Goal: Answer question/provide support: Share knowledge or assist other users

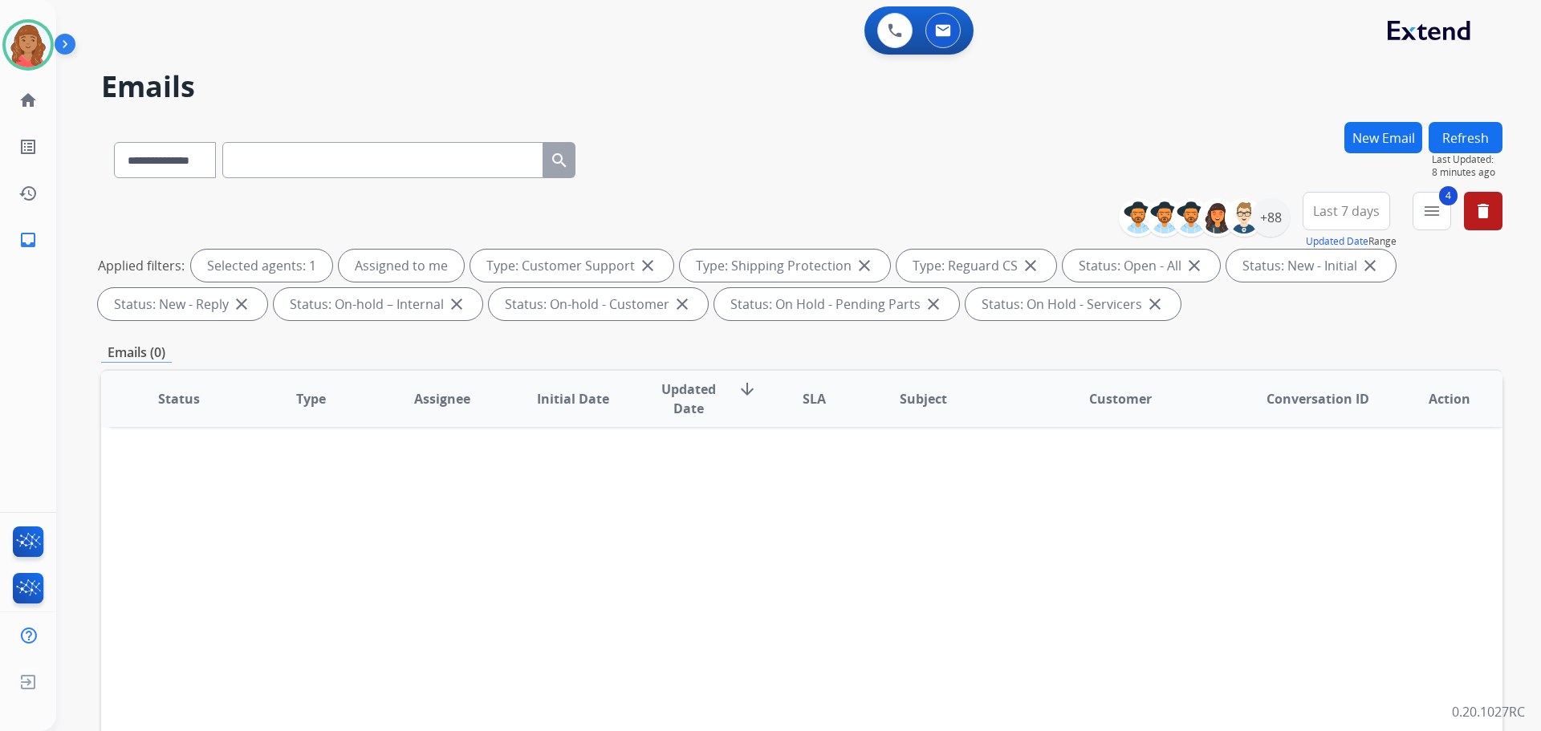
select select "**********"
drag, startPoint x: 1427, startPoint y: 203, endPoint x: 1426, endPoint y: 211, distance: 8.1
click at [1427, 203] on mat-icon "menu" at bounding box center [1431, 210] width 19 height 19
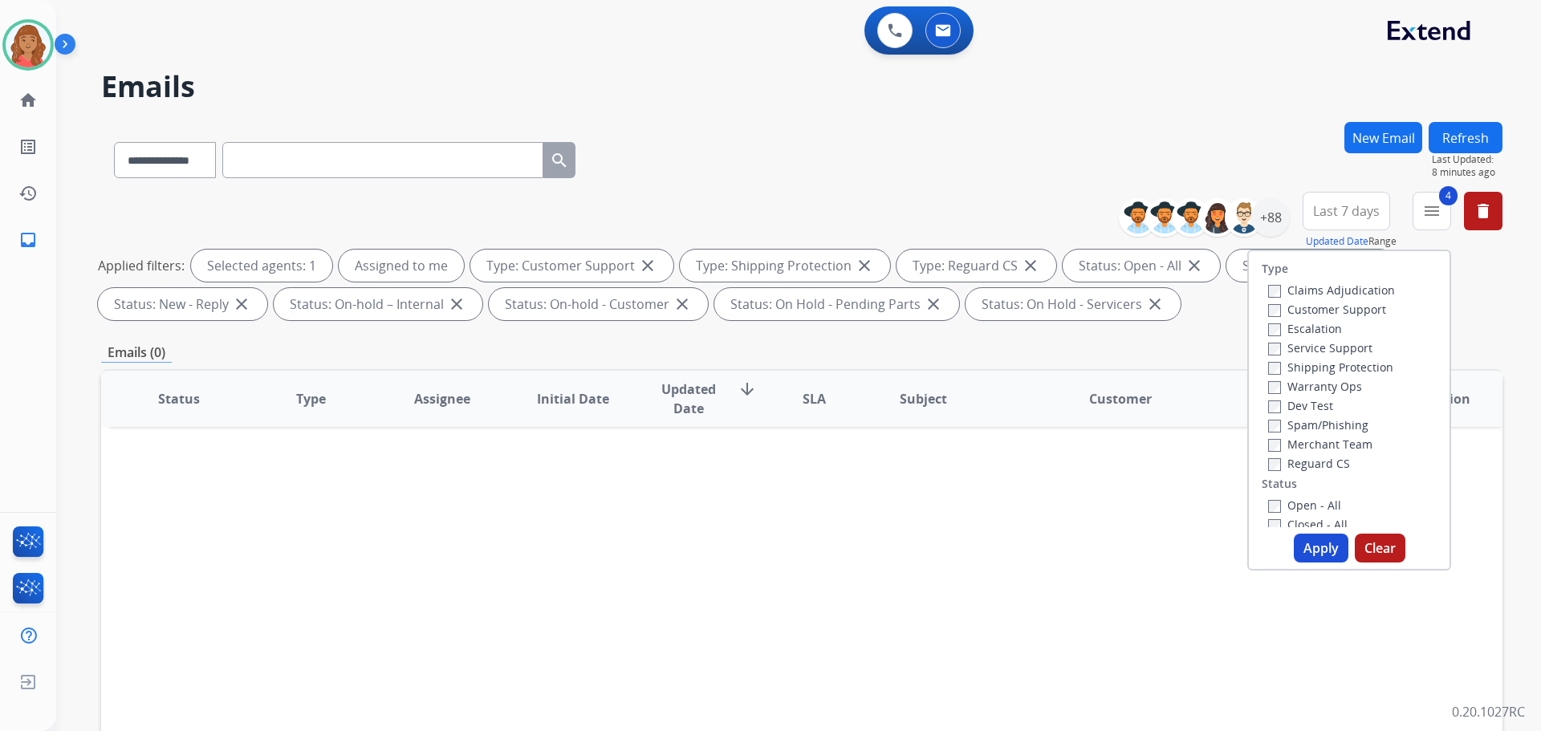
click at [1302, 546] on button "Apply" at bounding box center [1321, 548] width 55 height 29
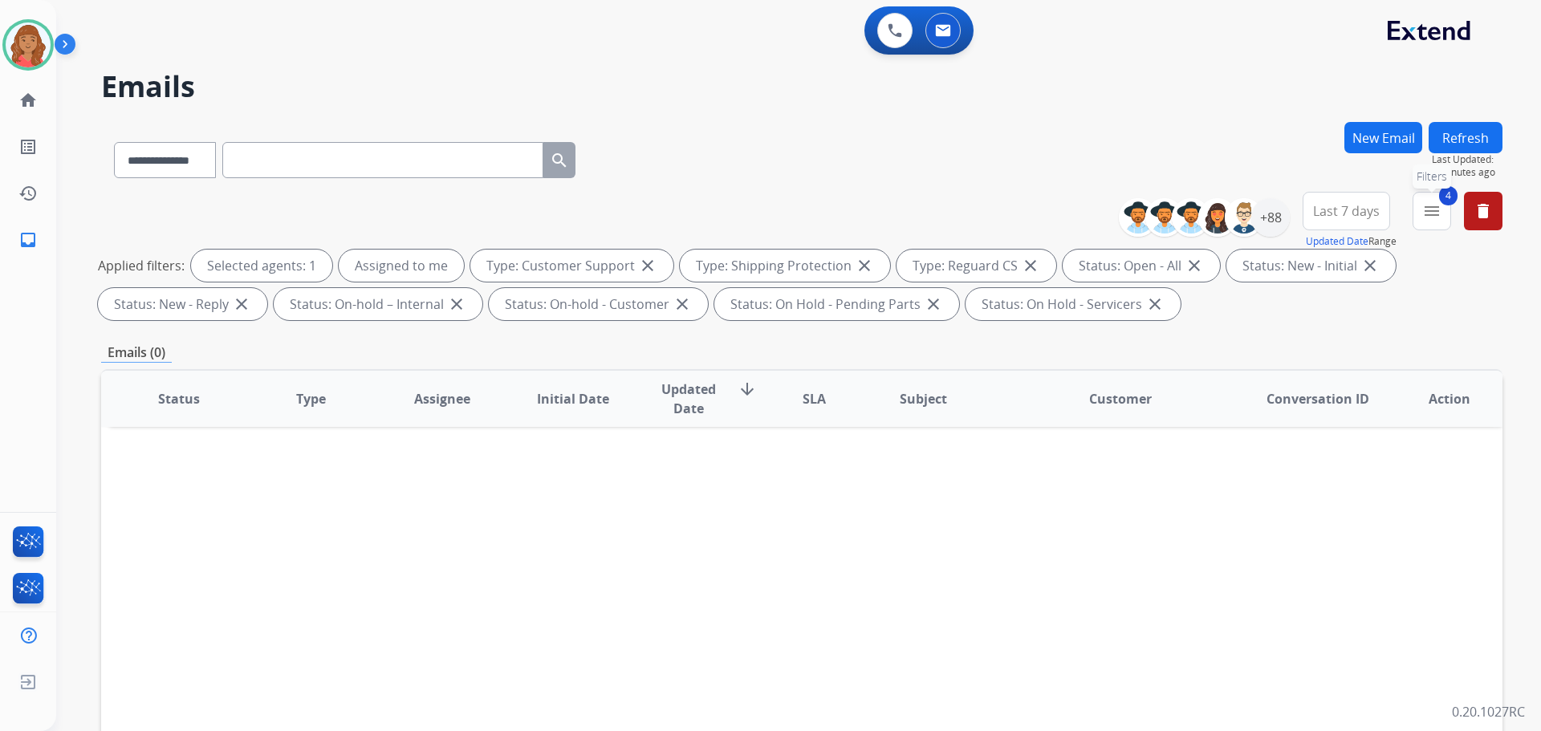
click at [1444, 209] on button "4 menu Filters" at bounding box center [1431, 211] width 39 height 39
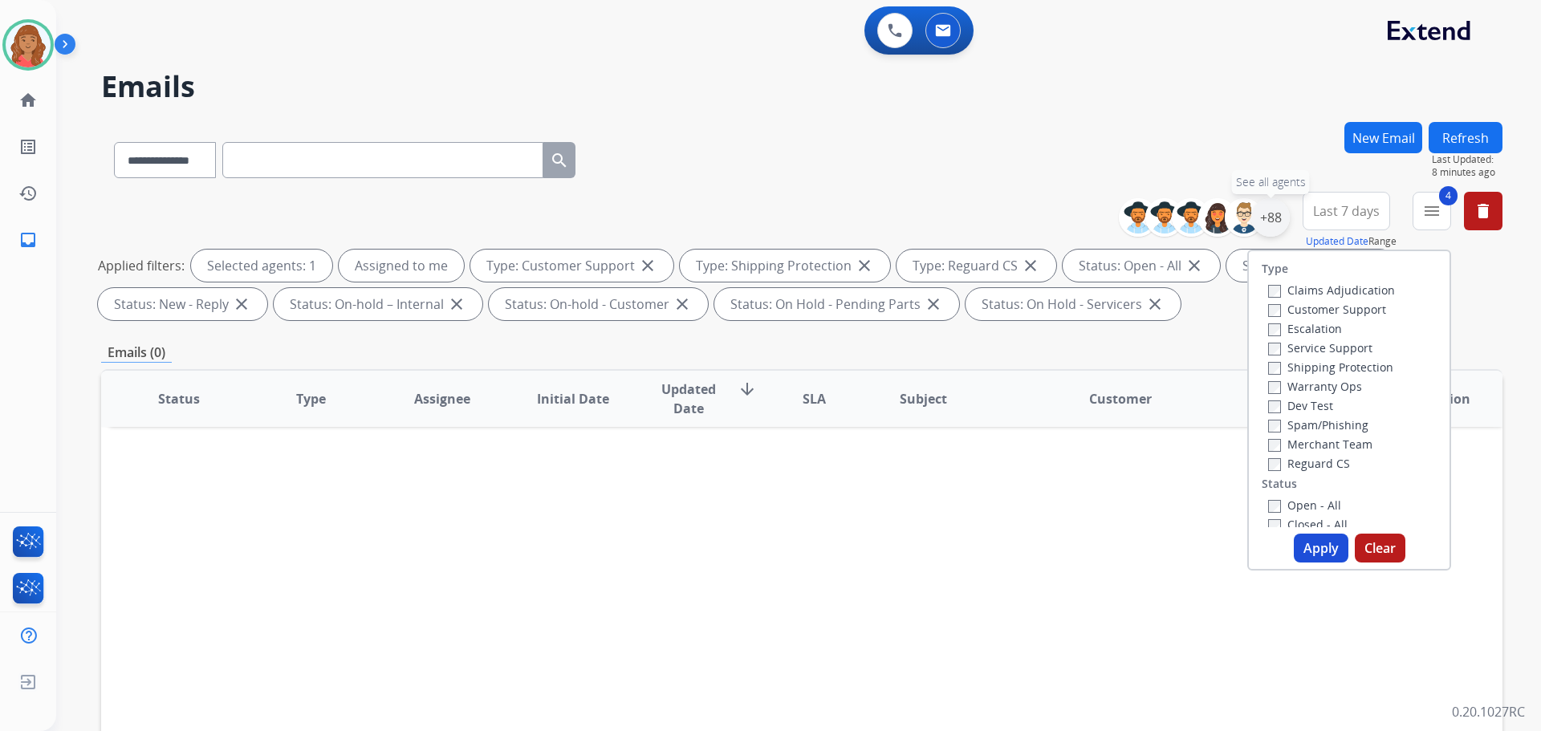
click at [1276, 222] on div "+88" at bounding box center [1270, 217] width 39 height 39
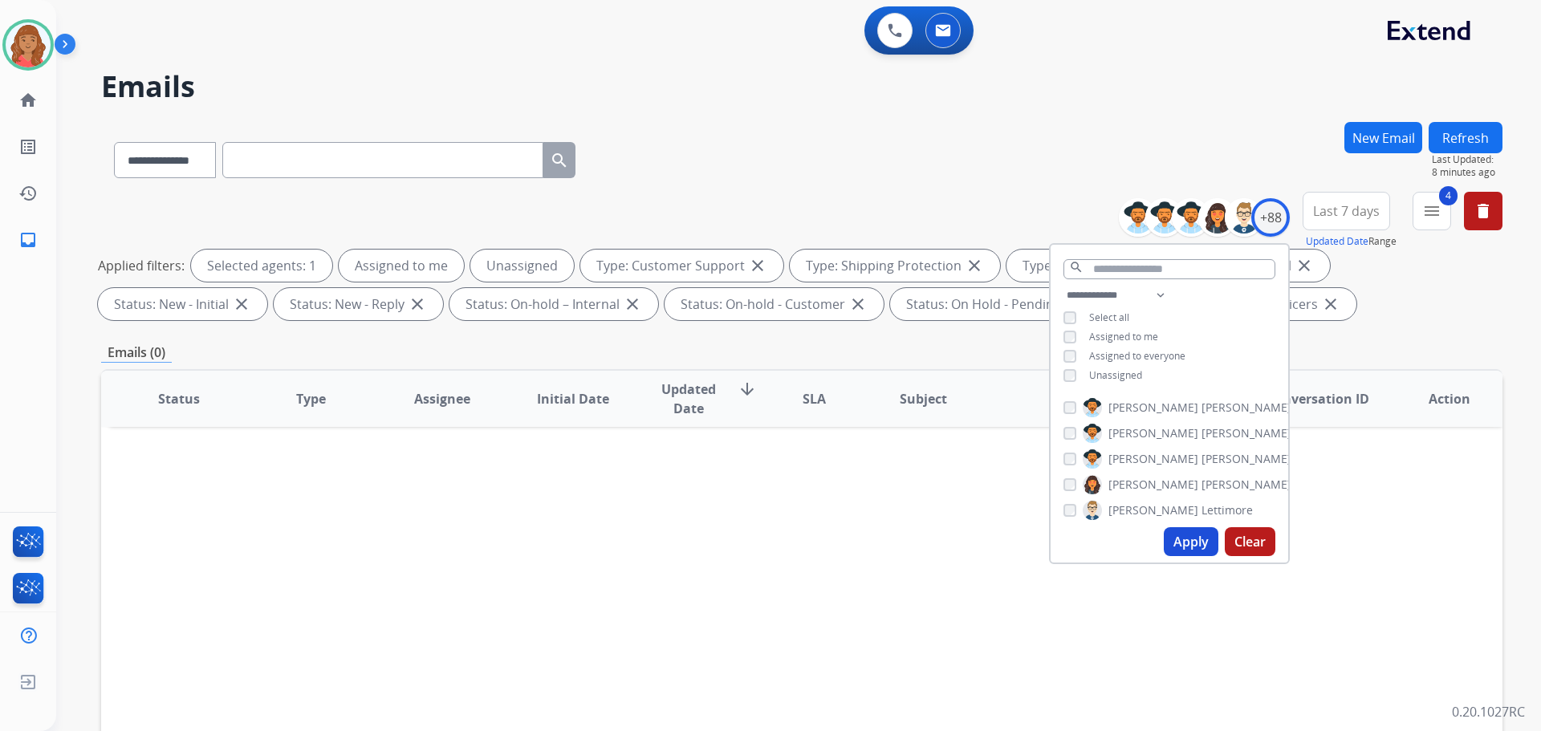
click at [1198, 548] on button "Apply" at bounding box center [1191, 541] width 55 height 29
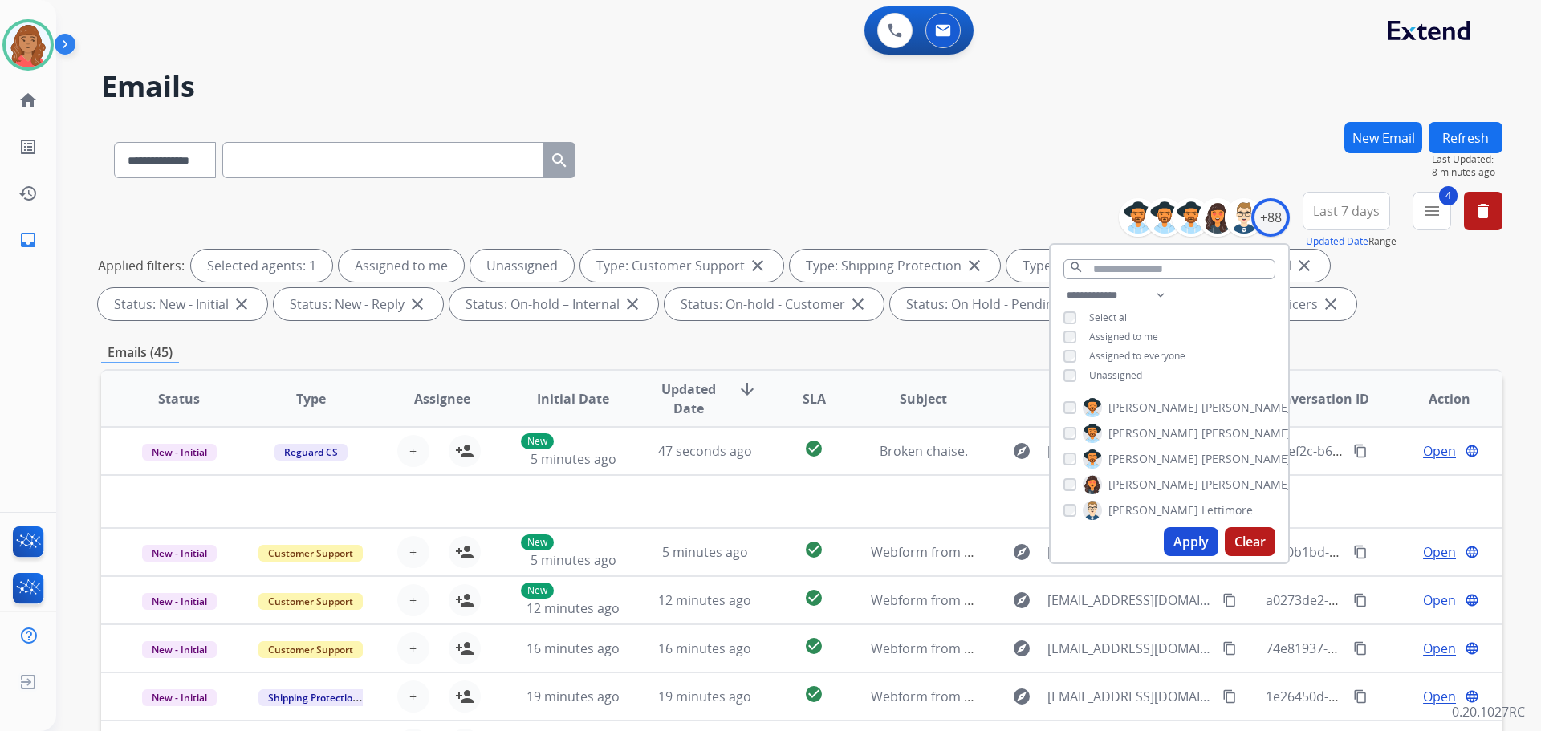
scroll to position [55, 0]
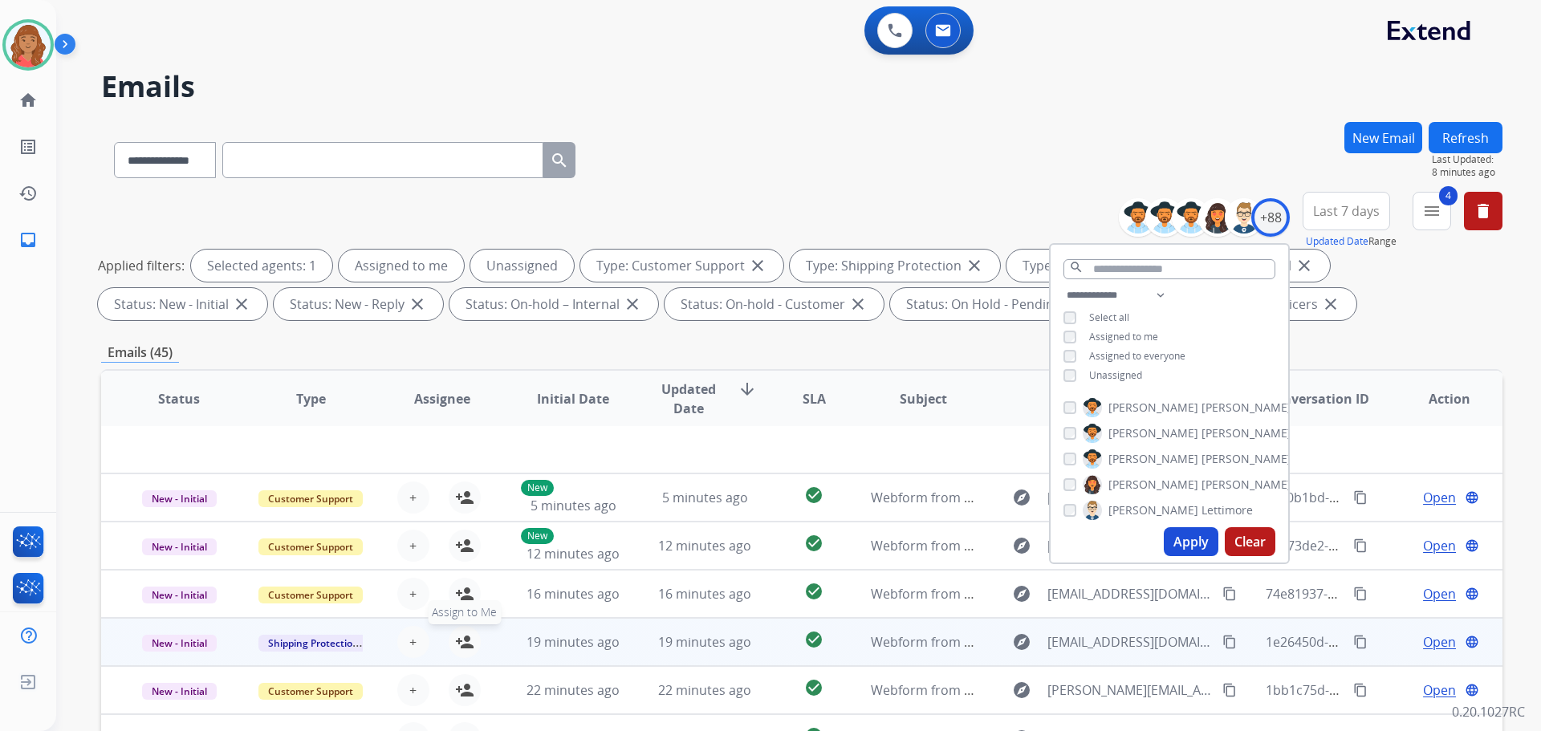
click at [468, 644] on mat-icon "person_add" at bounding box center [464, 641] width 19 height 19
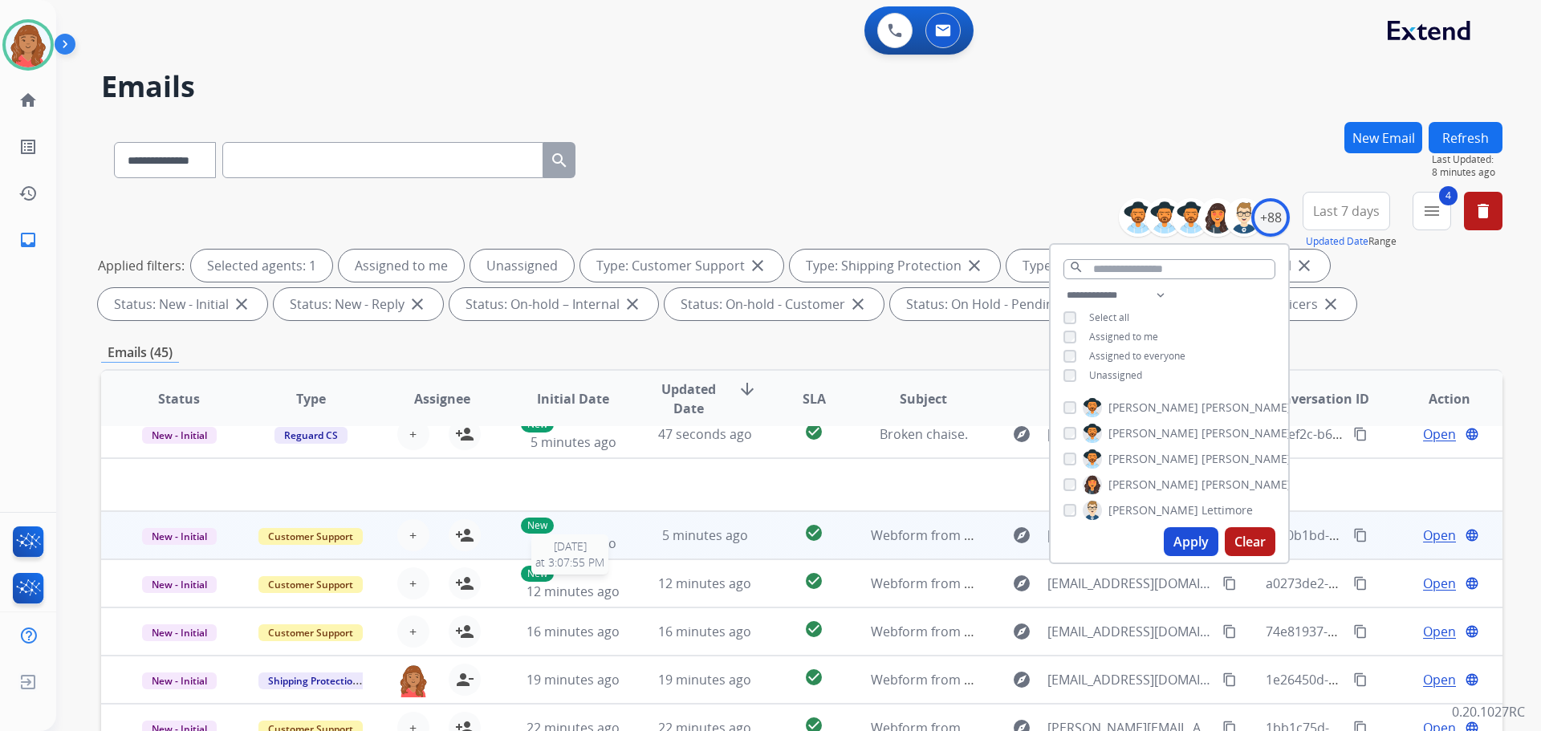
scroll to position [0, 0]
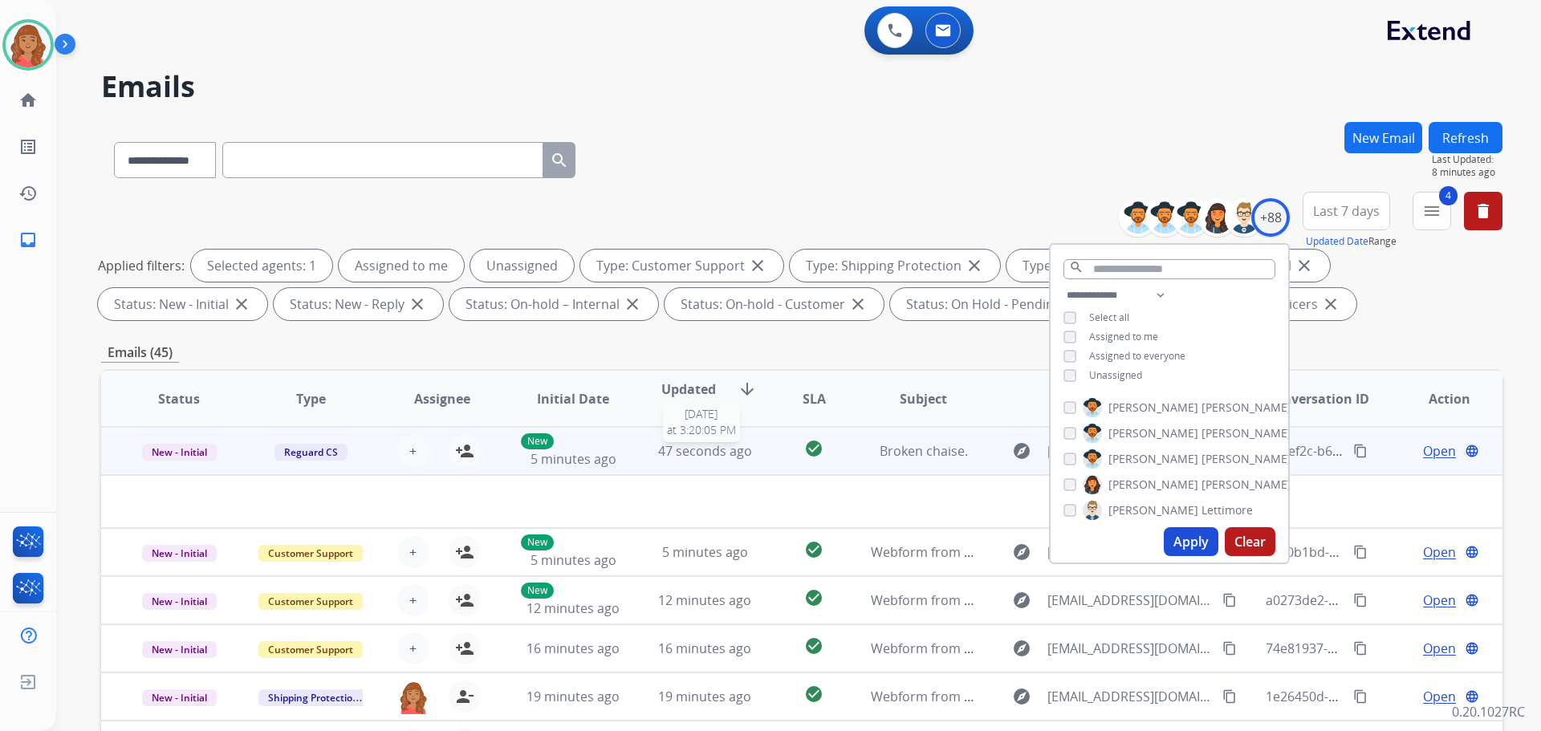
click at [674, 456] on span "47 seconds ago" at bounding box center [705, 451] width 94 height 18
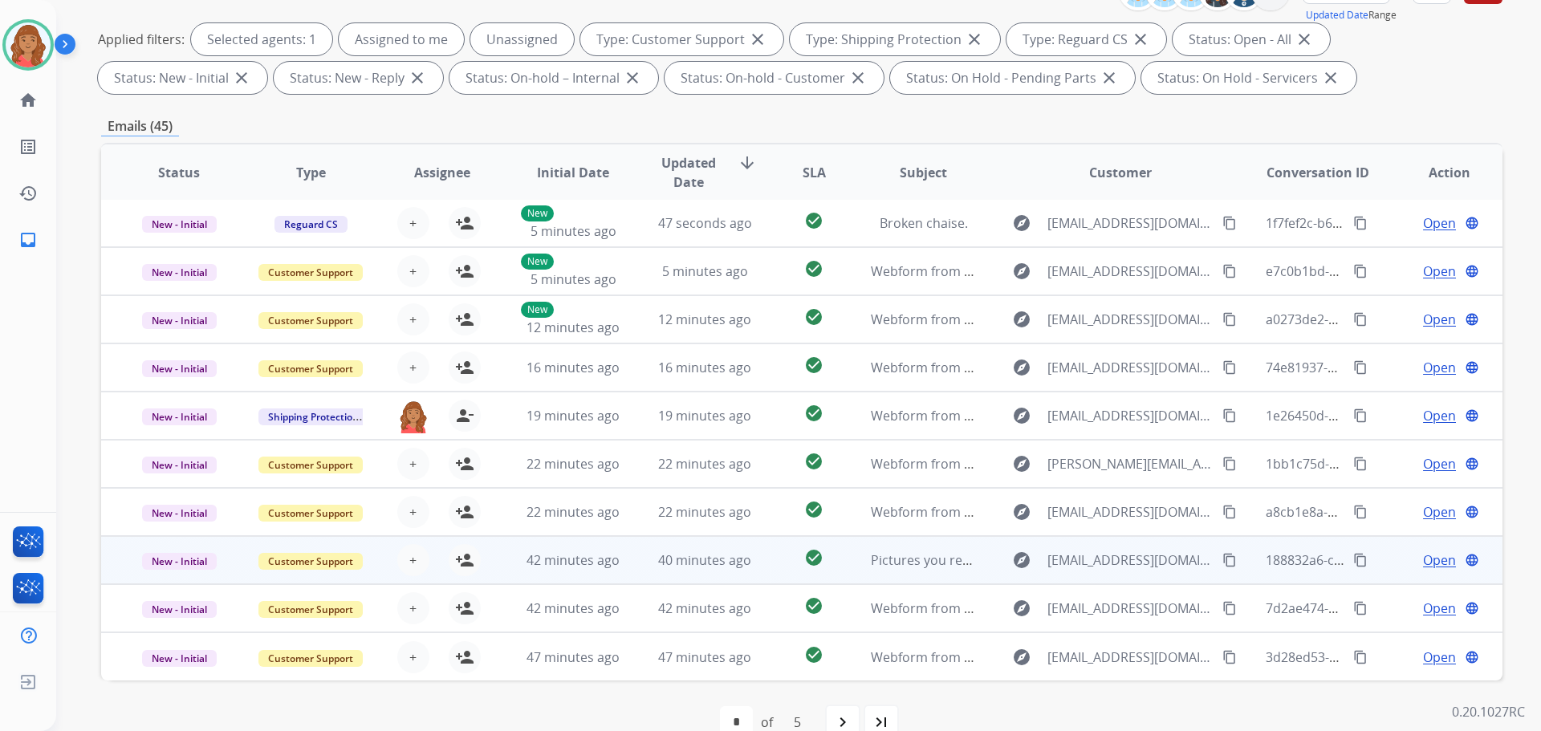
scroll to position [259, 0]
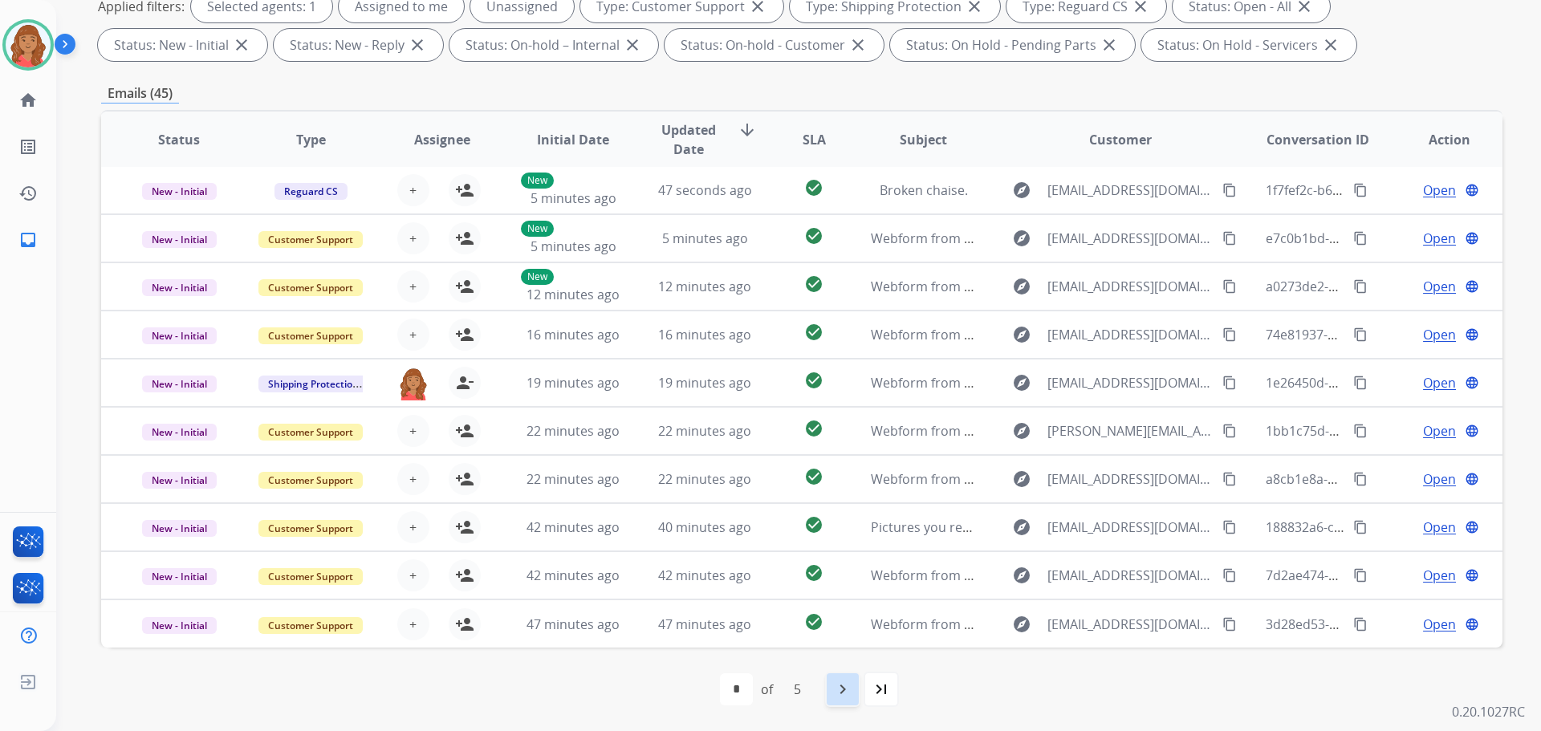
click at [843, 692] on mat-icon "navigate_next" at bounding box center [842, 689] width 19 height 19
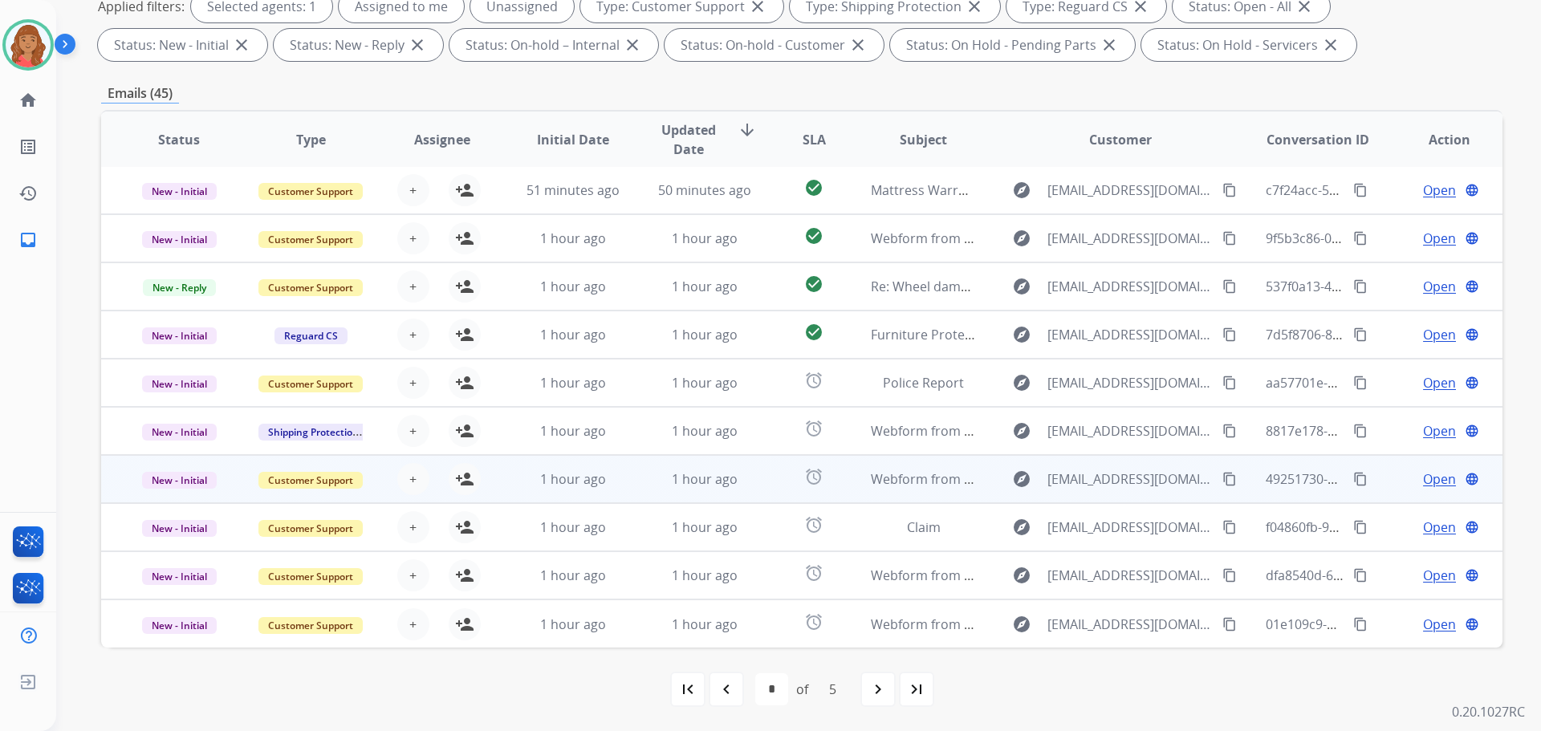
drag, startPoint x: 465, startPoint y: 434, endPoint x: 499, endPoint y: 458, distance: 41.4
click at [469, 433] on mat-icon "person_add" at bounding box center [464, 430] width 19 height 19
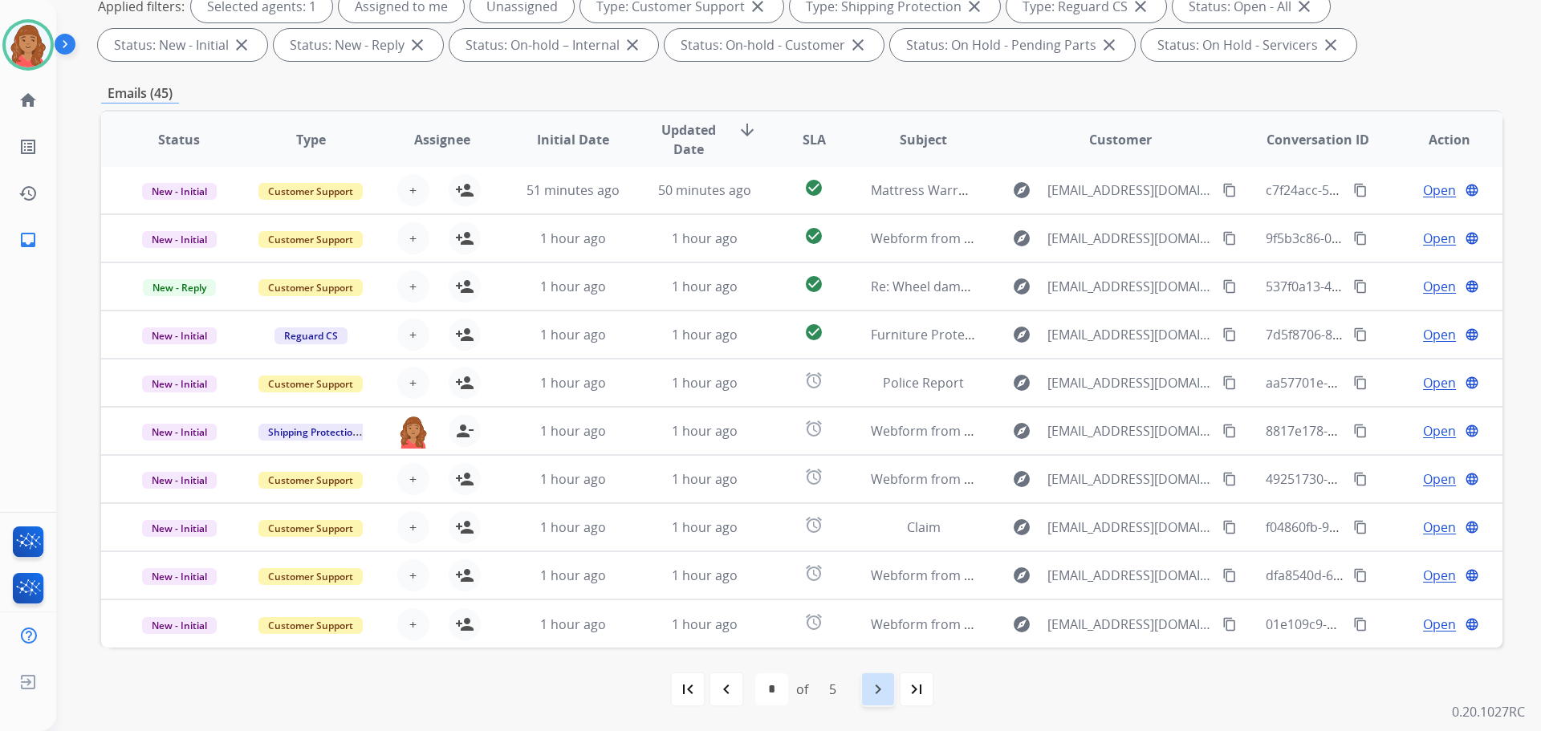
click at [872, 684] on mat-icon "navigate_next" at bounding box center [877, 689] width 19 height 19
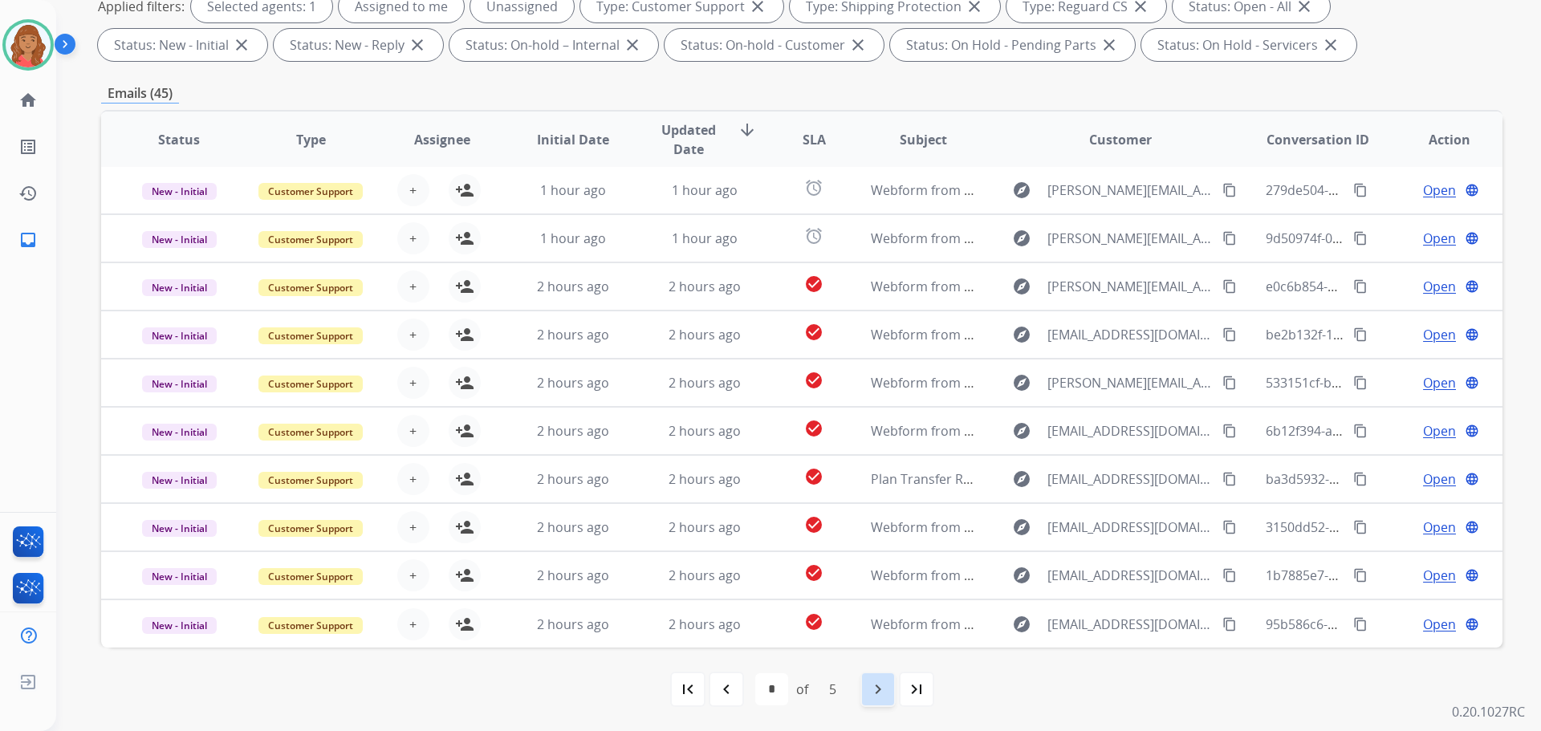
click at [878, 690] on mat-icon "navigate_next" at bounding box center [877, 689] width 19 height 19
click at [876, 702] on div "navigate_next" at bounding box center [877, 689] width 35 height 35
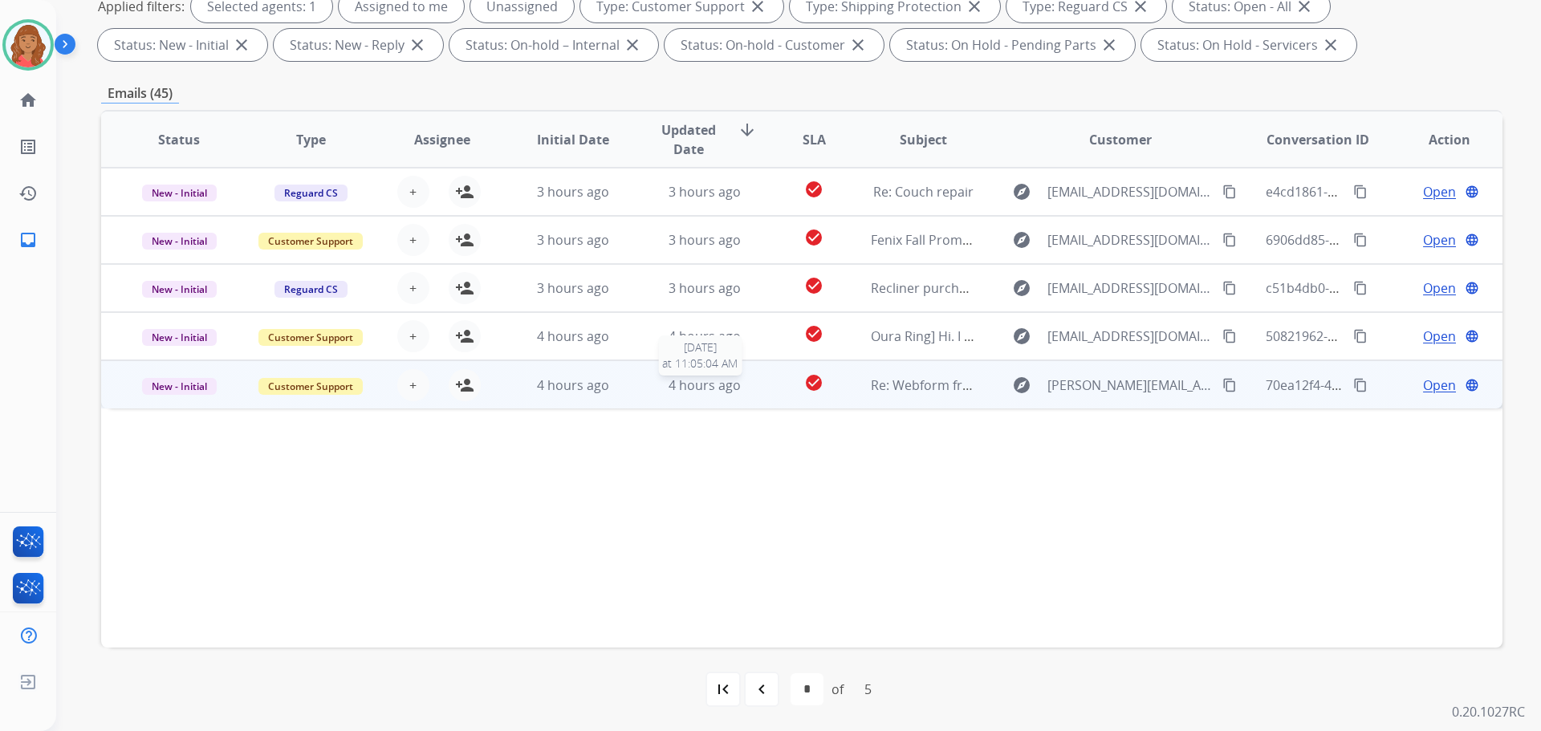
click at [668, 392] on span "4 hours ago" at bounding box center [704, 385] width 72 height 18
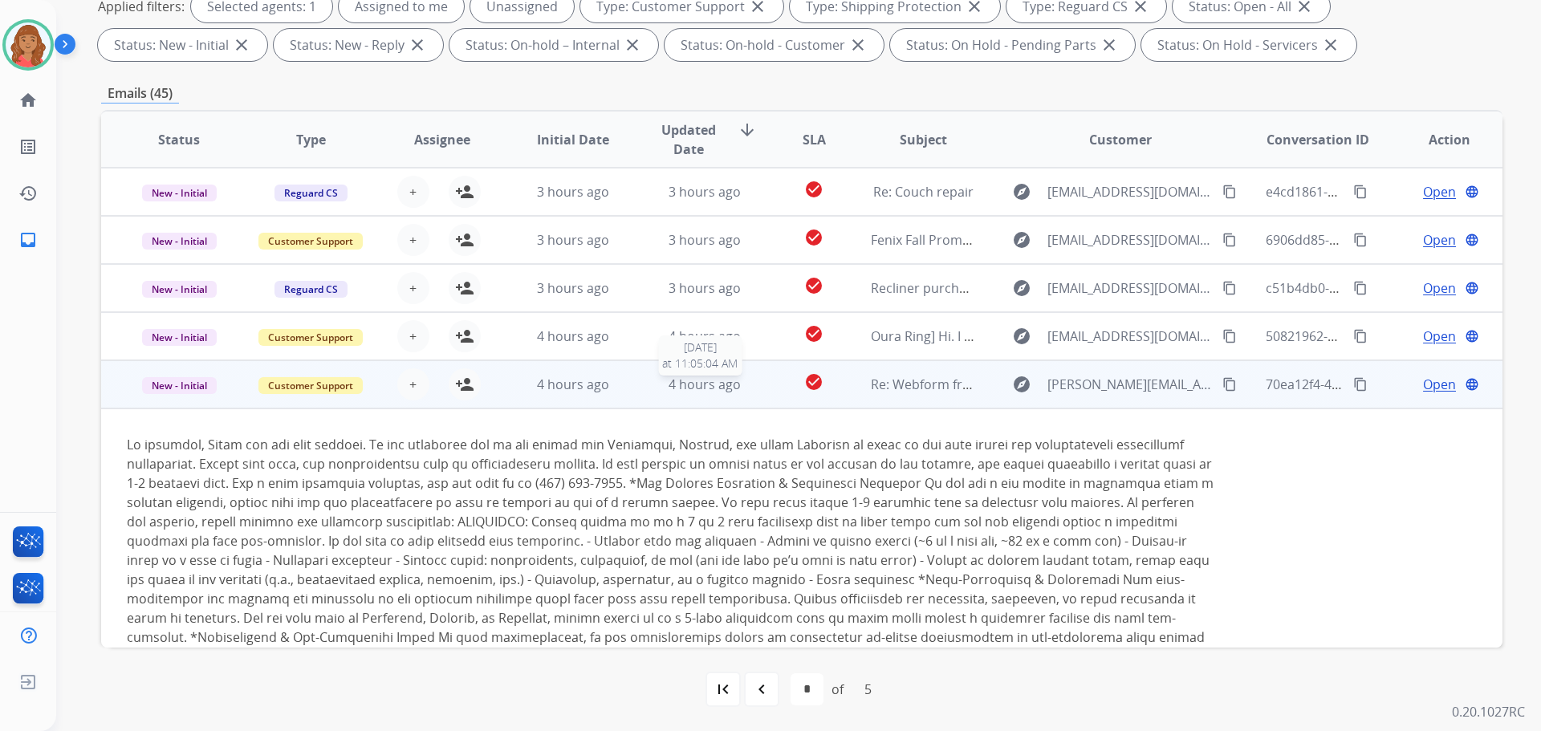
scroll to position [44, 0]
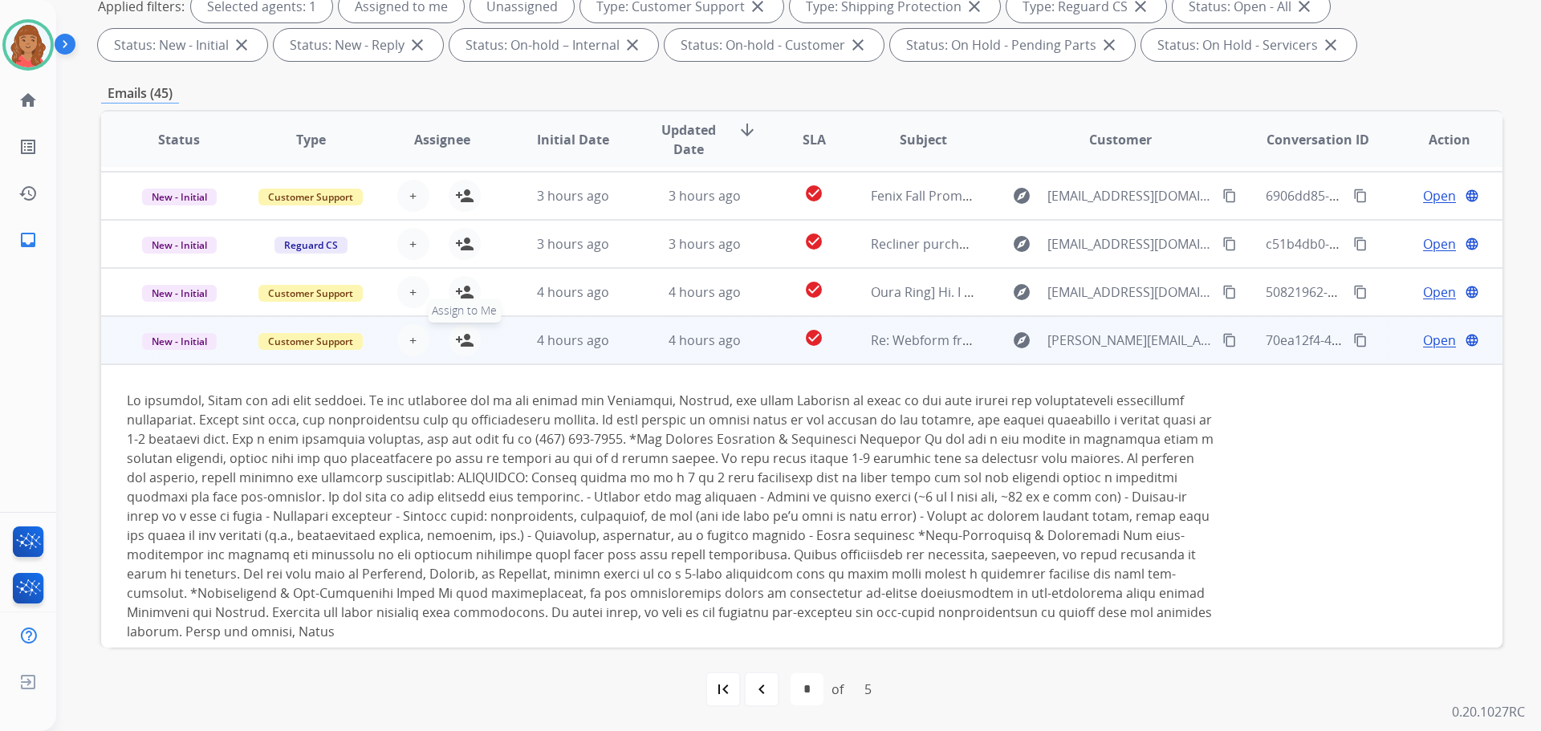
click at [473, 333] on button "person_add Assign to Me" at bounding box center [465, 340] width 32 height 32
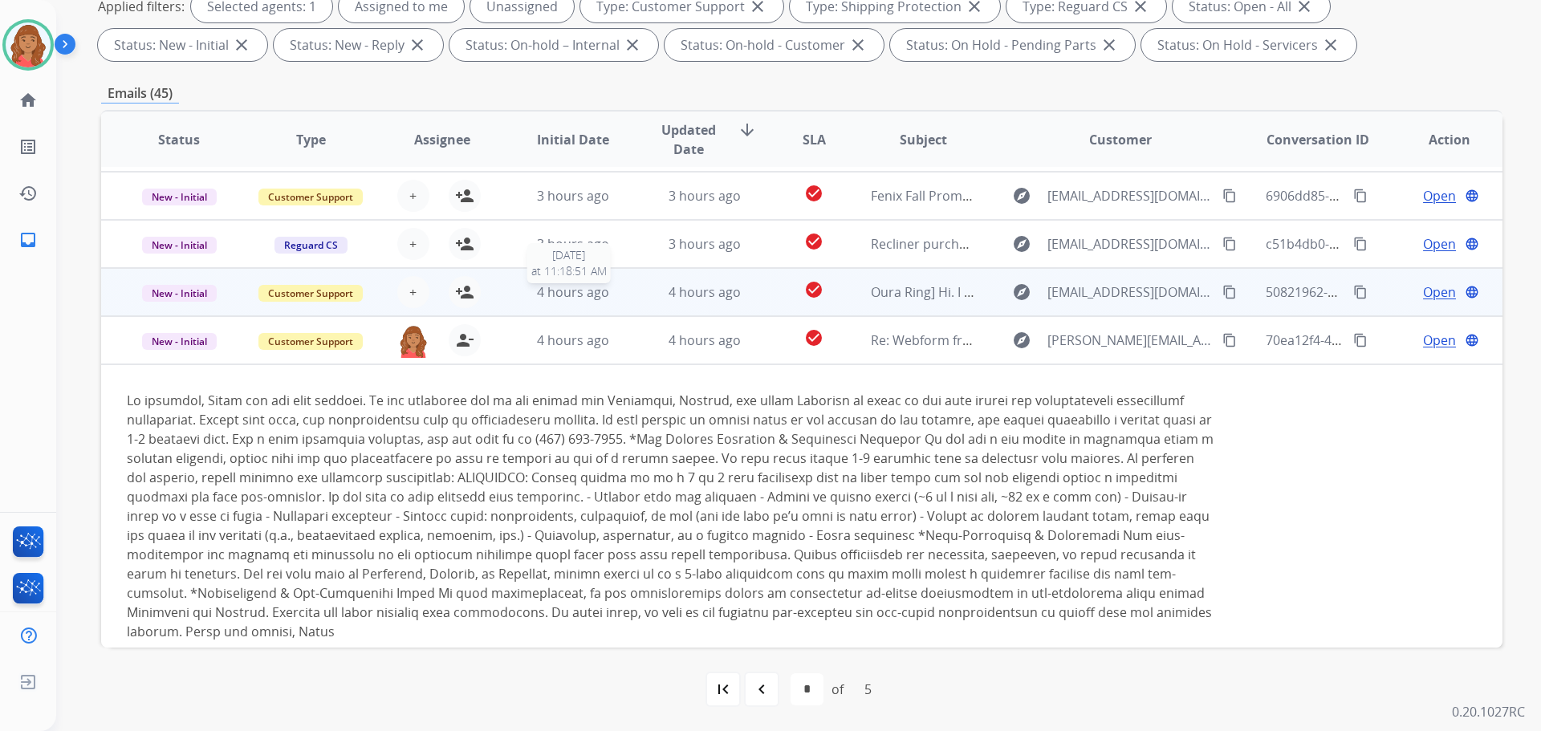
click at [567, 294] on span "4 hours ago" at bounding box center [573, 292] width 72 height 18
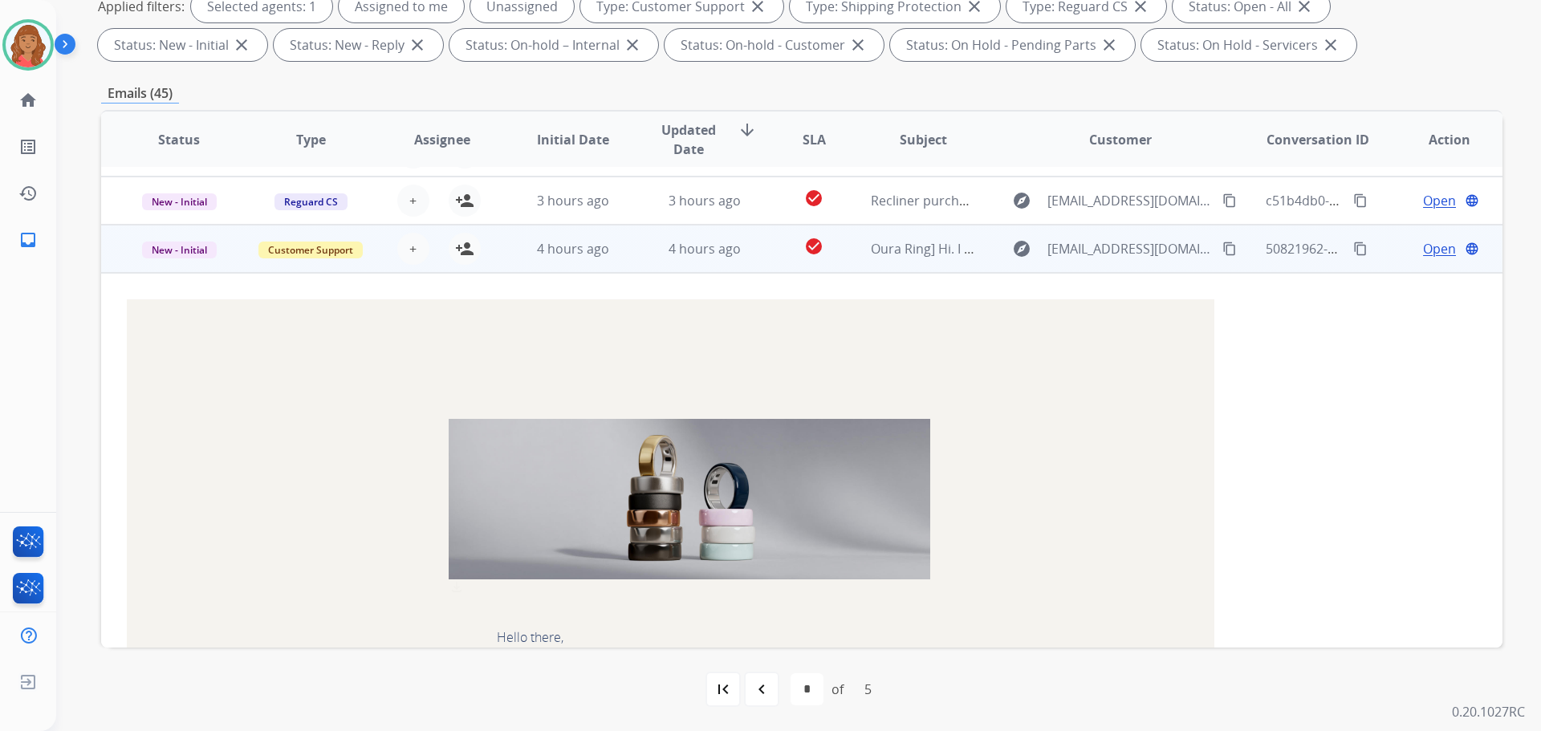
scroll to position [0, 0]
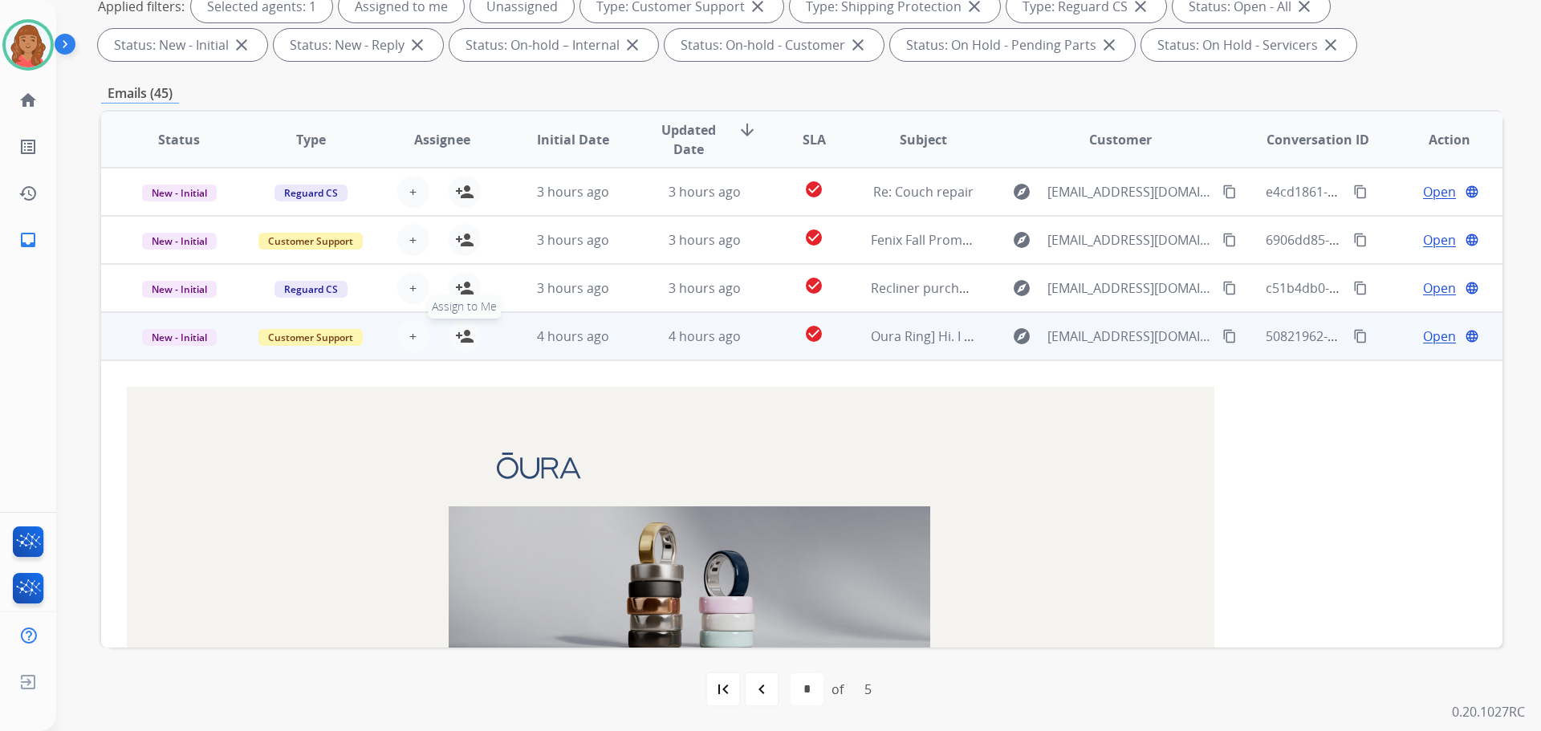
click at [456, 338] on mat-icon "person_add" at bounding box center [464, 336] width 19 height 19
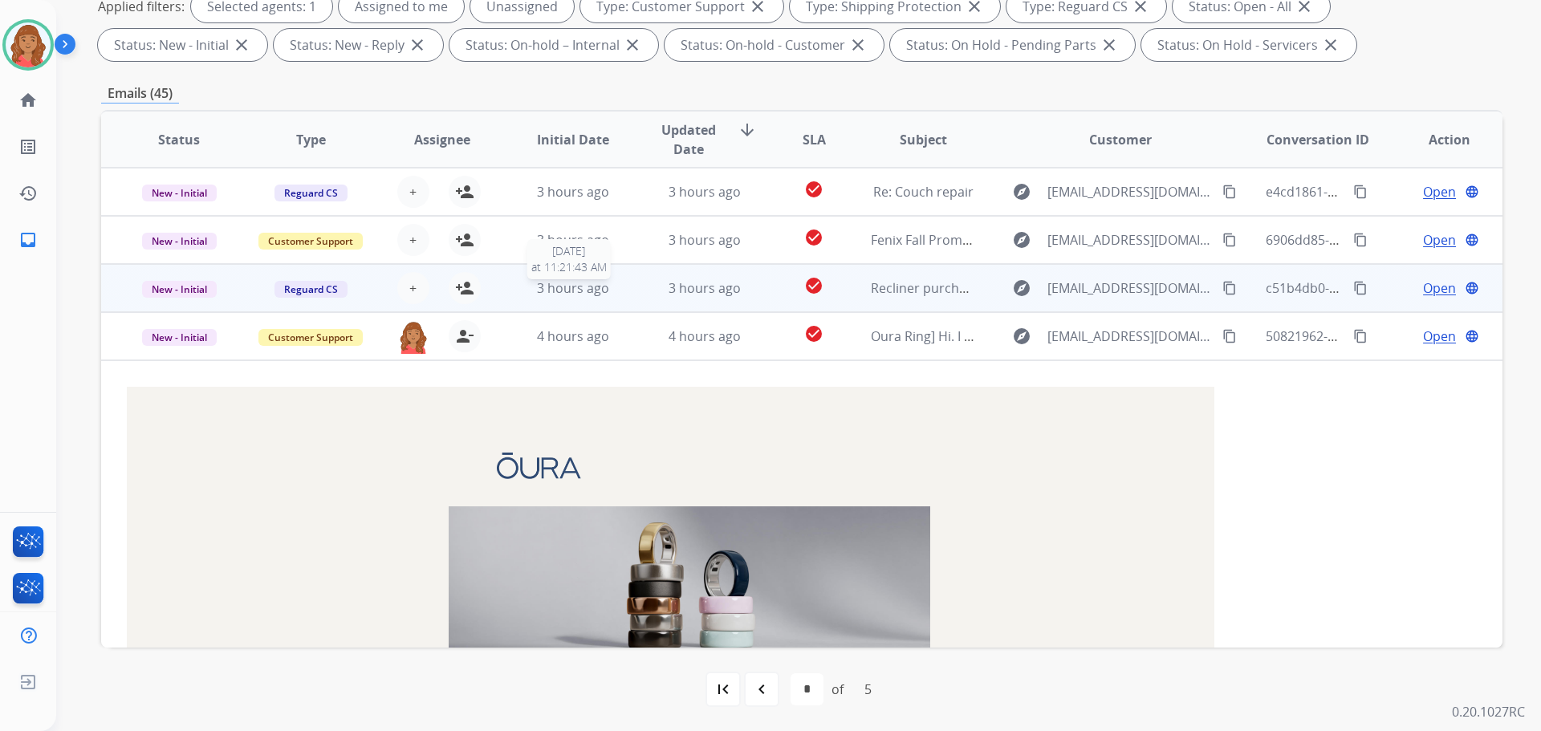
click at [596, 291] on span "3 hours ago" at bounding box center [573, 288] width 72 height 18
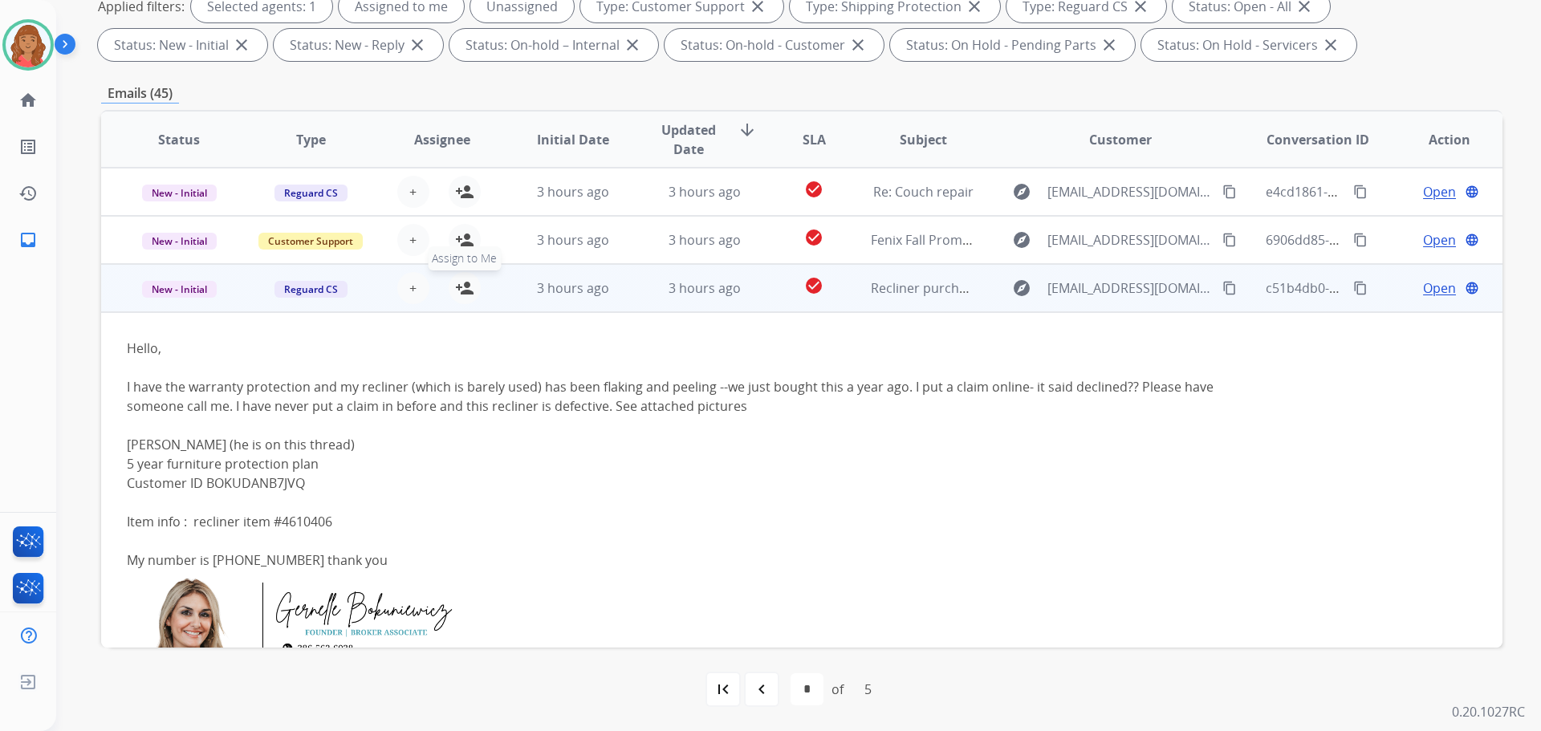
click at [466, 290] on mat-icon "person_add" at bounding box center [464, 287] width 19 height 19
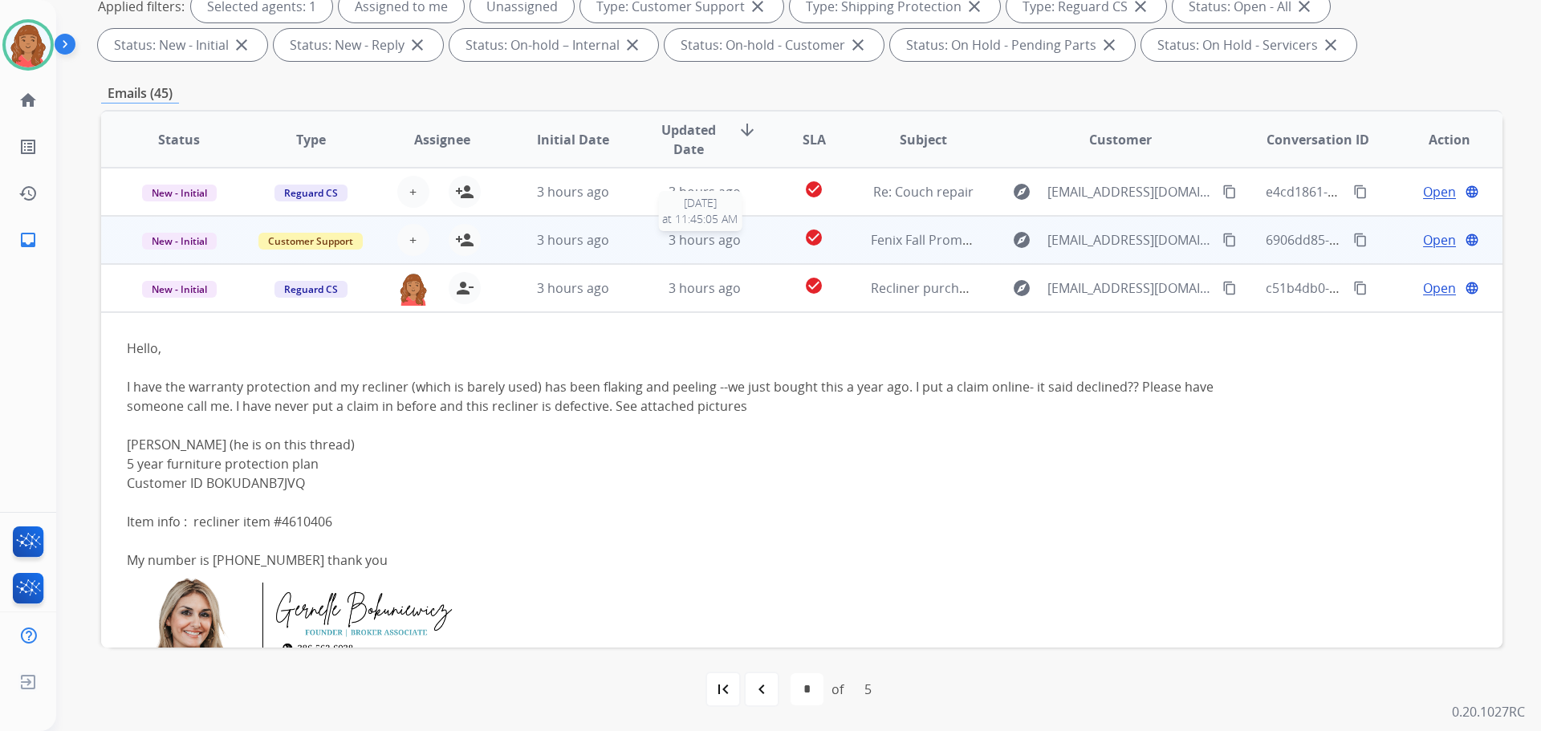
click at [732, 248] on span "3 hours ago" at bounding box center [704, 240] width 72 height 18
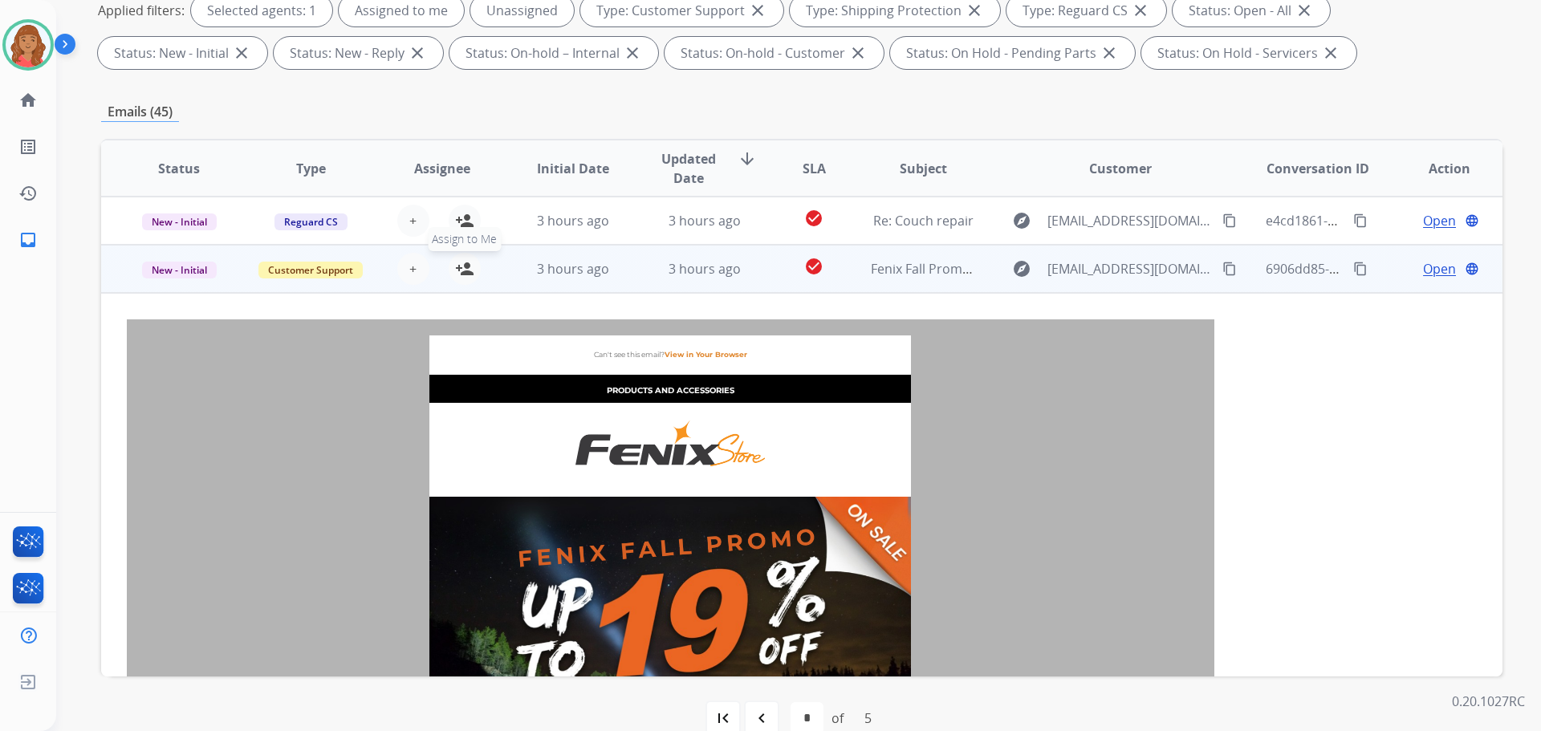
click at [460, 272] on mat-icon "person_add" at bounding box center [464, 268] width 19 height 19
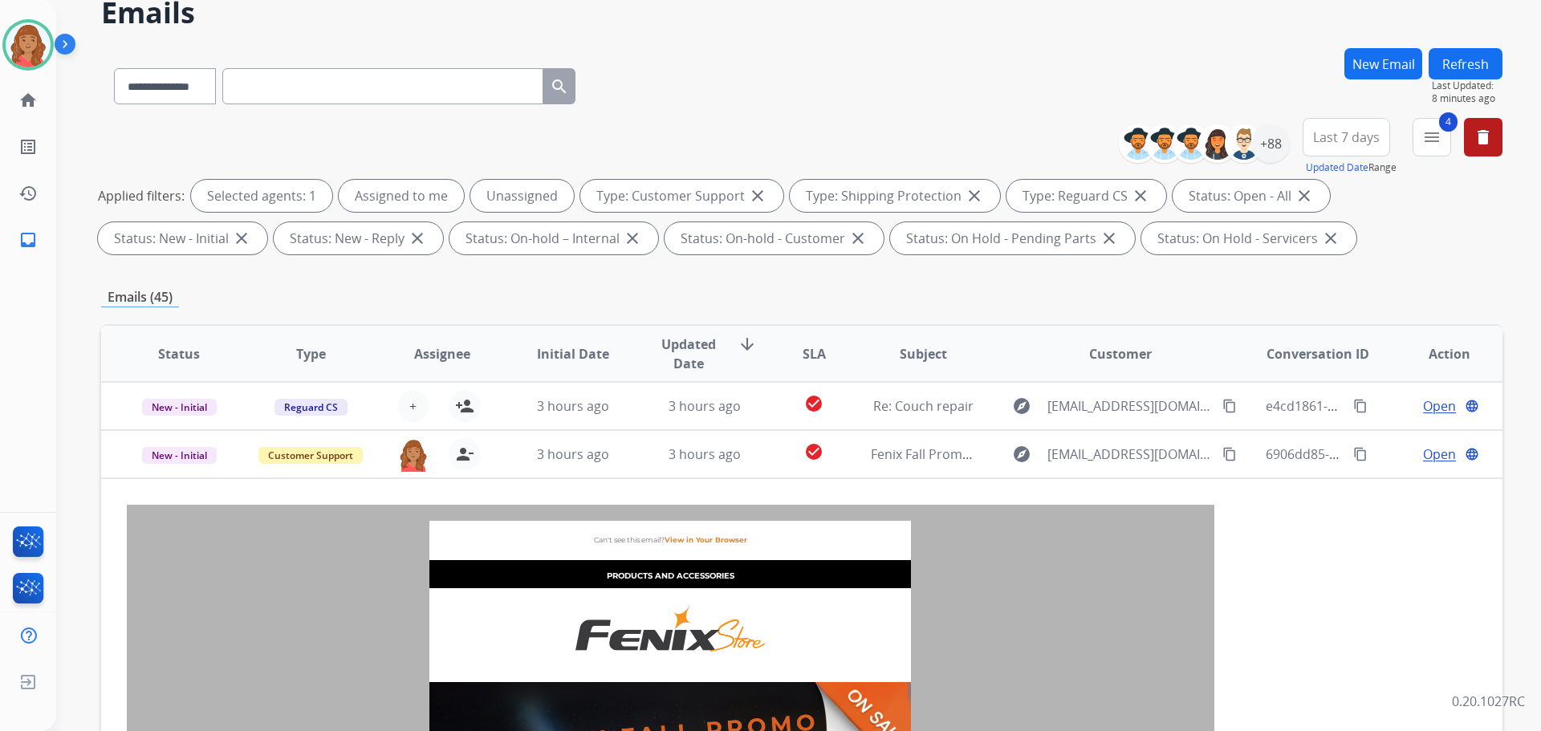
scroll to position [18, 0]
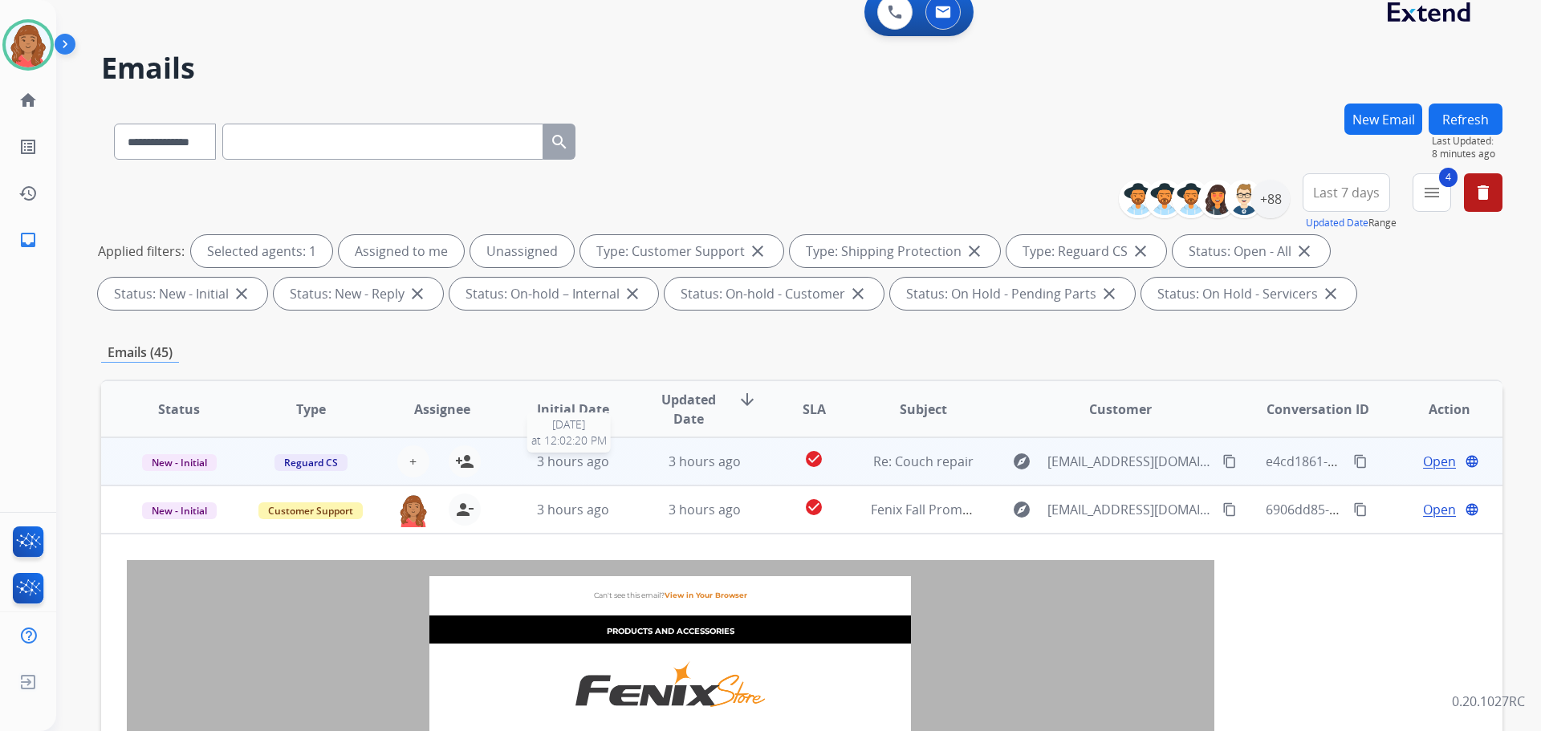
click at [615, 469] on div "3 hours ago" at bounding box center [573, 461] width 105 height 19
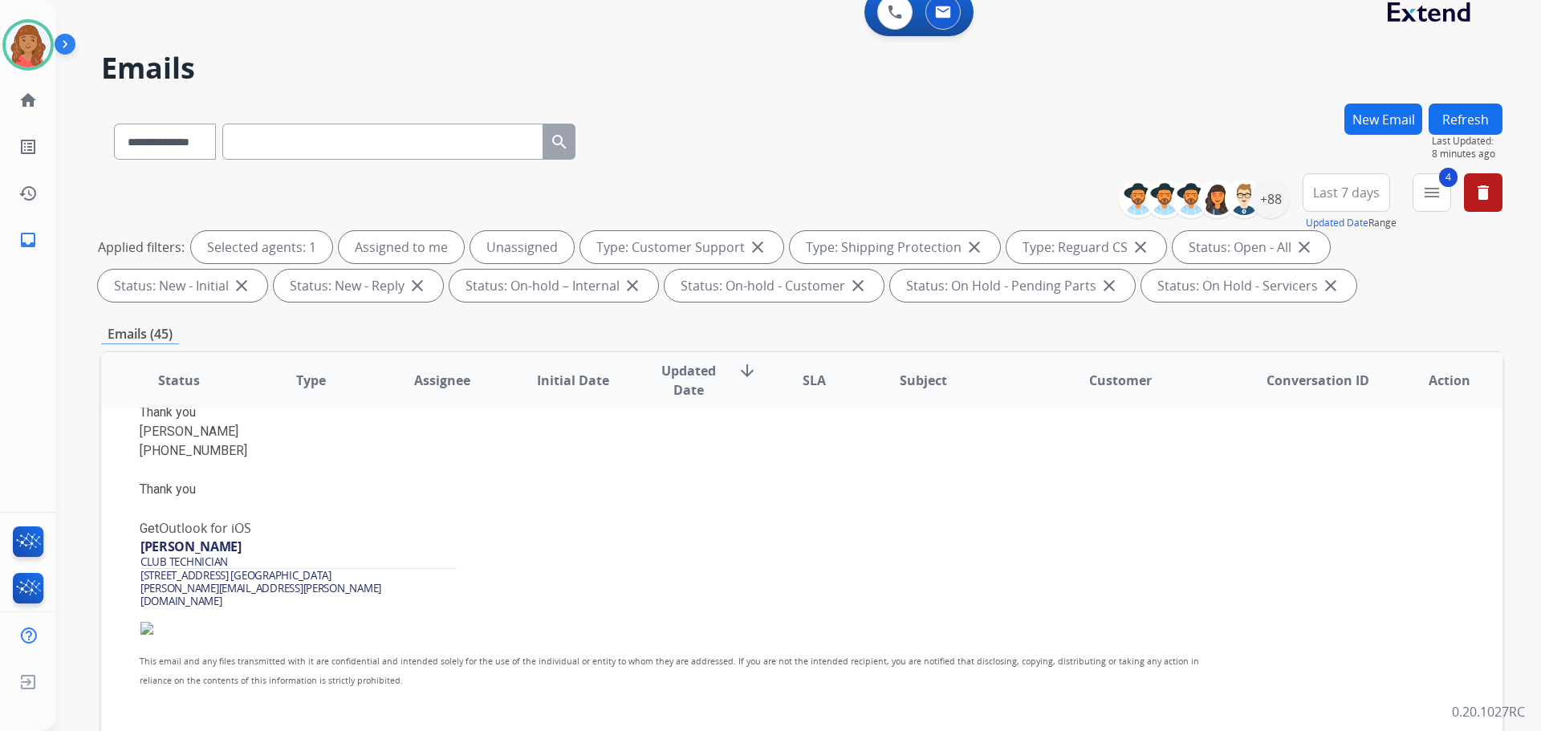
scroll to position [1402, 0]
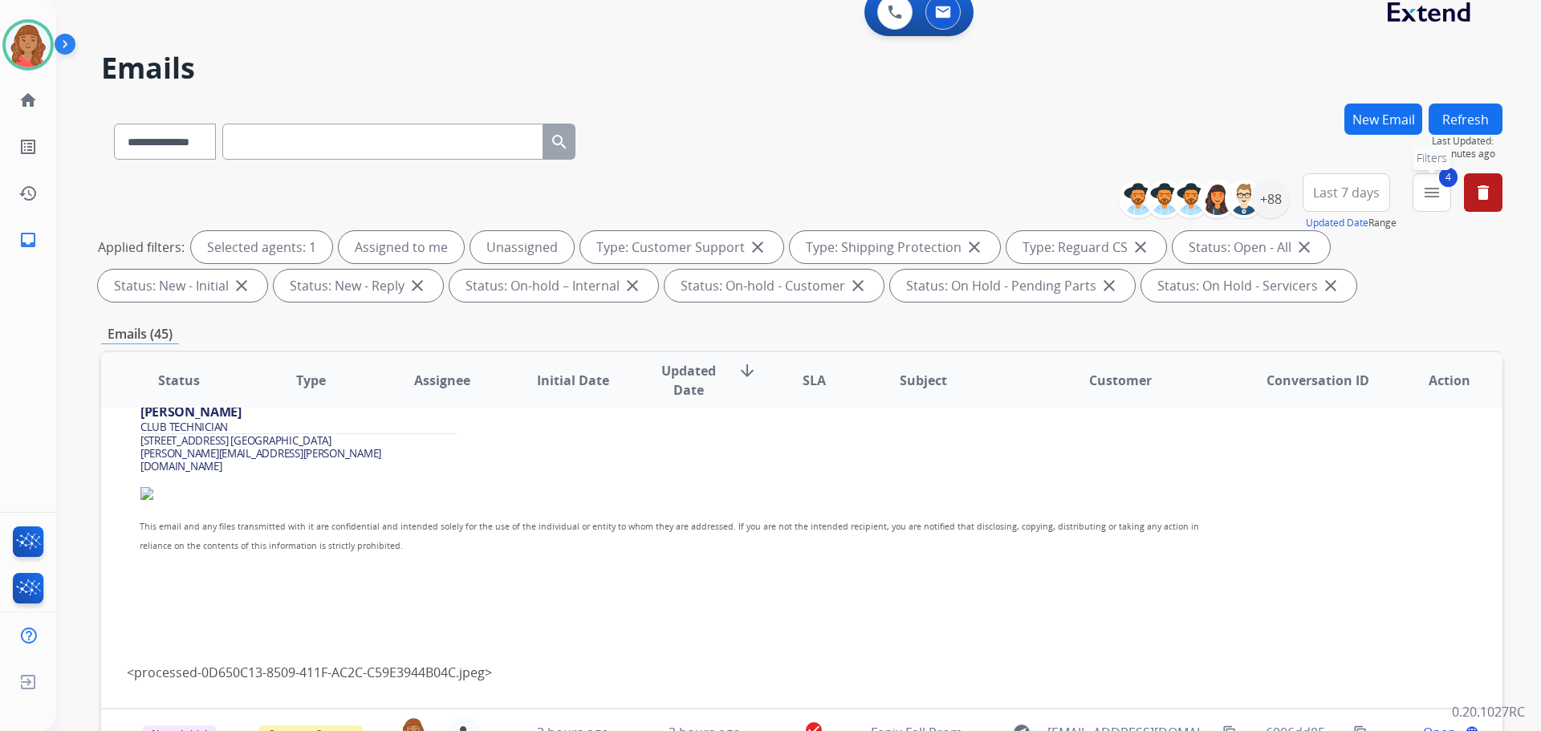
click at [1433, 191] on mat-icon "menu" at bounding box center [1431, 192] width 19 height 19
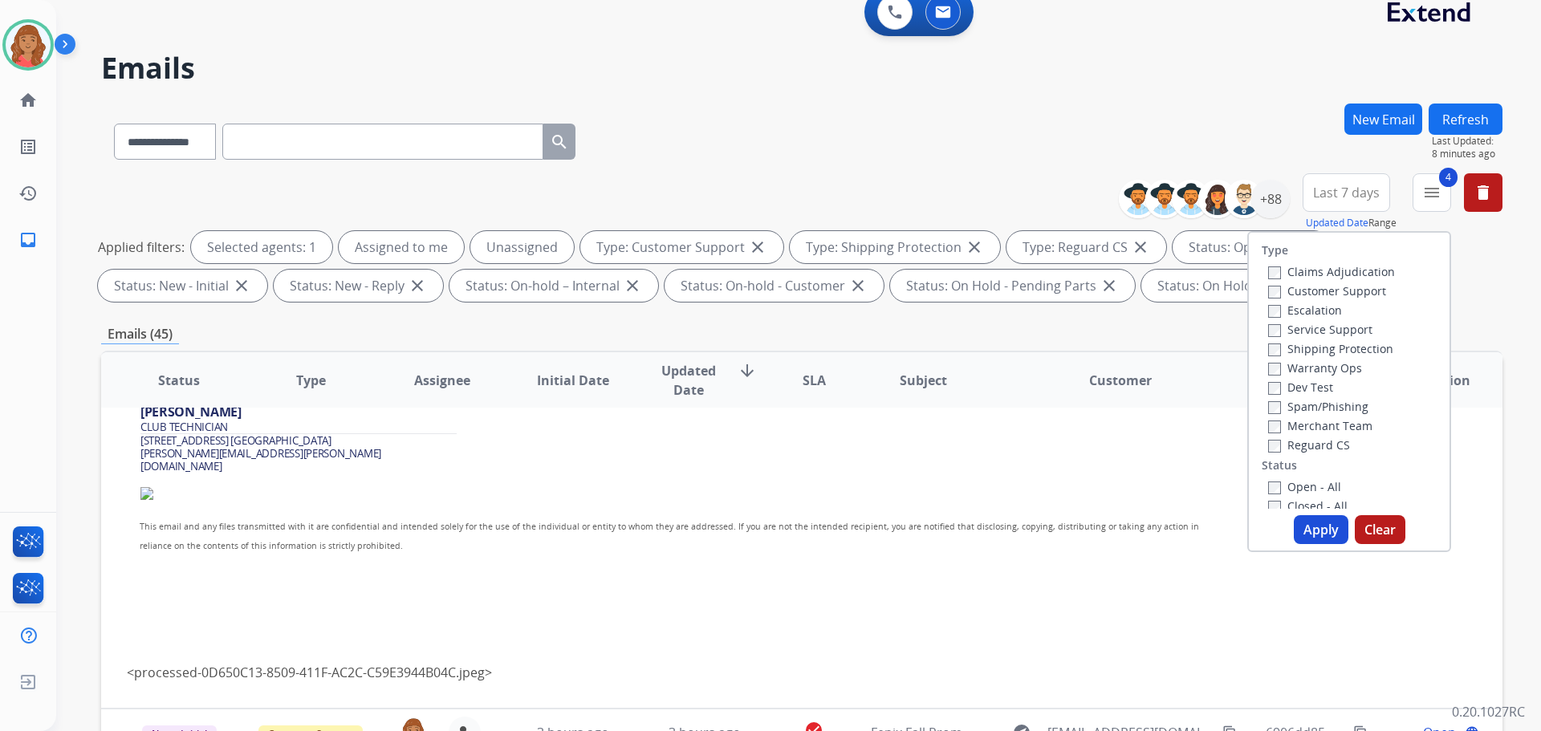
click at [1312, 526] on button "Apply" at bounding box center [1321, 529] width 55 height 29
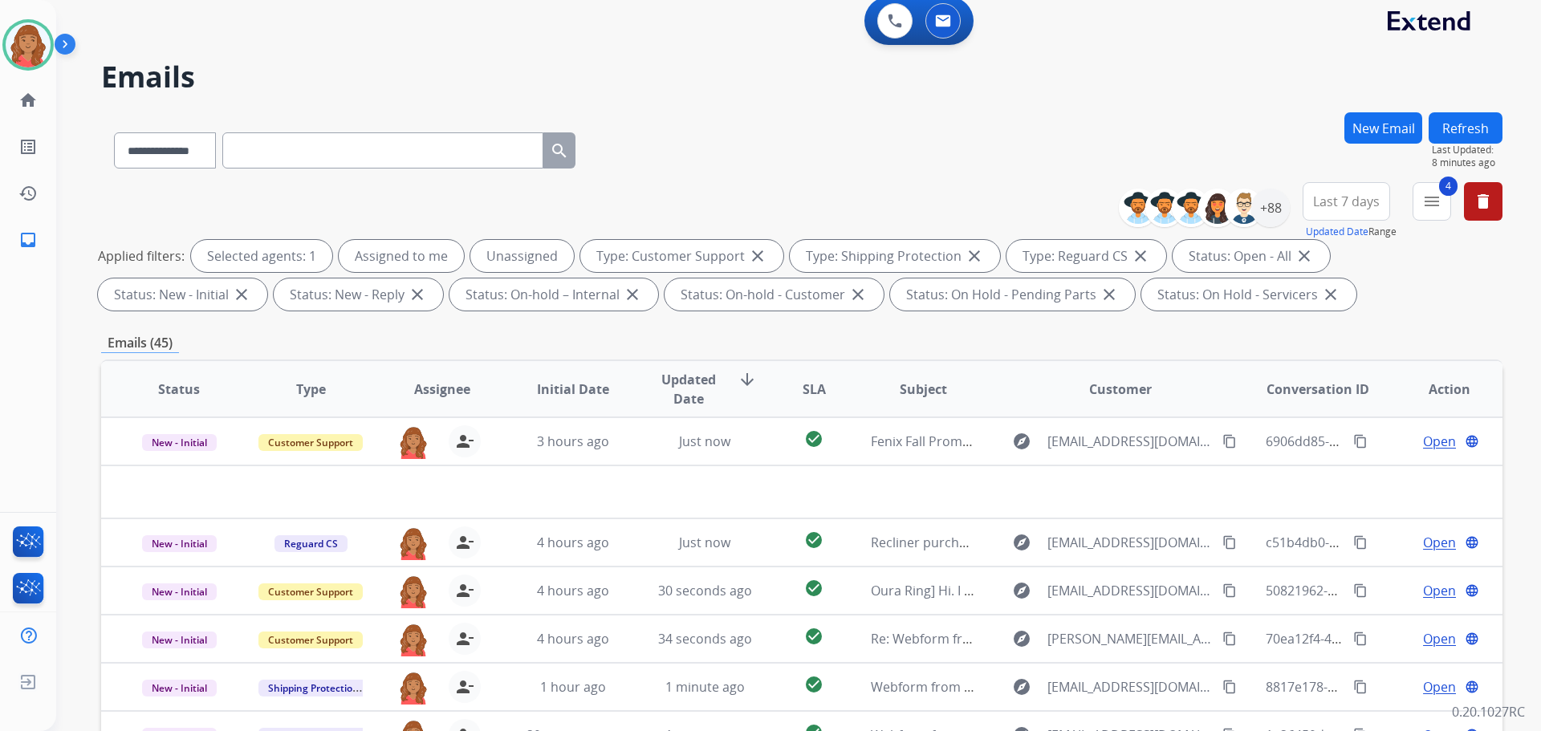
scroll to position [0, 0]
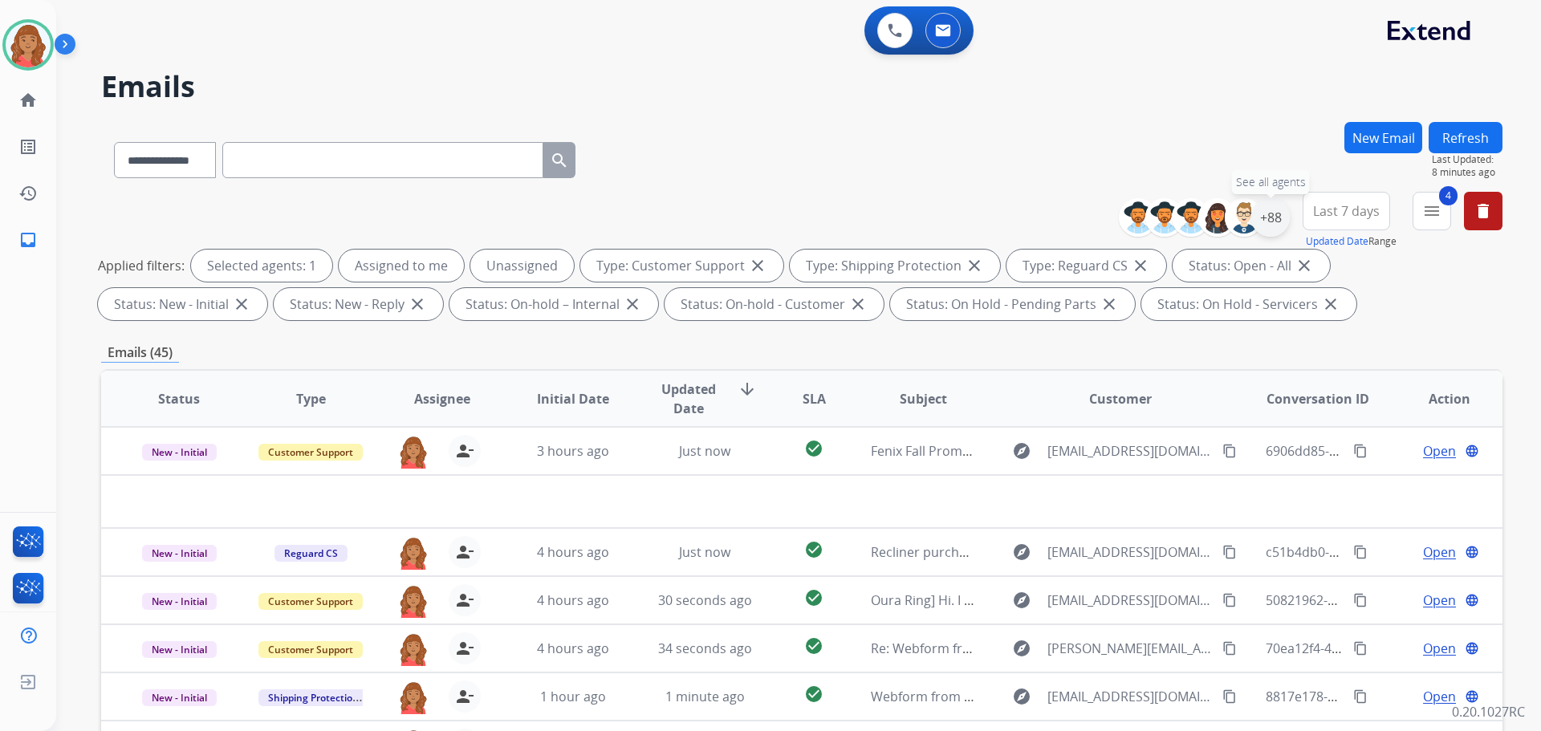
drag, startPoint x: 1266, startPoint y: 215, endPoint x: 1275, endPoint y: 221, distance: 10.9
click at [1267, 215] on div "+88" at bounding box center [1270, 217] width 39 height 39
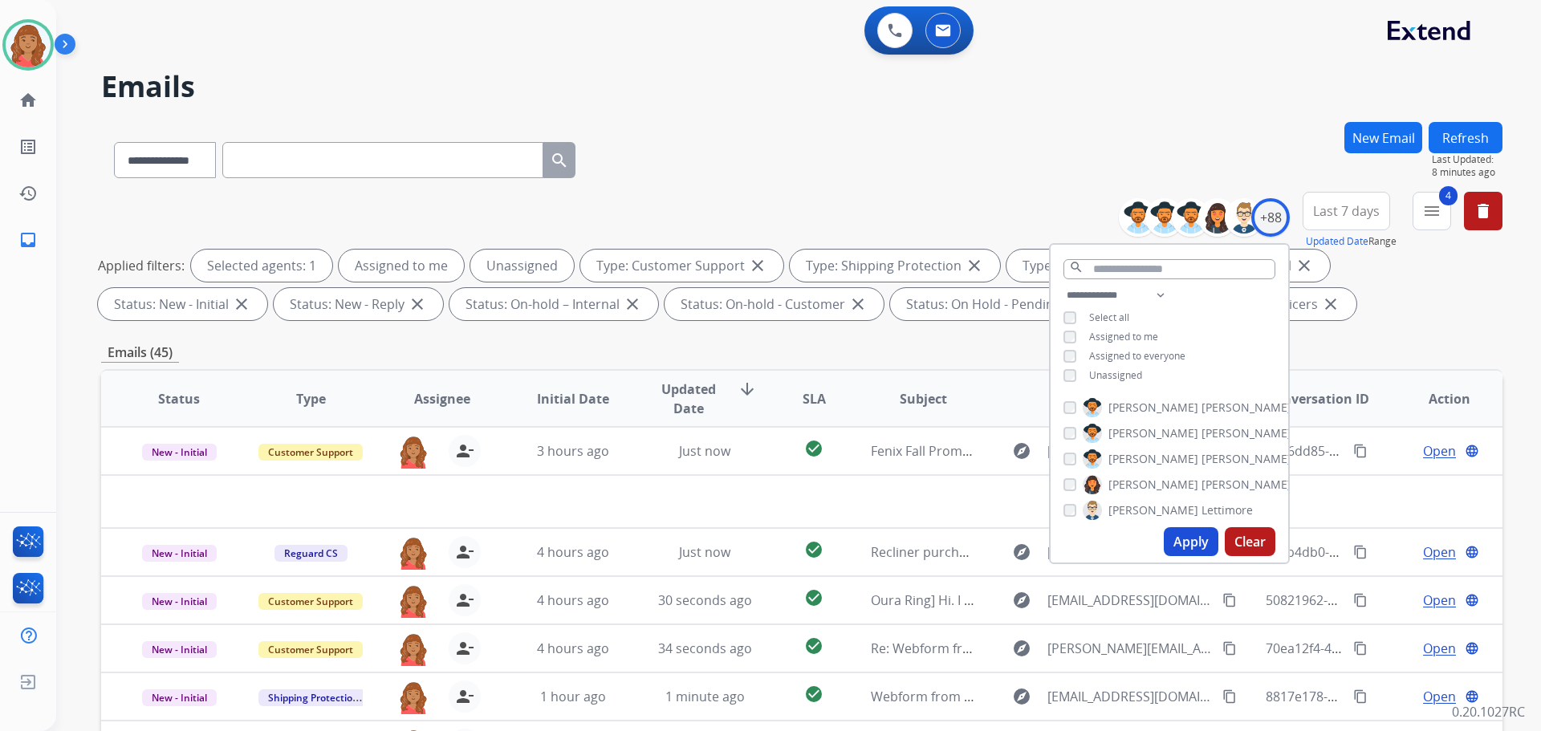
click at [1192, 544] on button "Apply" at bounding box center [1191, 541] width 55 height 29
click at [1065, 342] on div "**********" at bounding box center [1169, 337] width 238 height 103
click at [1191, 546] on button "Apply" at bounding box center [1191, 541] width 55 height 29
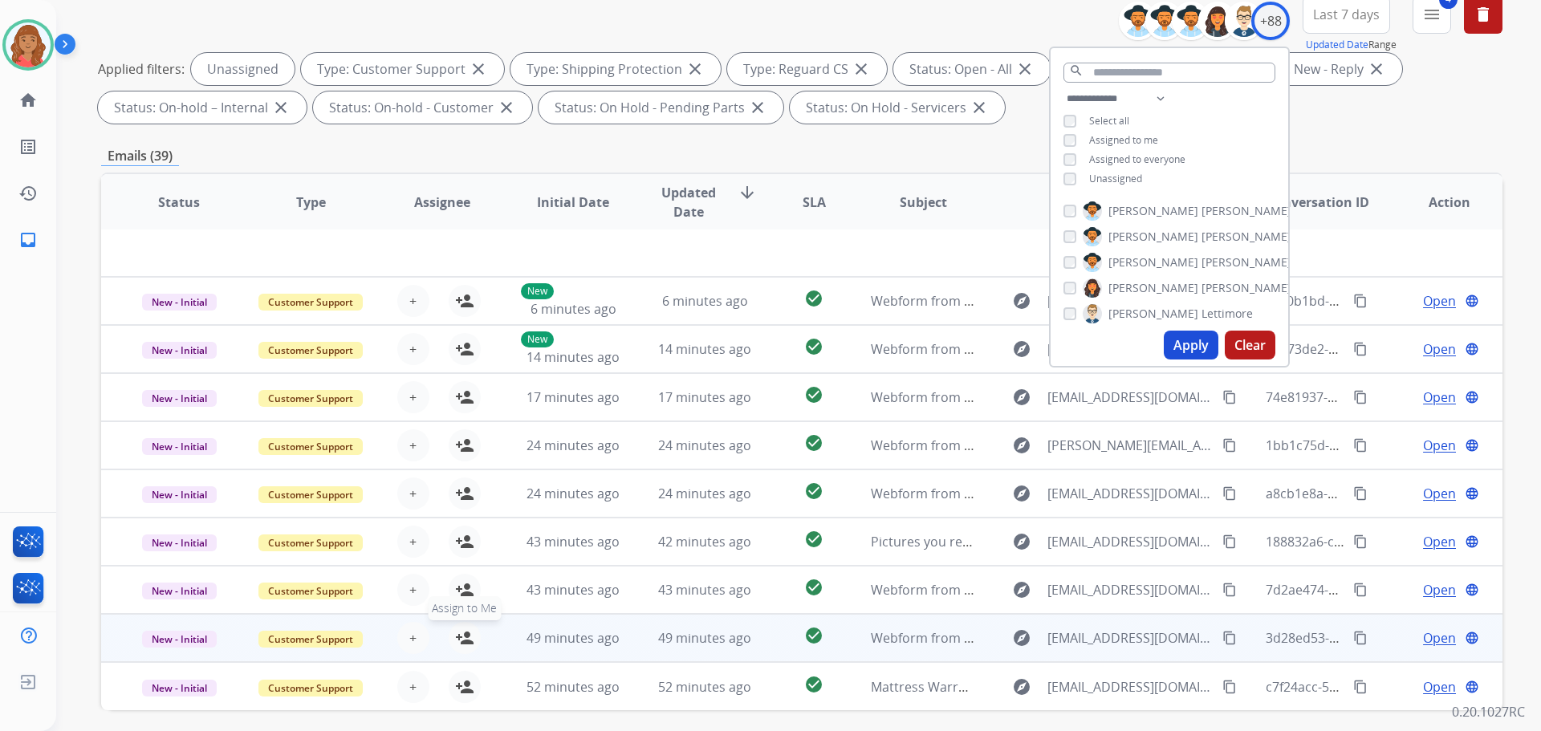
scroll to position [259, 0]
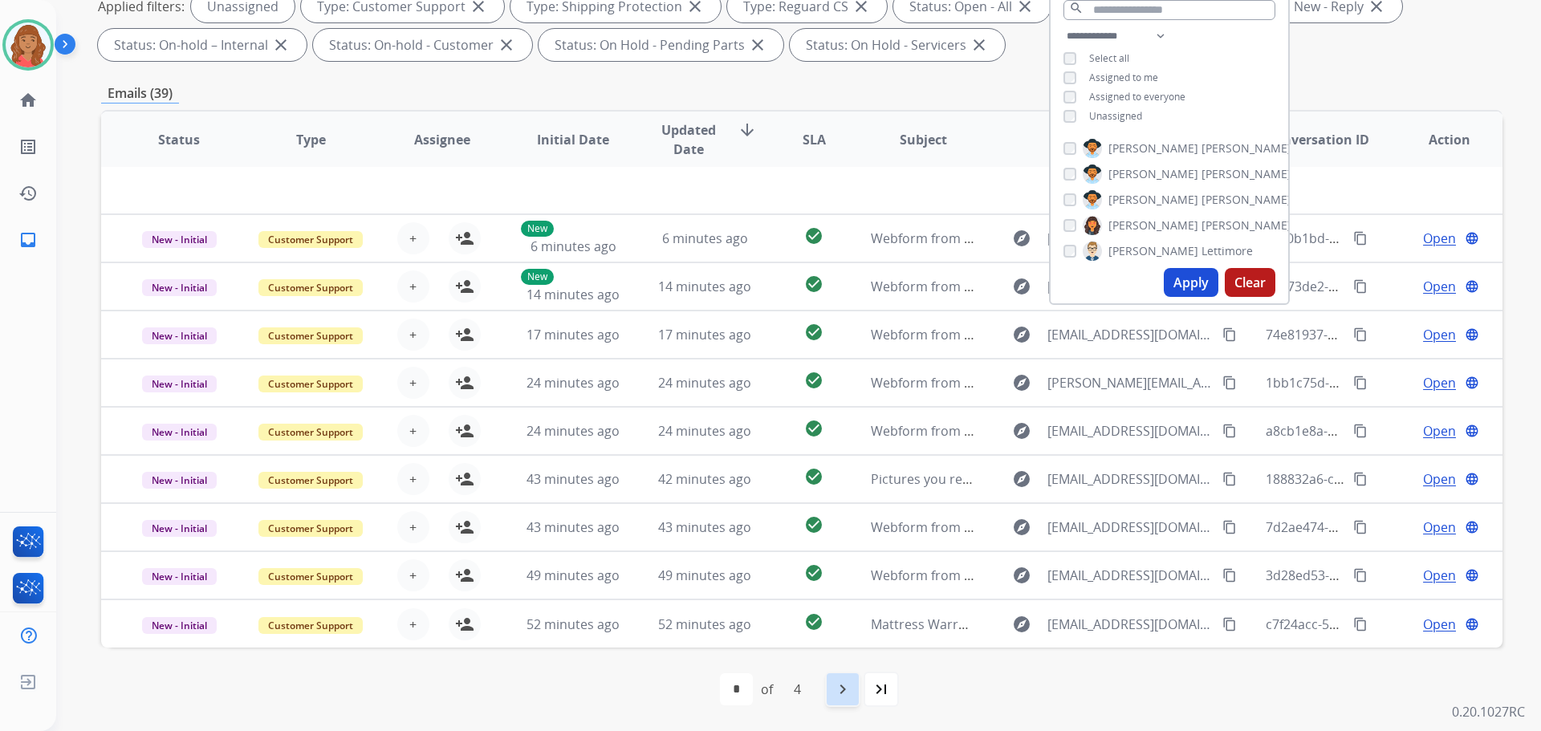
click at [840, 691] on mat-icon "navigate_next" at bounding box center [842, 689] width 19 height 19
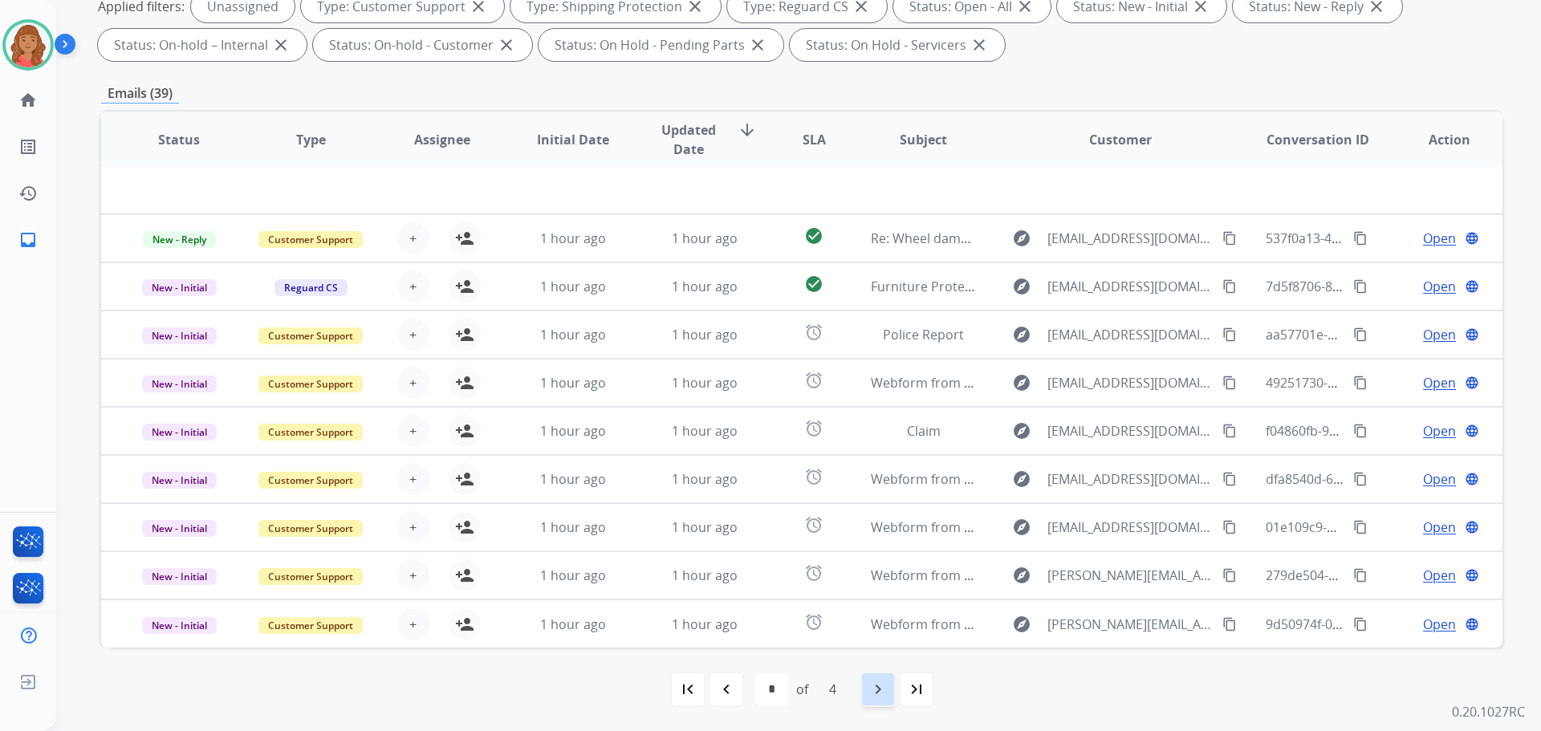
click at [871, 688] on mat-icon "navigate_next" at bounding box center [877, 689] width 19 height 19
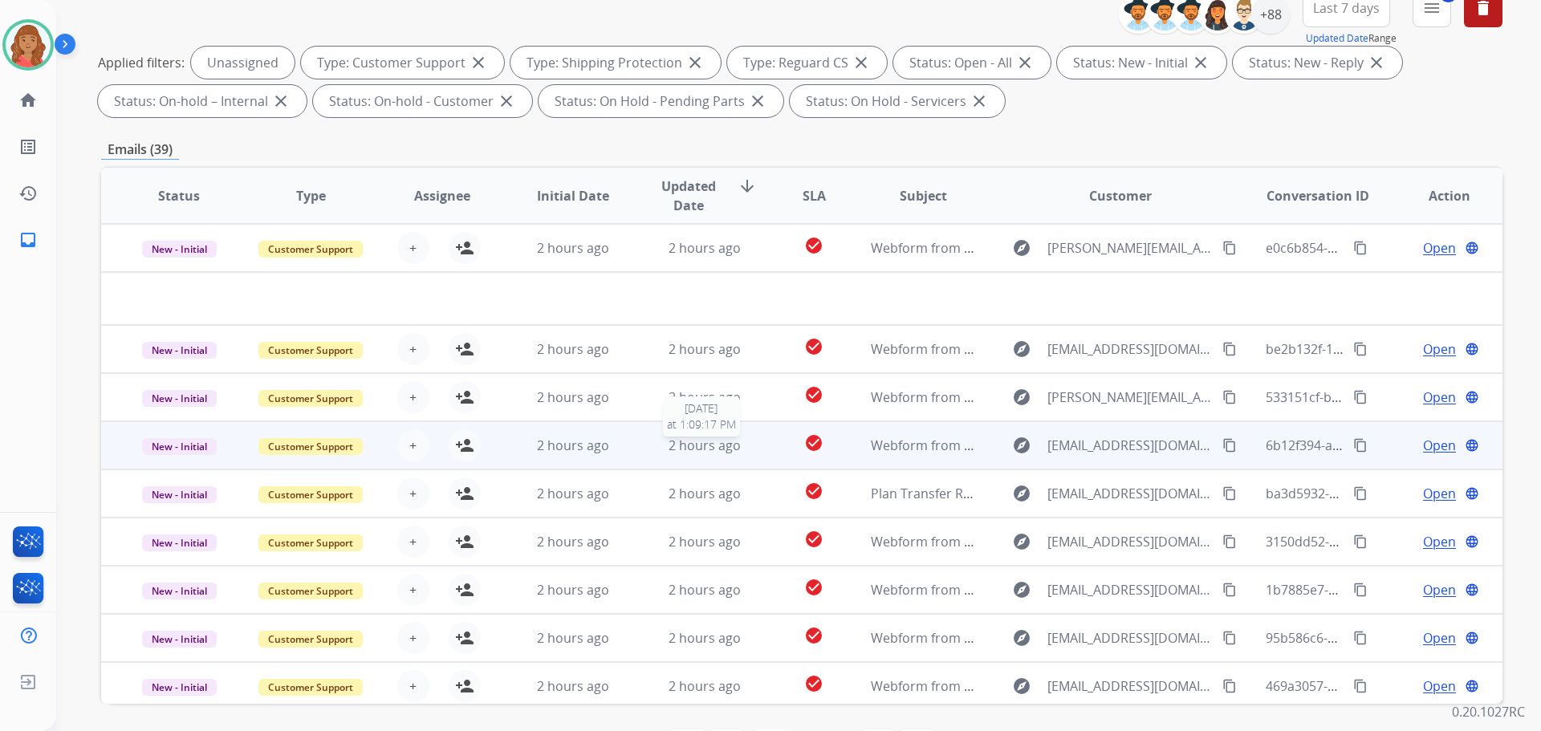
scroll to position [179, 0]
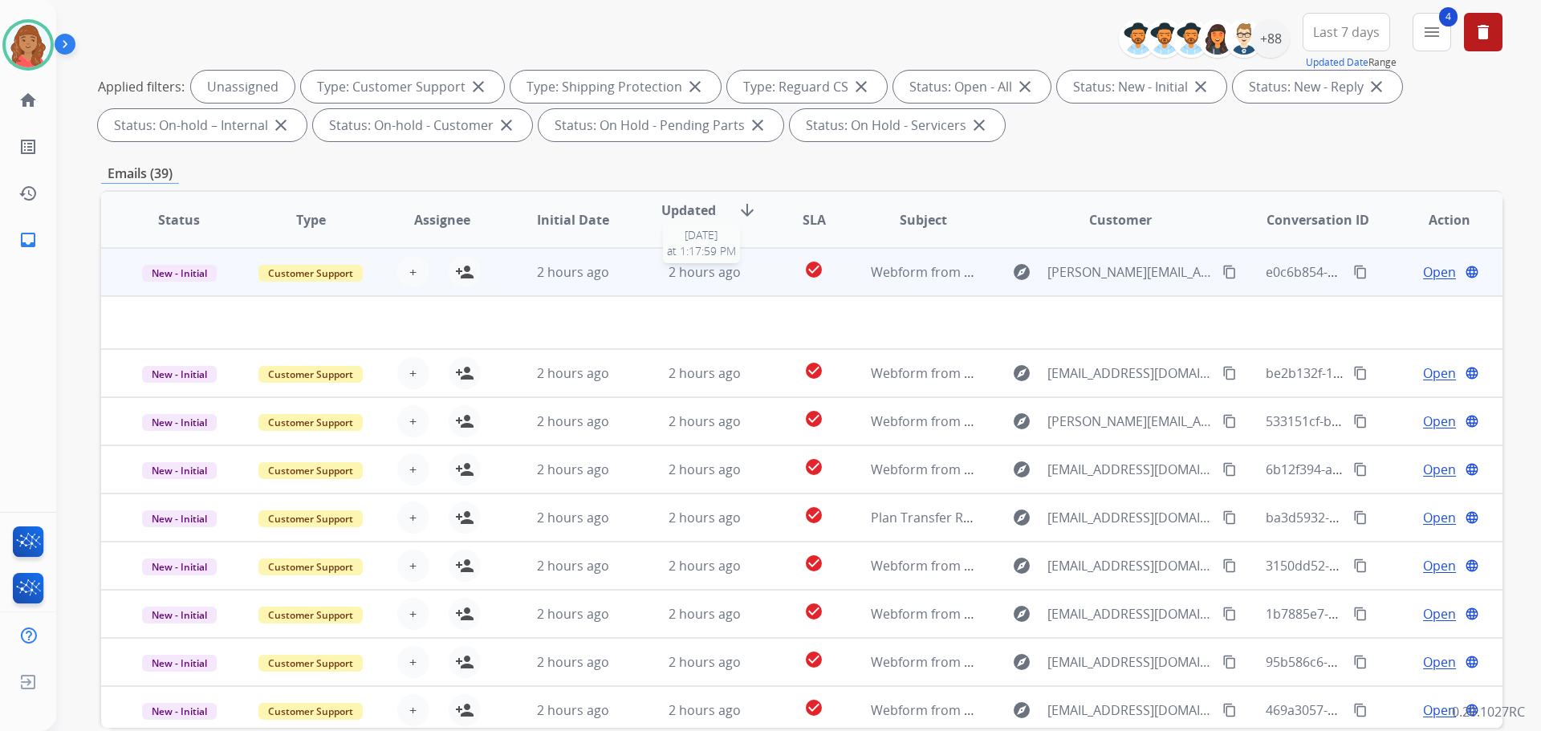
click at [660, 273] on div "2 hours ago" at bounding box center [704, 271] width 105 height 19
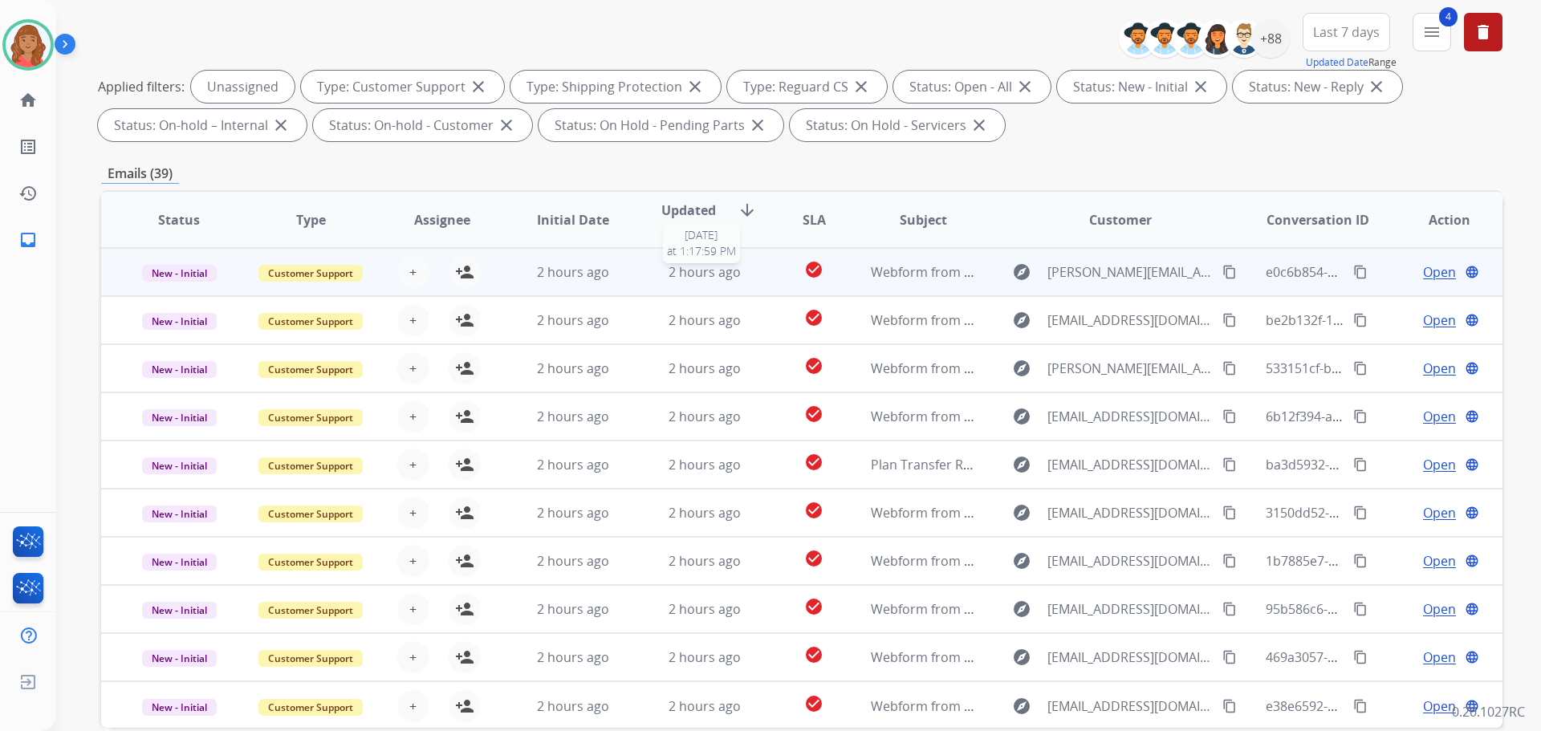
click at [658, 276] on div "2 hours ago" at bounding box center [704, 271] width 105 height 19
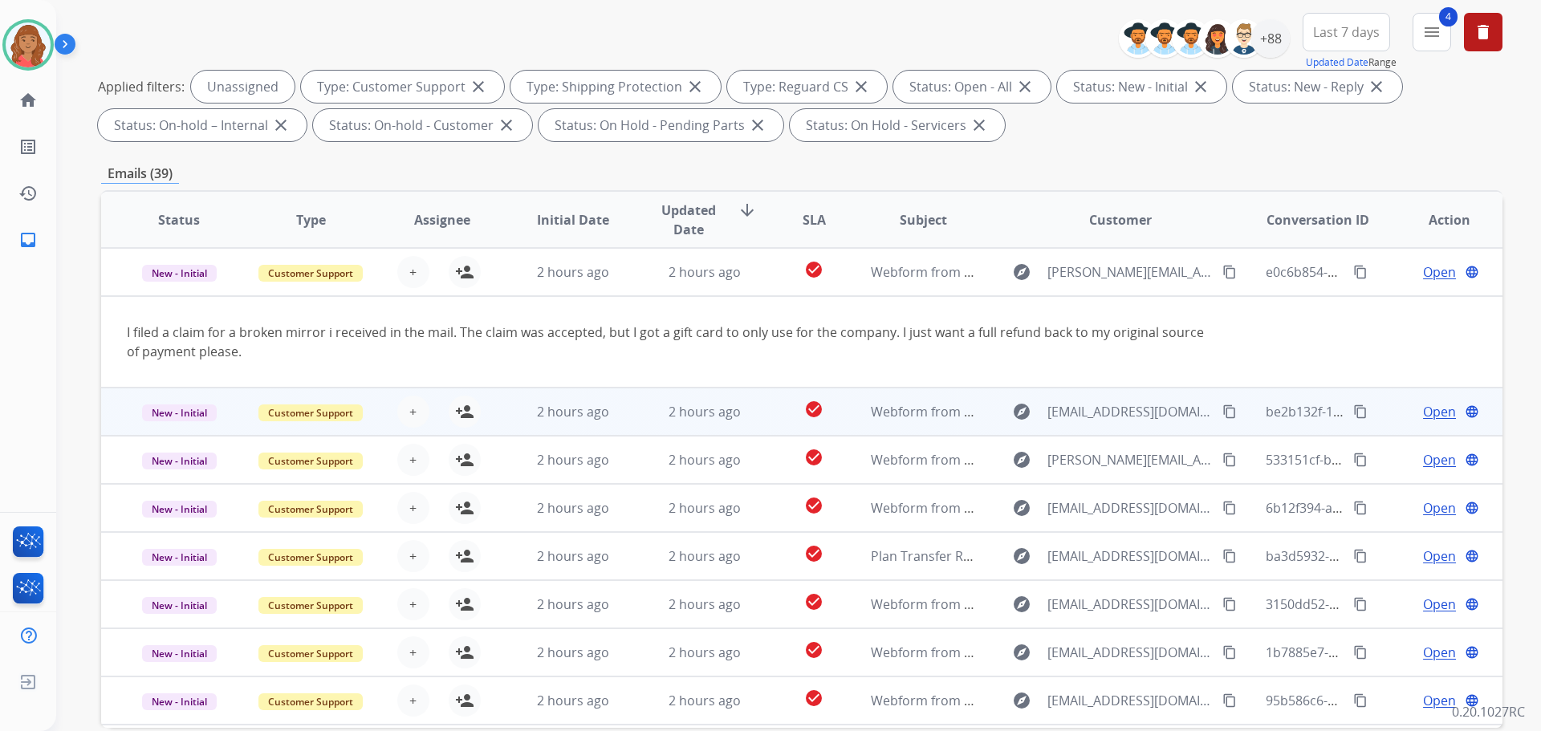
click at [627, 409] on td "2 hours ago" at bounding box center [693, 412] width 132 height 48
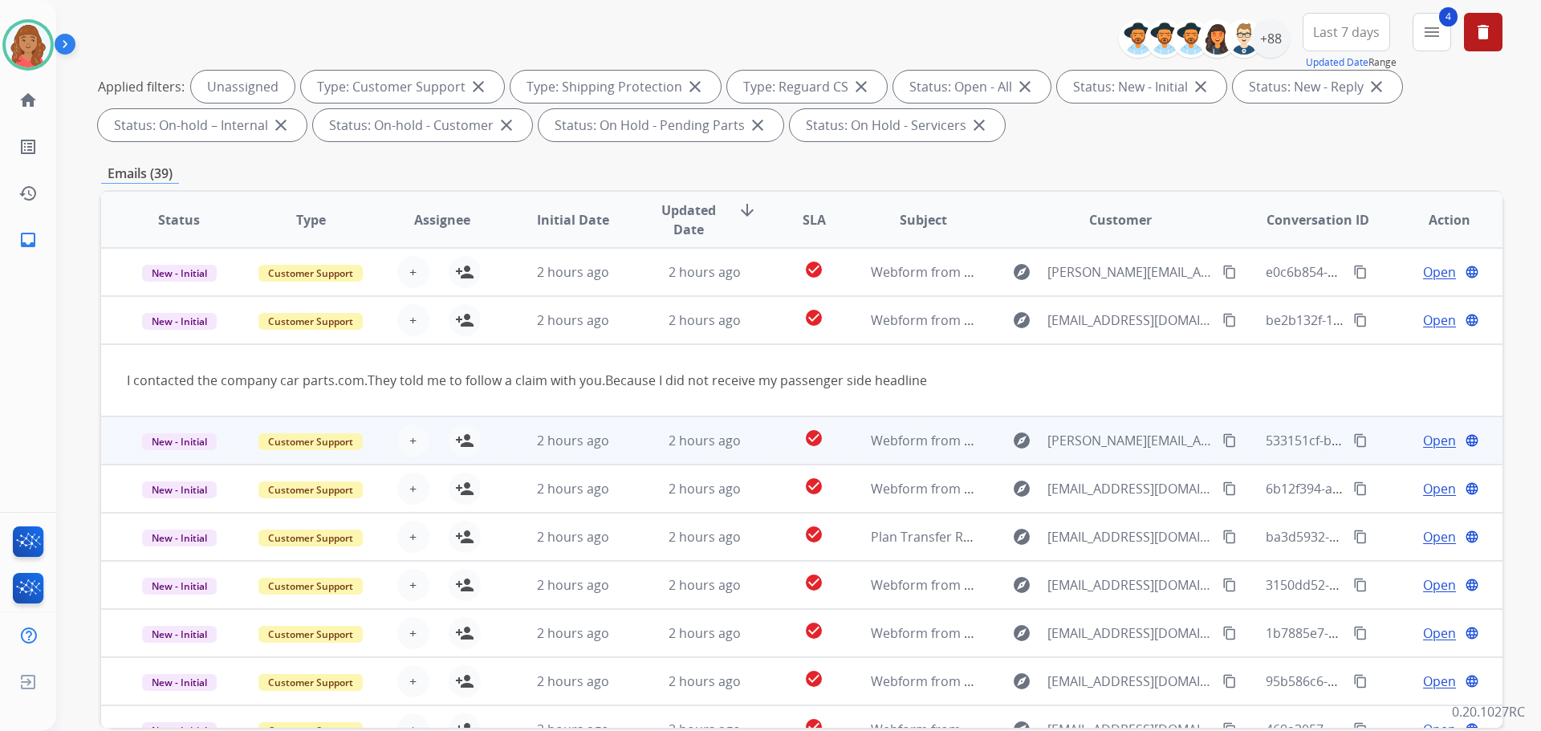
scroll to position [48, 0]
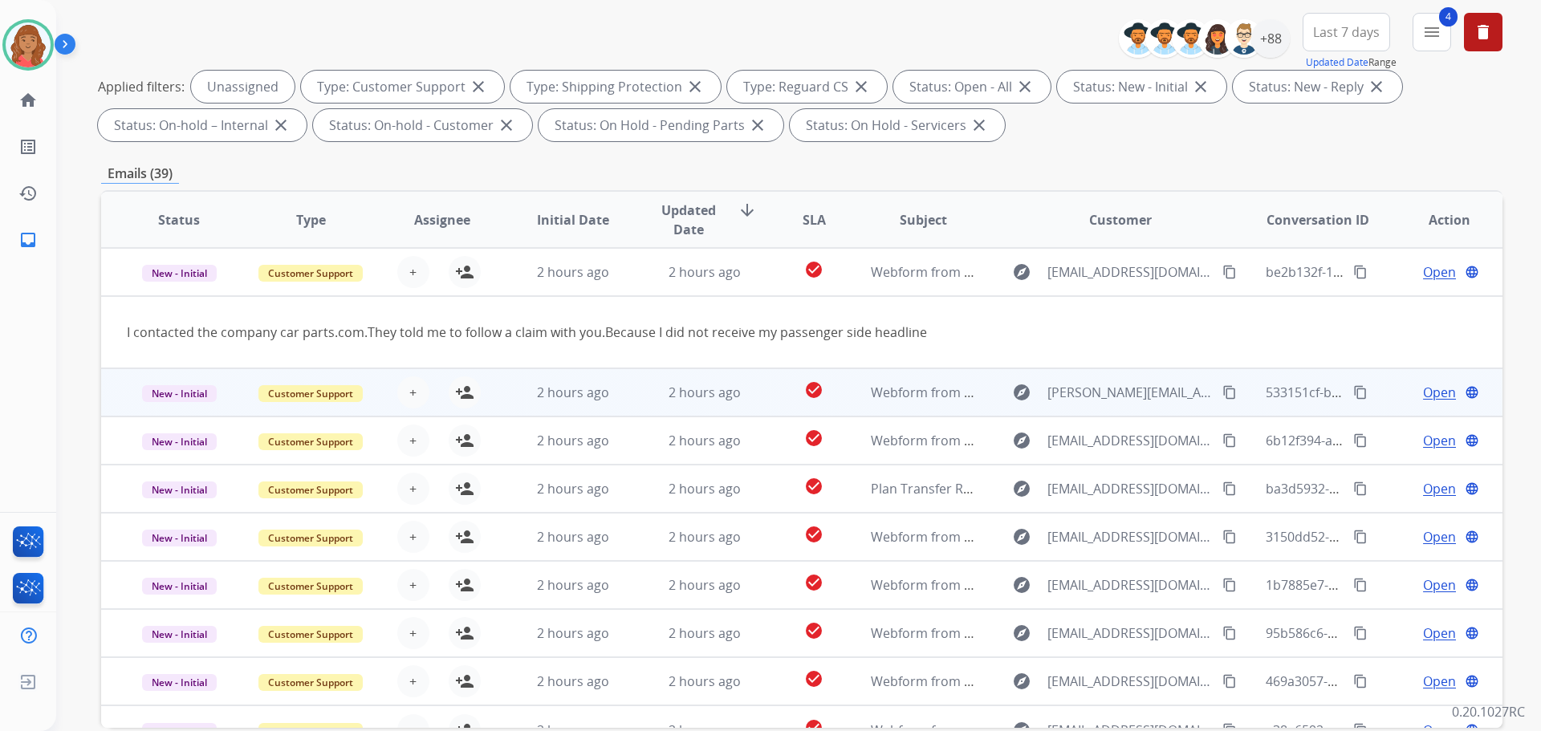
click at [627, 406] on td "2 hours ago" at bounding box center [693, 392] width 132 height 48
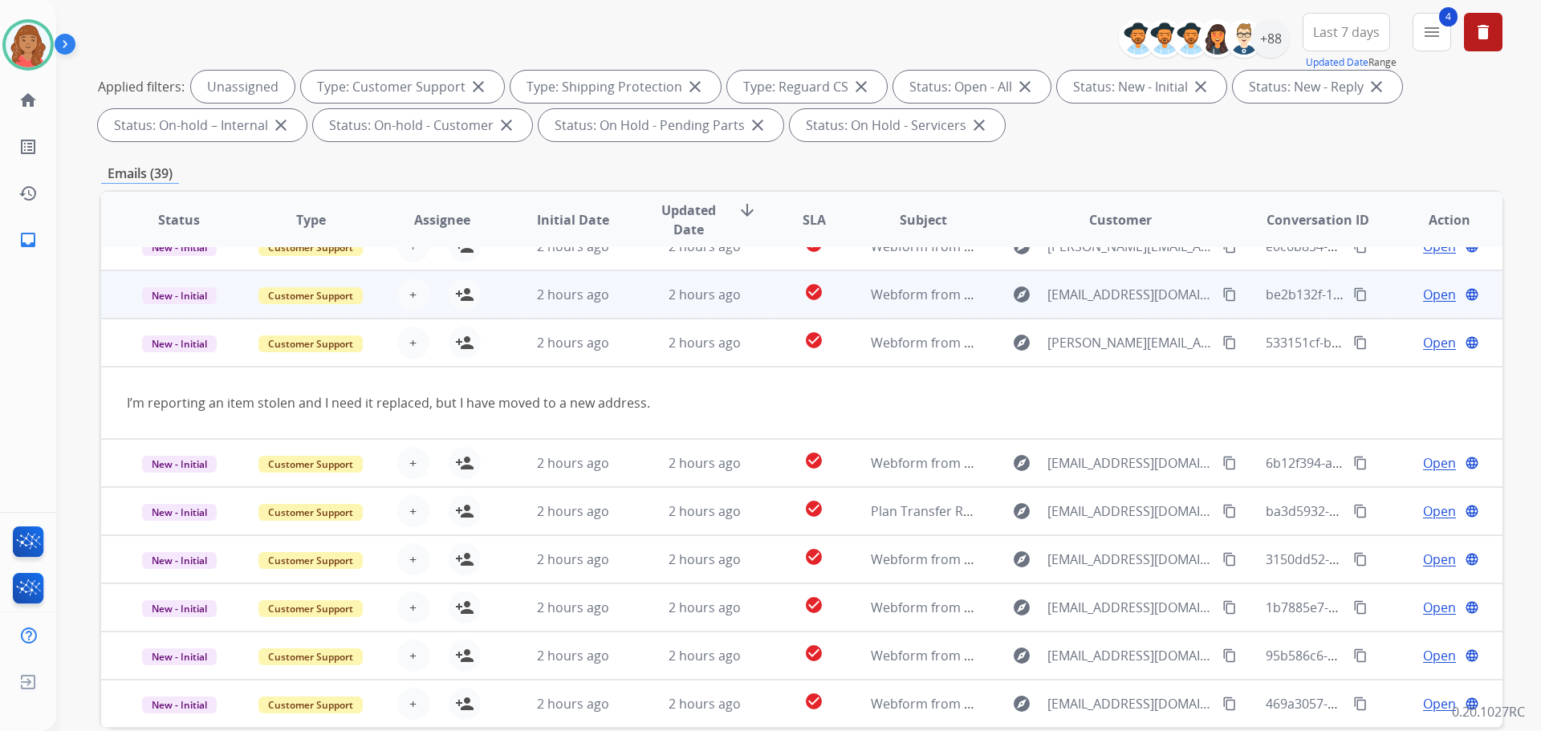
scroll to position [0, 0]
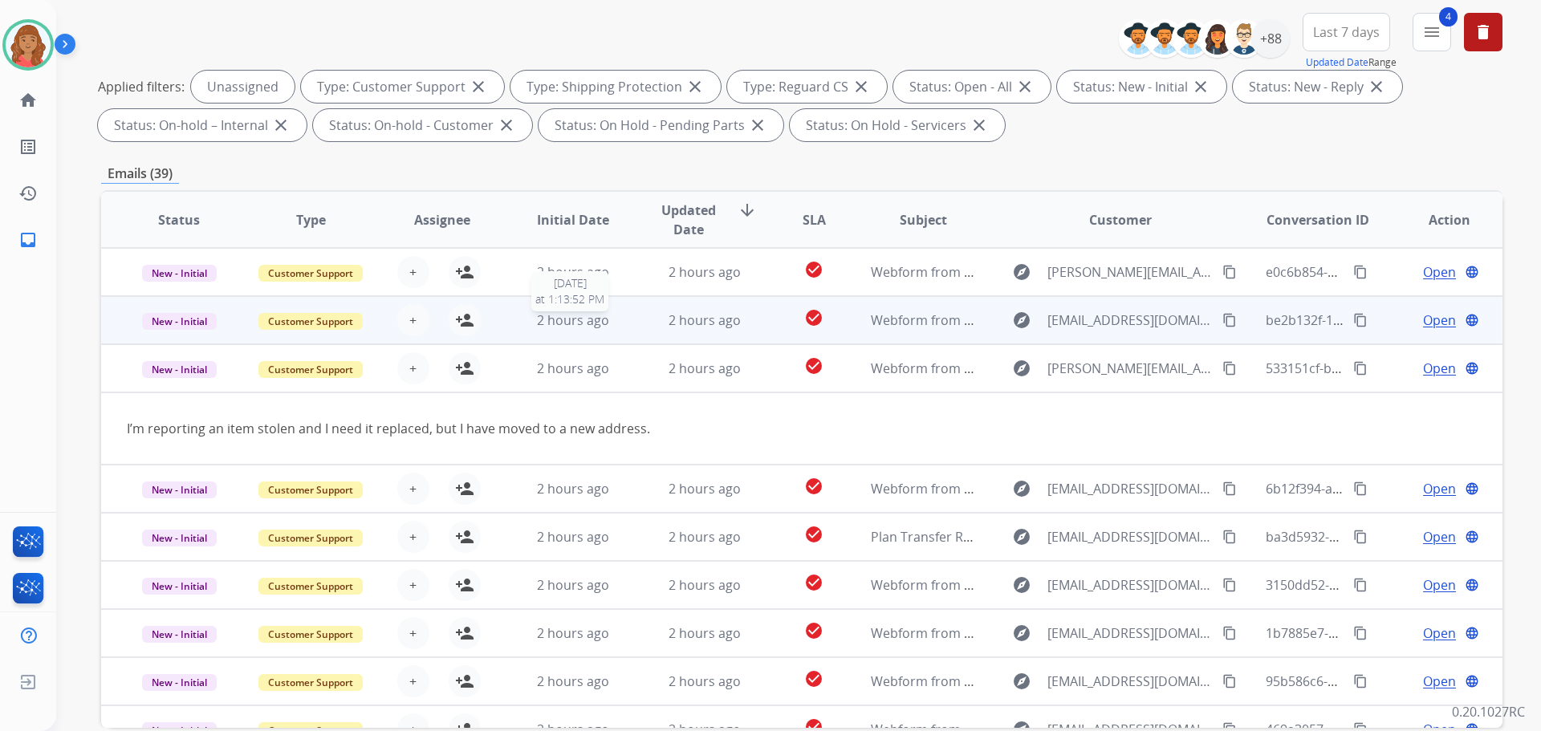
click at [607, 324] on div "2 hours ago" at bounding box center [573, 320] width 105 height 19
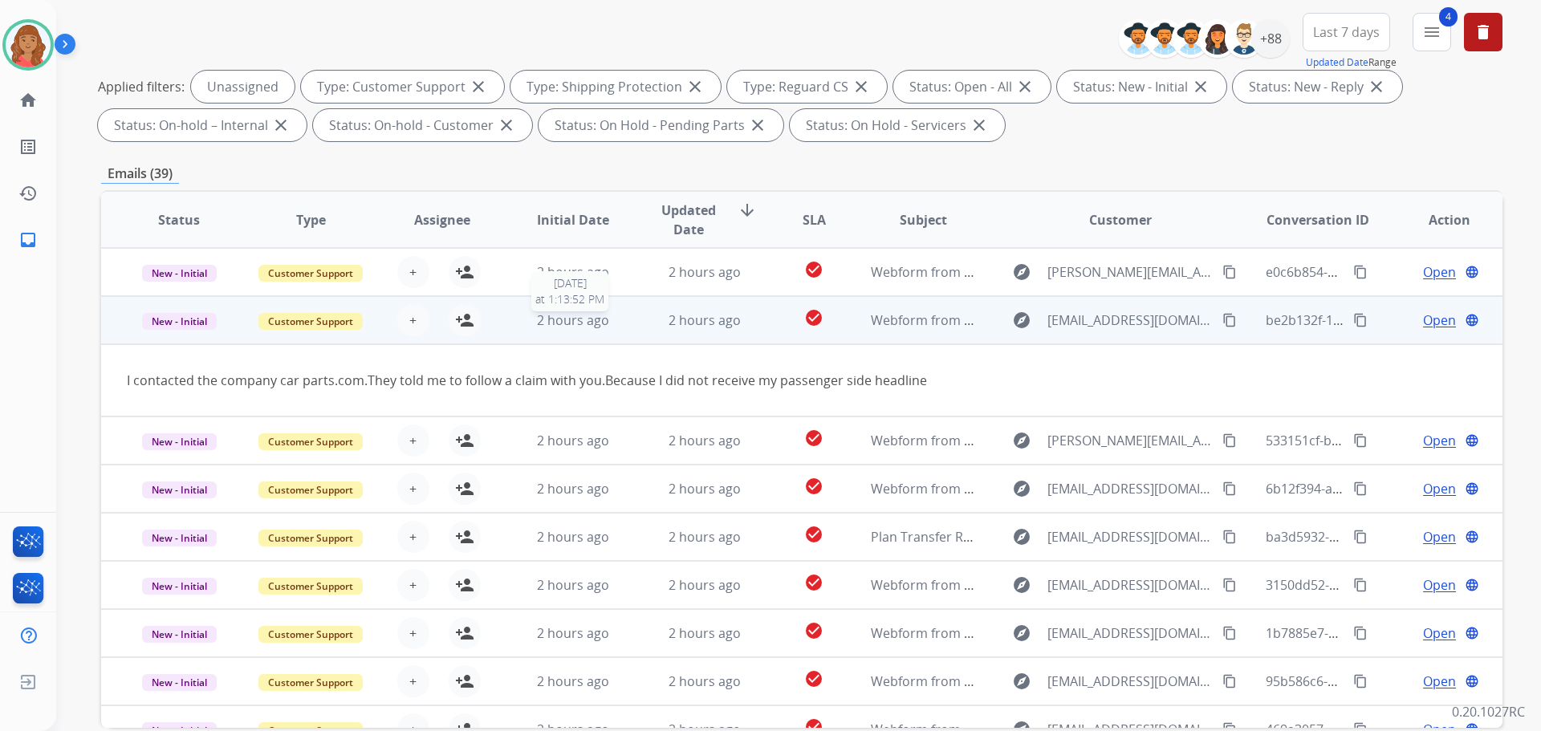
scroll to position [48, 0]
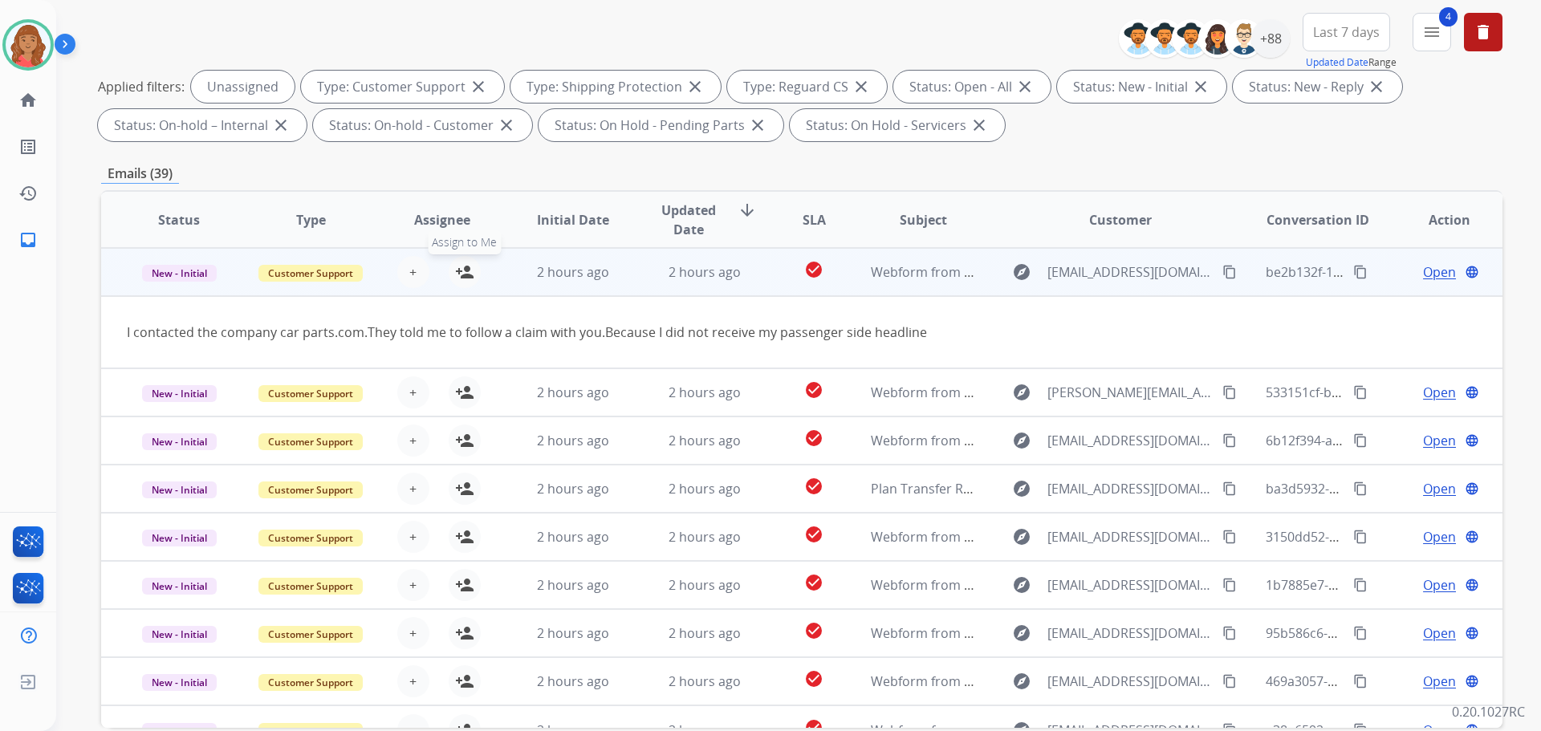
click at [463, 279] on mat-icon "person_add" at bounding box center [464, 271] width 19 height 19
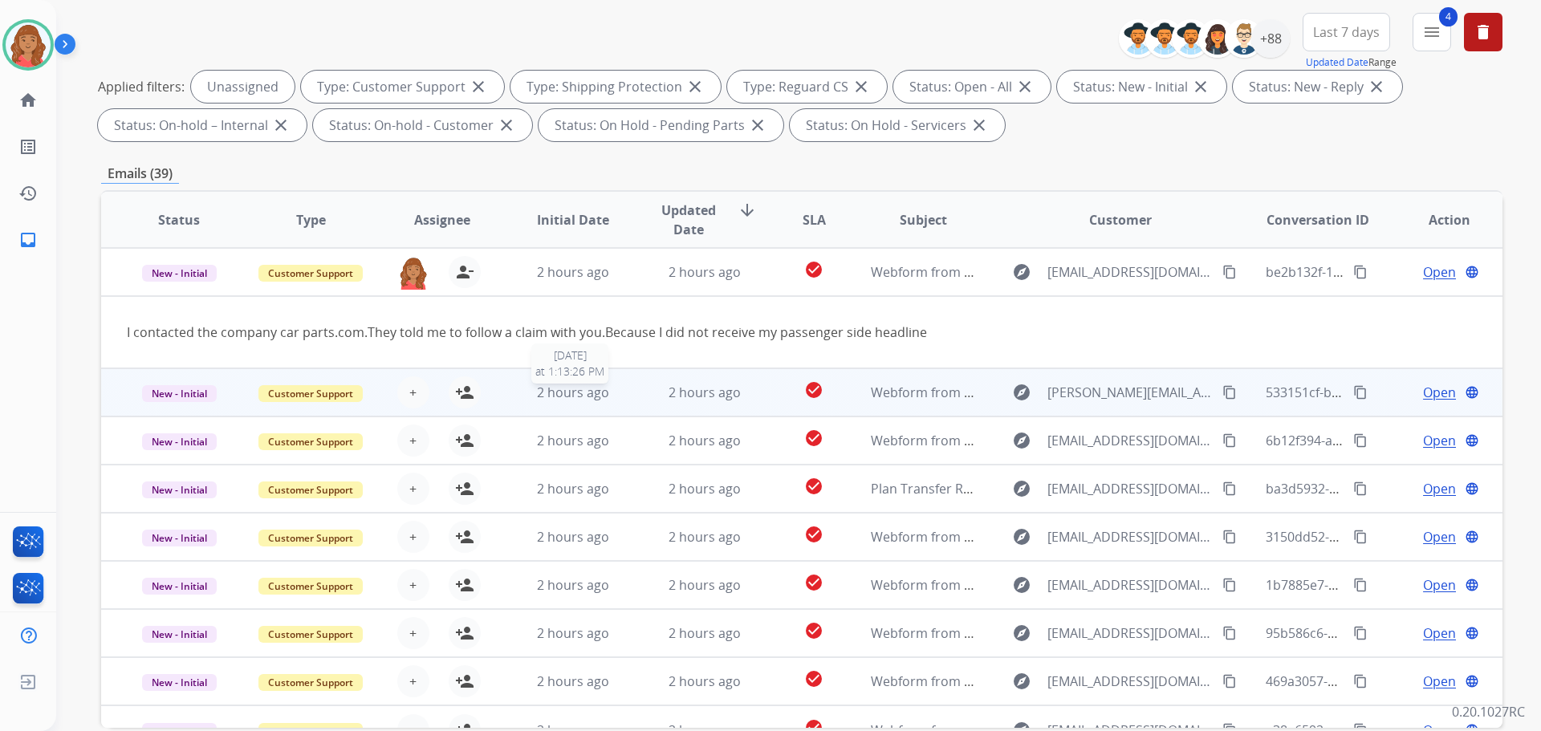
click at [572, 392] on span "2 hours ago" at bounding box center [573, 393] width 72 height 18
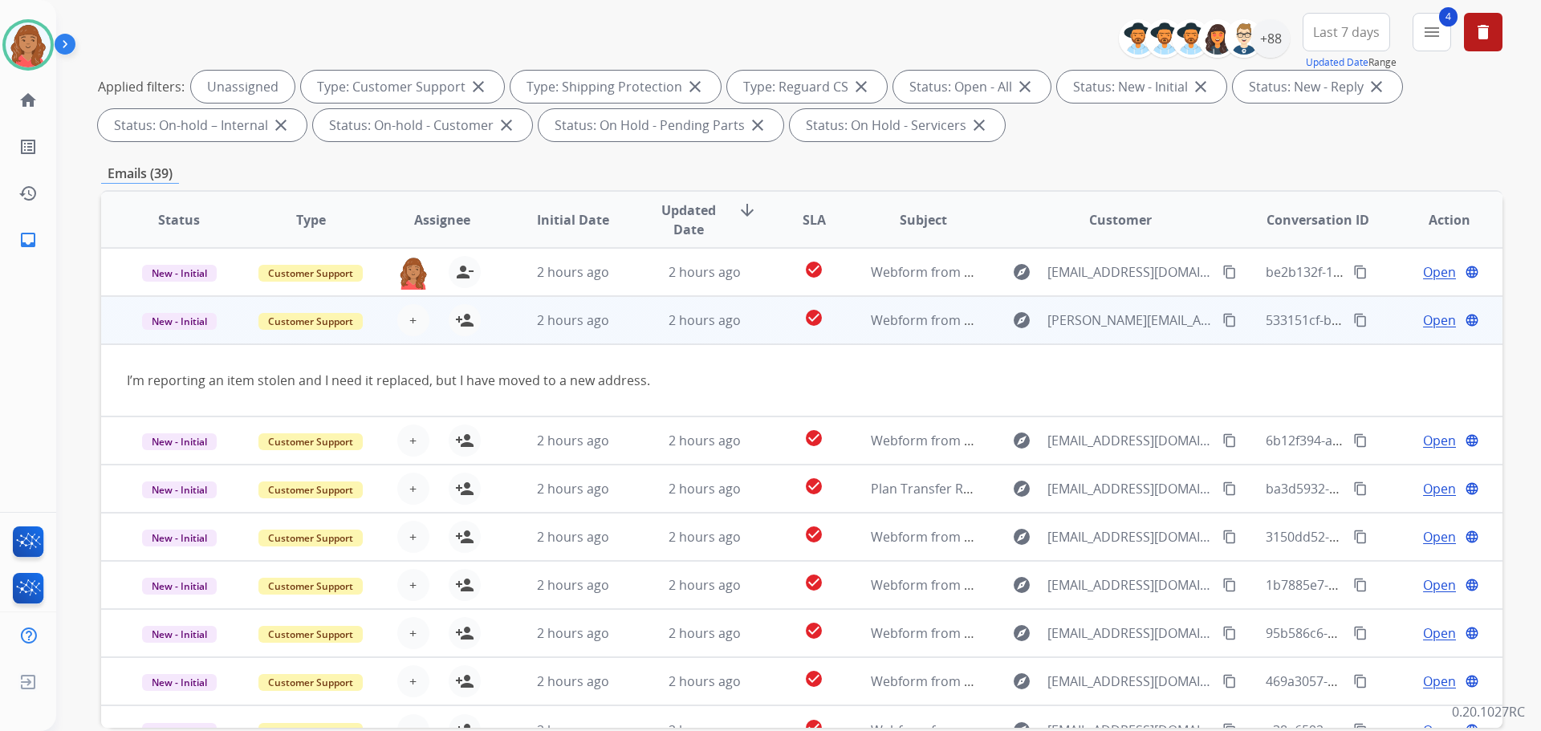
scroll to position [74, 0]
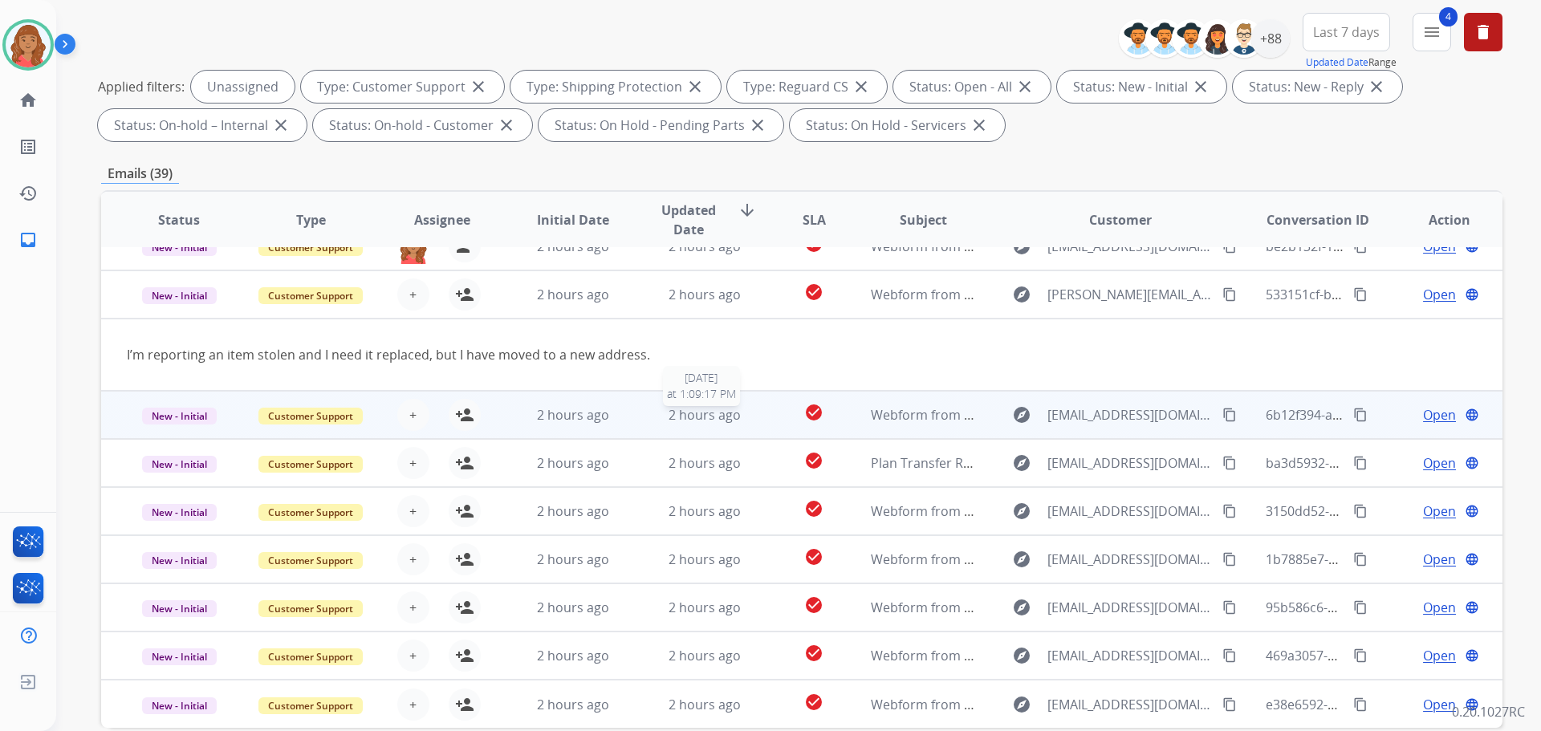
click at [690, 416] on span "2 hours ago" at bounding box center [704, 415] width 72 height 18
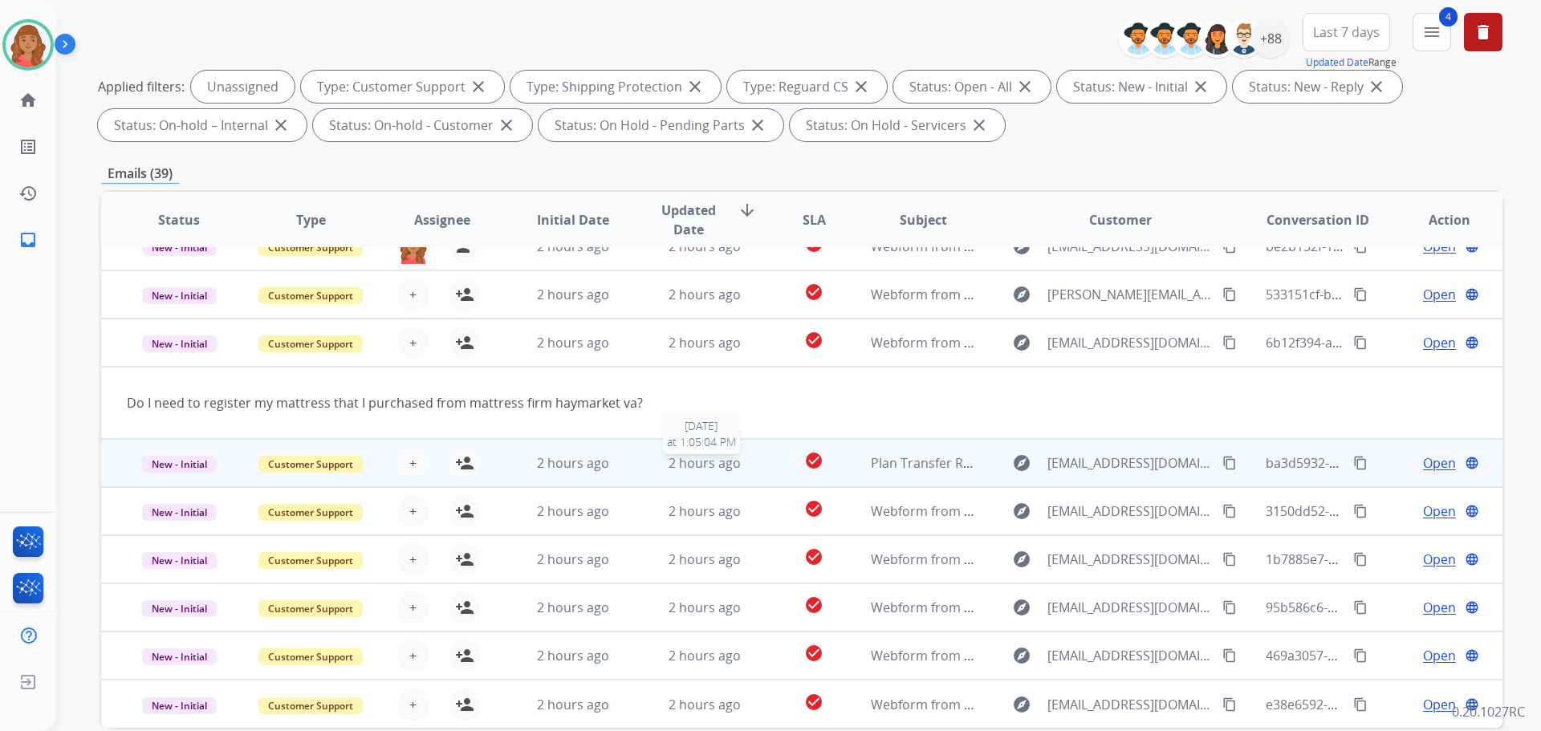
click at [652, 461] on div "2 hours ago" at bounding box center [704, 462] width 105 height 19
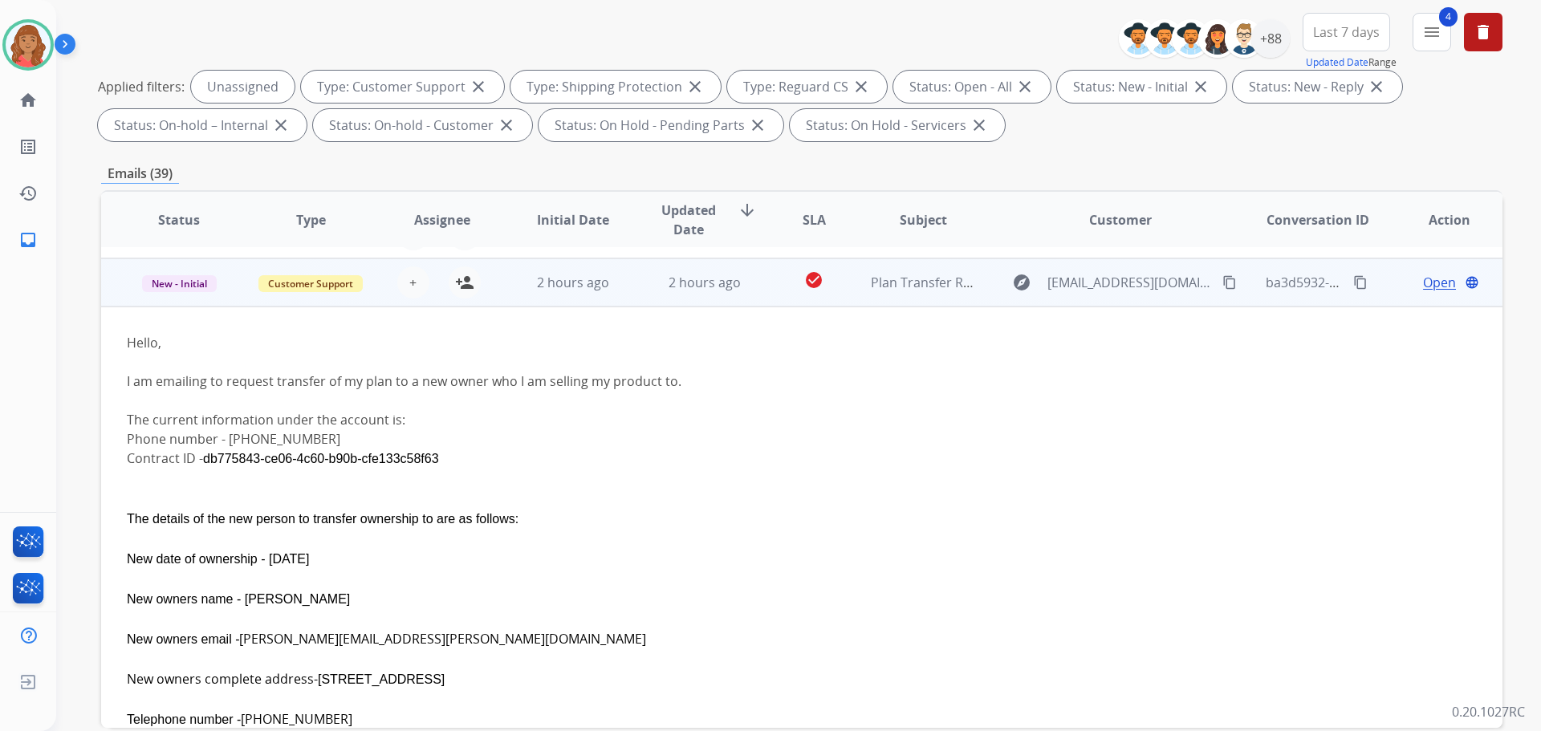
scroll to position [193, 0]
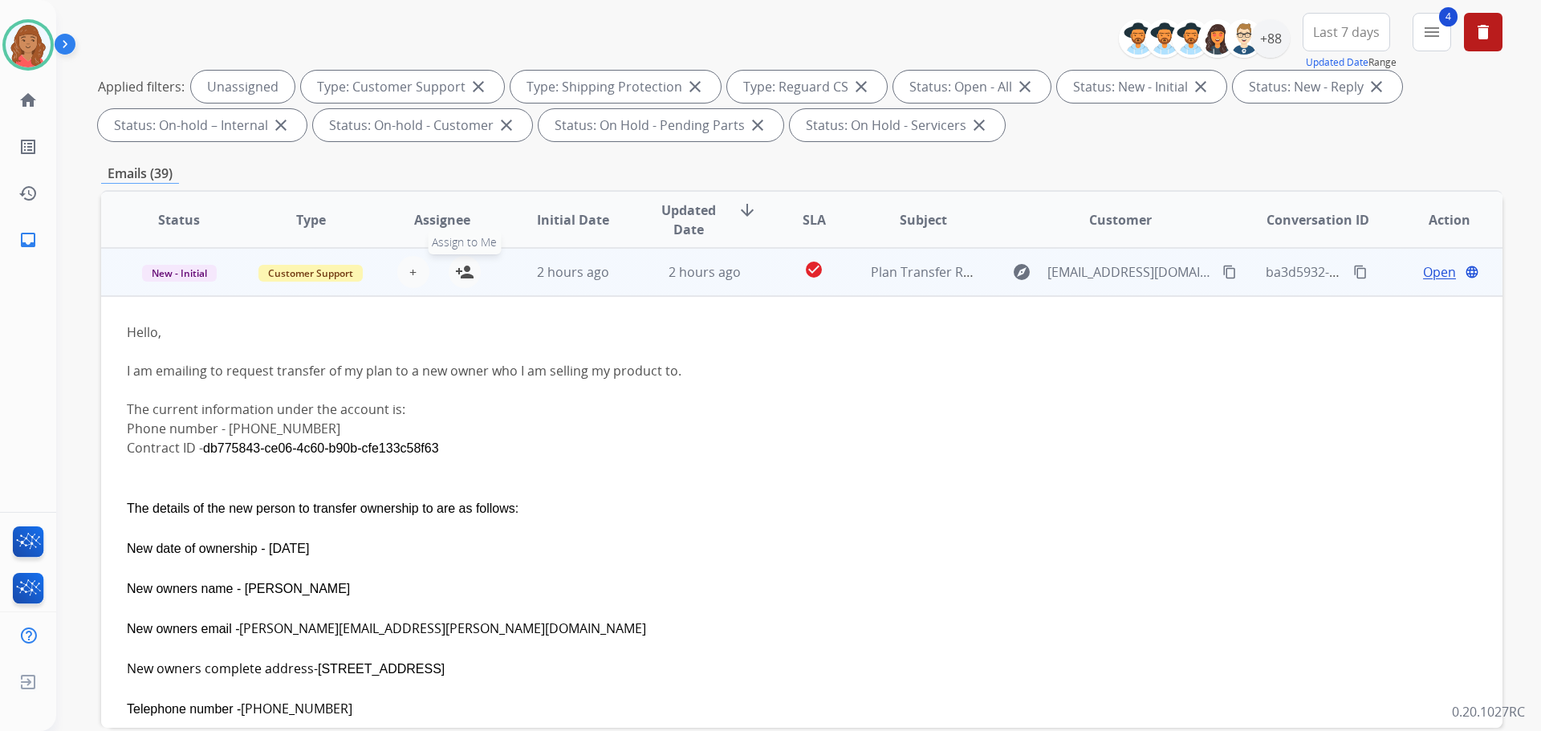
click at [465, 276] on mat-icon "person_add" at bounding box center [464, 271] width 19 height 19
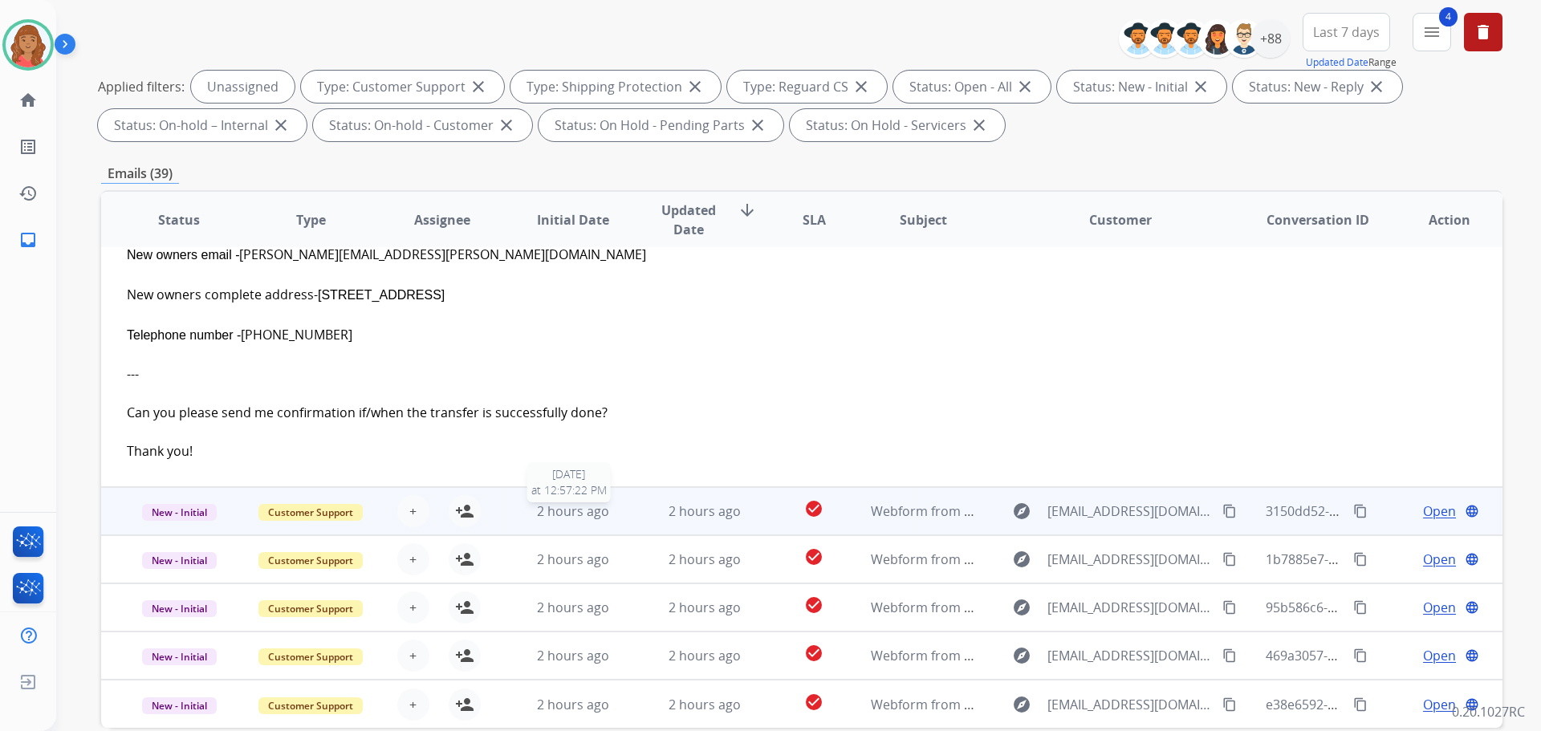
click at [558, 515] on span "2 hours ago" at bounding box center [573, 511] width 72 height 18
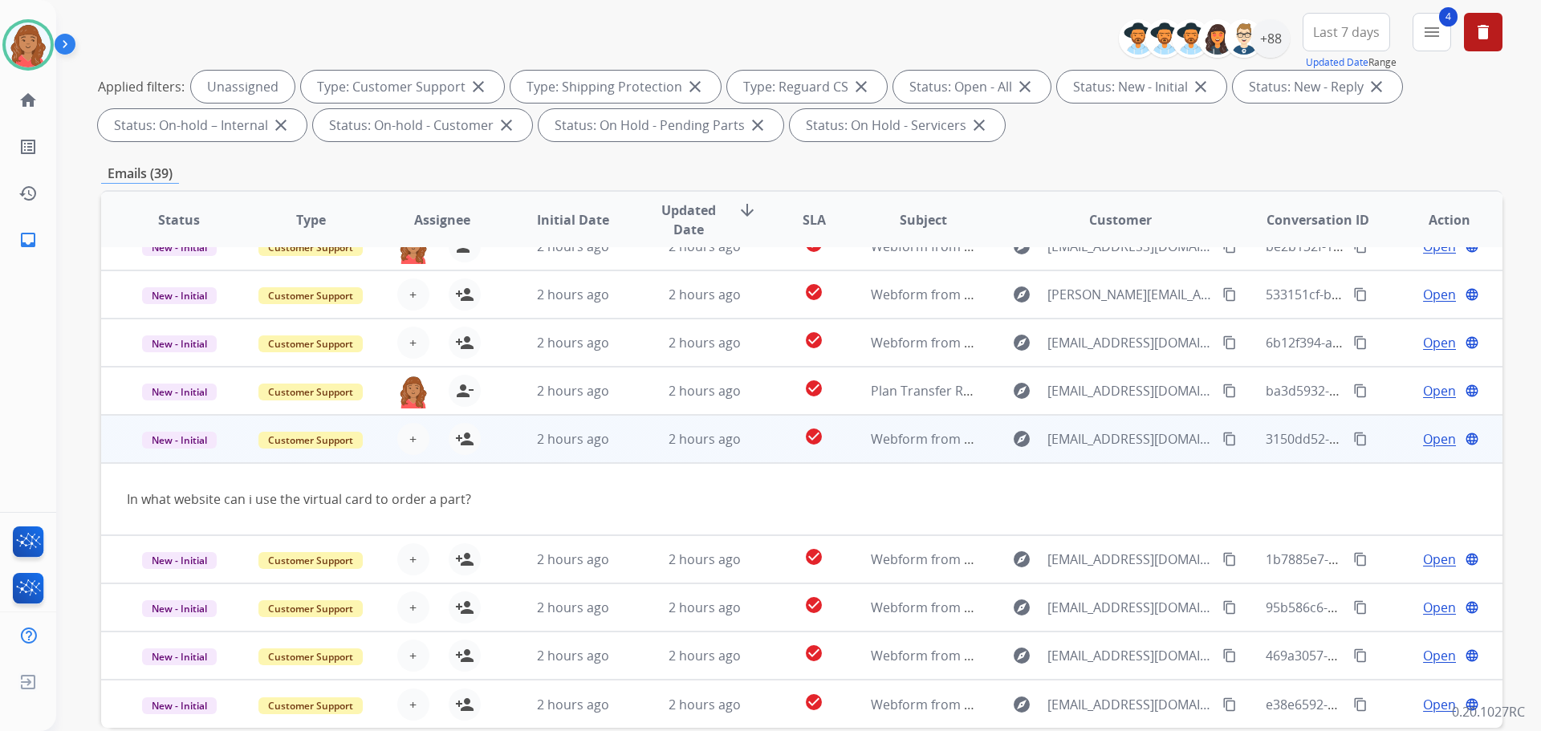
scroll to position [74, 0]
drag, startPoint x: 465, startPoint y: 446, endPoint x: 478, endPoint y: 454, distance: 15.8
click at [465, 446] on mat-icon "person_add" at bounding box center [464, 438] width 19 height 19
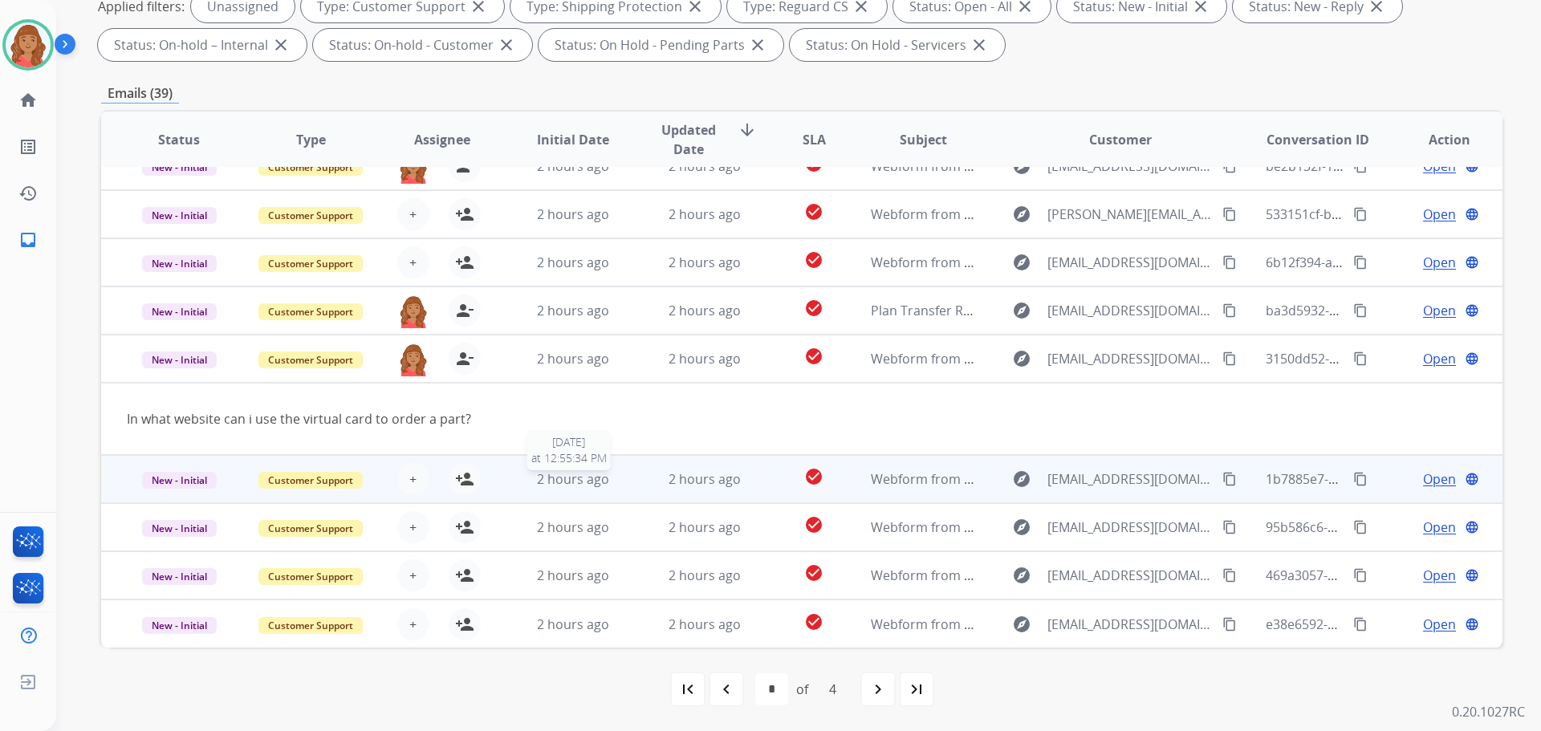
click at [549, 473] on span "2 hours ago" at bounding box center [573, 479] width 72 height 18
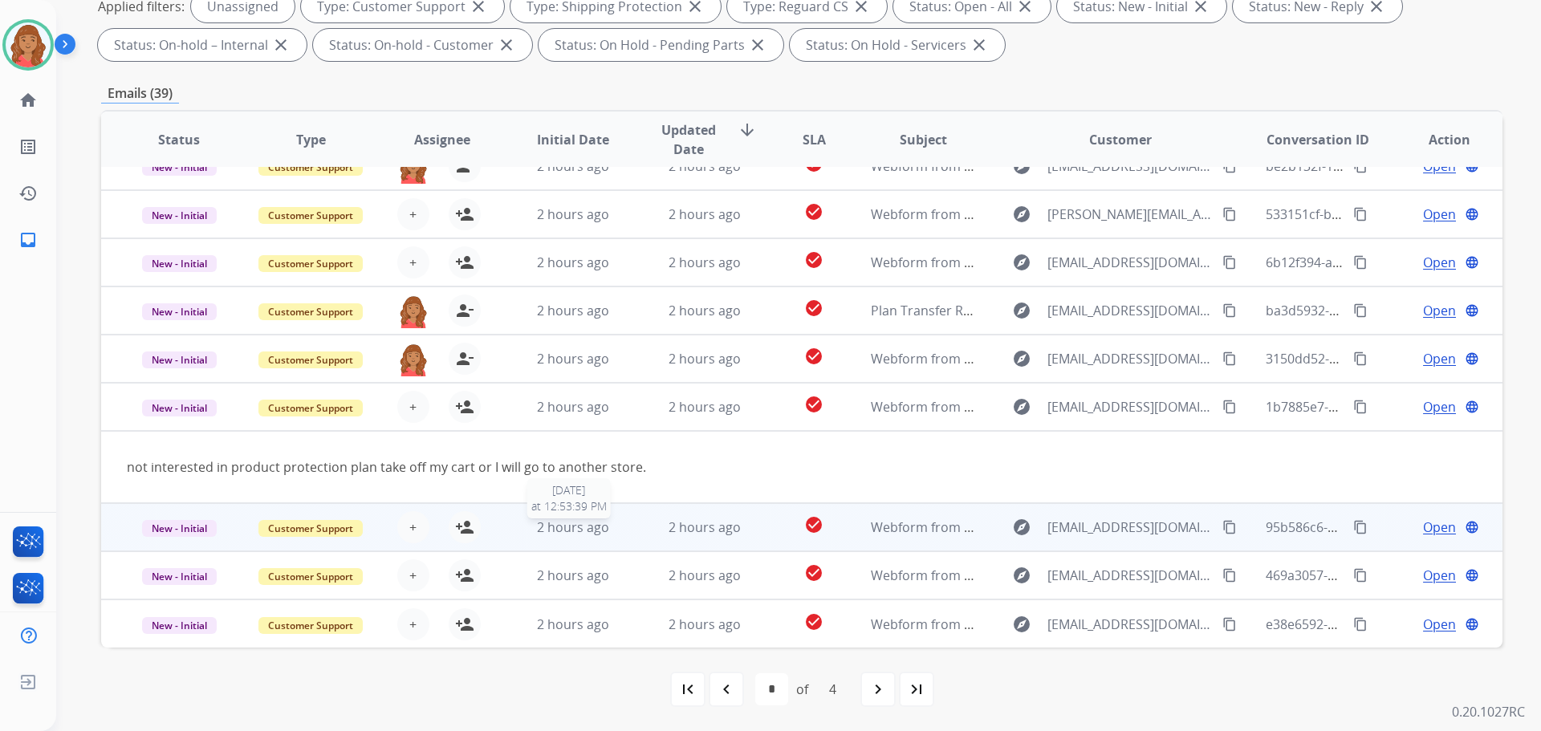
click at [566, 530] on span "2 hours ago" at bounding box center [573, 527] width 72 height 18
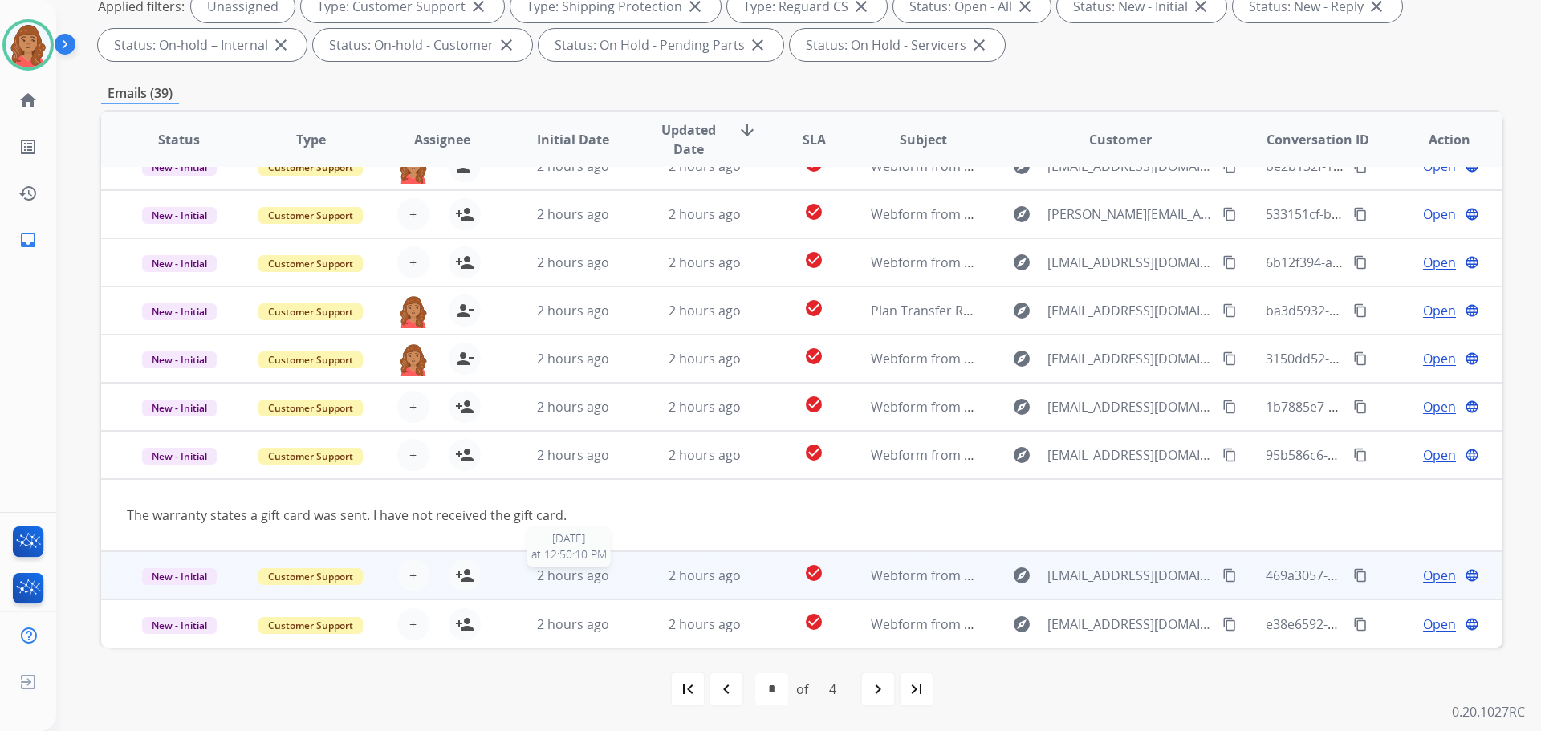
click at [592, 577] on span "2 hours ago" at bounding box center [573, 576] width 72 height 18
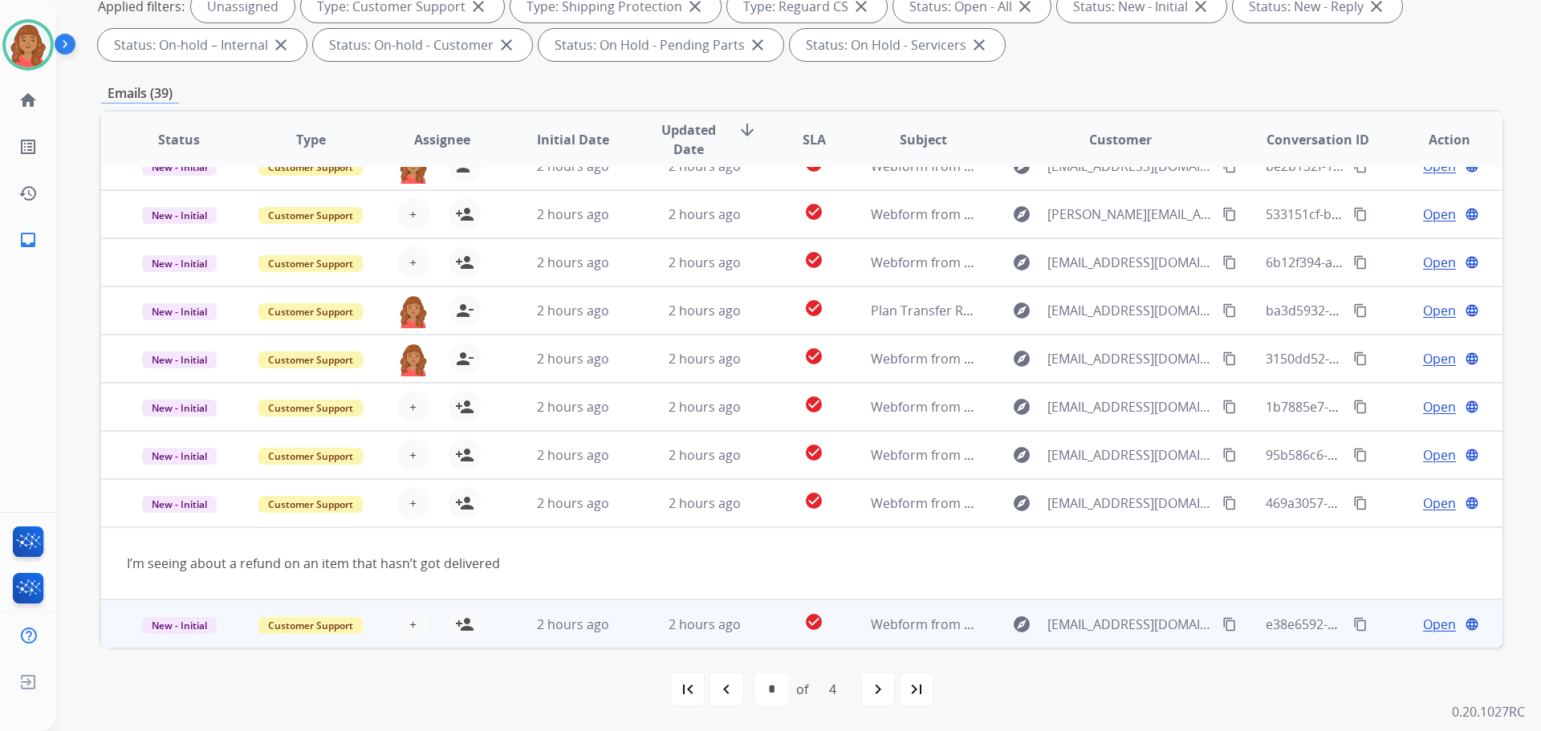
click at [637, 610] on td "2 hours ago" at bounding box center [693, 623] width 132 height 48
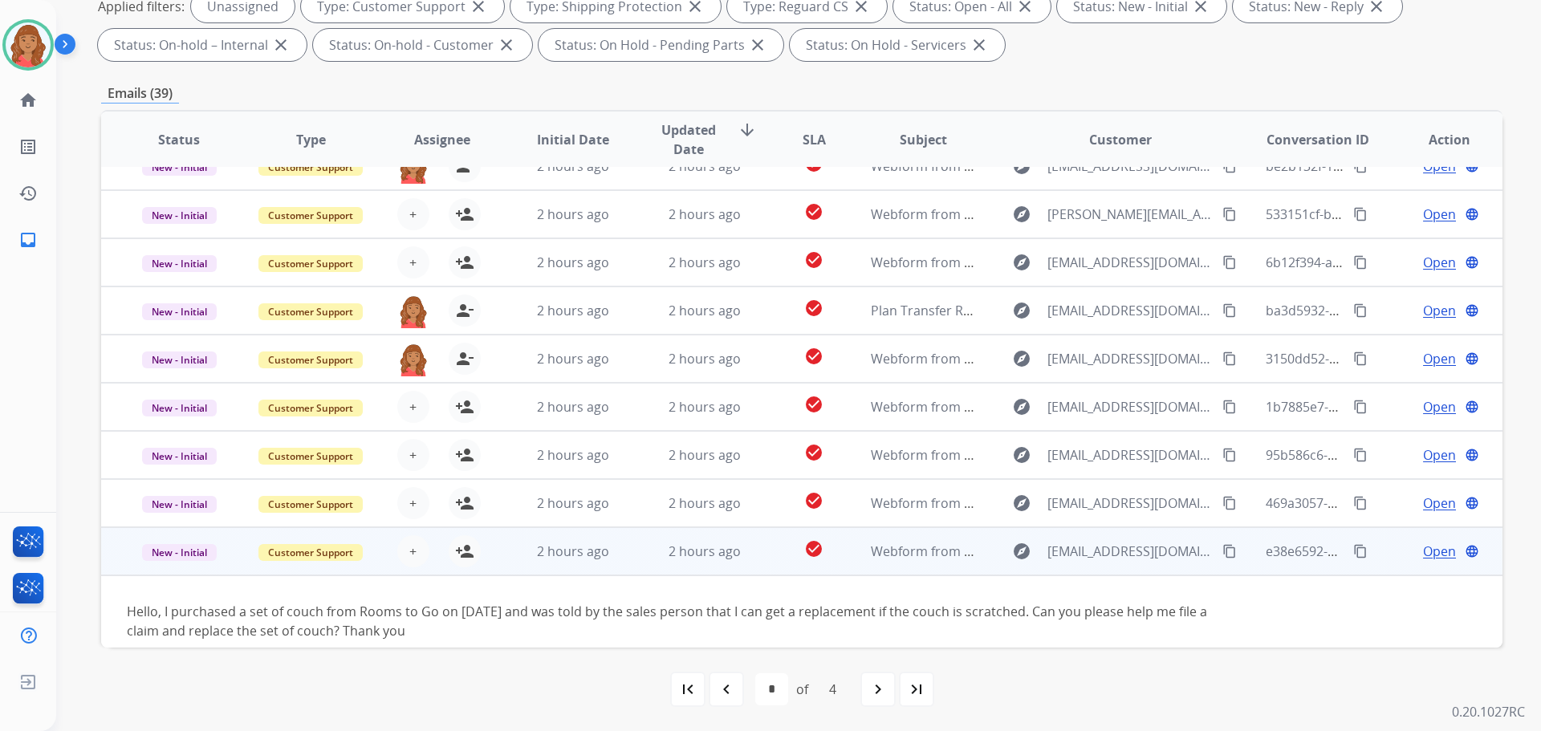
scroll to position [92, 0]
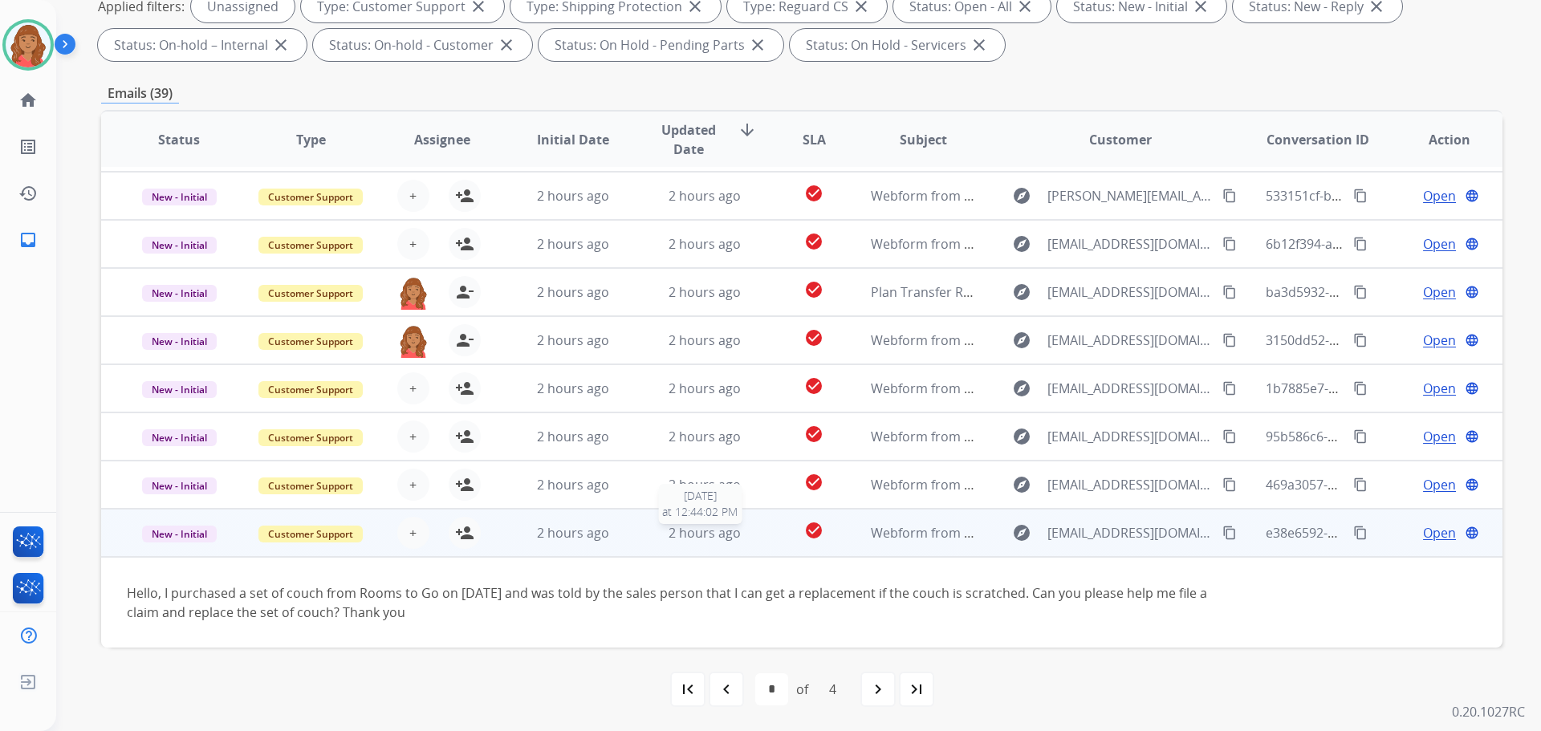
click at [727, 530] on span "2 hours ago" at bounding box center [704, 533] width 72 height 18
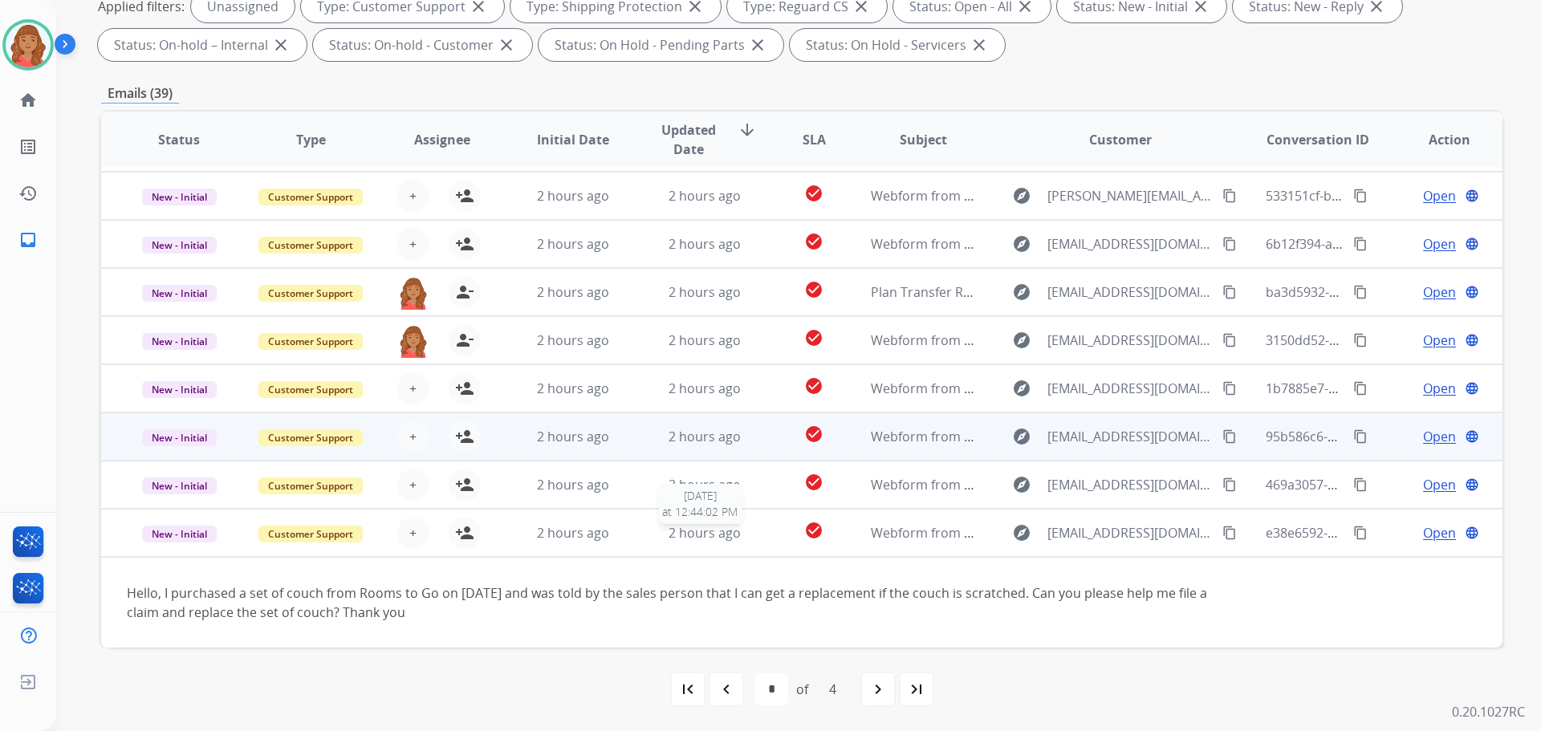
scroll to position [2, 0]
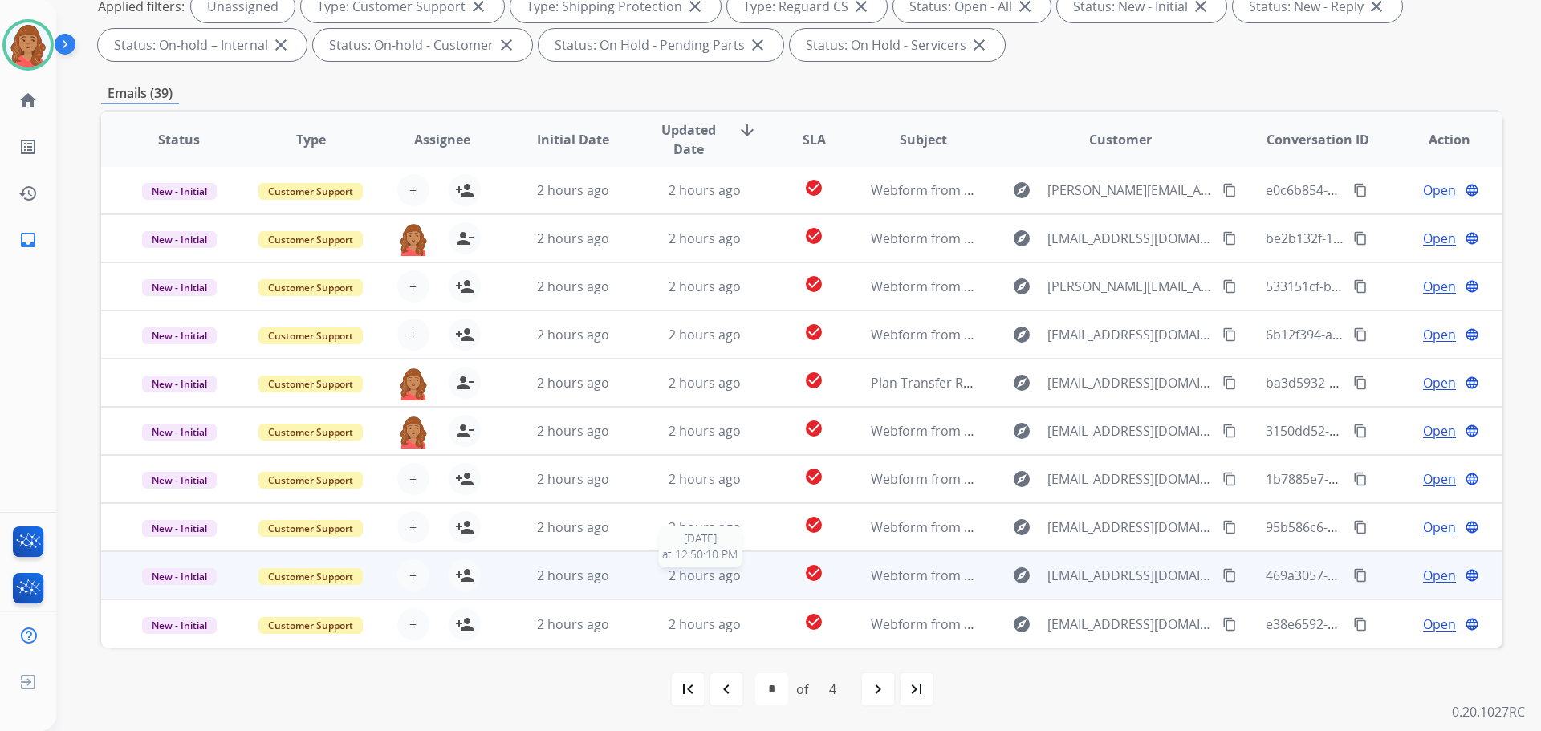
click at [686, 584] on div "2 hours ago" at bounding box center [704, 575] width 105 height 19
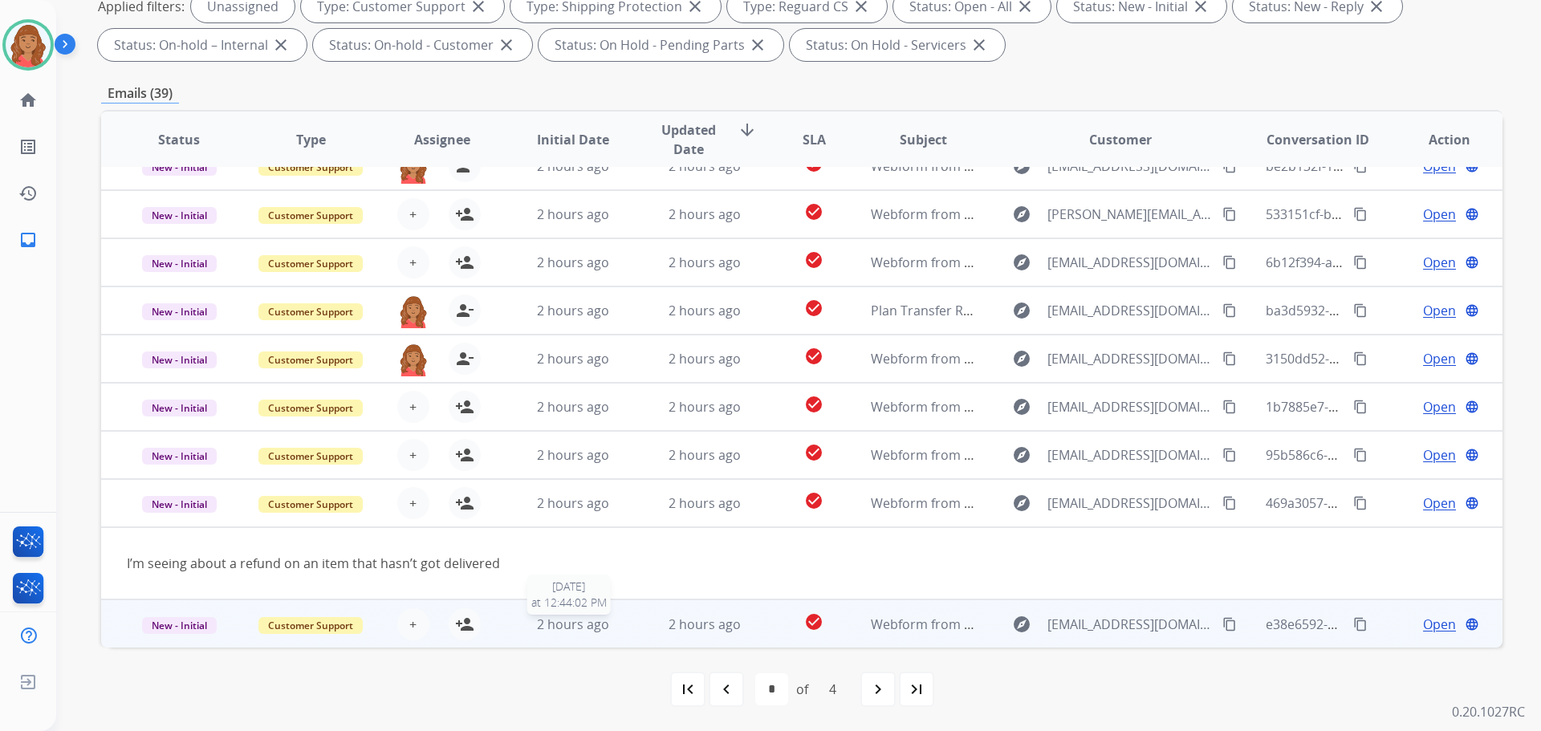
click at [577, 617] on span "2 hours ago" at bounding box center [573, 624] width 72 height 18
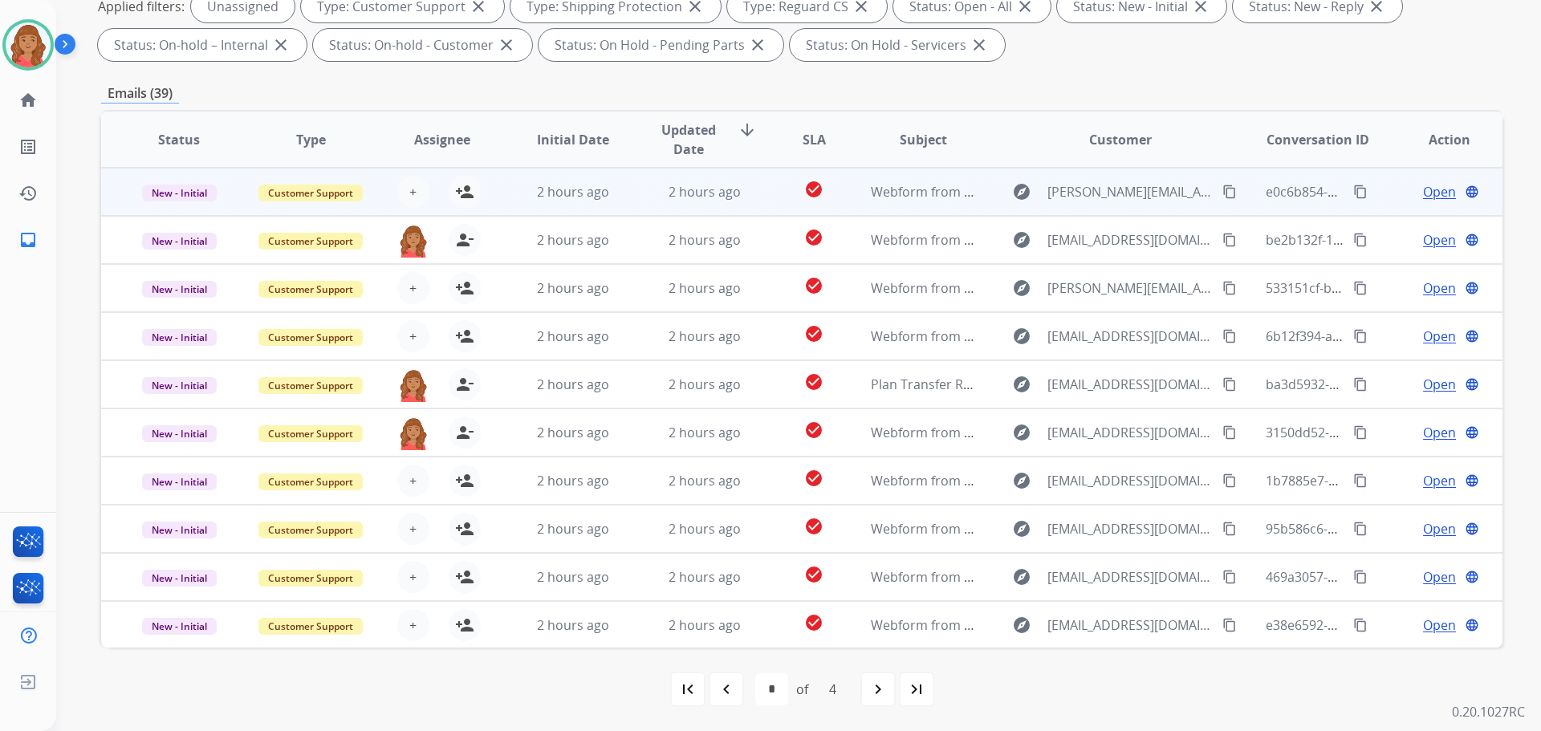
scroll to position [0, 0]
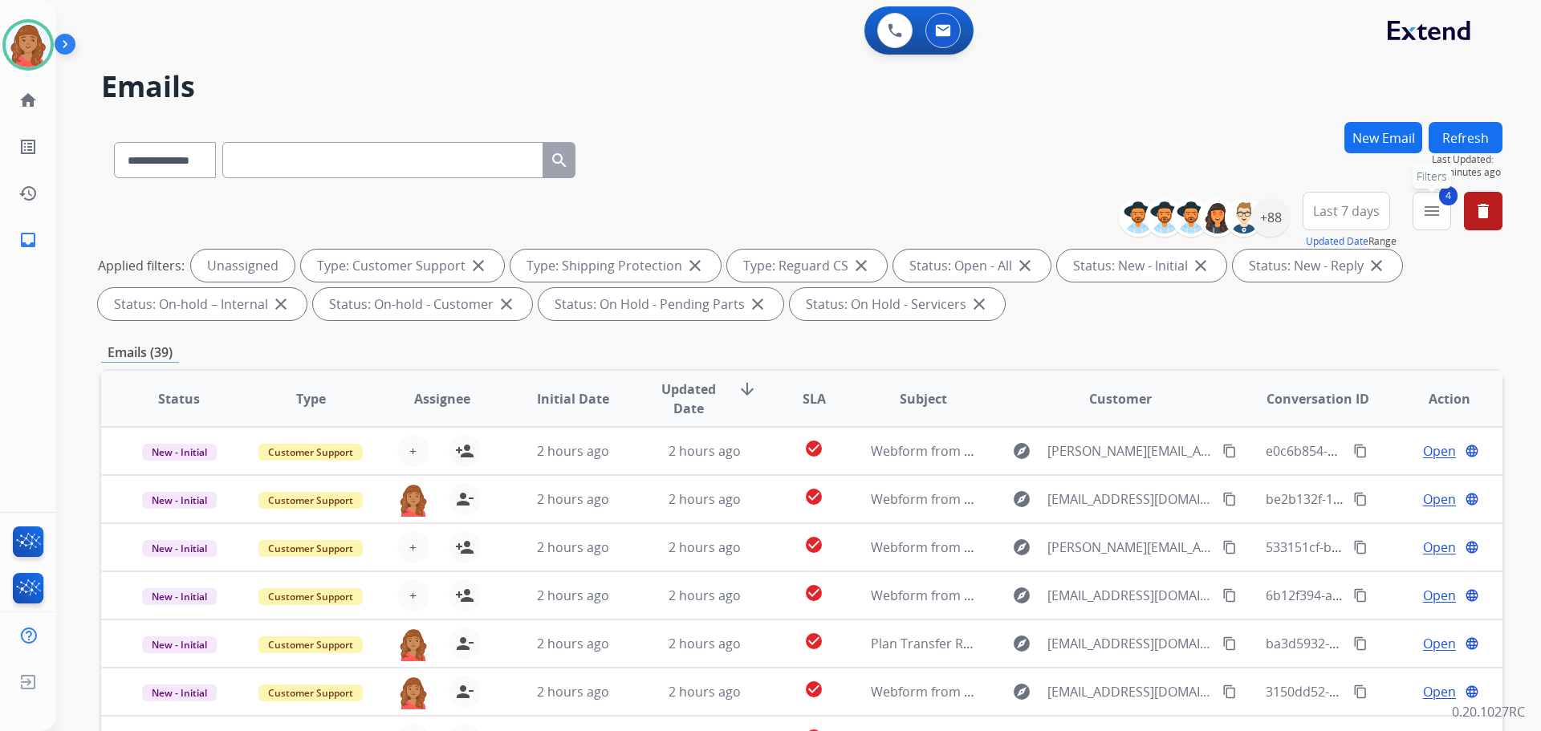
click at [1425, 213] on mat-icon "menu" at bounding box center [1431, 210] width 19 height 19
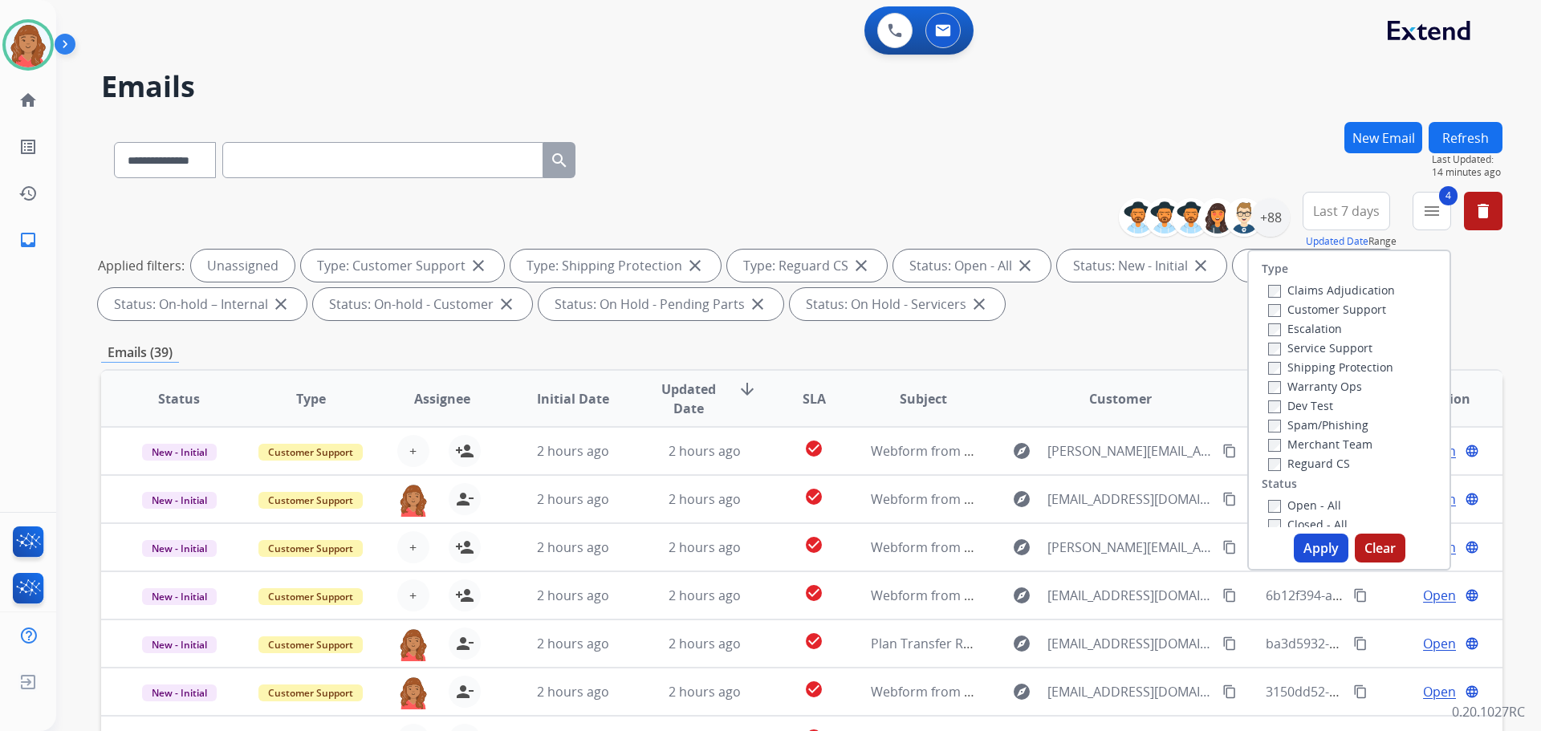
click at [1310, 544] on button "Apply" at bounding box center [1321, 548] width 55 height 29
select select "*"
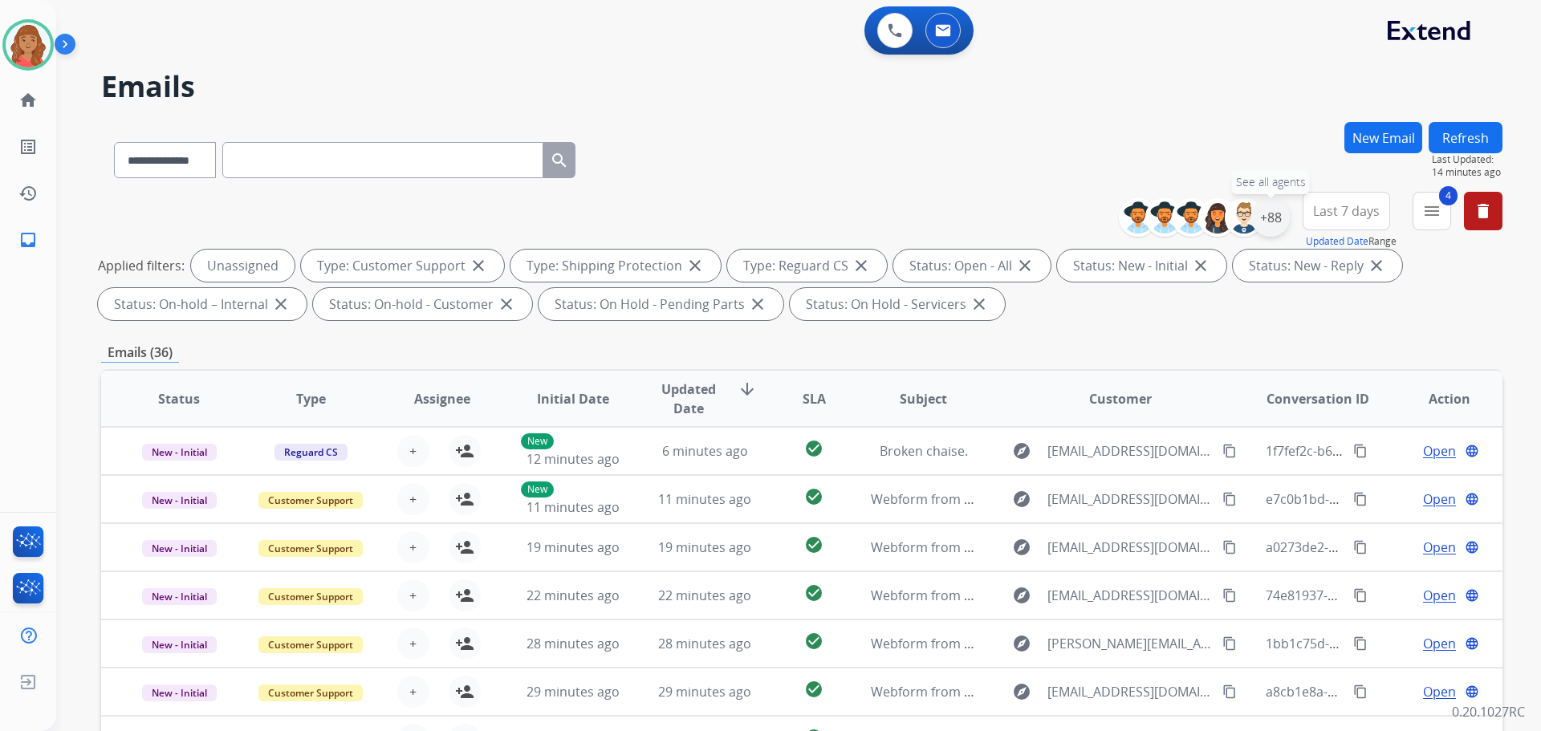
click at [1264, 221] on div "+88" at bounding box center [1270, 217] width 39 height 39
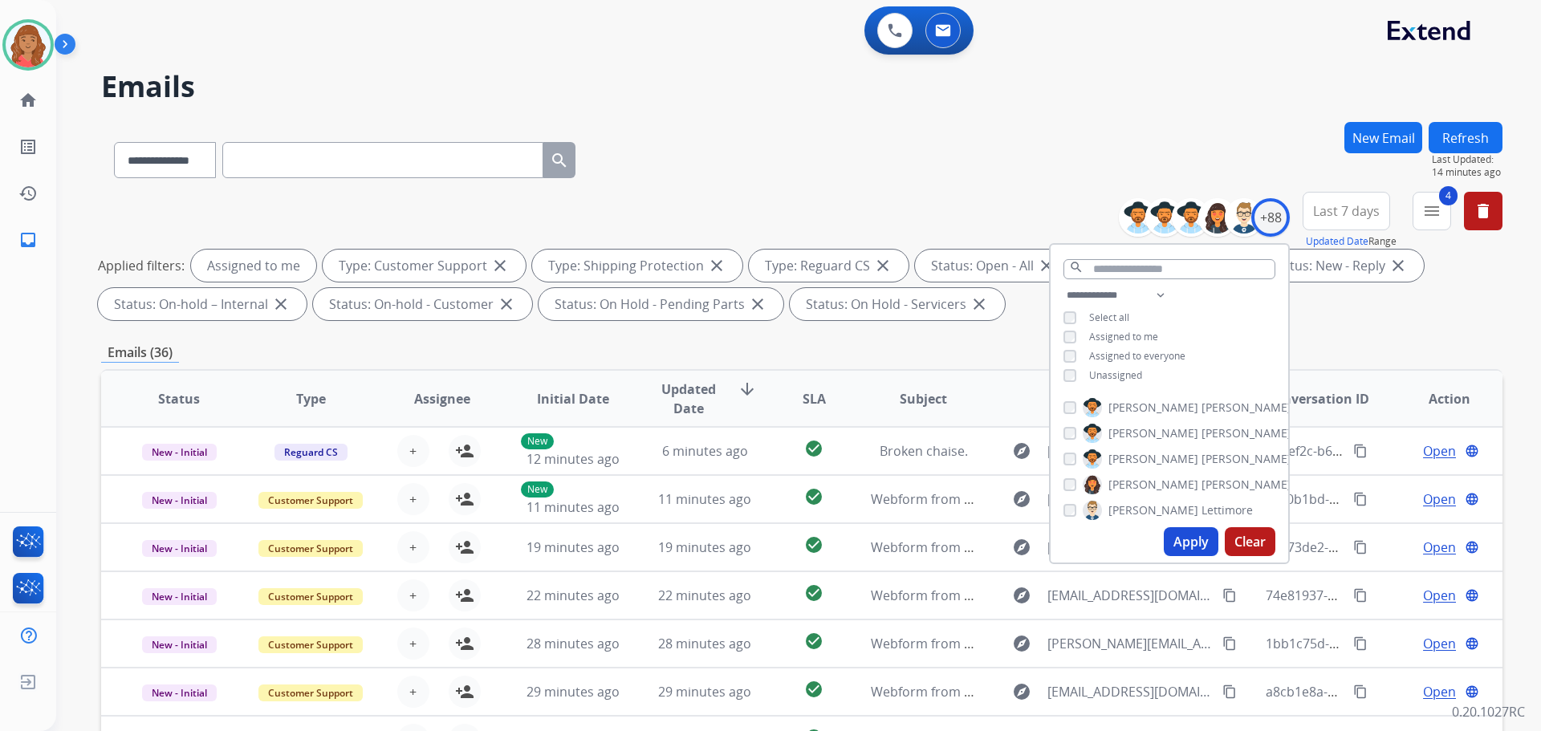
click at [1185, 542] on button "Apply" at bounding box center [1191, 541] width 55 height 29
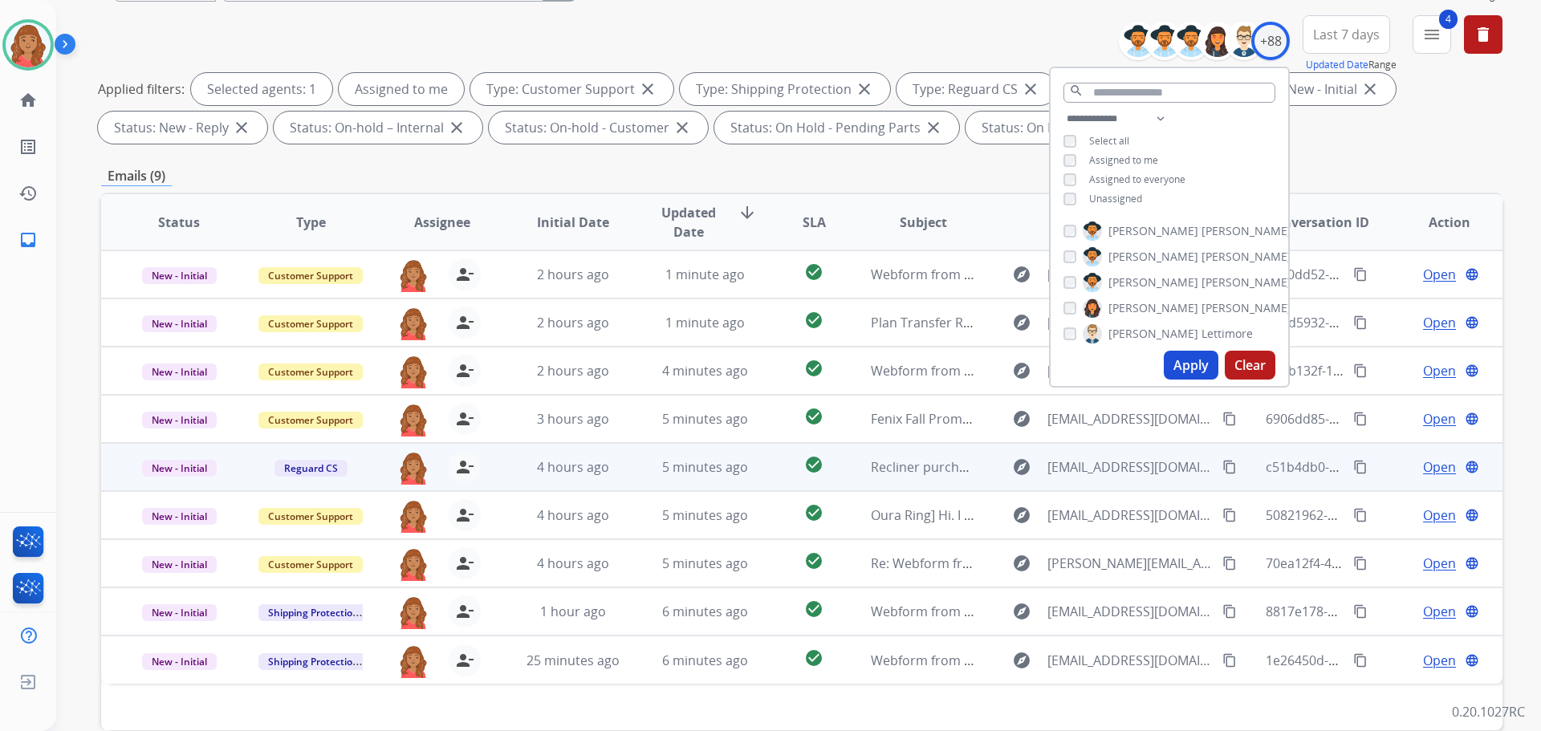
scroll to position [259, 0]
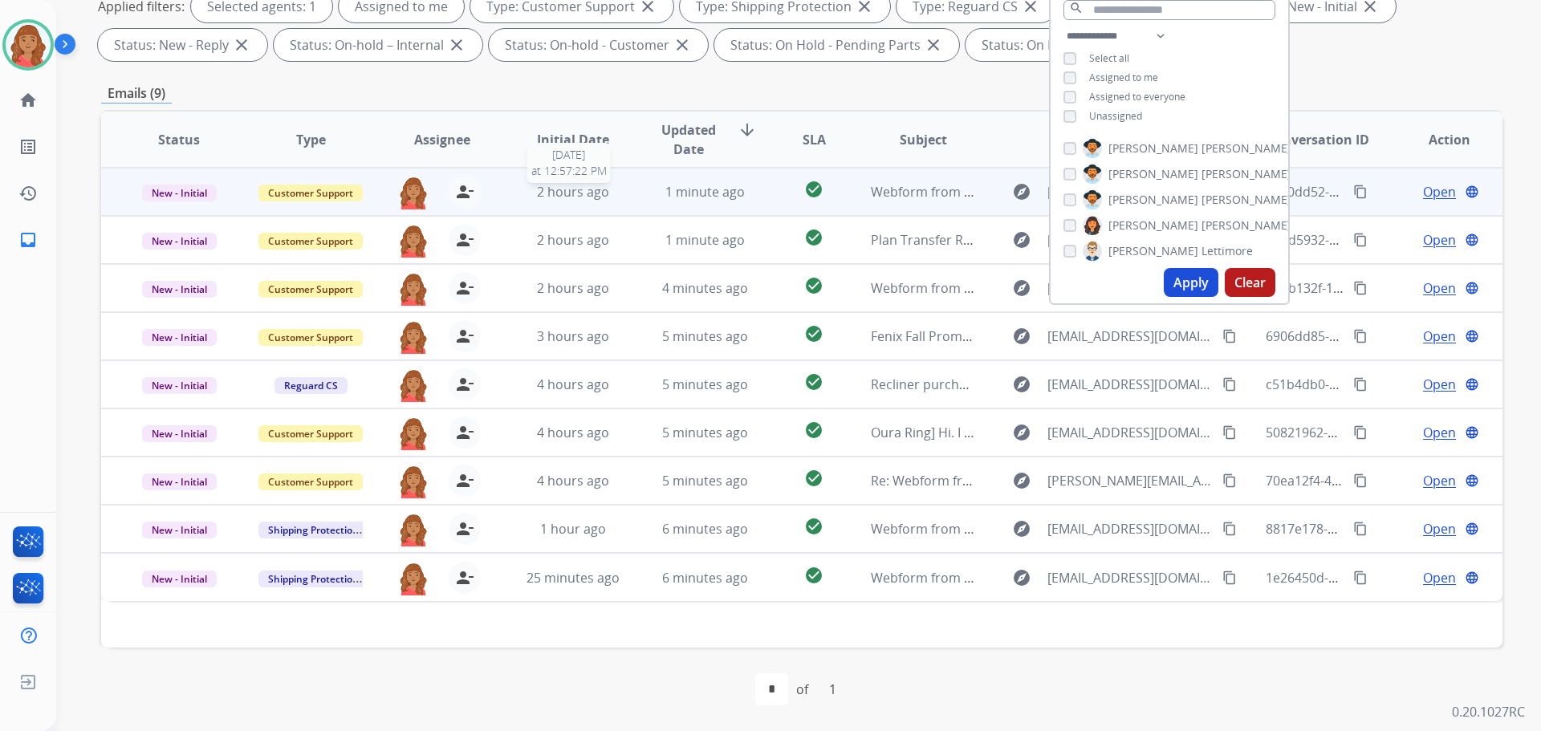
click at [608, 186] on div "2 hours ago" at bounding box center [573, 191] width 105 height 19
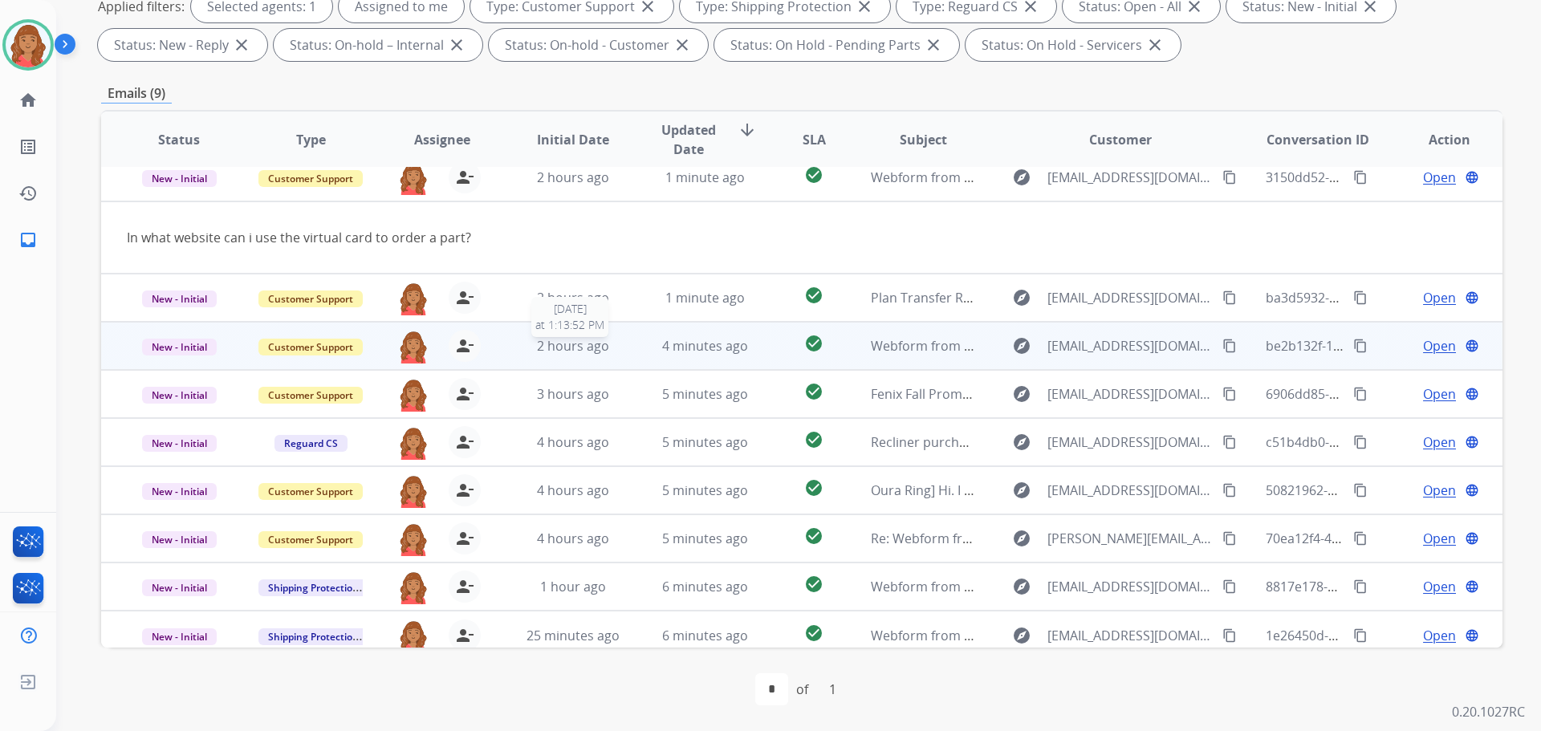
scroll to position [26, 0]
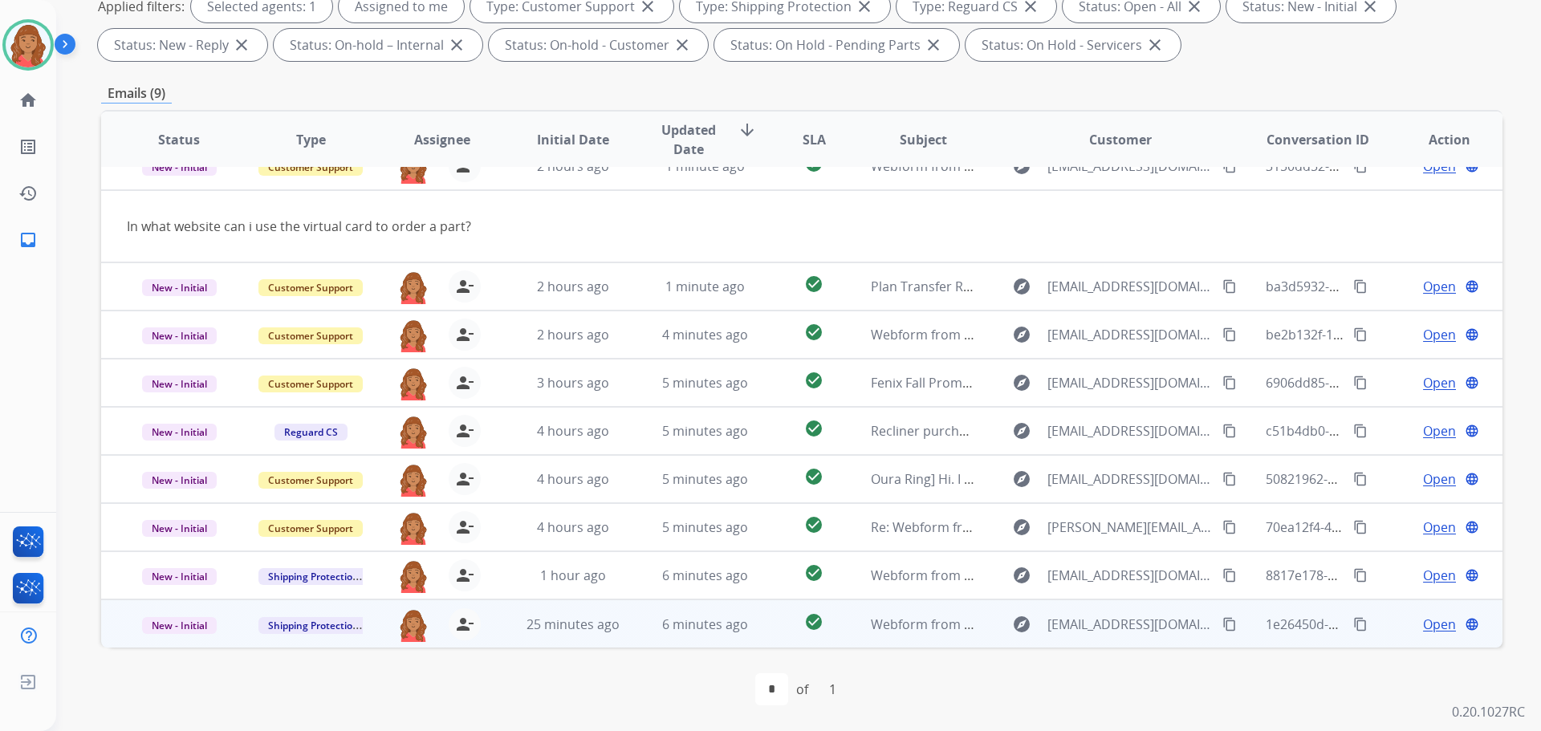
click at [632, 623] on td "6 minutes ago" at bounding box center [693, 623] width 132 height 48
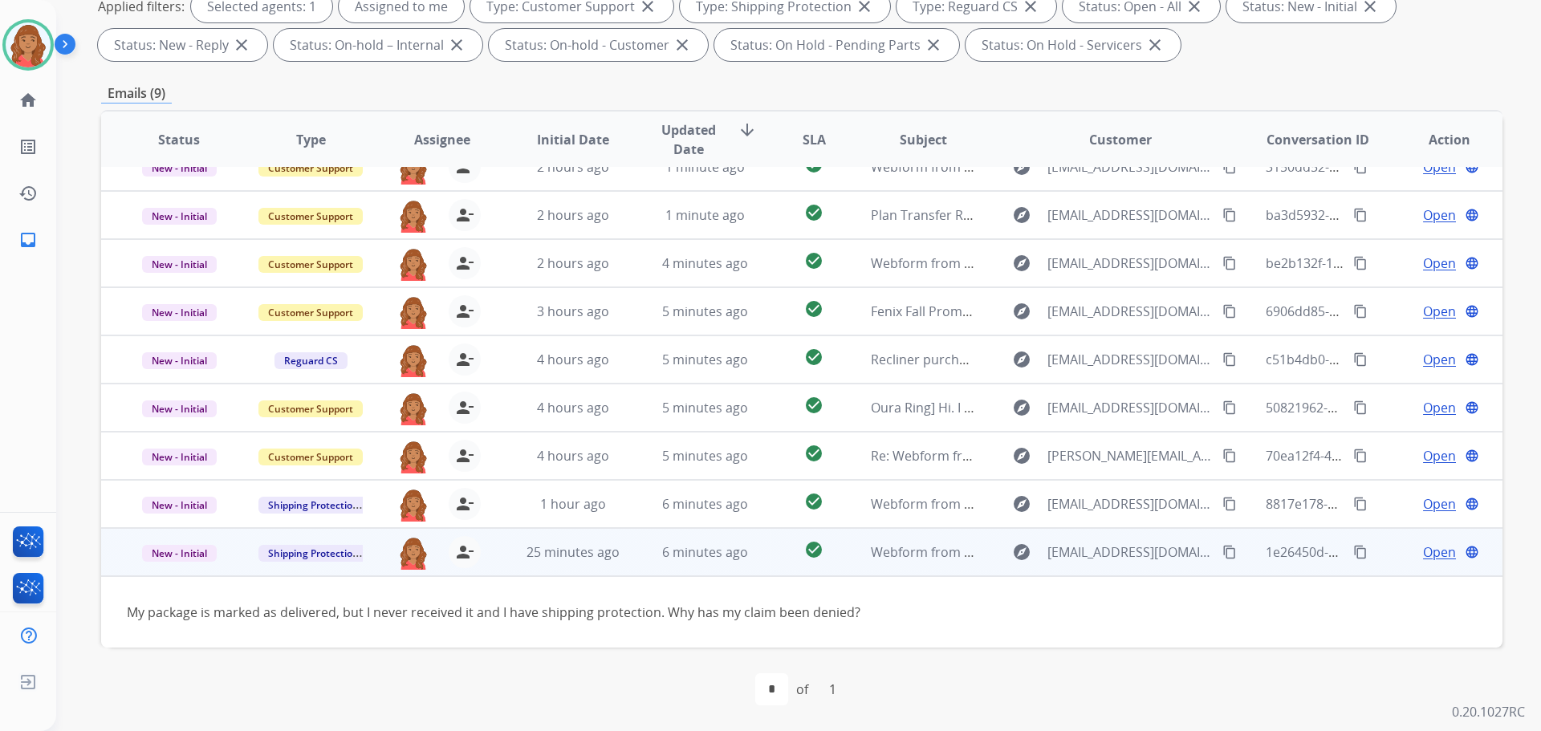
scroll to position [25, 0]
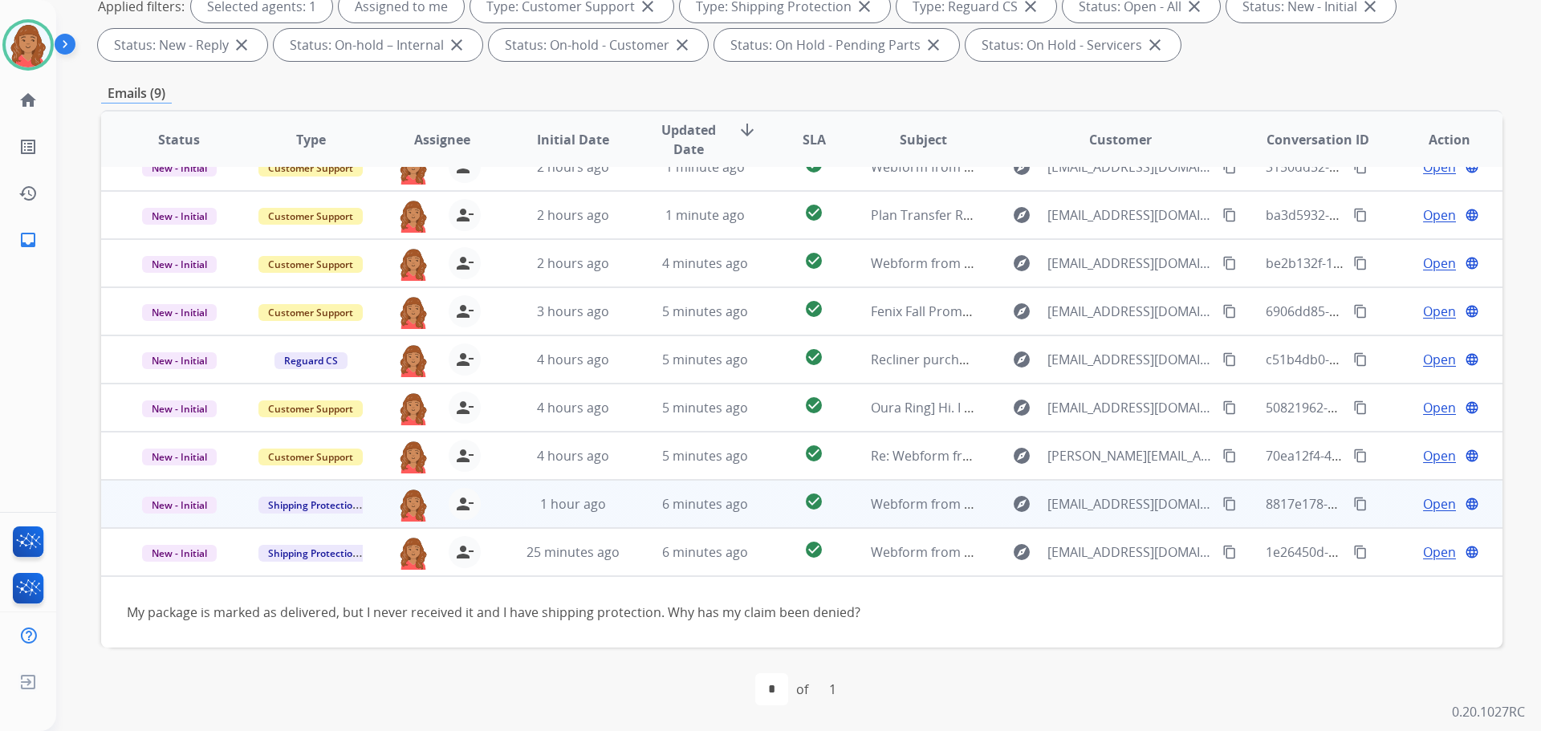
drag, startPoint x: 1214, startPoint y: 548, endPoint x: 1204, endPoint y: 547, distance: 10.5
click at [1208, 547] on div "explore [EMAIL_ADDRESS][DOMAIN_NAME] content_copy" at bounding box center [1120, 552] width 236 height 26
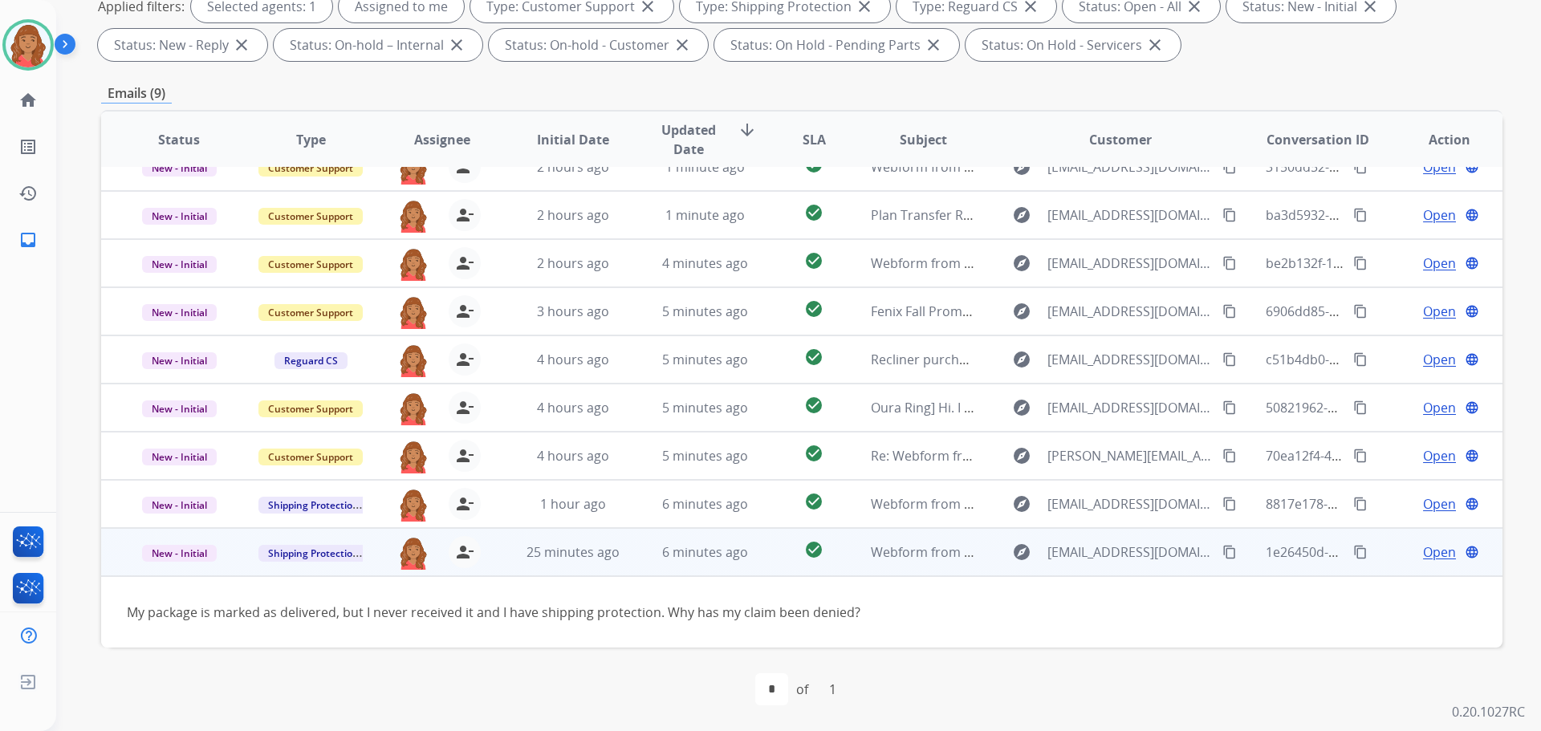
scroll to position [0, 0]
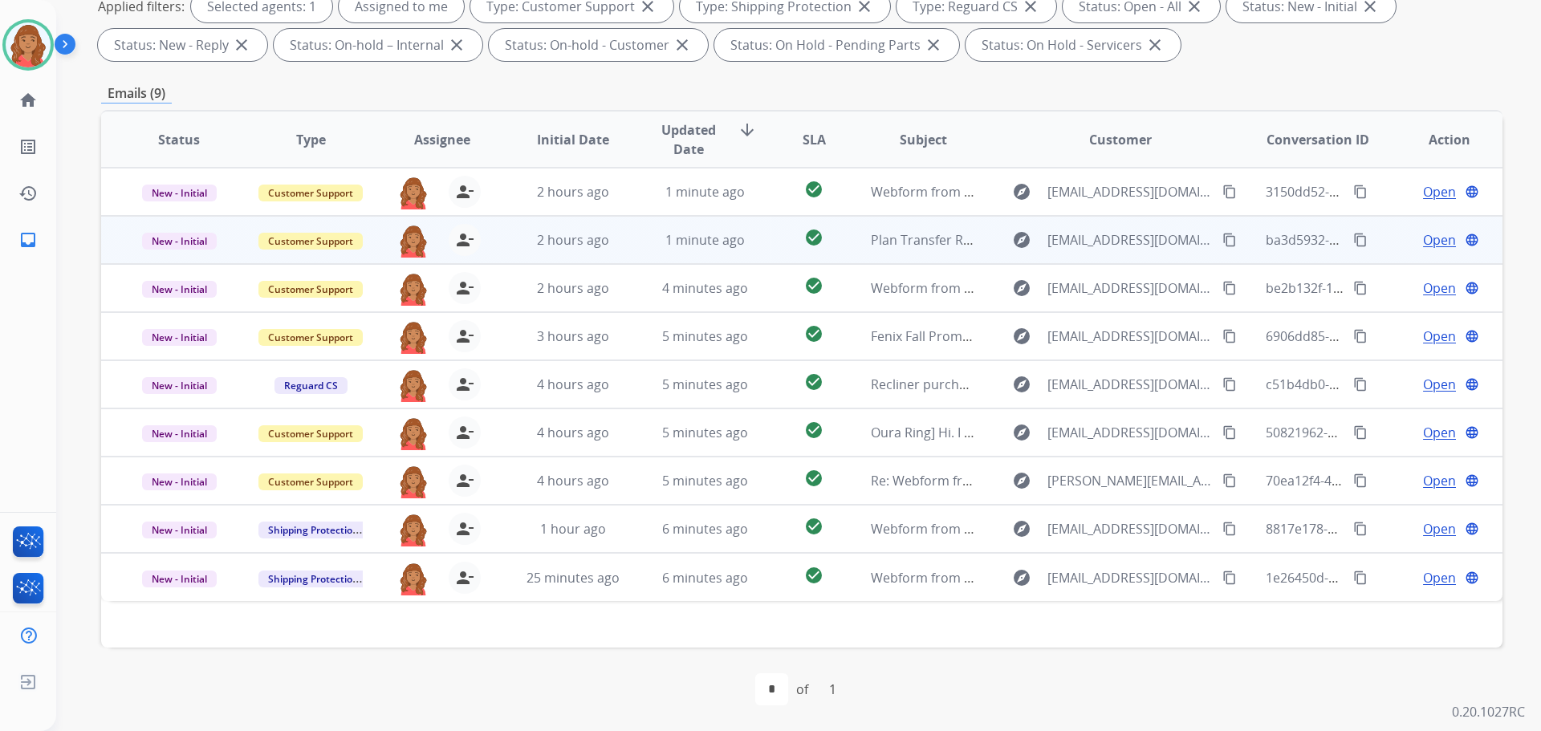
drag, startPoint x: 453, startPoint y: 196, endPoint x: 460, endPoint y: 216, distance: 21.3
click at [455, 196] on mat-icon "person_remove" at bounding box center [464, 191] width 19 height 19
drag, startPoint x: 462, startPoint y: 230, endPoint x: 468, endPoint y: 258, distance: 28.6
click at [462, 231] on mat-icon "person_remove" at bounding box center [464, 239] width 19 height 19
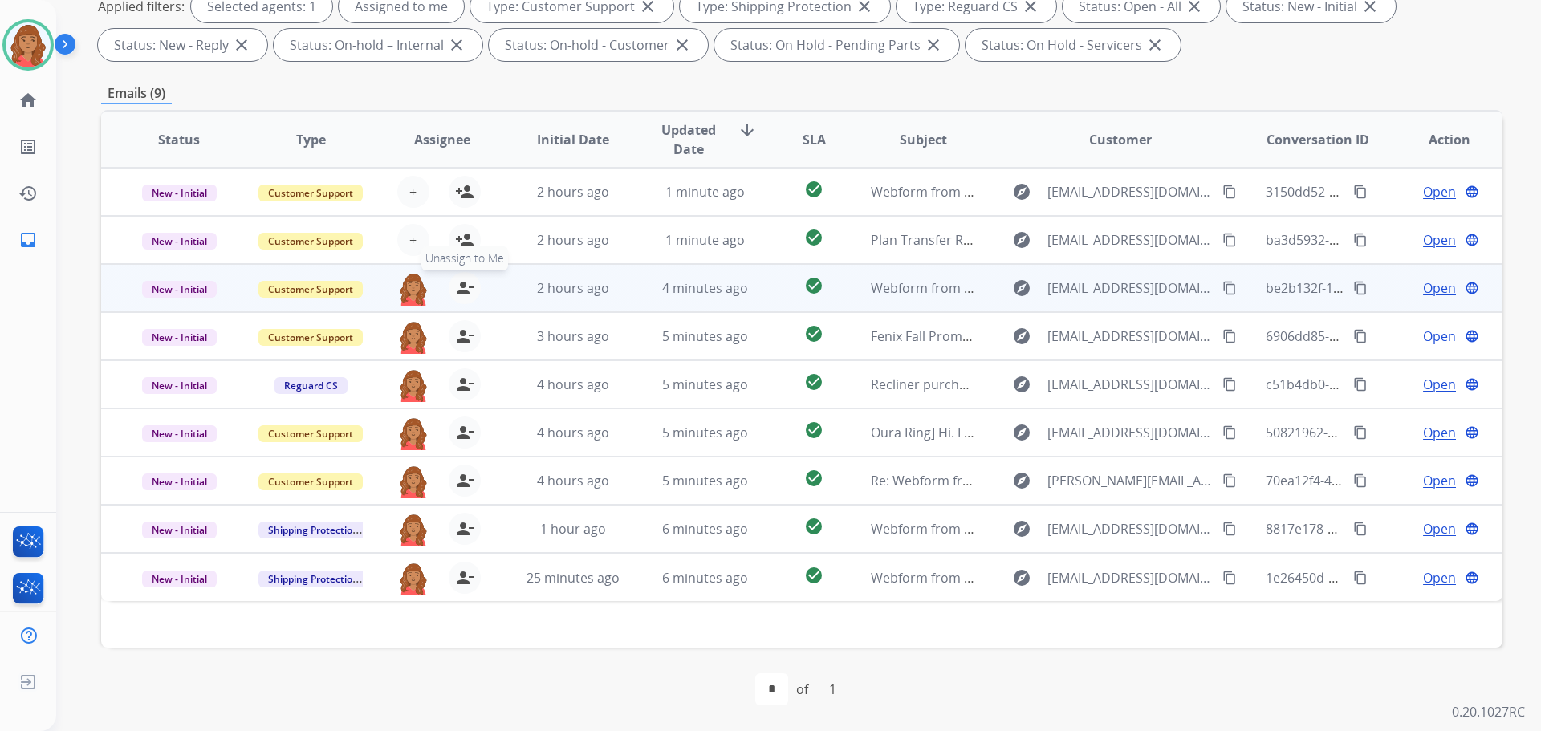
click at [465, 288] on mat-icon "person_remove" at bounding box center [464, 287] width 19 height 19
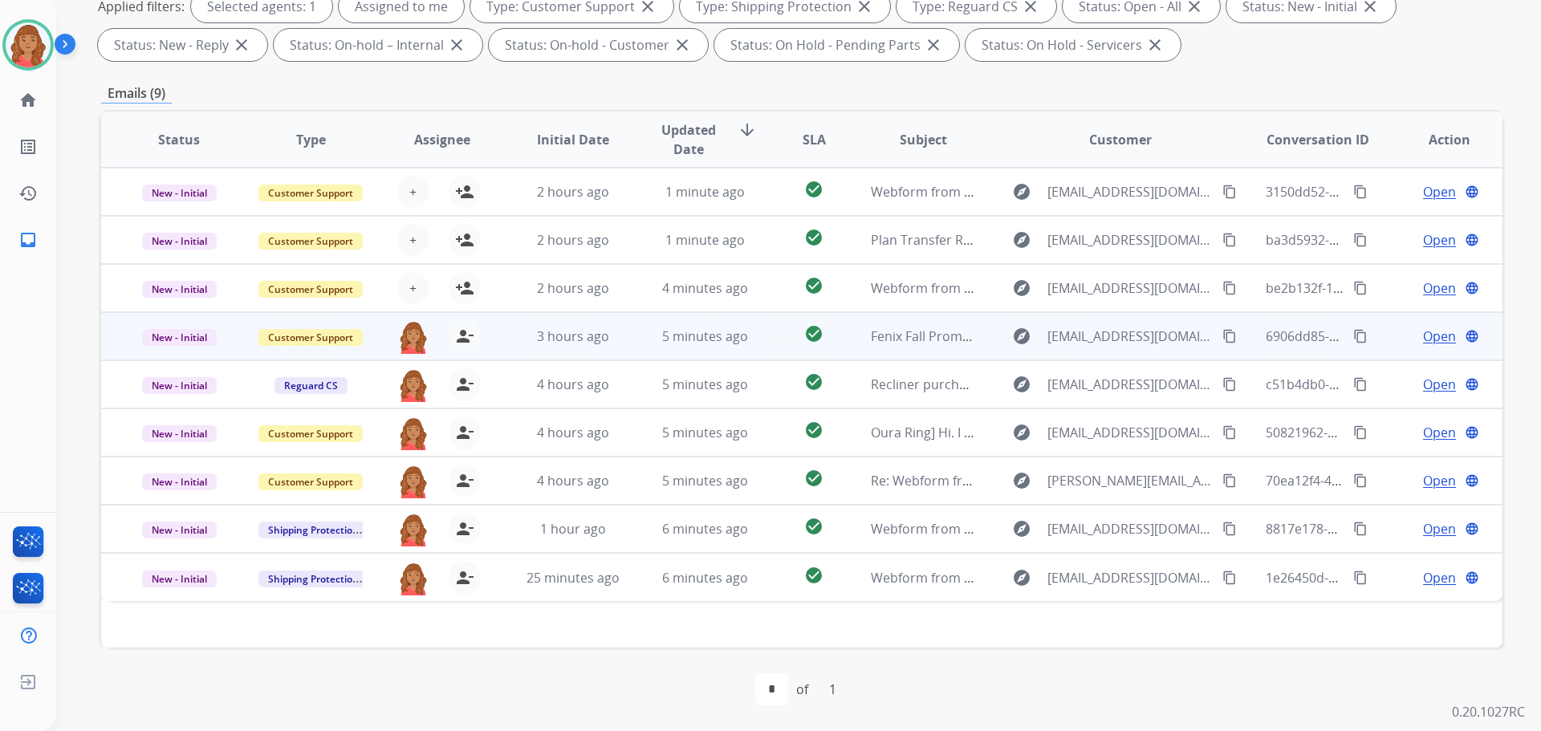
drag, startPoint x: 464, startPoint y: 327, endPoint x: 460, endPoint y: 359, distance: 32.3
click at [464, 327] on mat-icon "person_remove" at bounding box center [464, 336] width 19 height 19
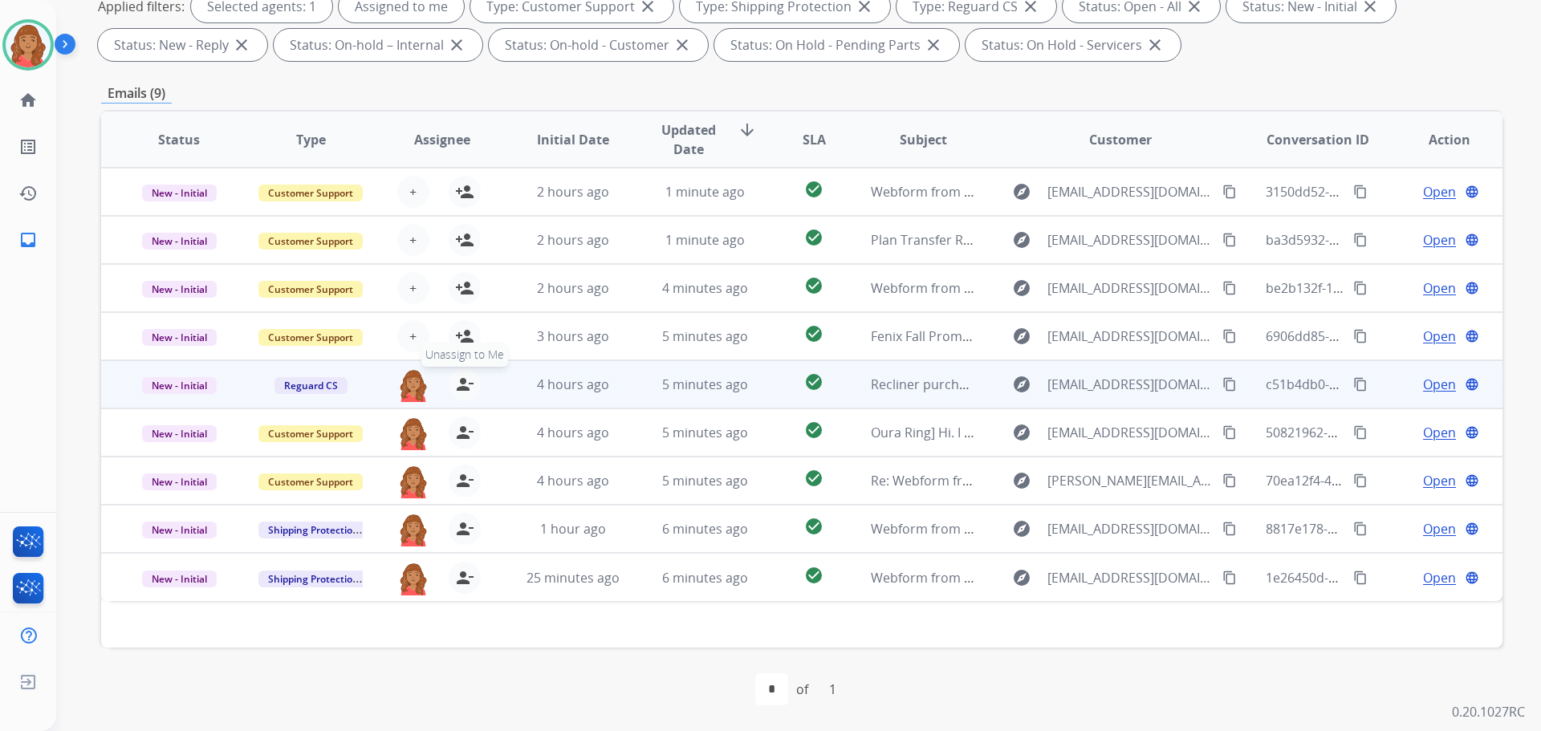
drag, startPoint x: 461, startPoint y: 378, endPoint x: 457, endPoint y: 420, distance: 41.9
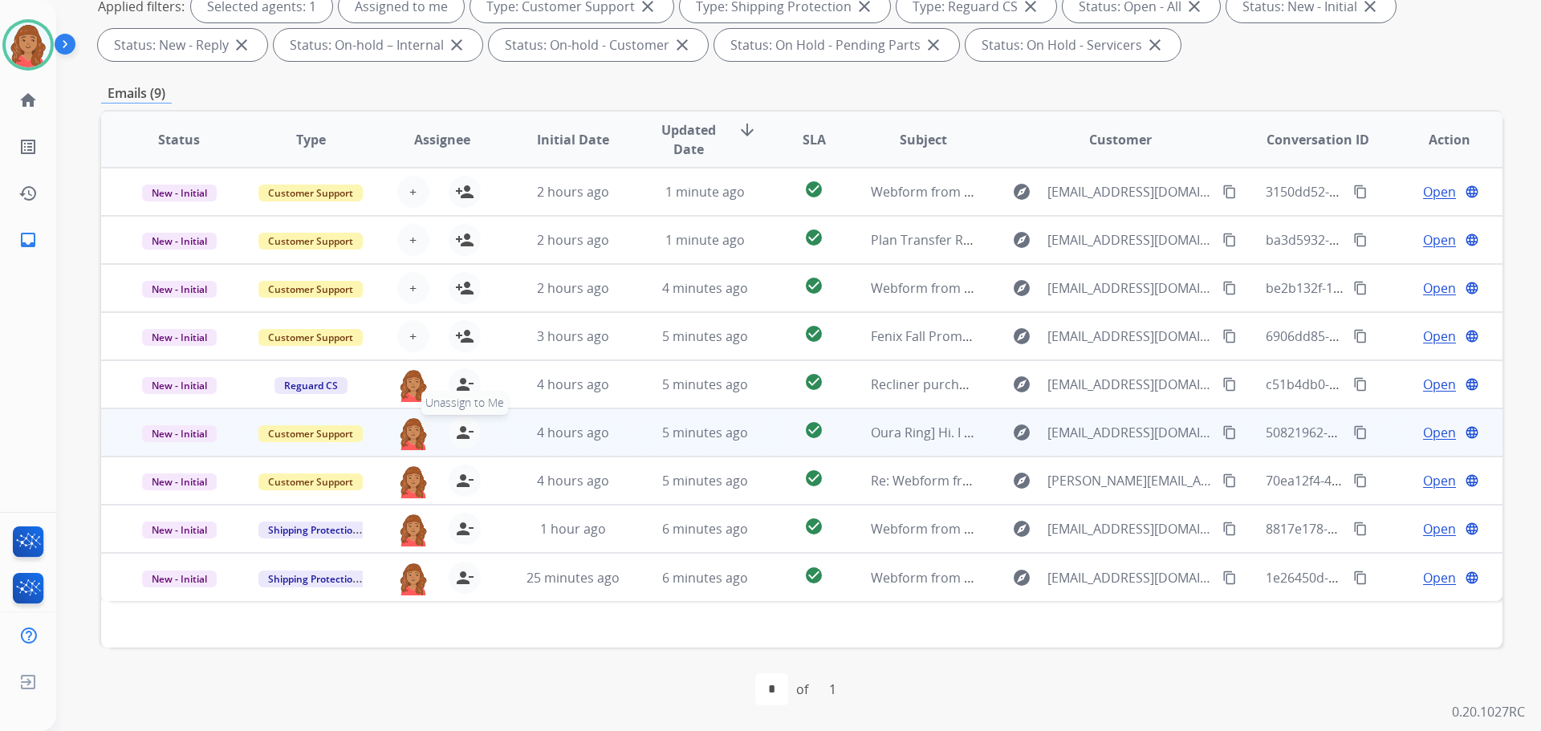
click at [461, 379] on mat-icon "person_remove" at bounding box center [464, 384] width 19 height 19
click at [461, 431] on mat-icon "person_remove" at bounding box center [464, 432] width 19 height 19
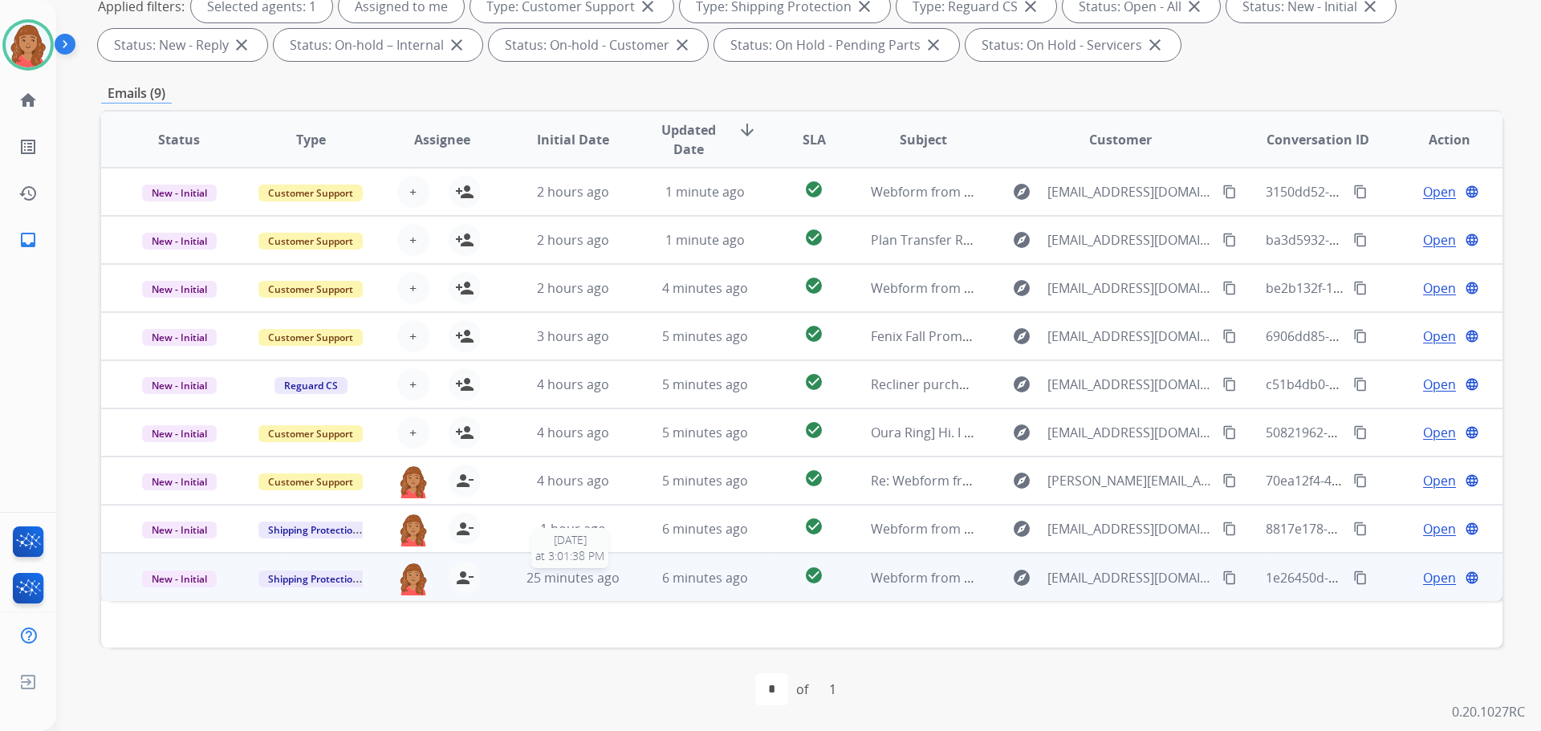
click at [594, 581] on span "25 minutes ago" at bounding box center [572, 578] width 93 height 18
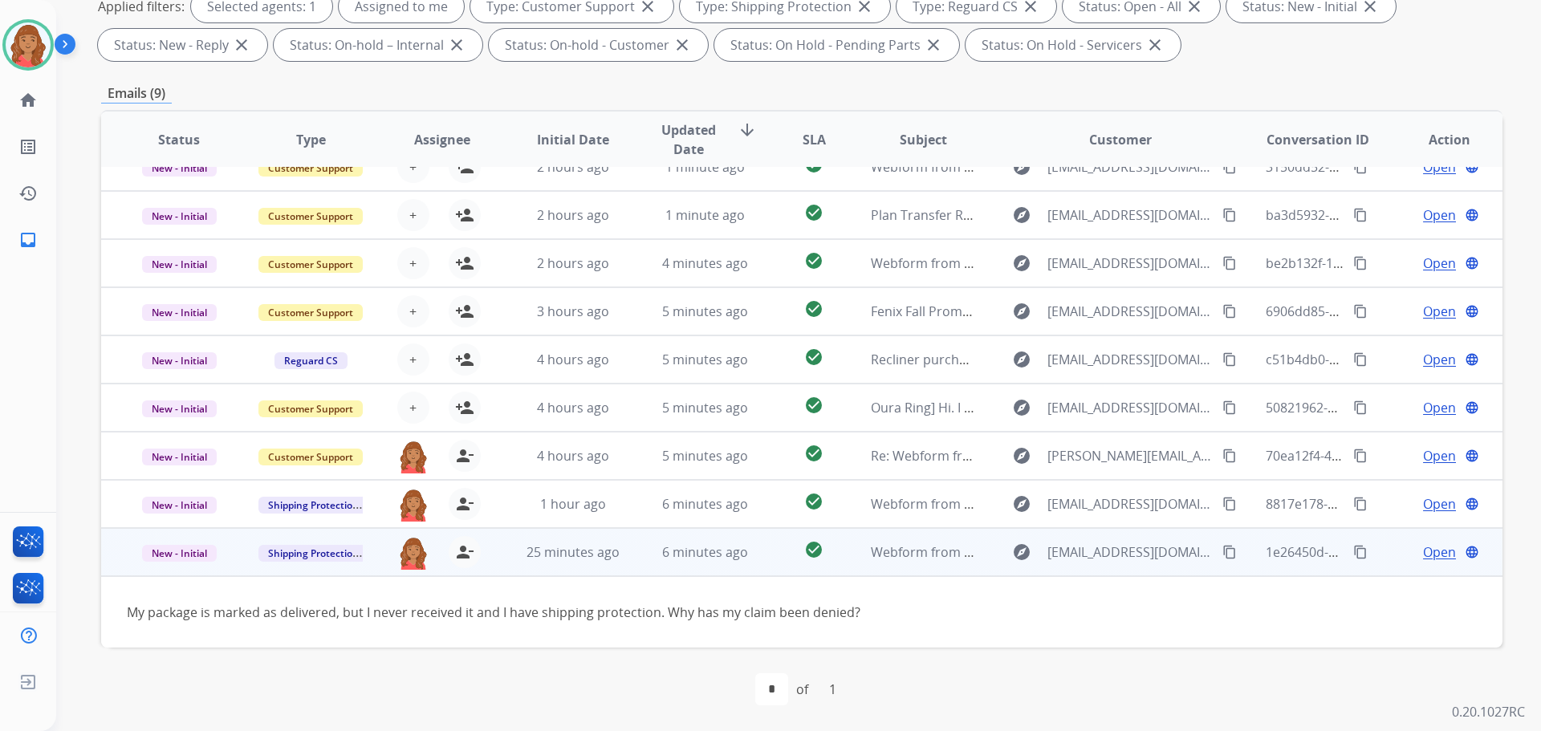
click at [1222, 554] on mat-icon "content_copy" at bounding box center [1229, 552] width 14 height 14
click at [473, 597] on td "My package is marked as delivered, but I never received it and I have shipping …" at bounding box center [670, 611] width 1139 height 71
click at [1429, 546] on span "Open" at bounding box center [1439, 551] width 33 height 19
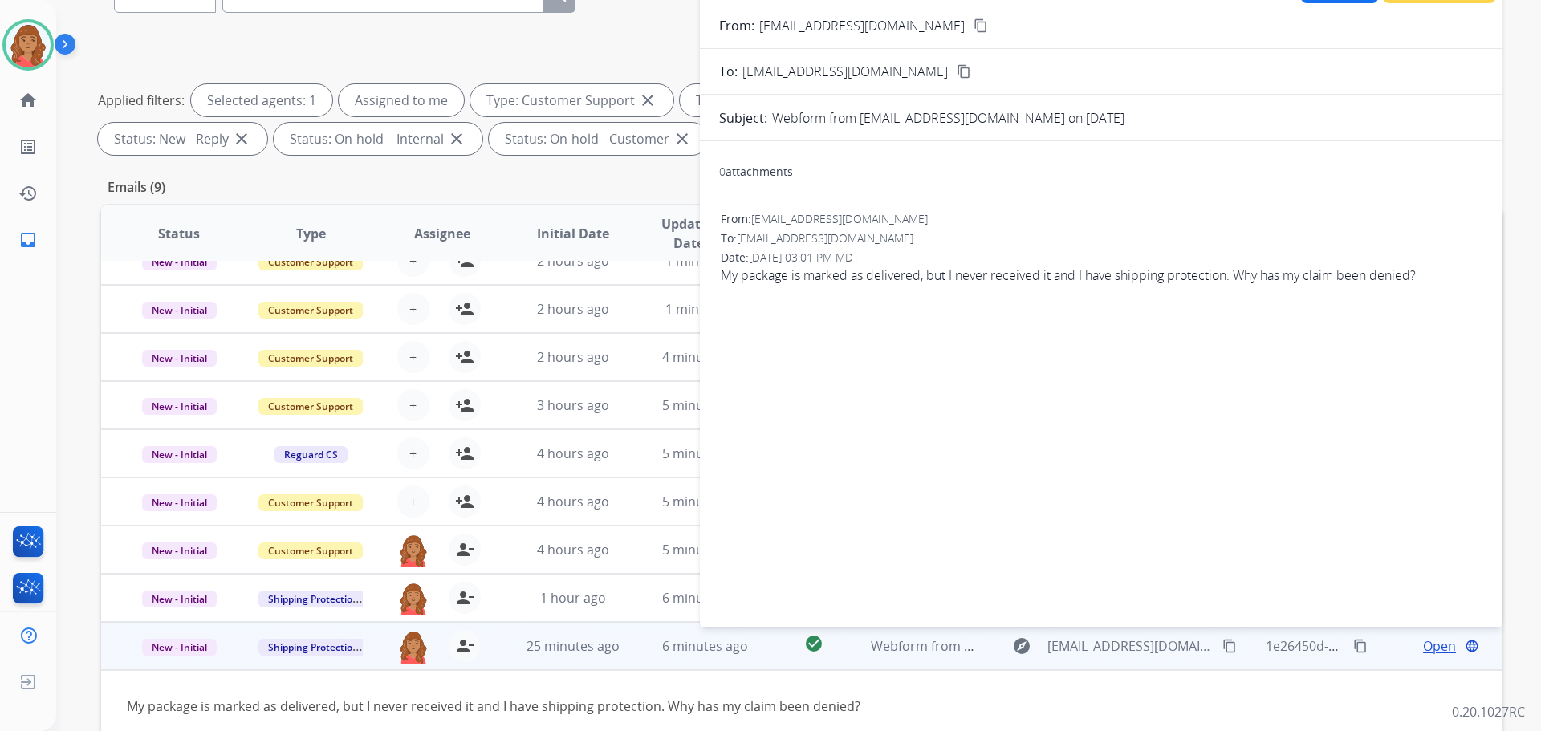
scroll to position [0, 0]
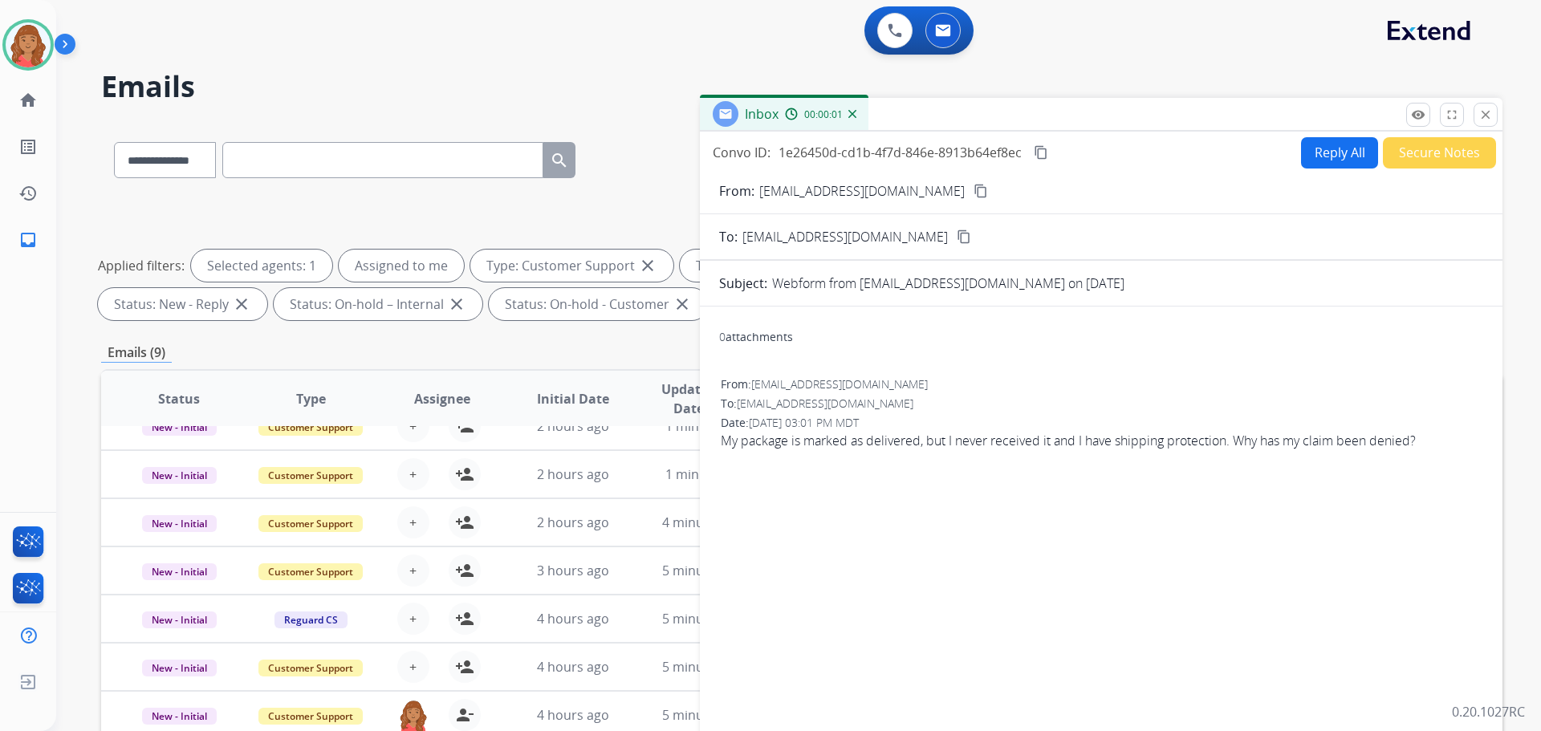
click at [1338, 142] on button "Reply All" at bounding box center [1339, 152] width 77 height 31
select select "**********"
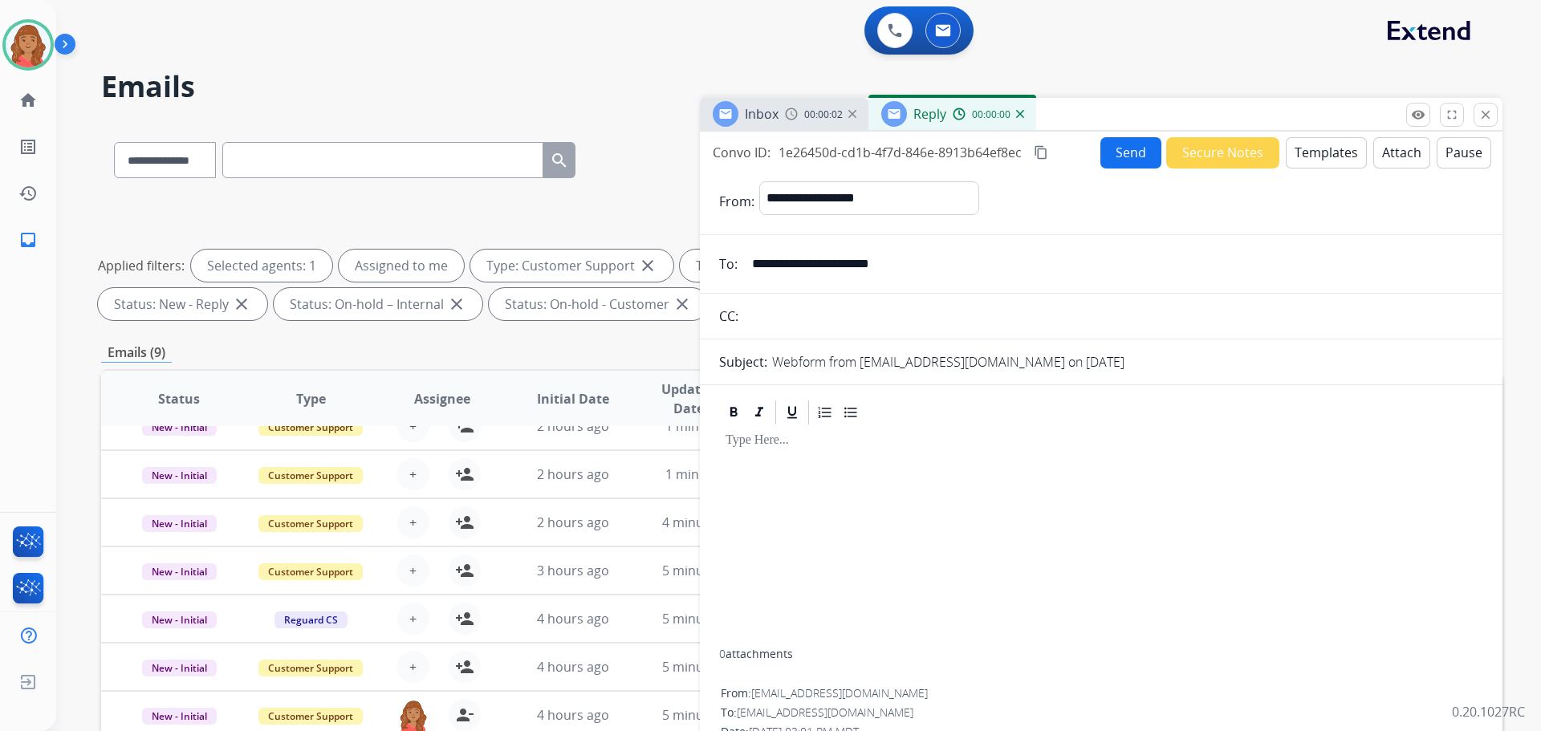
drag, startPoint x: 1315, startPoint y: 148, endPoint x: 1313, endPoint y: 157, distance: 9.9
click at [1313, 157] on button "Templates" at bounding box center [1325, 152] width 81 height 31
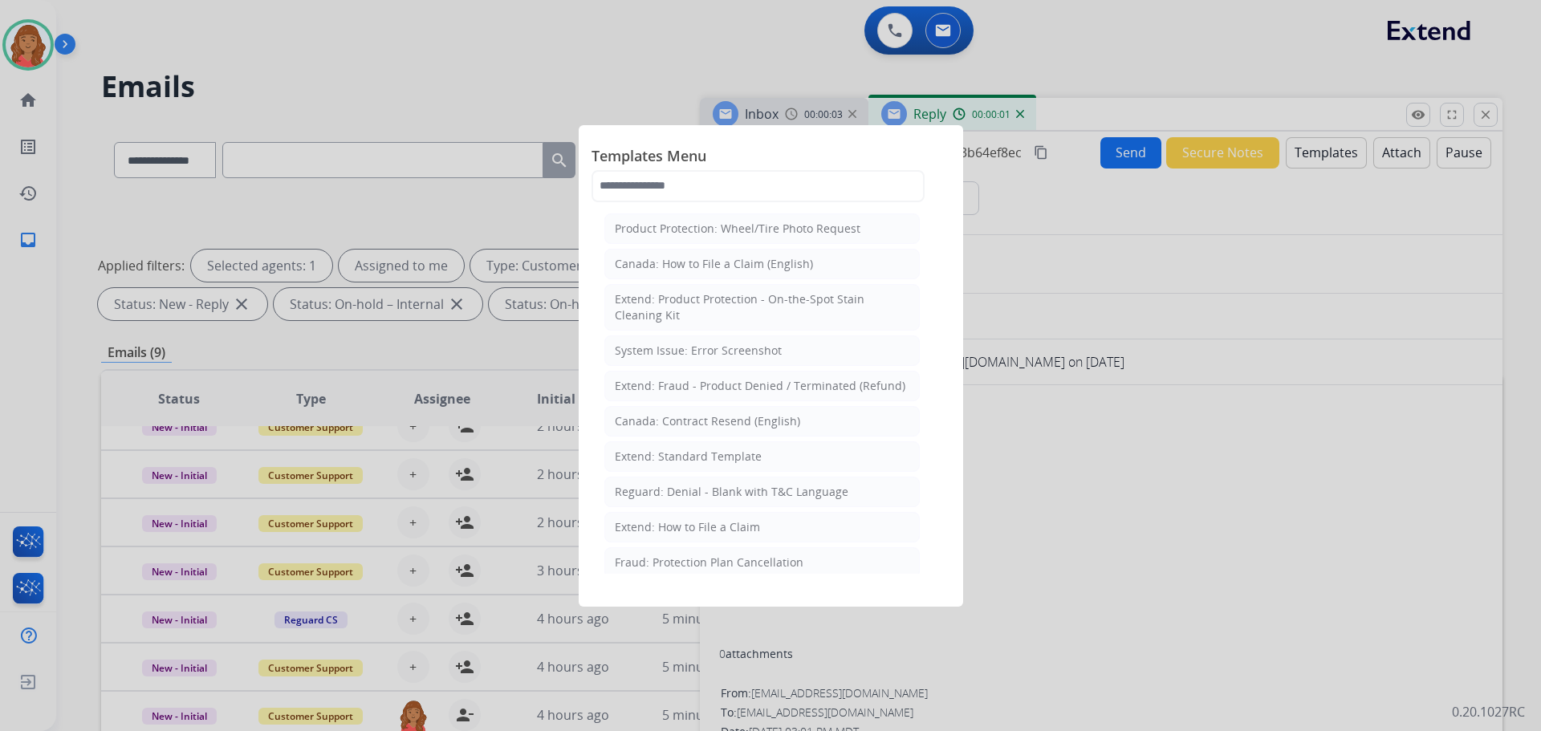
drag, startPoint x: 661, startPoint y: 446, endPoint x: 748, endPoint y: 538, distance: 126.0
click at [664, 447] on li "Extend: Standard Template" at bounding box center [761, 456] width 315 height 30
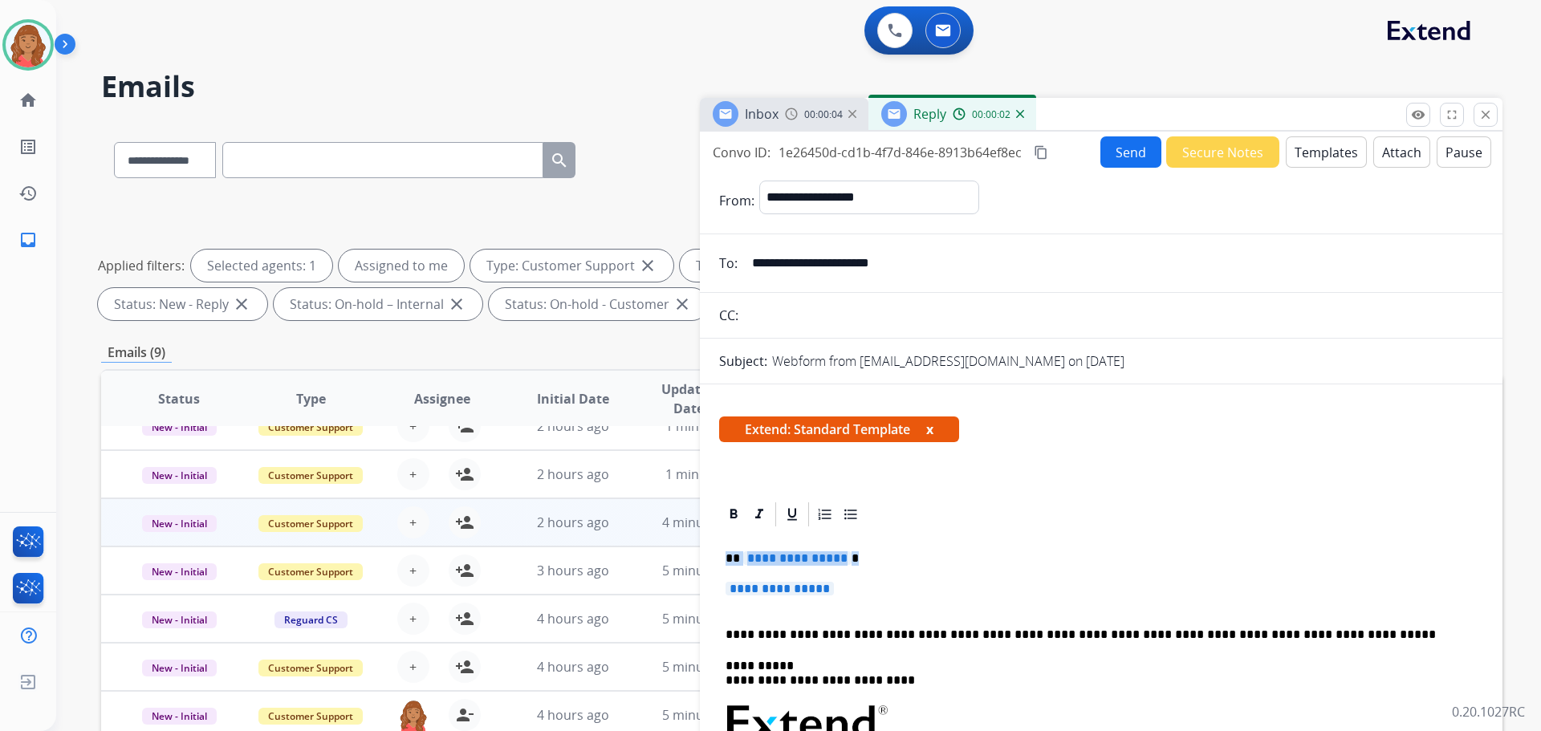
drag, startPoint x: 850, startPoint y: 592, endPoint x: 691, endPoint y: 539, distance: 167.5
click at [691, 539] on div "**********" at bounding box center [801, 556] width 1401 height 868
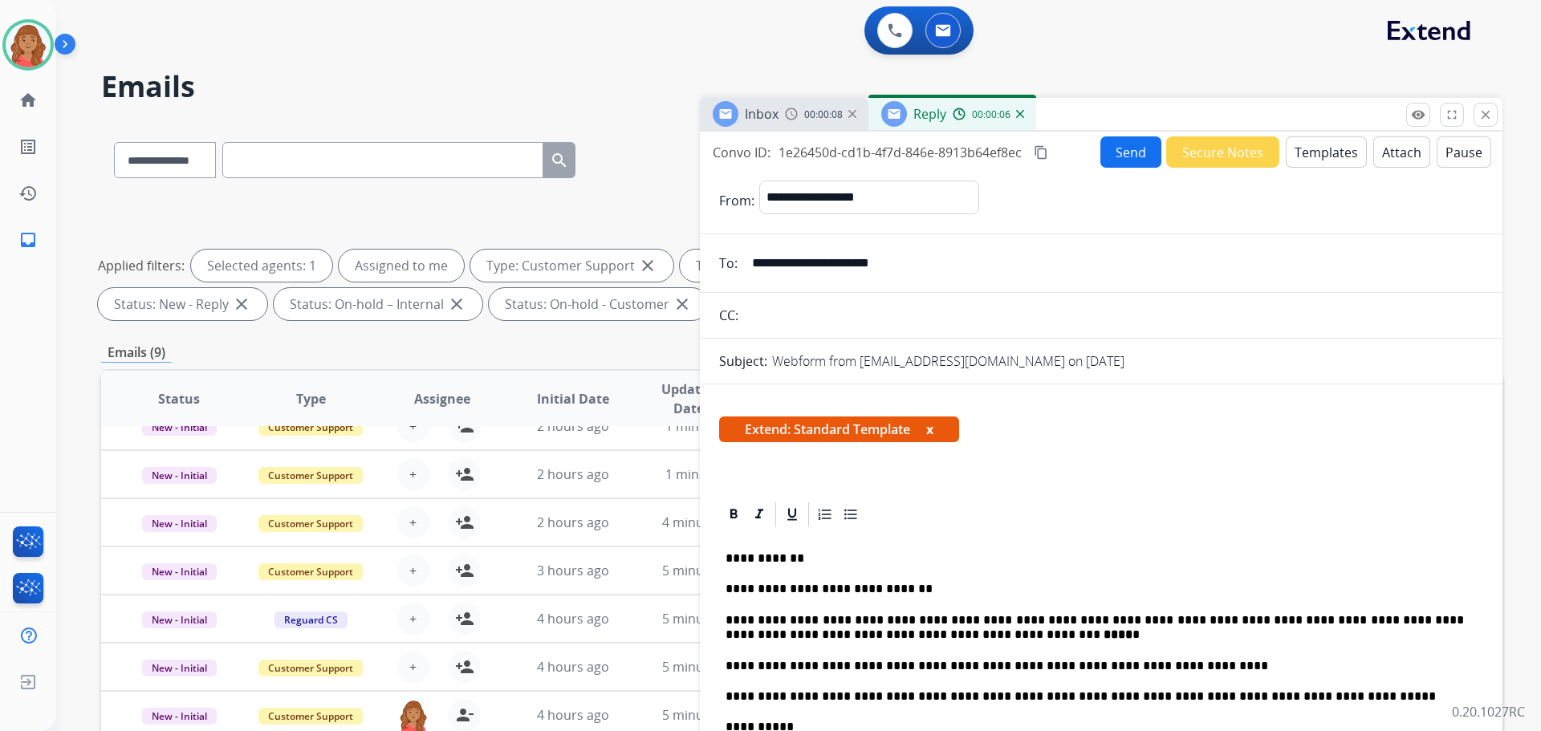
click at [1046, 152] on mat-icon "content_copy" at bounding box center [1041, 152] width 14 height 14
click at [1124, 144] on button "Send" at bounding box center [1130, 151] width 61 height 31
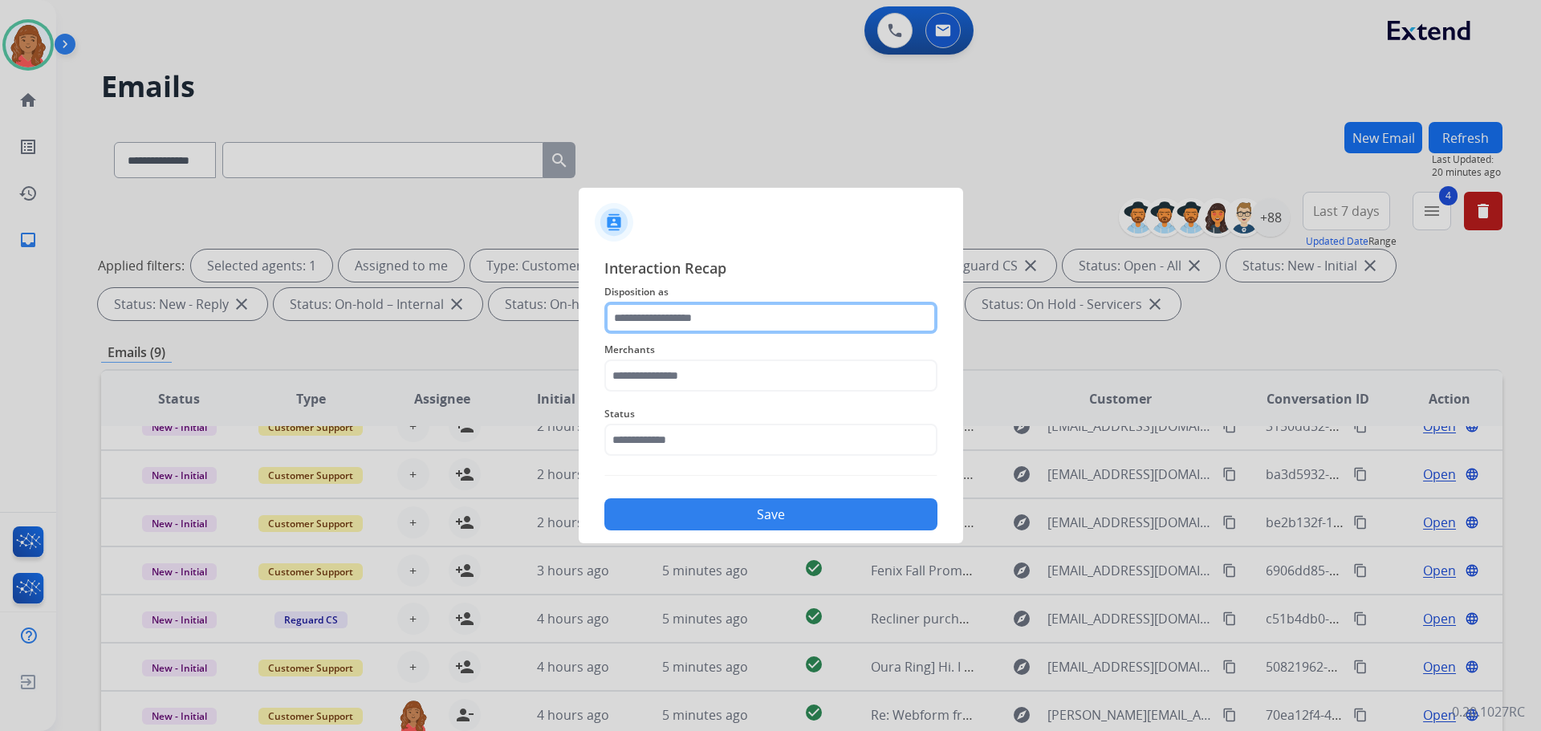
click at [654, 323] on input "text" at bounding box center [770, 318] width 333 height 32
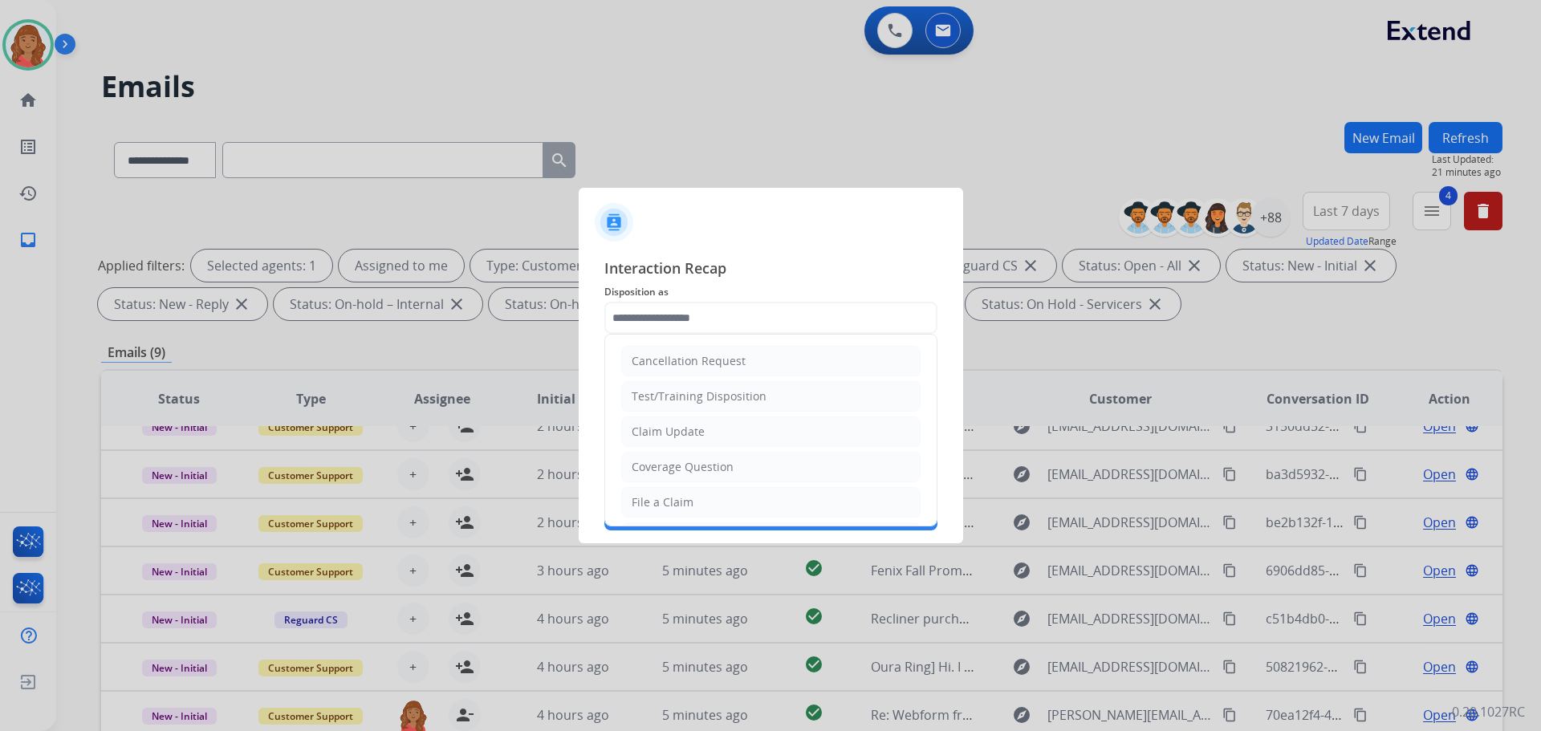
click at [653, 424] on div "Claim Update" at bounding box center [668, 432] width 73 height 16
type input "**********"
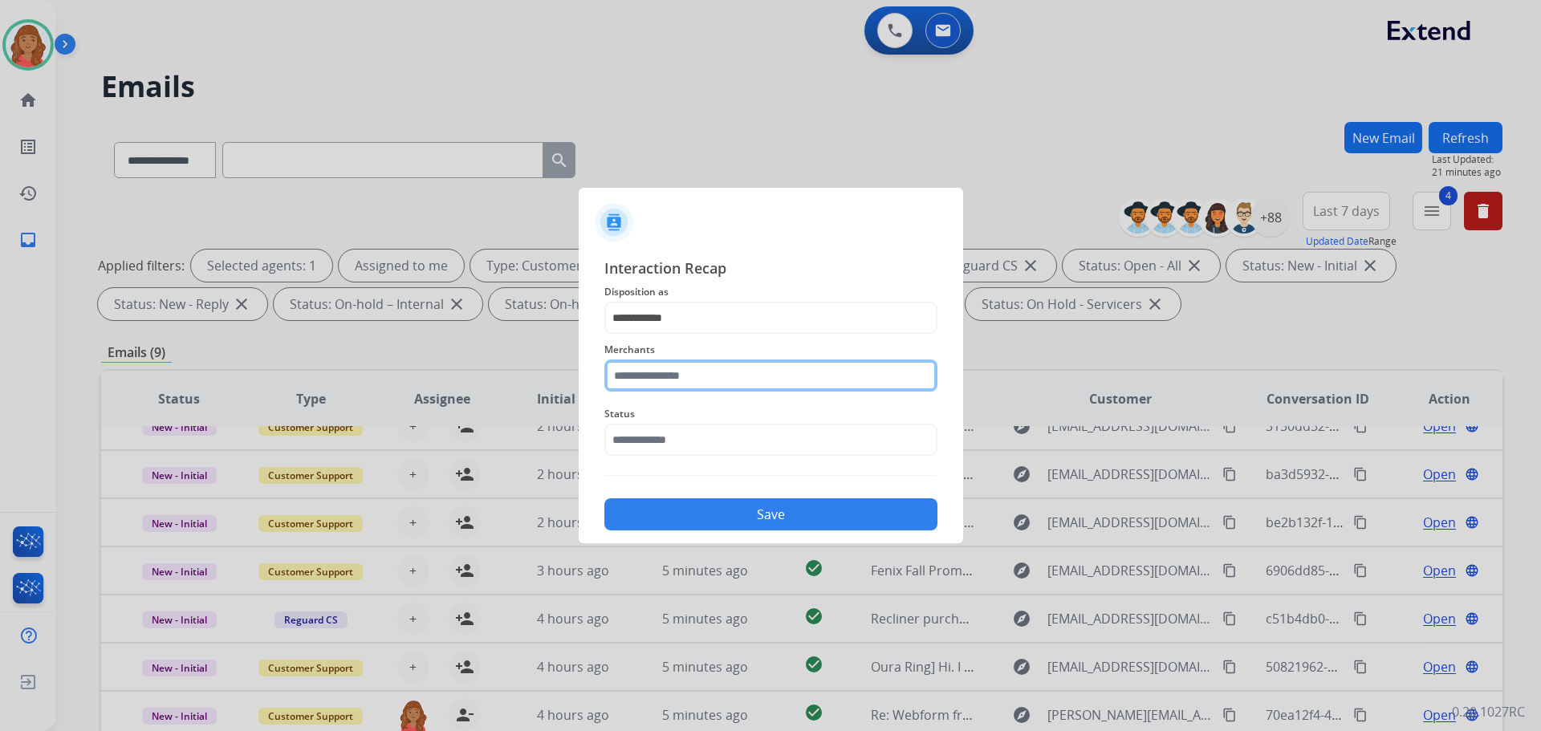
drag, startPoint x: 653, startPoint y: 372, endPoint x: 652, endPoint y: 386, distance: 13.7
click at [655, 376] on input "text" at bounding box center [770, 375] width 333 height 32
type input "*"
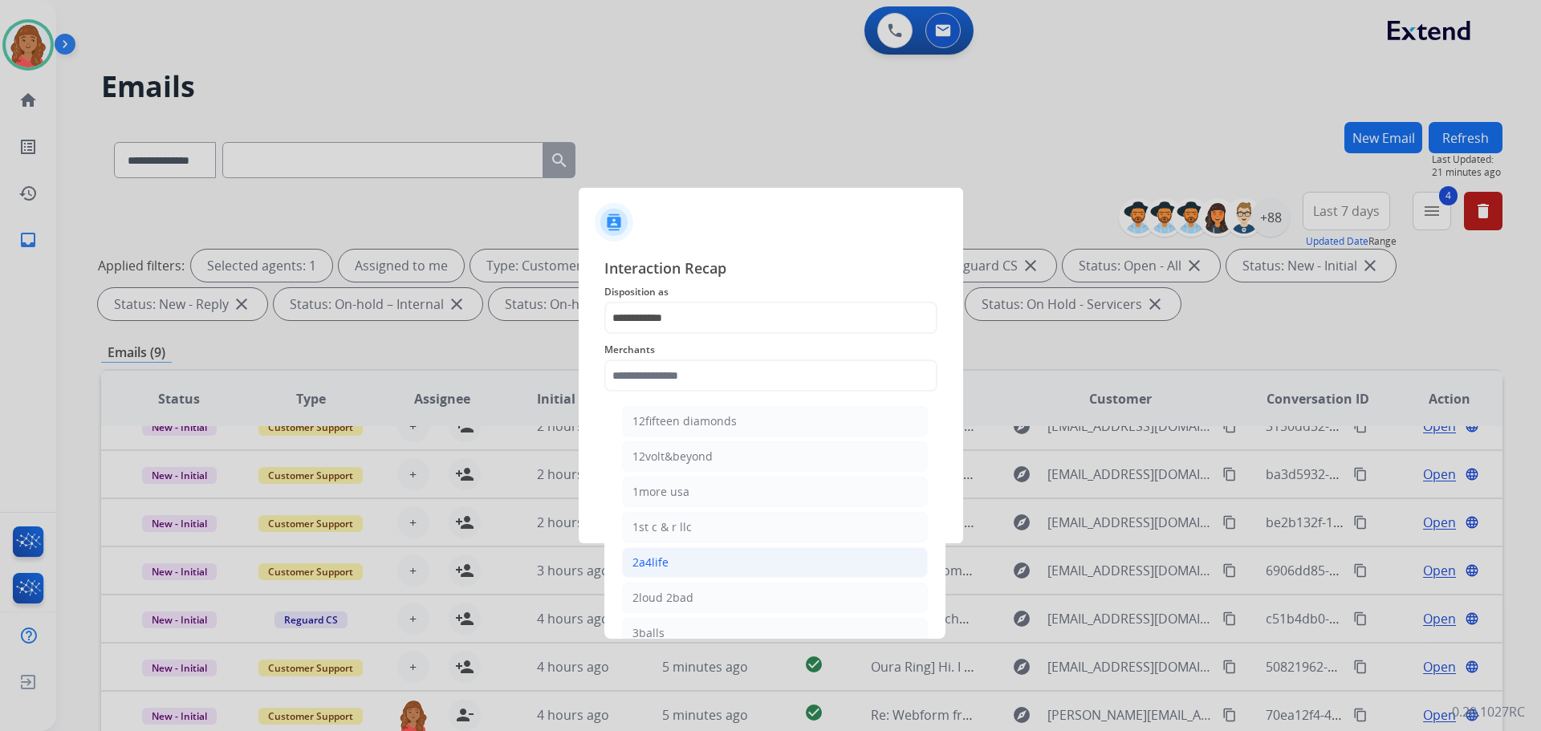
click at [657, 564] on div "2a4life" at bounding box center [650, 562] width 36 height 16
type input "*******"
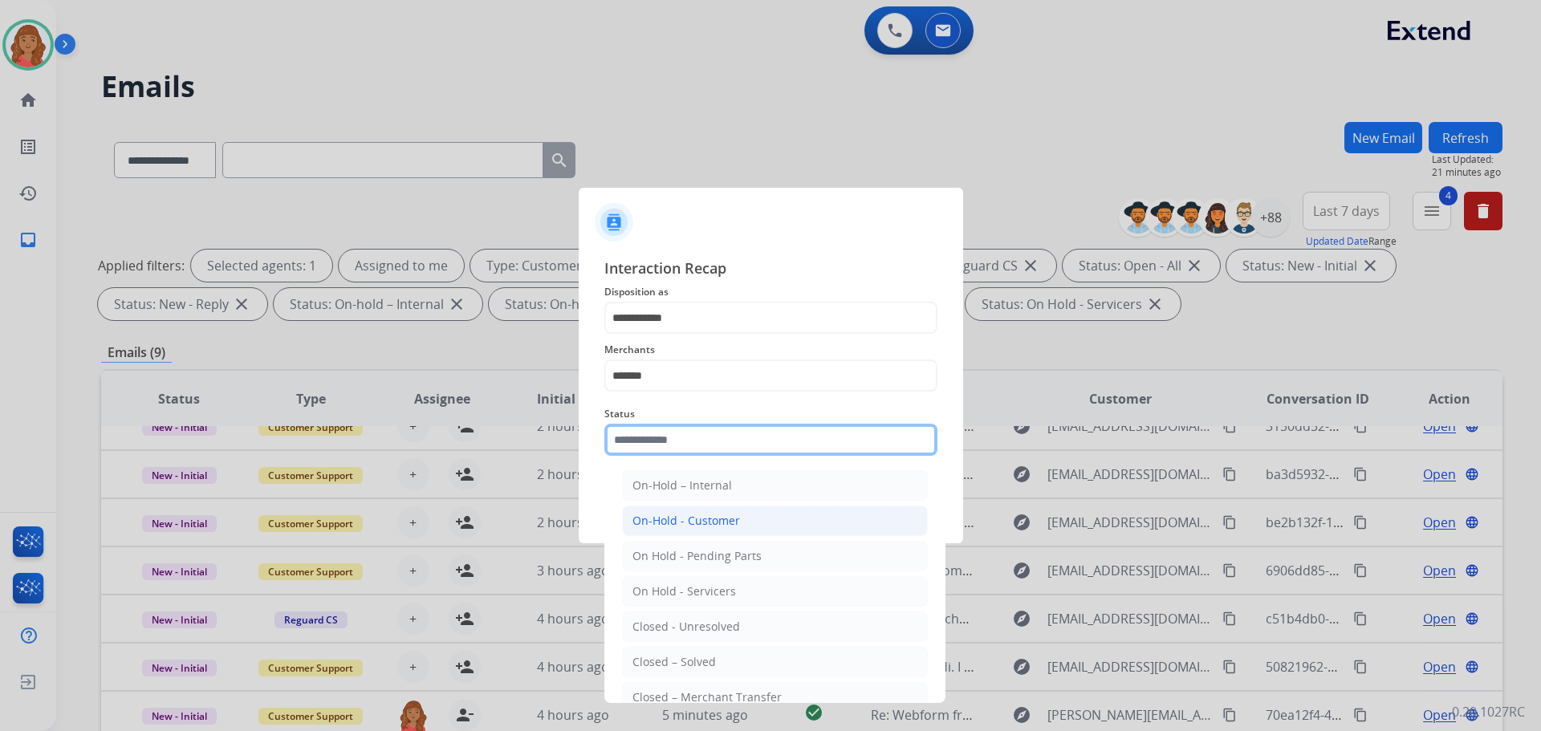
drag, startPoint x: 663, startPoint y: 453, endPoint x: 656, endPoint y: 530, distance: 77.3
click at [664, 453] on input "text" at bounding box center [770, 440] width 333 height 32
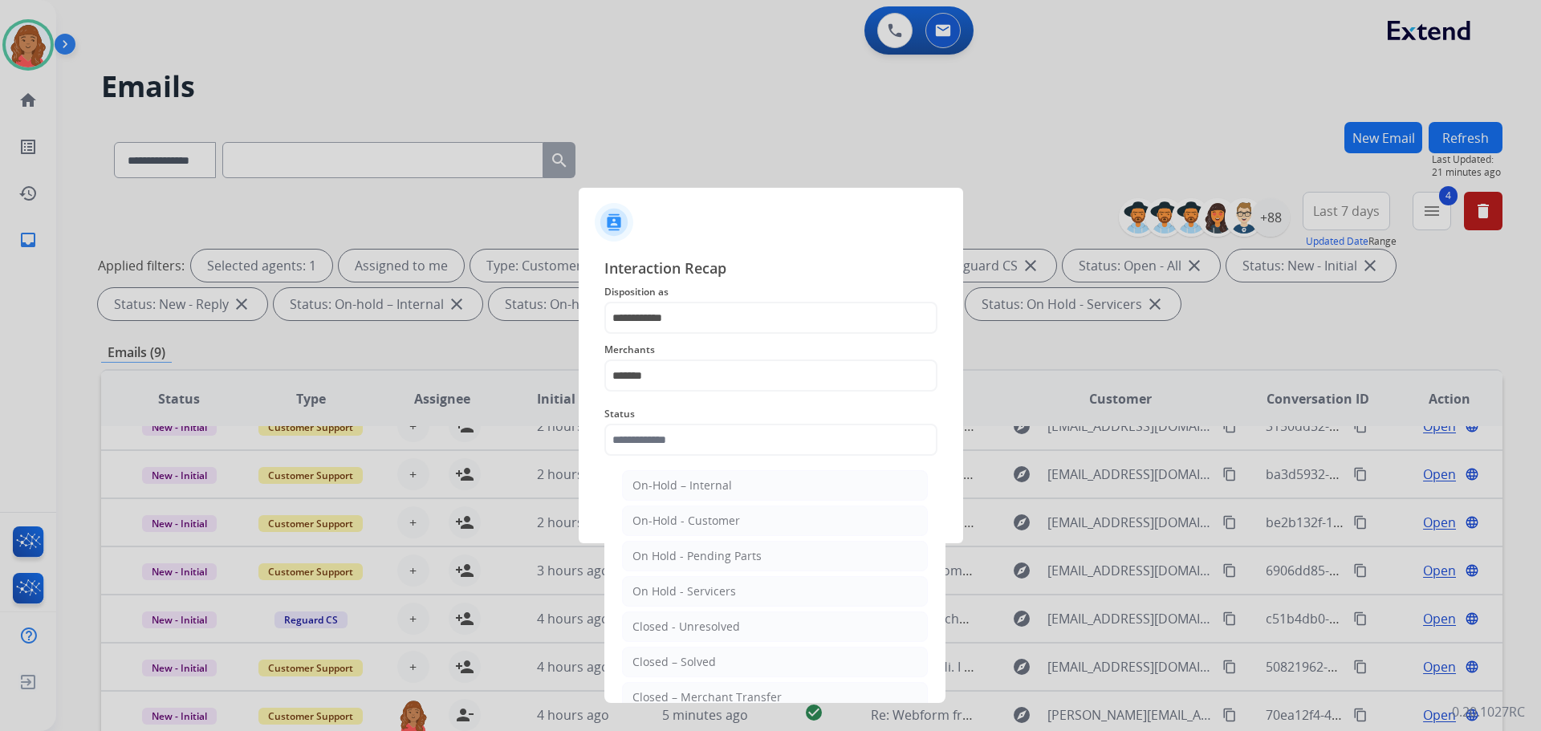
drag, startPoint x: 661, startPoint y: 660, endPoint x: 660, endPoint y: 567, distance: 93.9
click at [661, 656] on div "Closed – Solved" at bounding box center [673, 662] width 83 height 16
type input "**********"
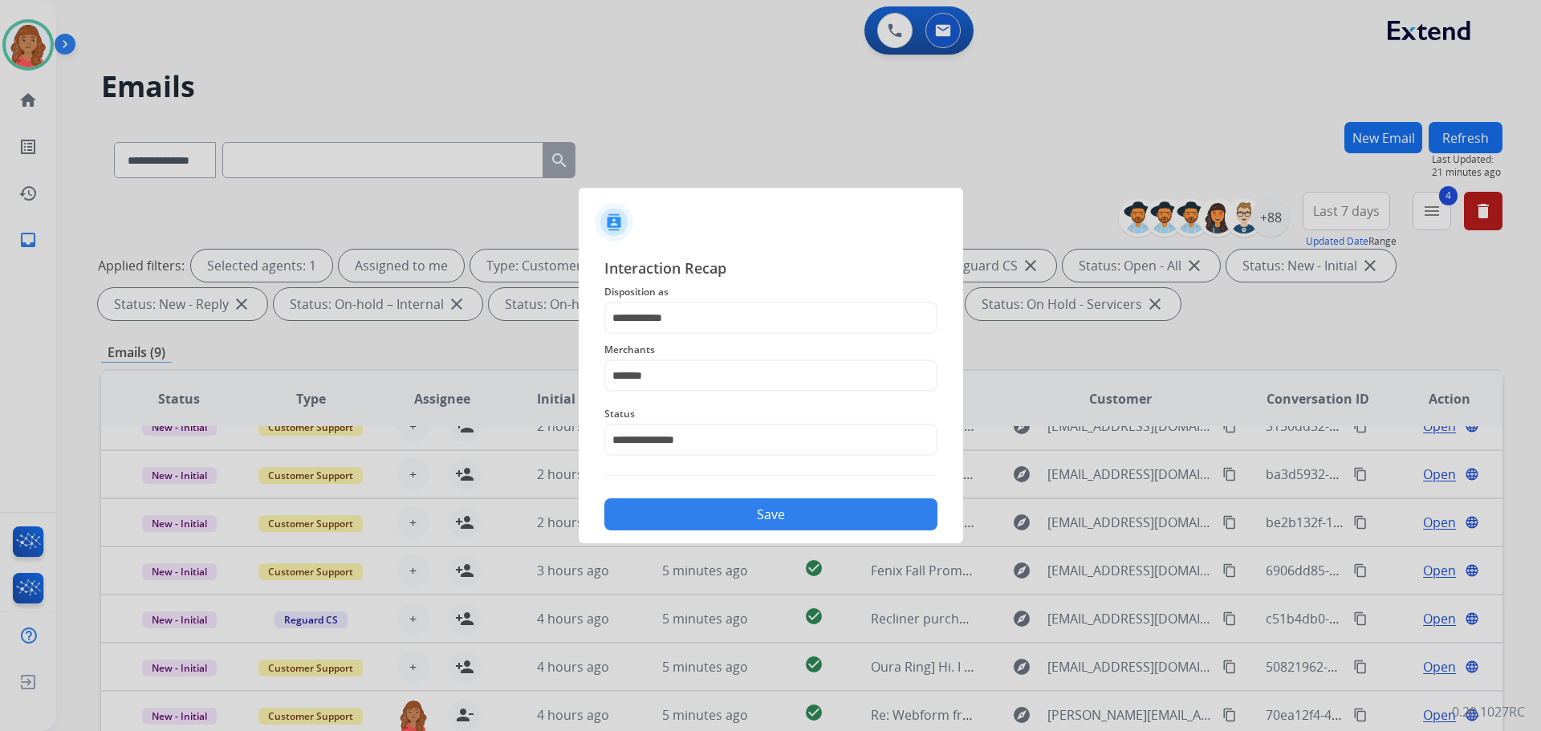
click at [660, 507] on button "Save" at bounding box center [770, 514] width 333 height 32
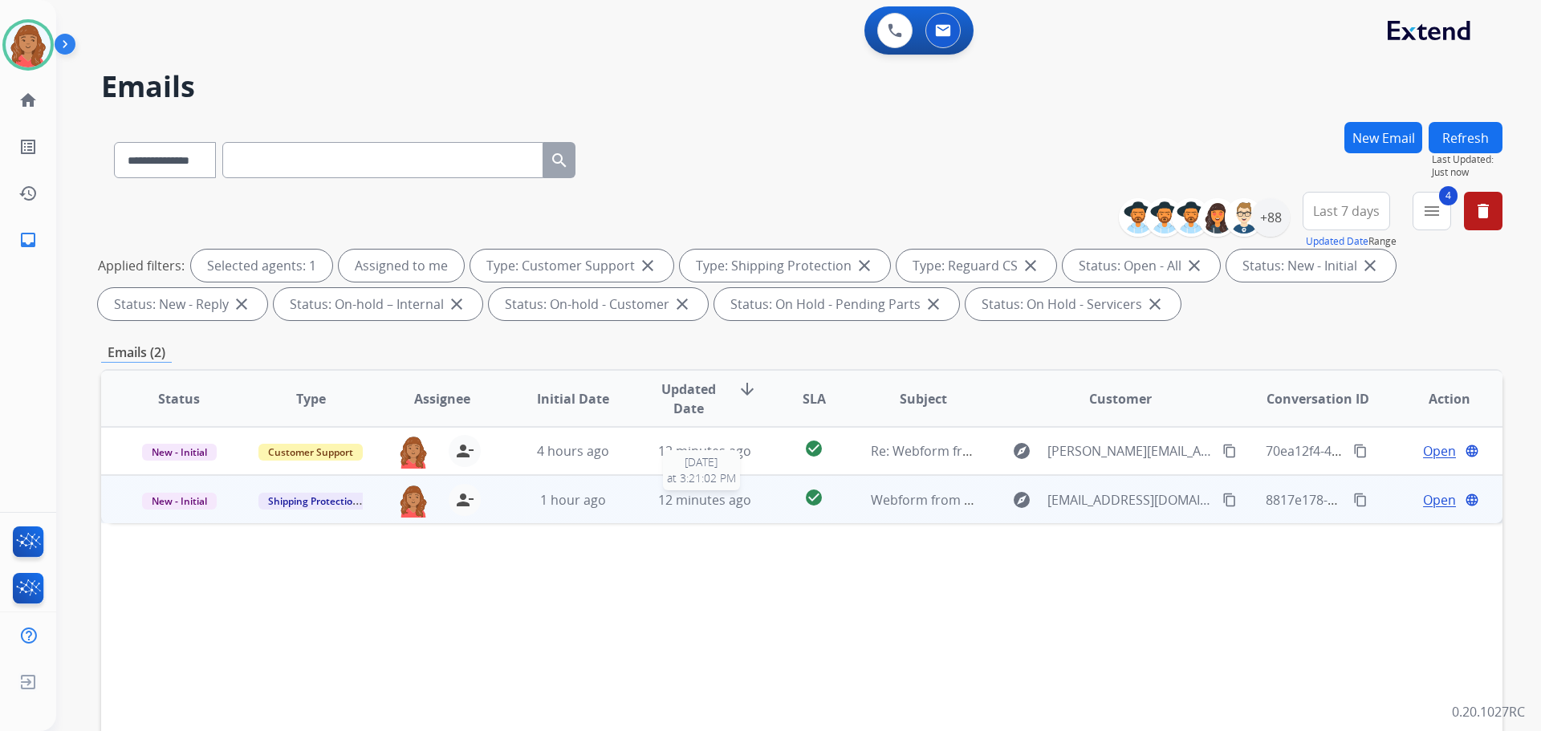
click at [707, 498] on span "12 minutes ago" at bounding box center [704, 500] width 93 height 18
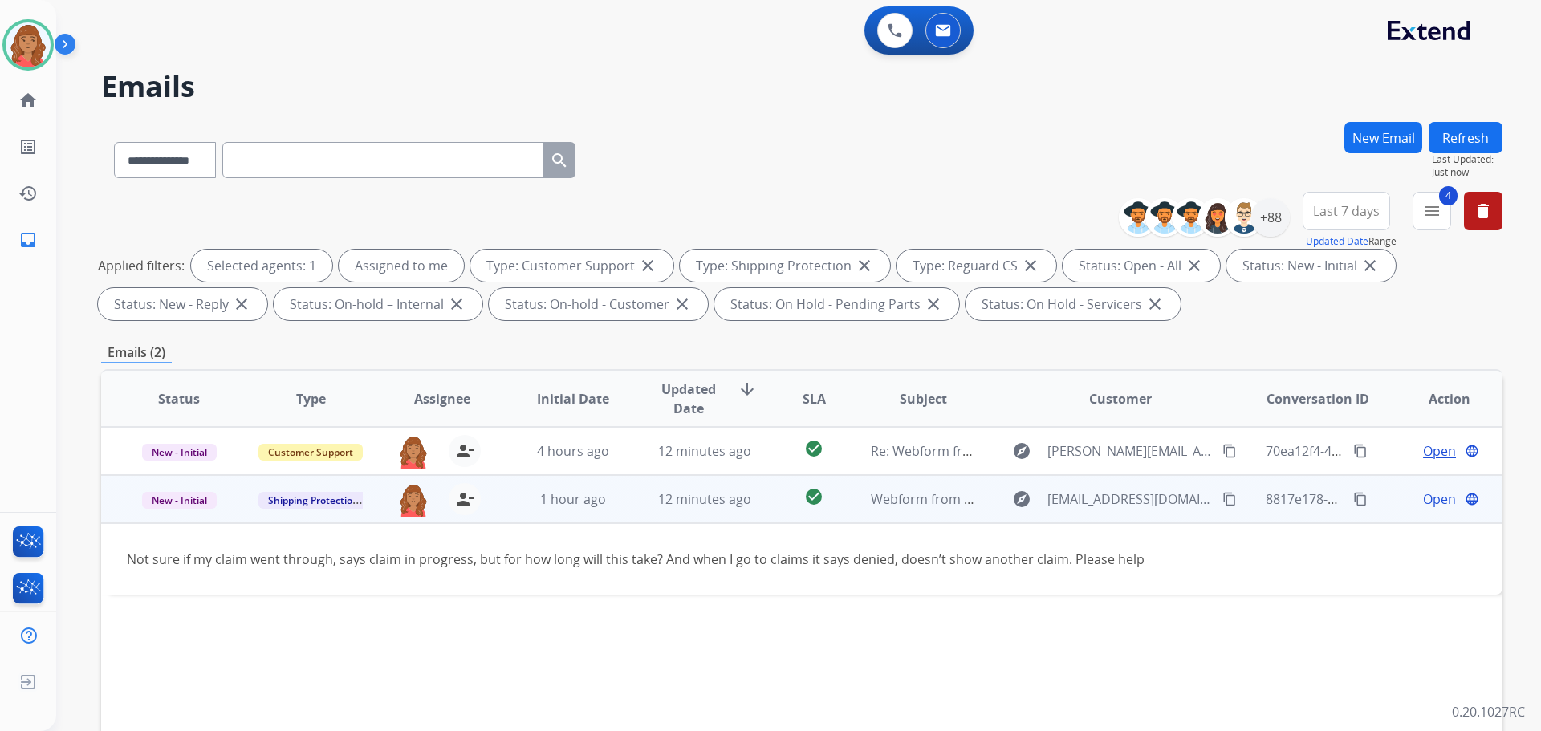
click at [1222, 493] on mat-icon "content_copy" at bounding box center [1229, 499] width 14 height 14
click at [1222, 496] on mat-icon "content_copy" at bounding box center [1229, 499] width 14 height 14
click at [1005, 563] on div "Not sure if my claim went through, says claim in progress, but for how long wil…" at bounding box center [670, 559] width 1087 height 19
click at [1432, 497] on span "Open" at bounding box center [1439, 498] width 33 height 19
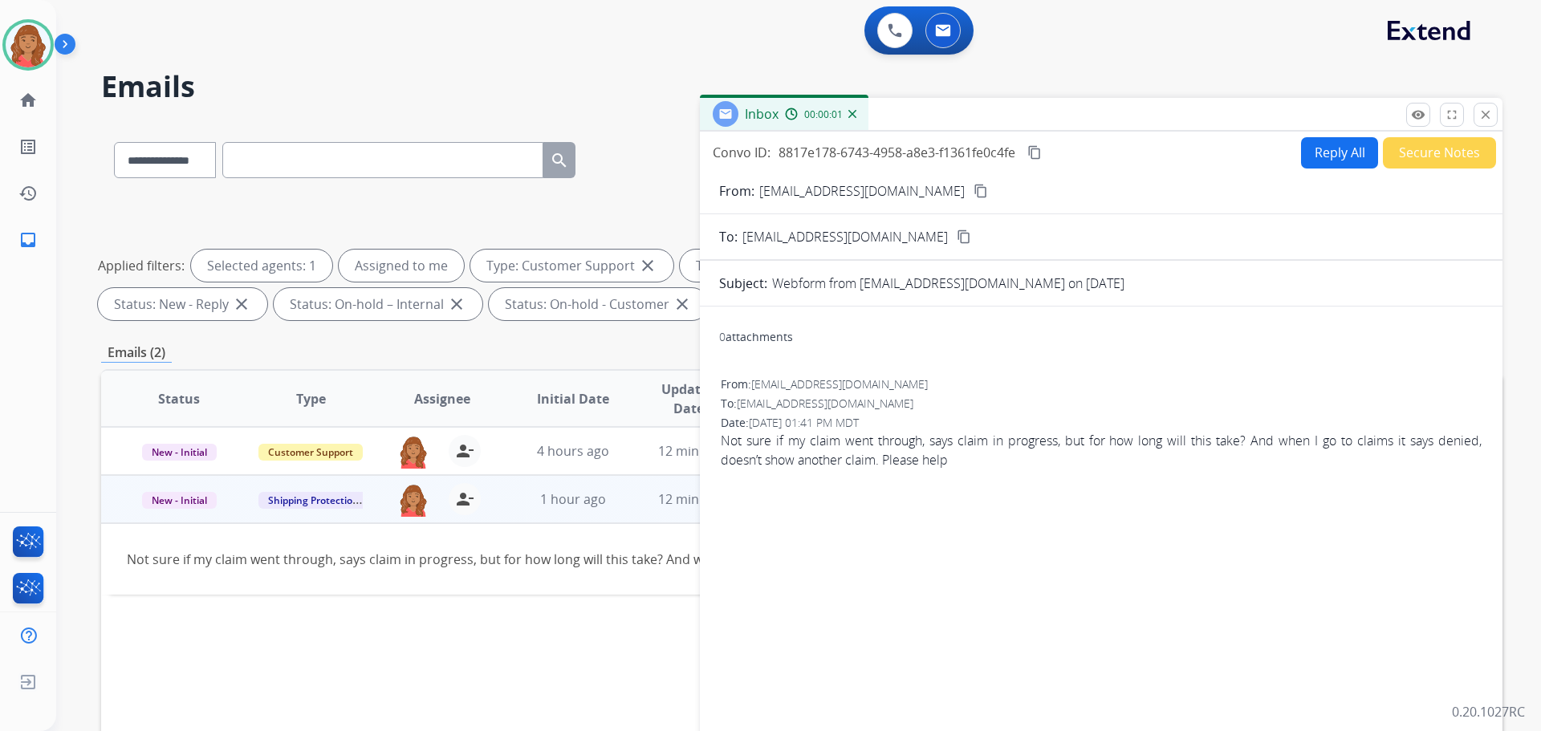
click at [1330, 146] on button "Reply All" at bounding box center [1339, 152] width 77 height 31
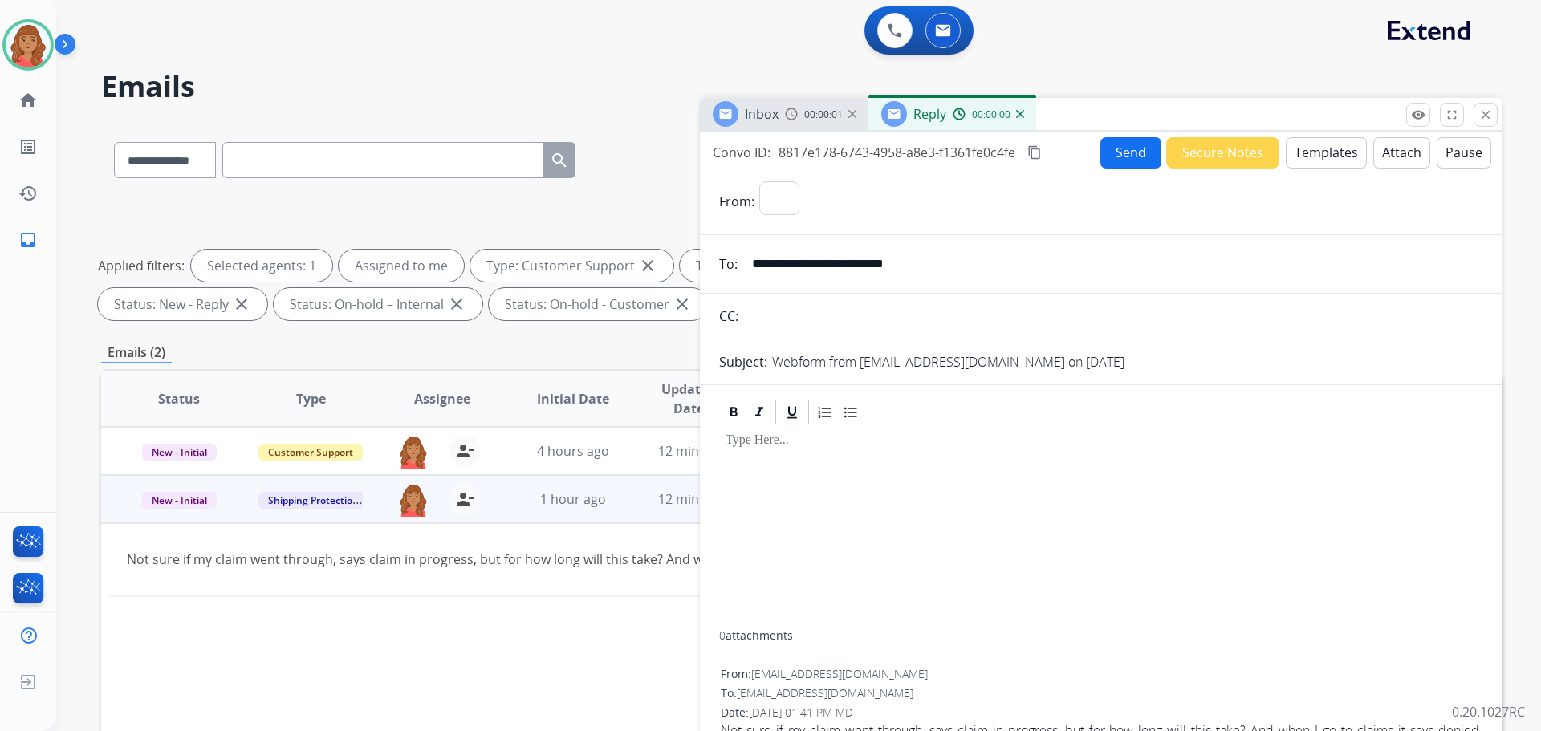
select select "**********"
click at [1302, 163] on button "Templates" at bounding box center [1325, 152] width 81 height 31
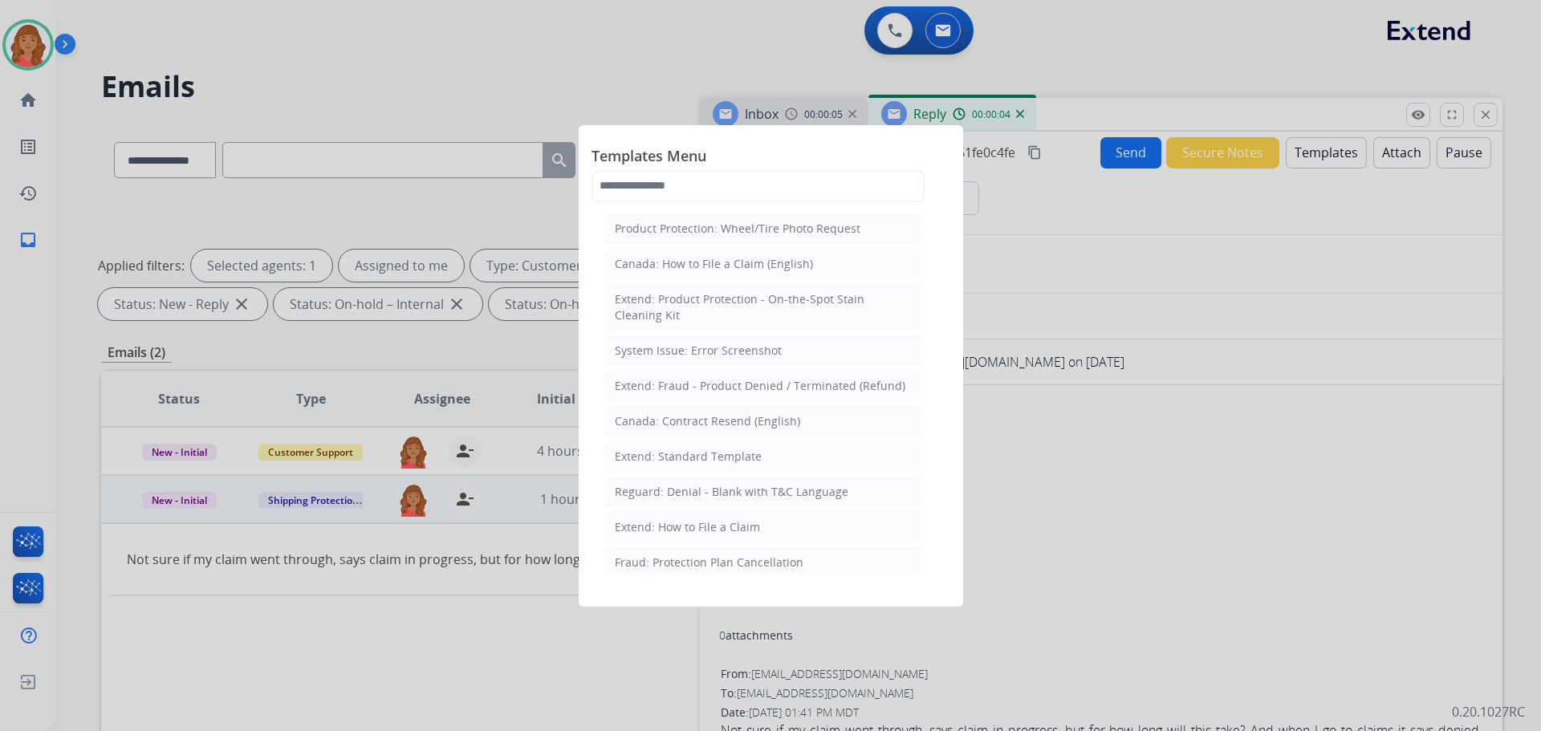
drag, startPoint x: 671, startPoint y: 449, endPoint x: 729, endPoint y: 541, distance: 108.2
click at [672, 451] on div "Extend: Standard Template" at bounding box center [688, 457] width 147 height 16
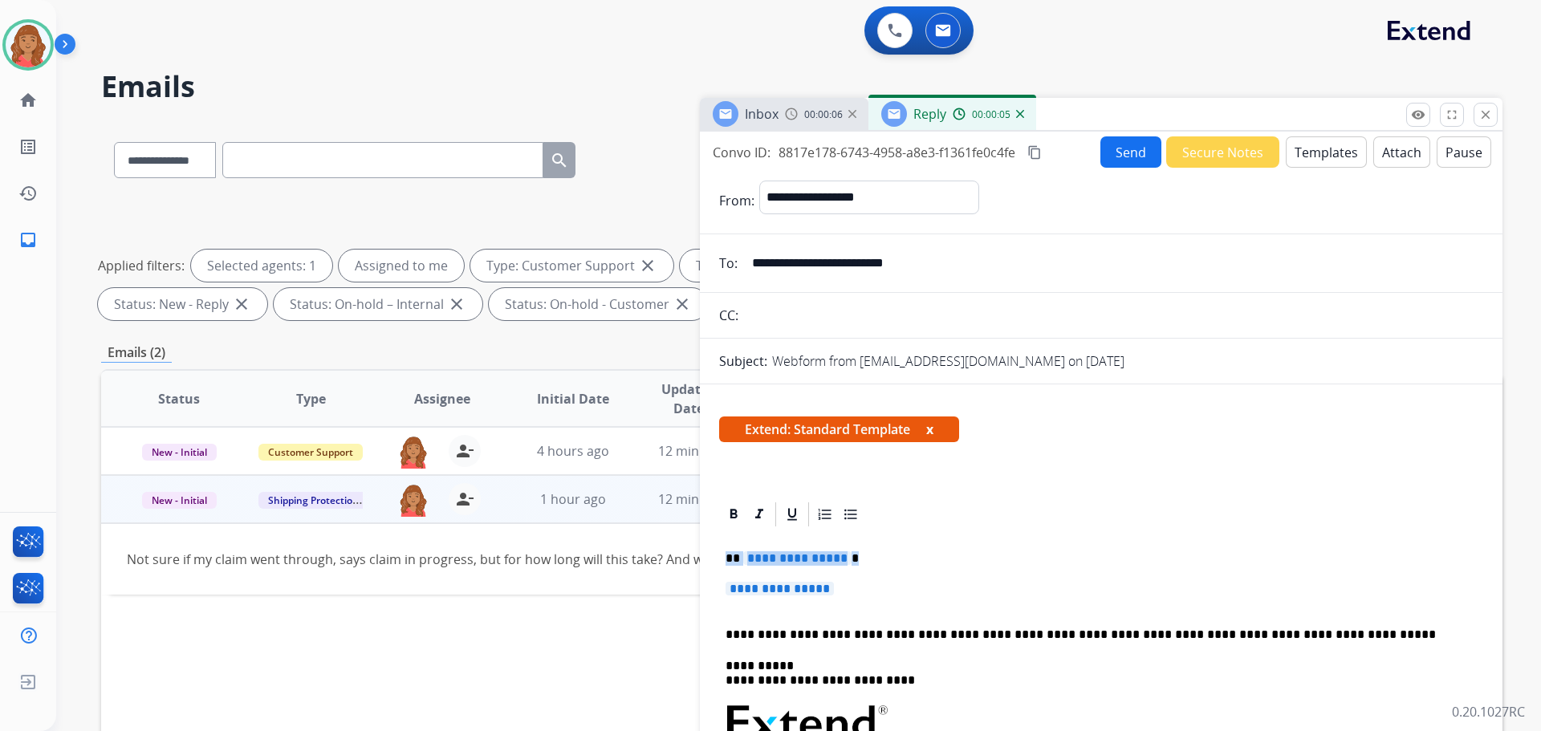
drag, startPoint x: 851, startPoint y: 590, endPoint x: 678, endPoint y: 518, distance: 187.8
click at [678, 518] on div "**********" at bounding box center [801, 556] width 1401 height 868
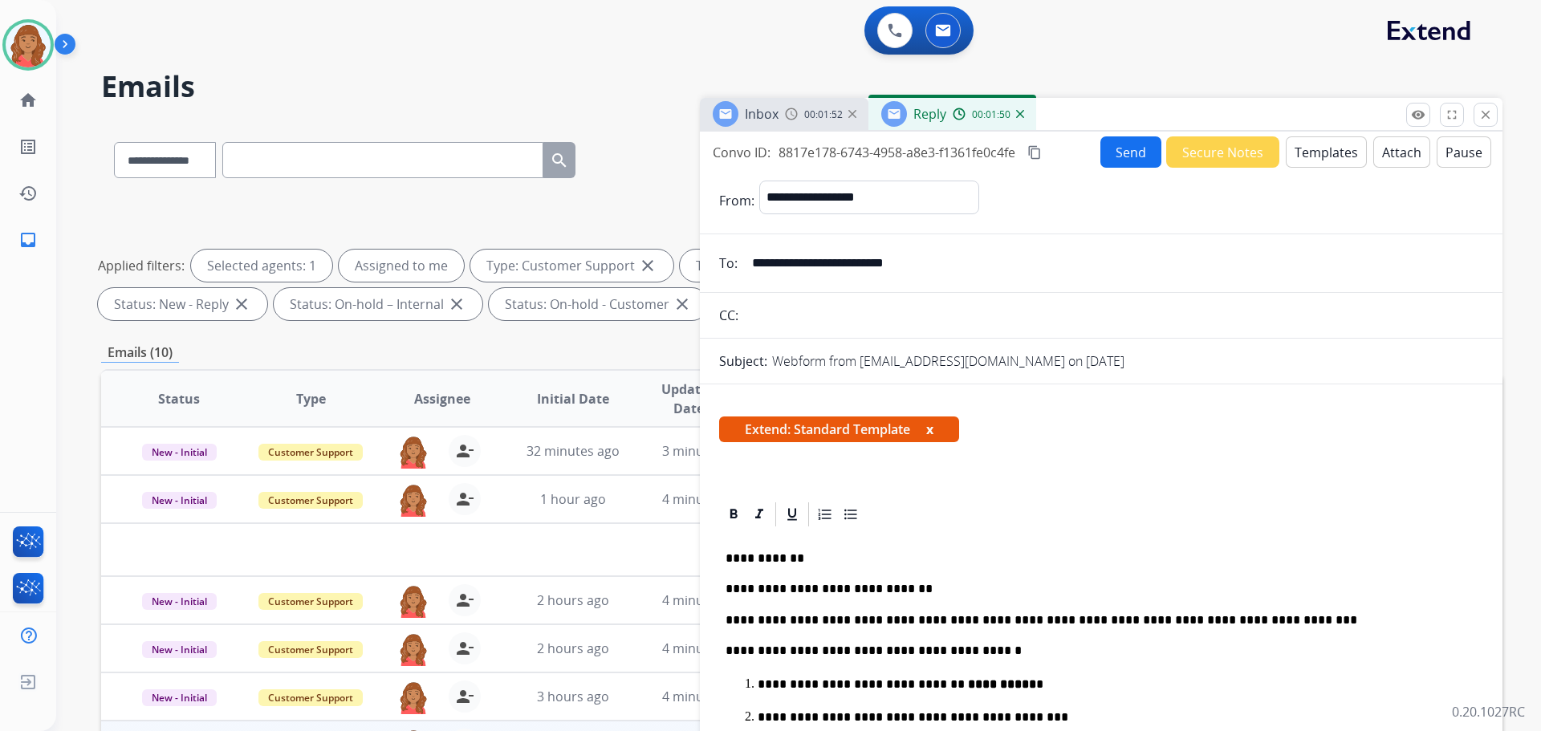
click at [1133, 146] on button "Send" at bounding box center [1130, 151] width 61 height 31
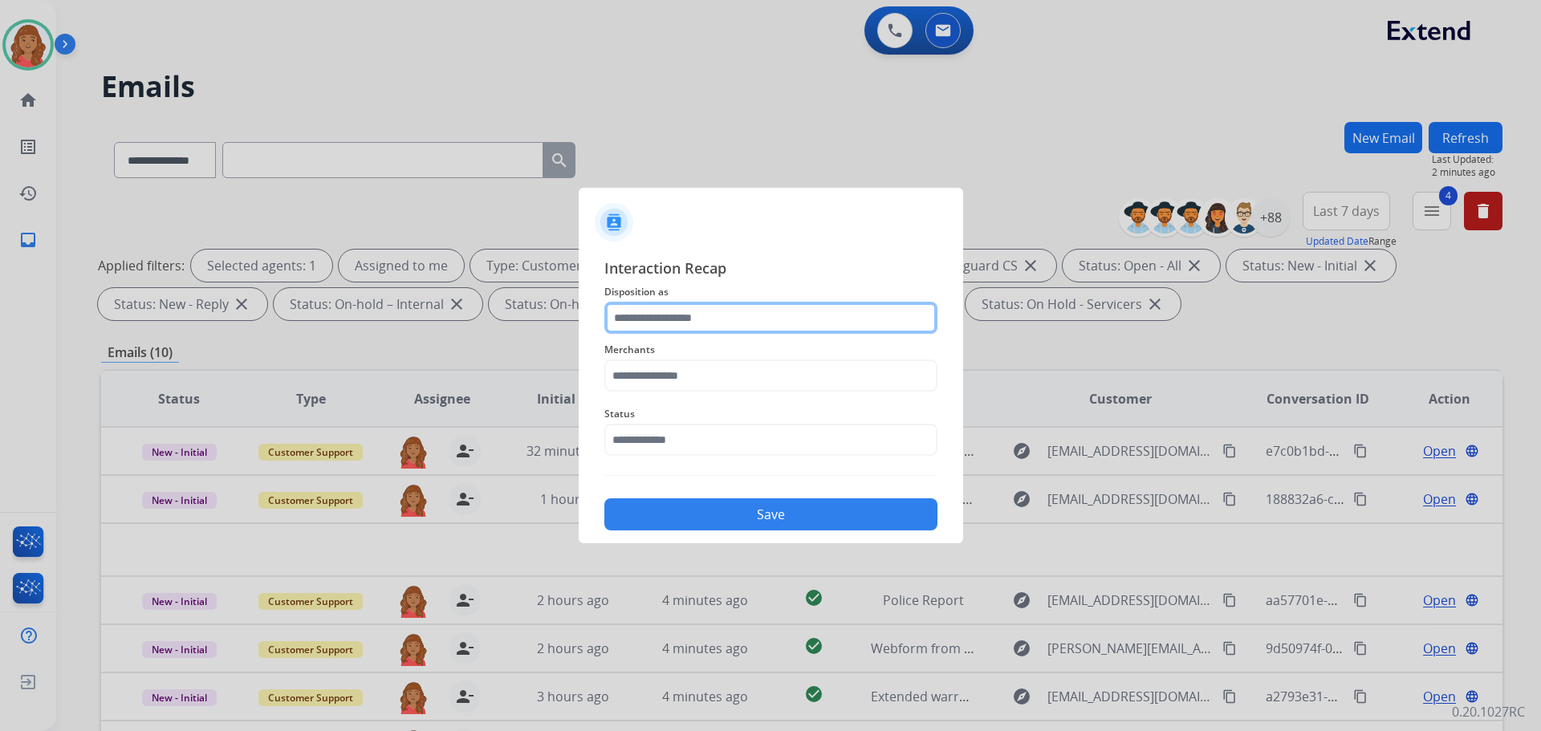
click at [690, 323] on input "text" at bounding box center [770, 318] width 333 height 32
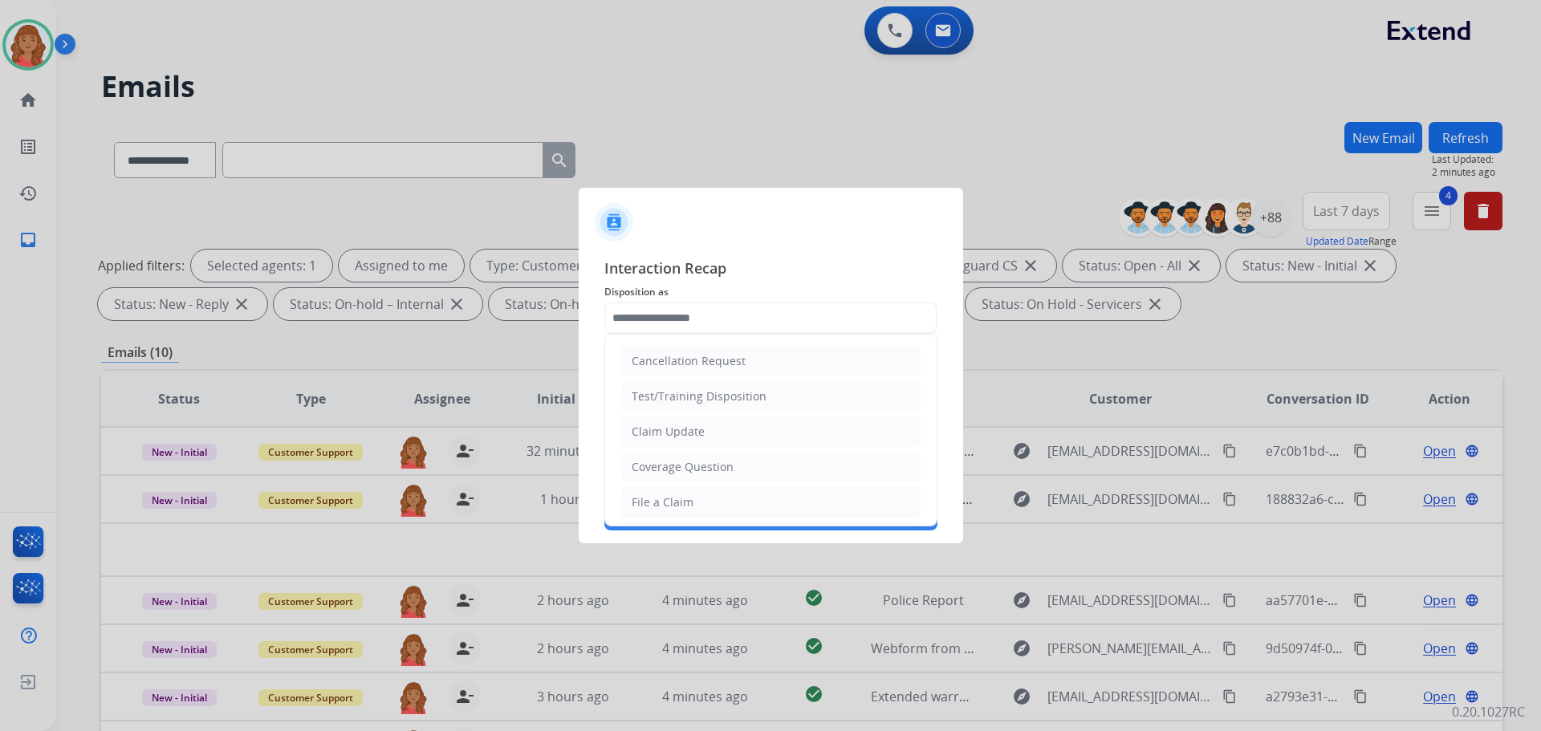
drag, startPoint x: 673, startPoint y: 441, endPoint x: 673, endPoint y: 419, distance: 22.5
click at [673, 439] on li "Claim Update" at bounding box center [770, 431] width 299 height 30
type input "**********"
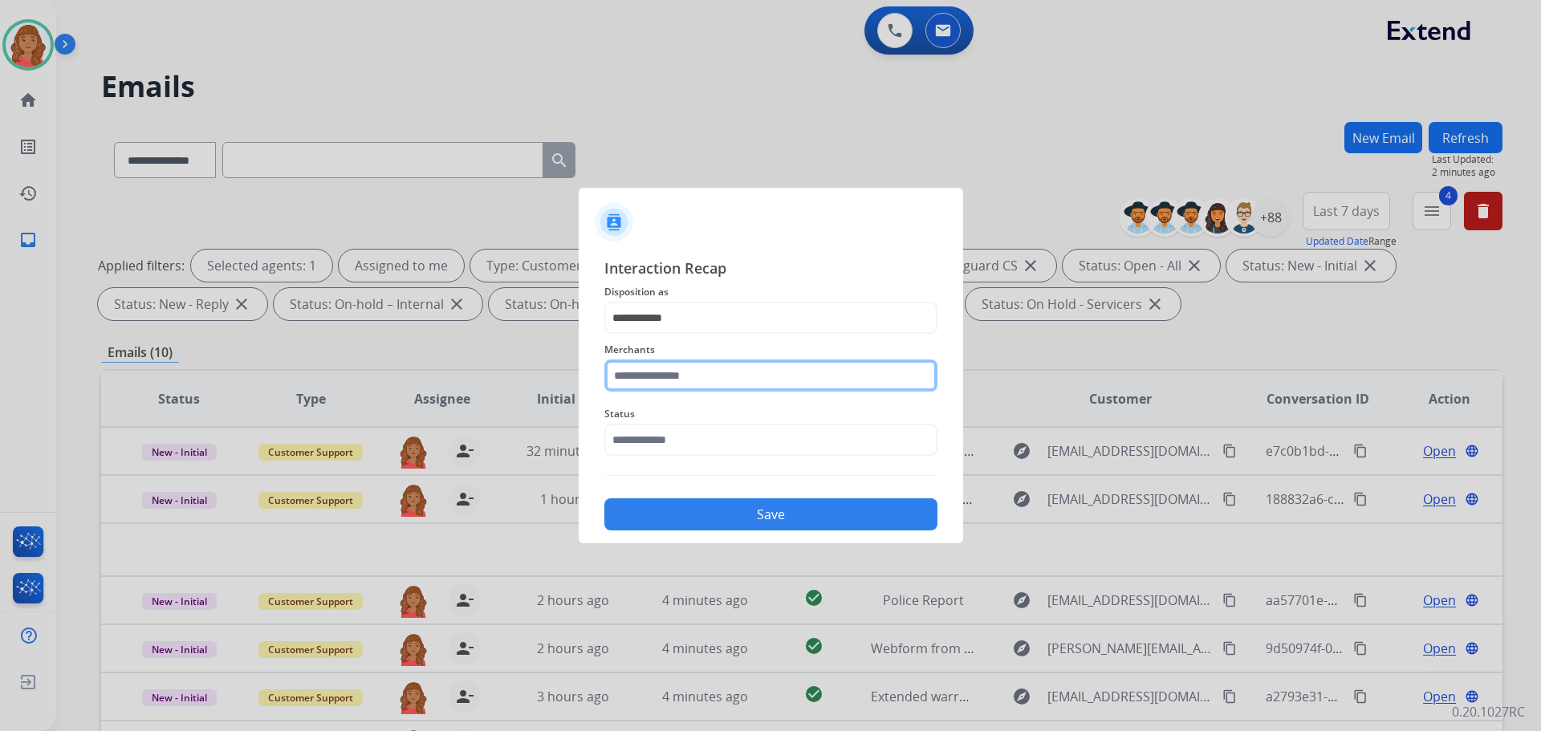
click at [670, 380] on input "text" at bounding box center [770, 375] width 333 height 32
click at [673, 555] on div at bounding box center [770, 365] width 1541 height 731
click at [656, 384] on input "***" at bounding box center [770, 375] width 333 height 32
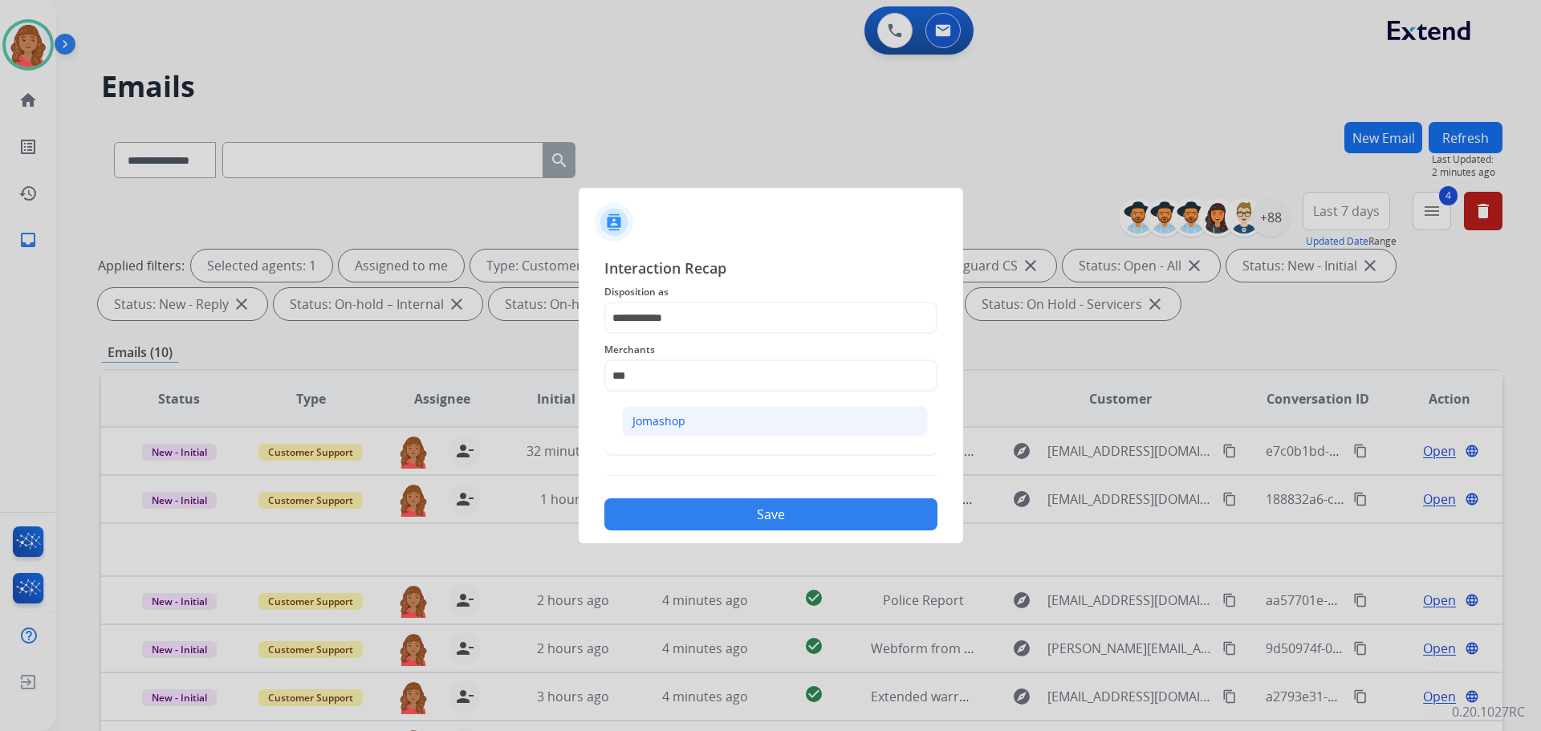
click at [661, 420] on div "Jomashop" at bounding box center [658, 421] width 53 height 16
type input "********"
click at [655, 433] on input "text" at bounding box center [770, 440] width 333 height 32
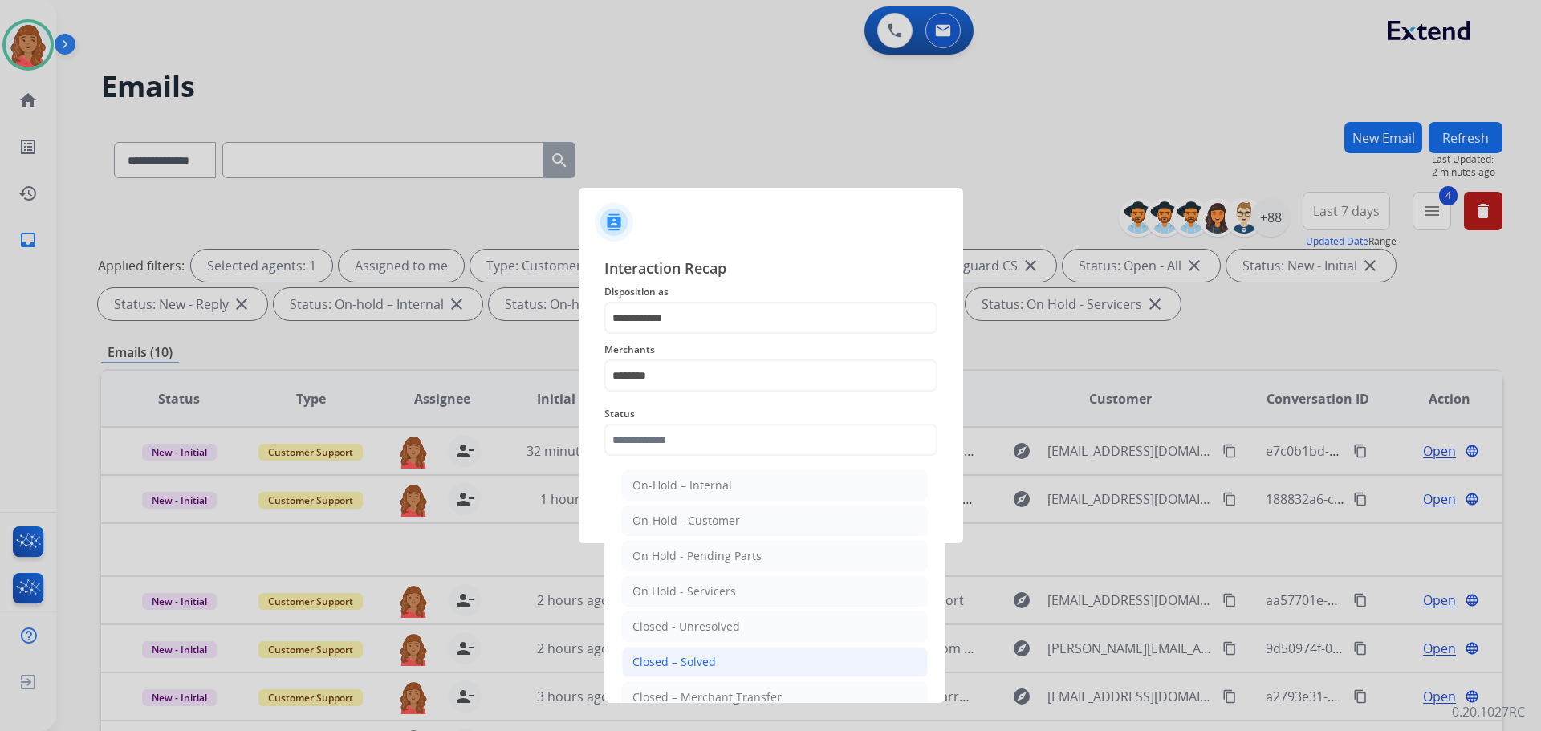
click at [683, 658] on div "Closed – Solved" at bounding box center [673, 662] width 83 height 16
type input "**********"
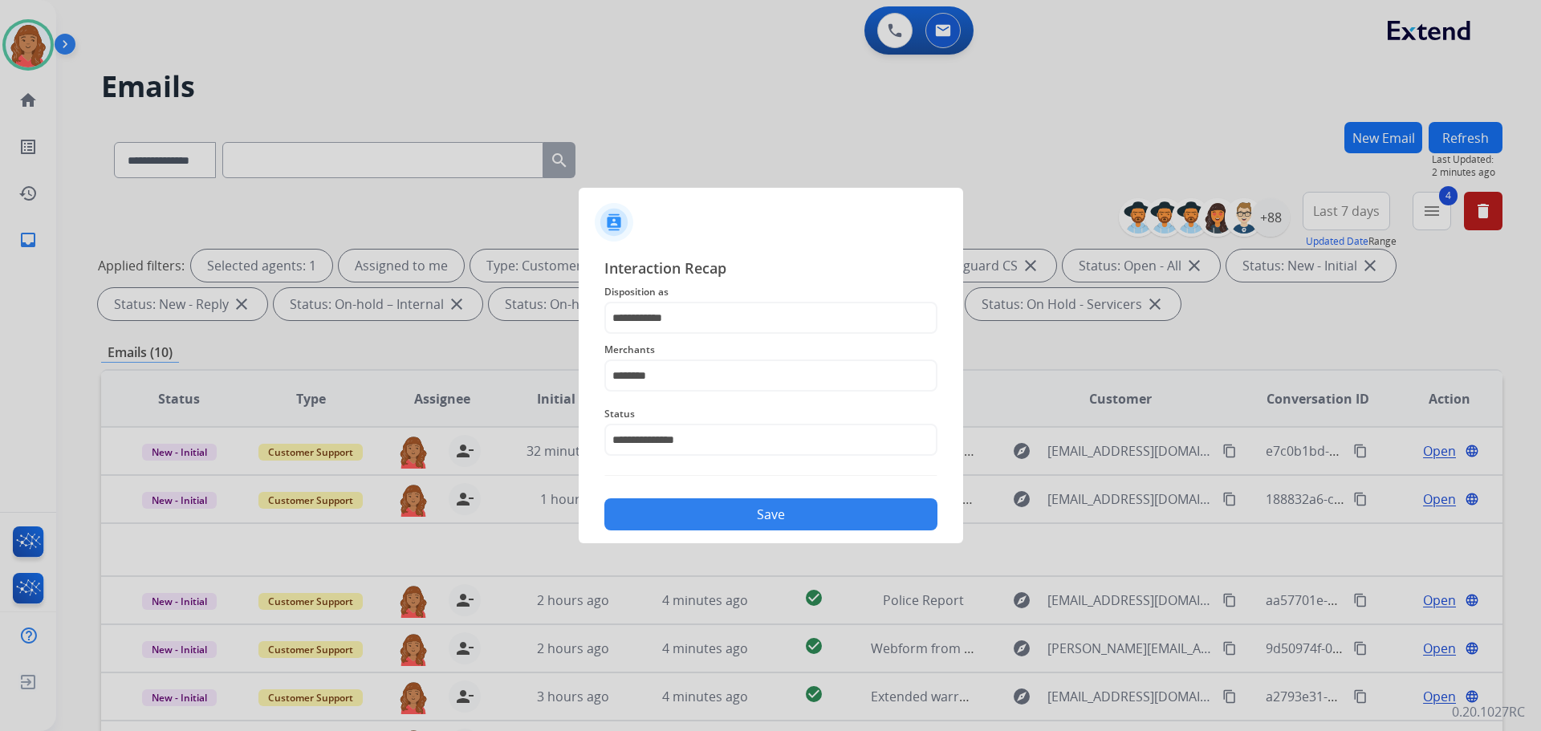
click at [692, 518] on button "Save" at bounding box center [770, 514] width 333 height 32
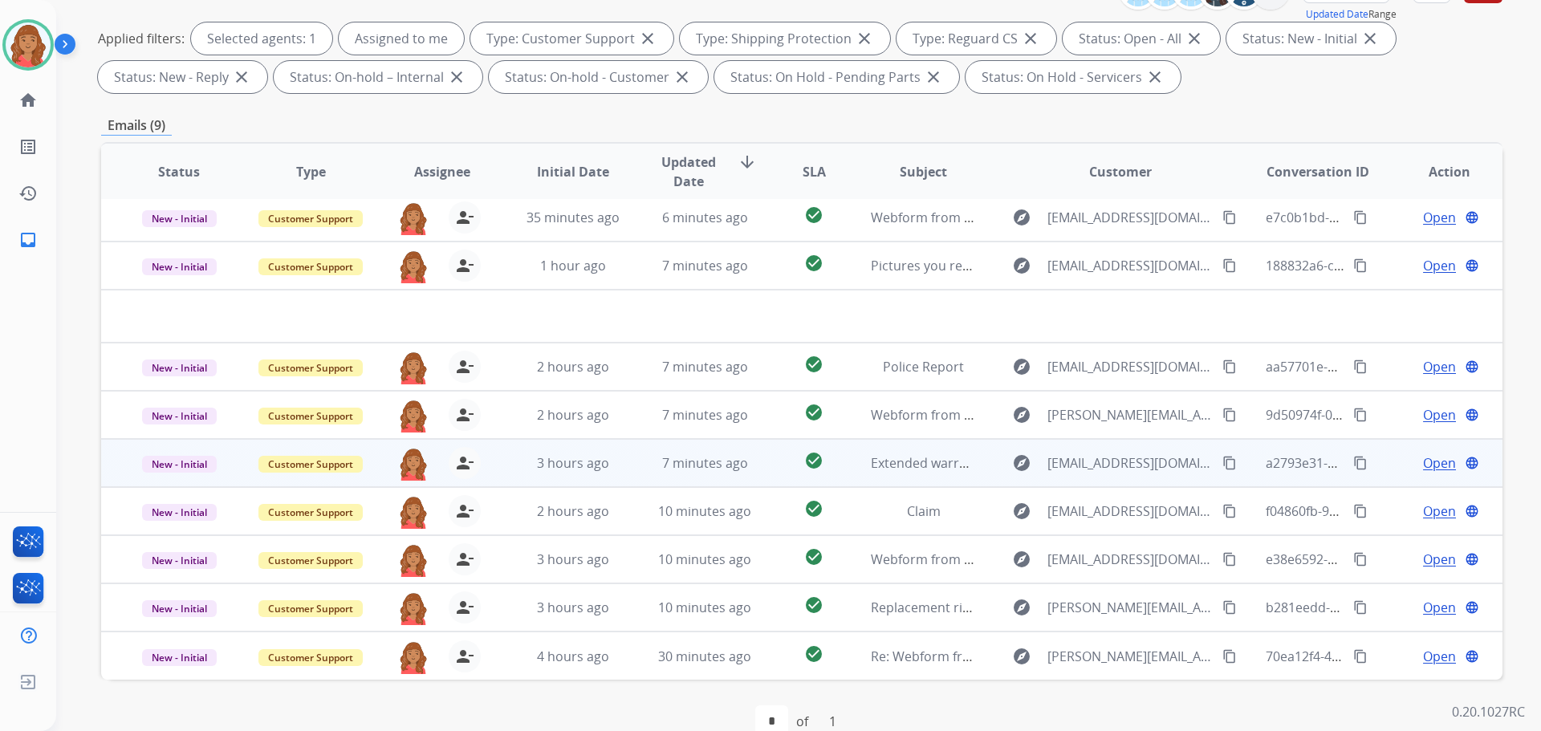
scroll to position [259, 0]
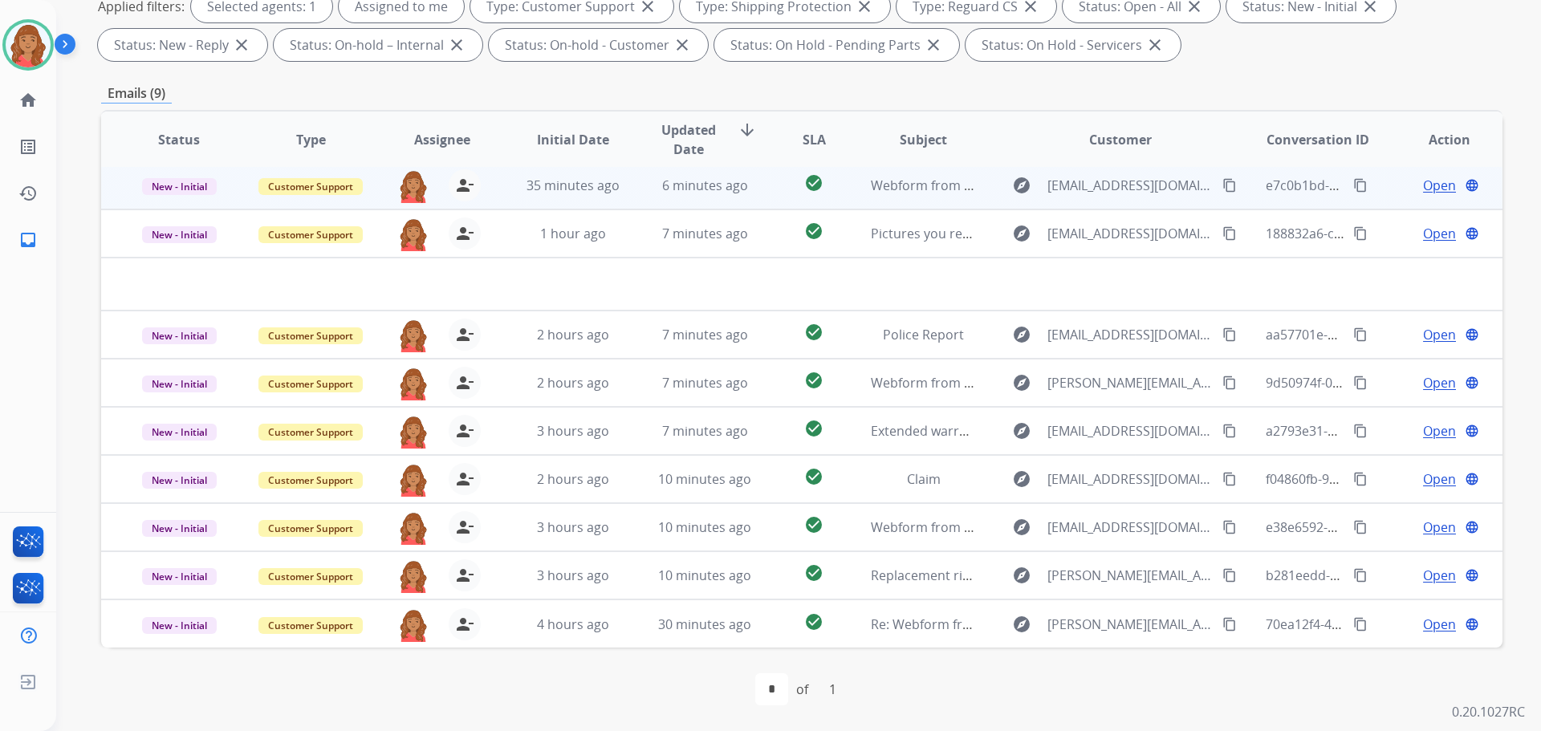
click at [1425, 188] on span "Open" at bounding box center [1439, 185] width 33 height 19
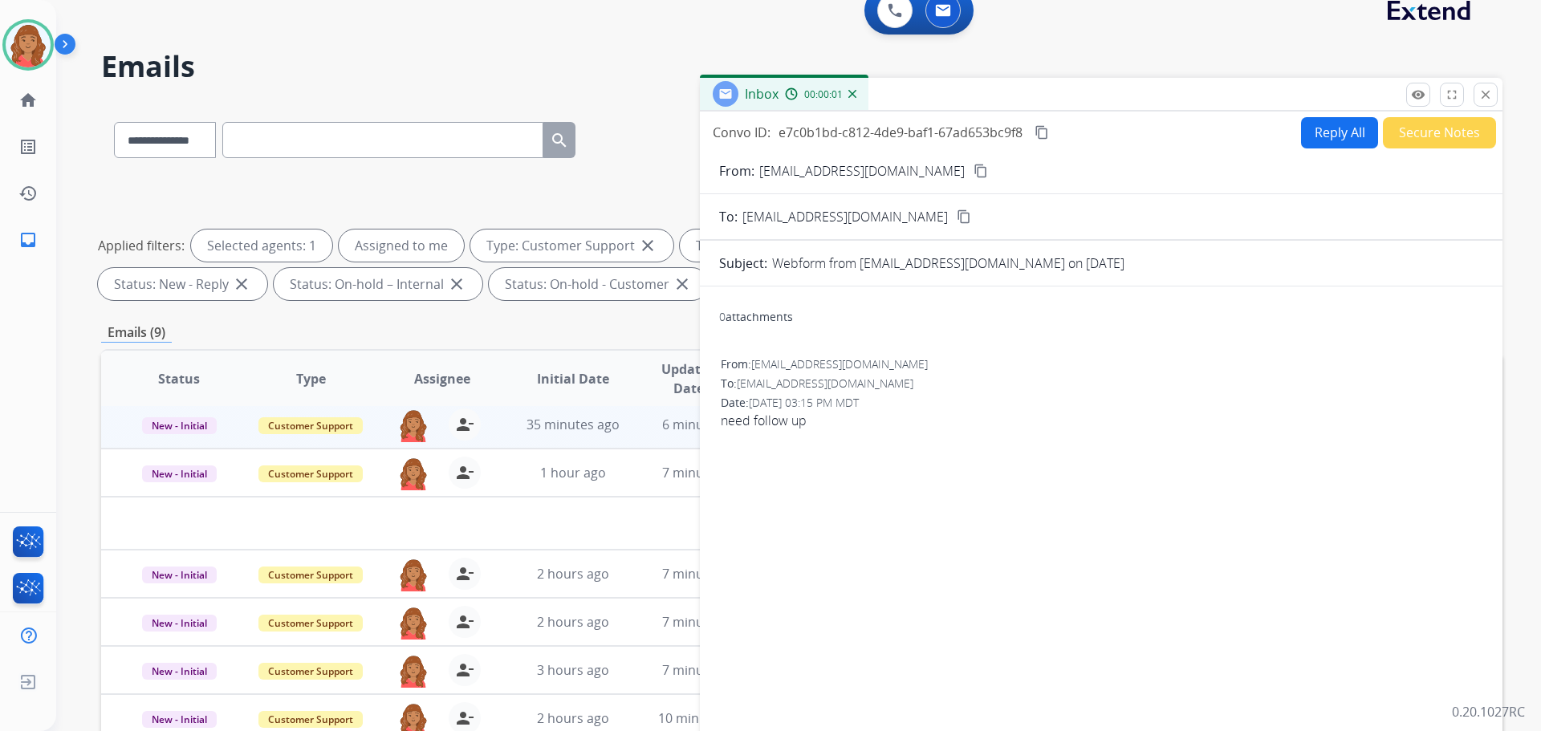
scroll to position [0, 0]
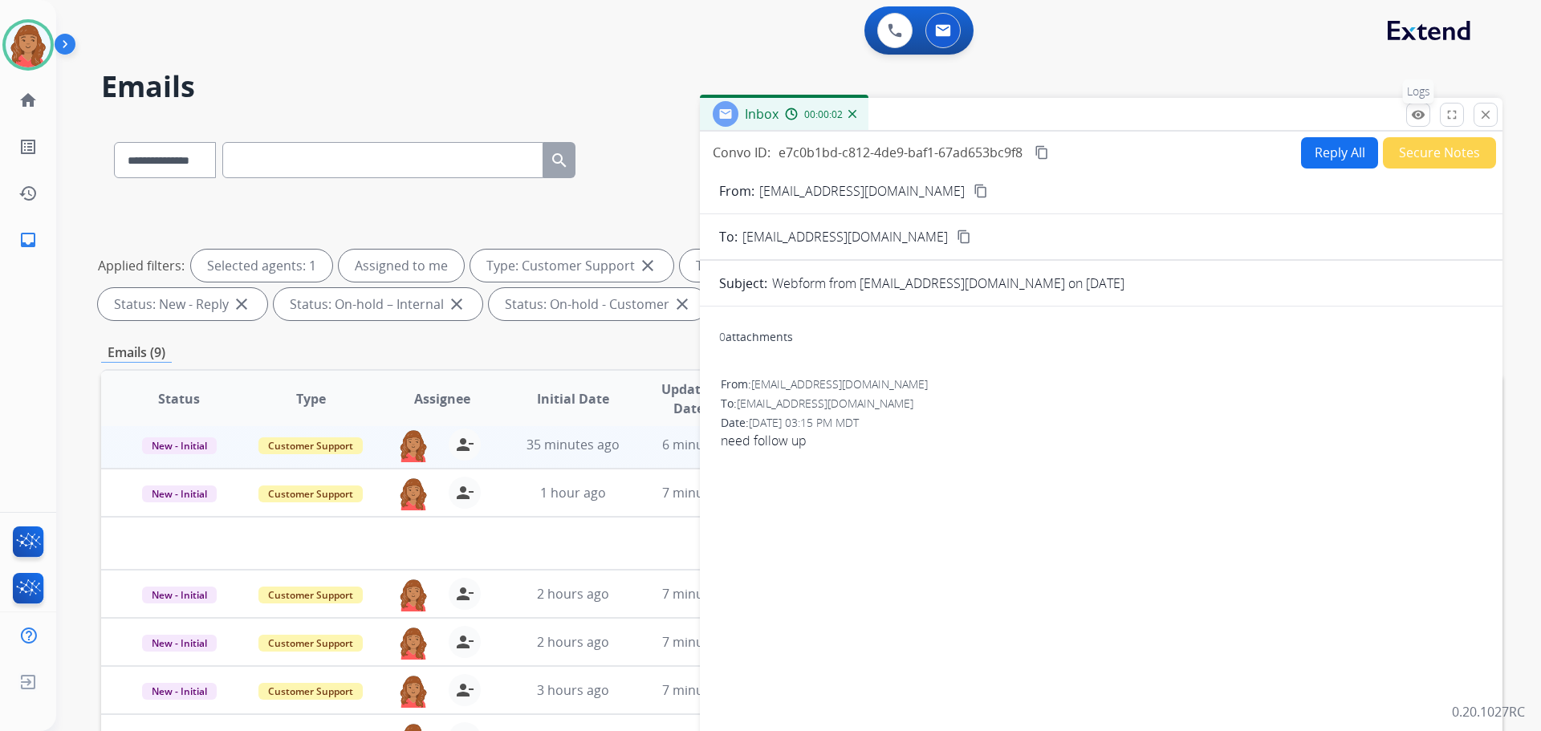
click at [1416, 112] on mat-icon "remove_red_eye" at bounding box center [1418, 115] width 14 height 14
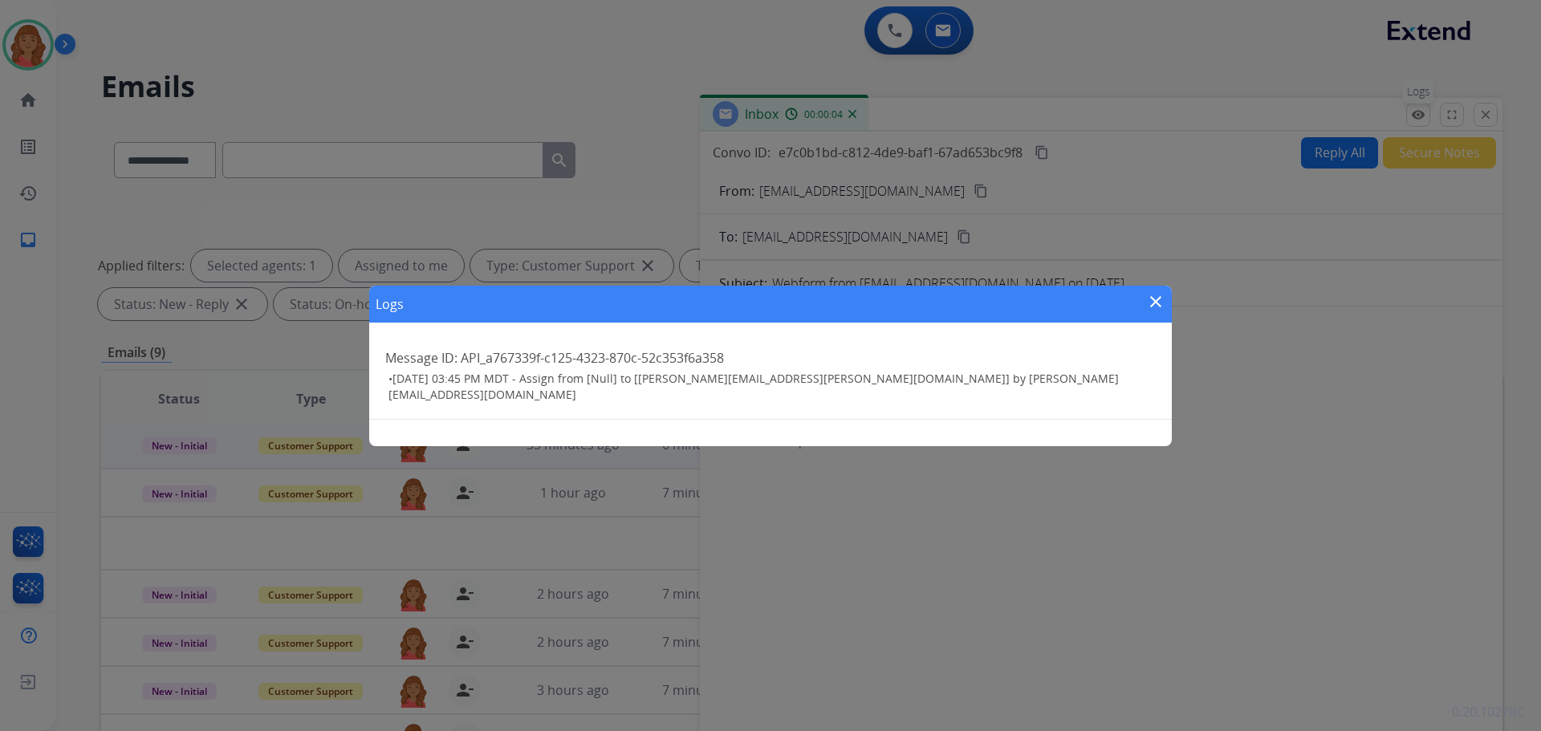
click at [1416, 112] on div "Logs close Message ID: API_a767339f-c125-4323-870c-52c353f6a358 • [DATE] 03:45 …" at bounding box center [770, 365] width 1541 height 731
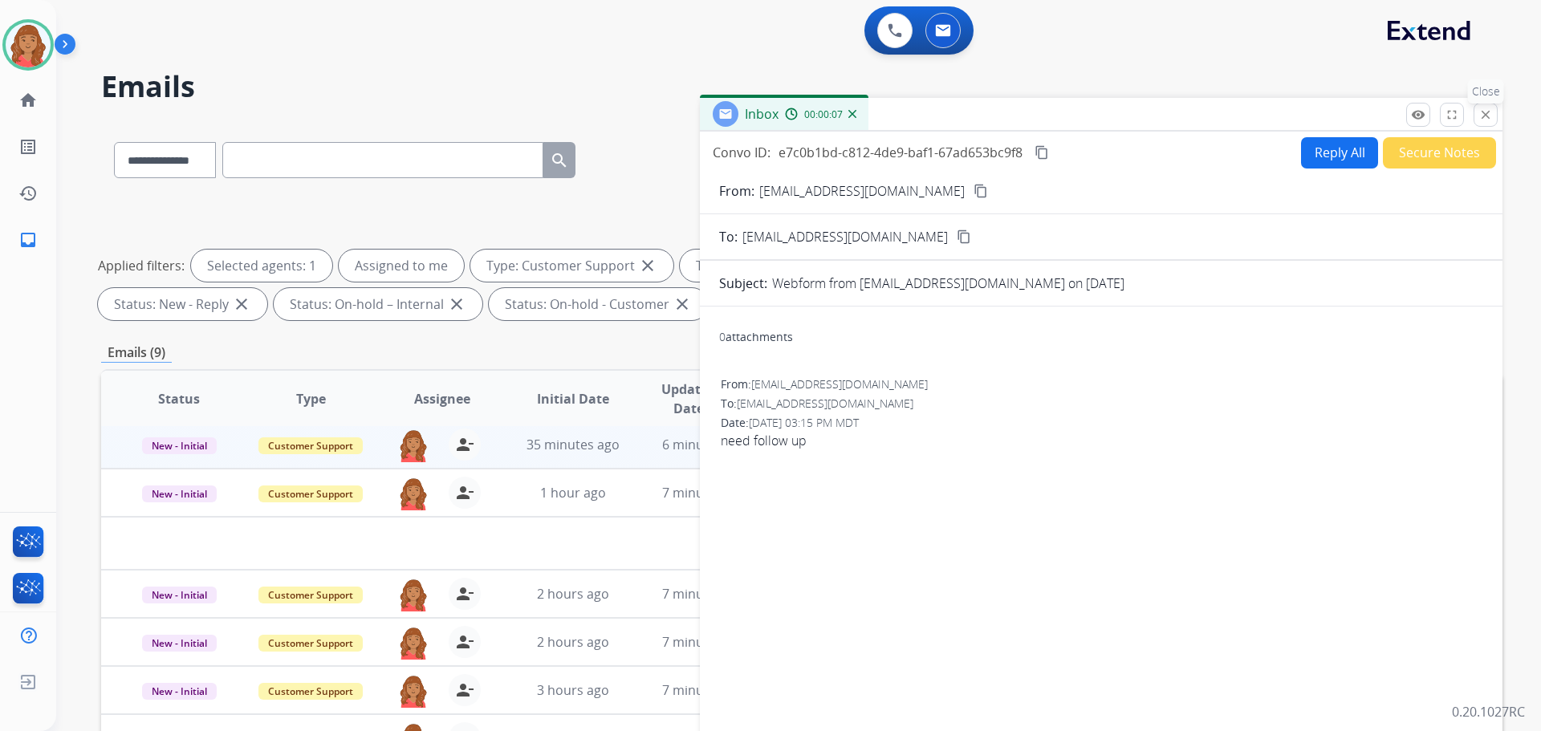
drag, startPoint x: 1503, startPoint y: 116, endPoint x: 1483, endPoint y: 114, distance: 20.1
click at [1501, 116] on div "**********" at bounding box center [798, 365] width 1484 height 731
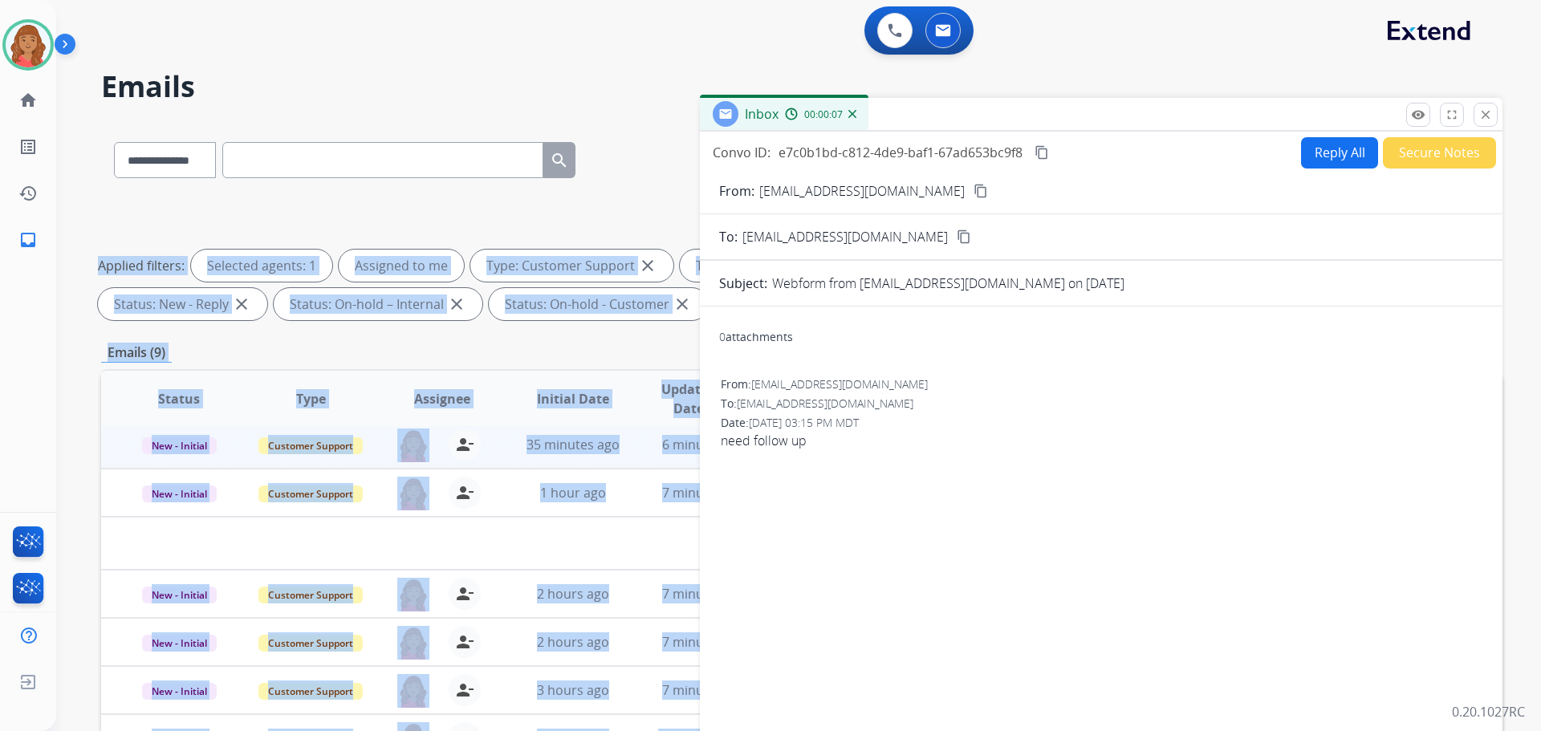
drag, startPoint x: 1476, startPoint y: 113, endPoint x: 1427, endPoint y: 130, distance: 52.5
click at [1476, 113] on button "close Close" at bounding box center [1485, 115] width 24 height 24
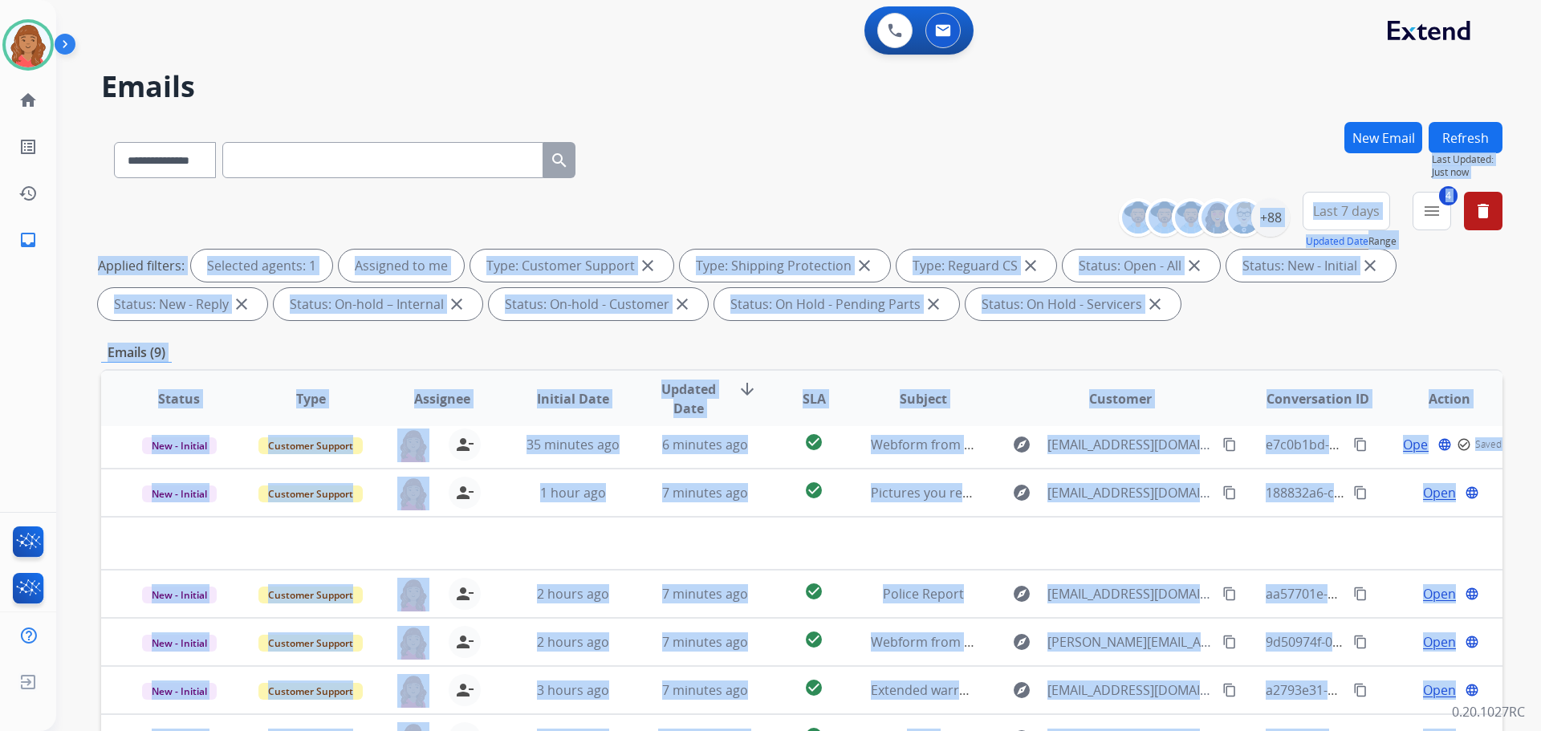
click at [575, 355] on div "Emails (9)" at bounding box center [801, 353] width 1401 height 20
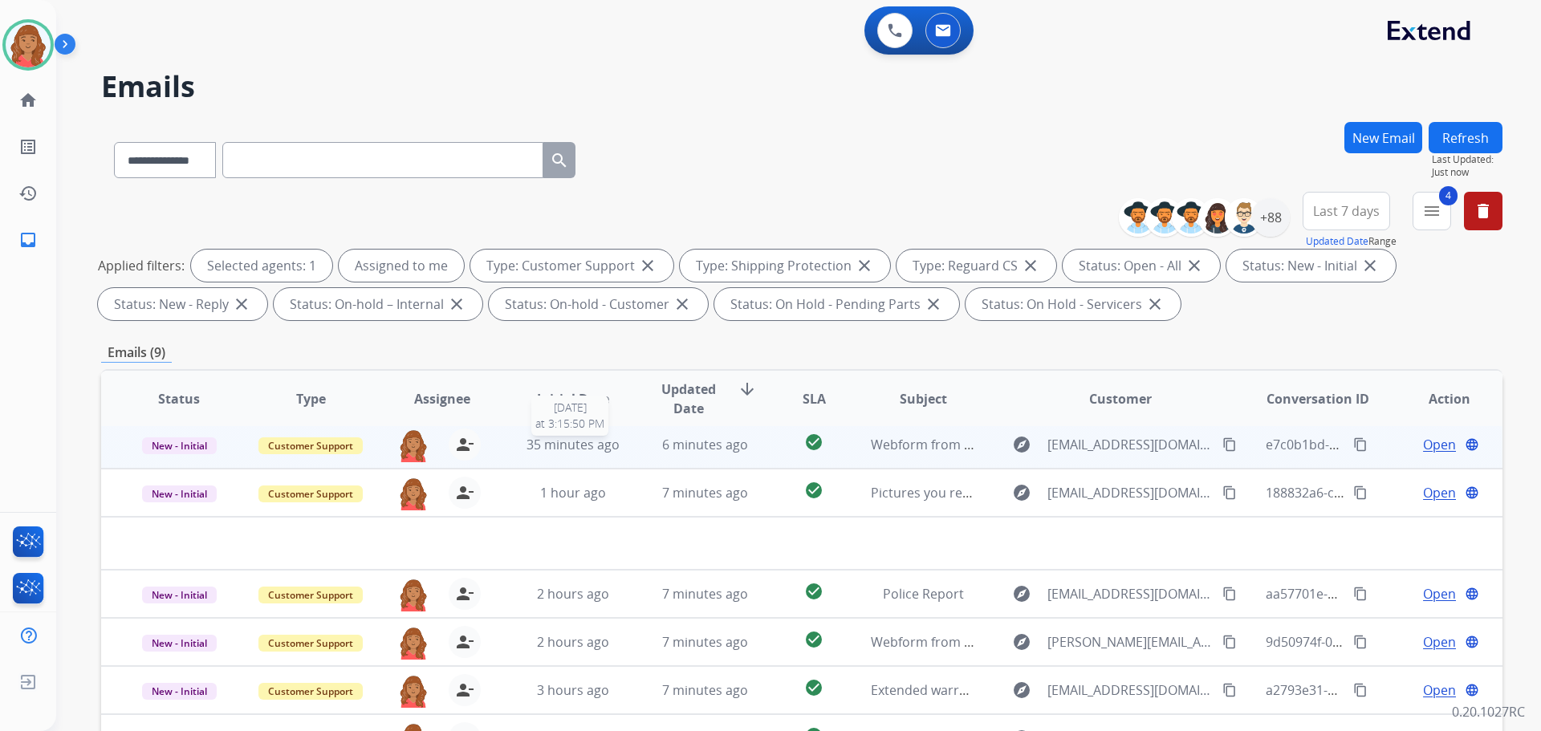
click at [594, 447] on span "35 minutes ago" at bounding box center [572, 445] width 93 height 18
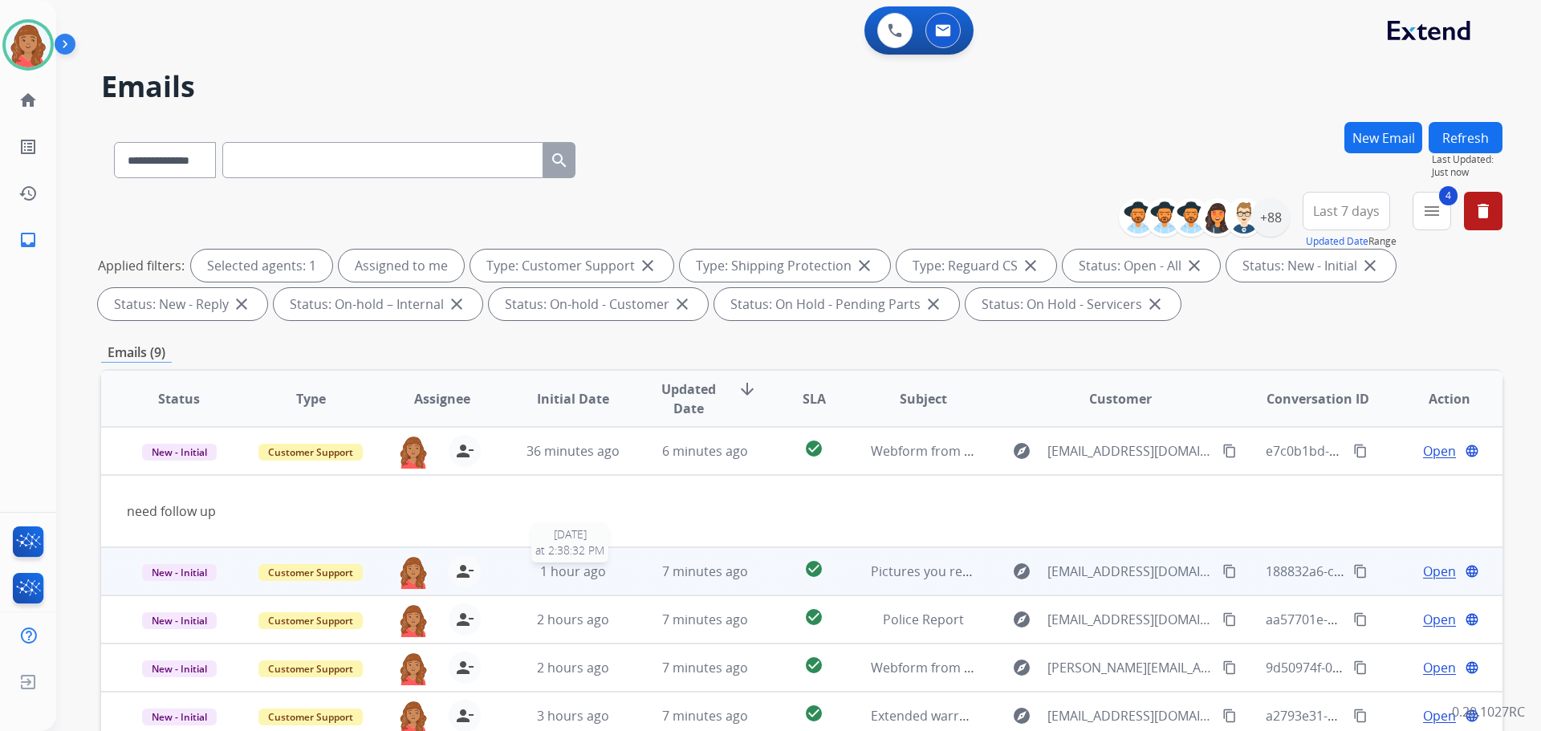
click at [533, 580] on div "1 hour ago" at bounding box center [573, 571] width 105 height 19
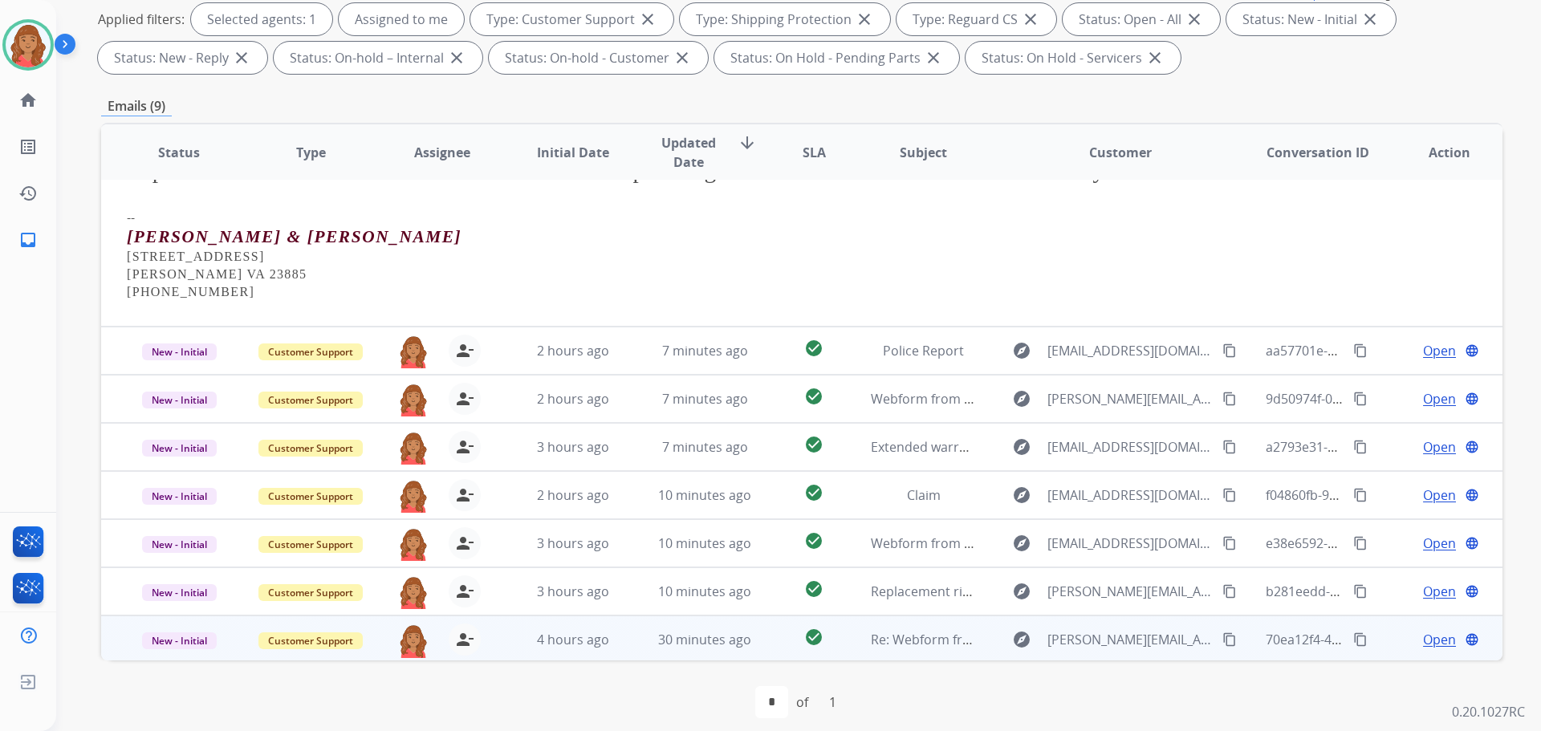
scroll to position [259, 0]
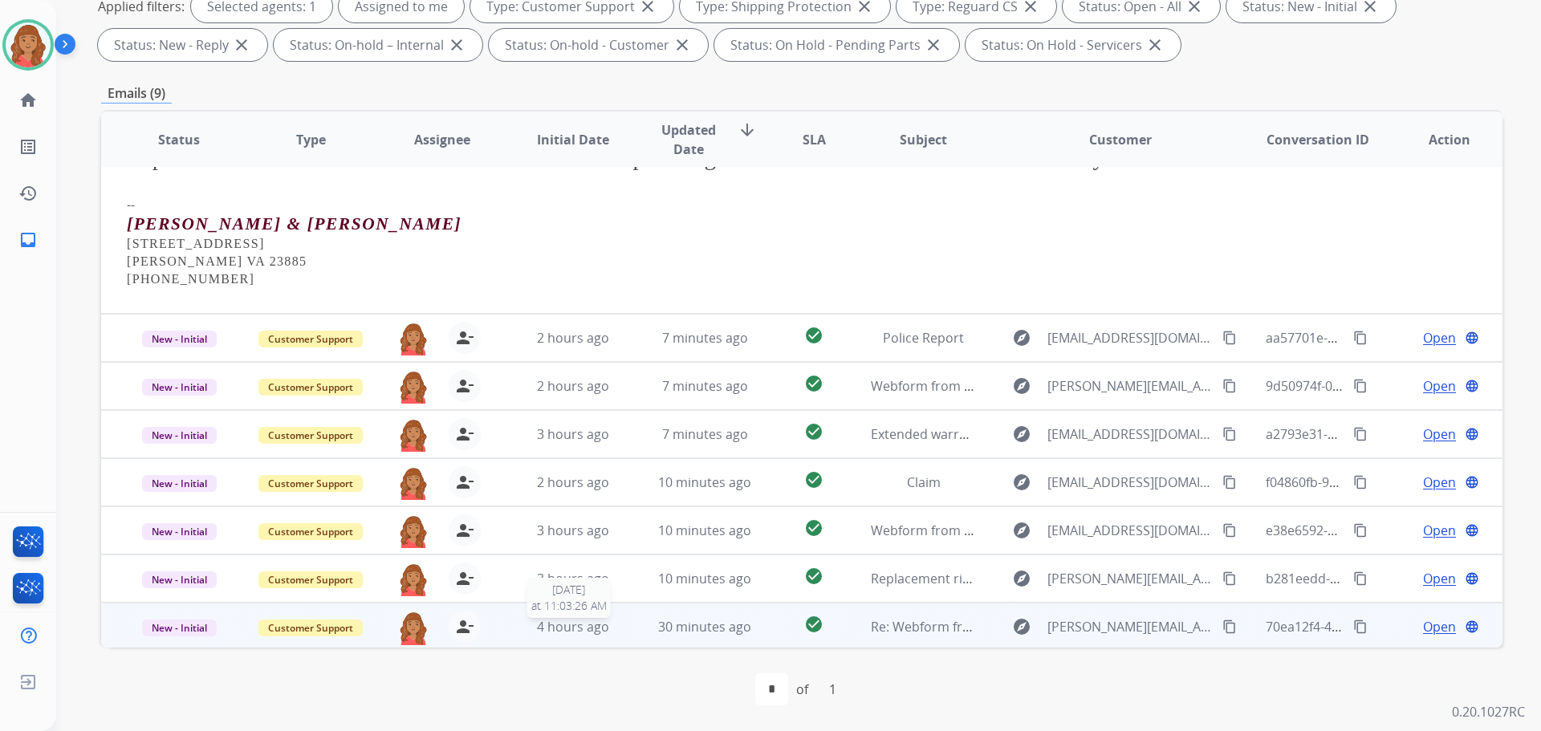
click at [524, 619] on div "4 hours ago" at bounding box center [573, 626] width 105 height 19
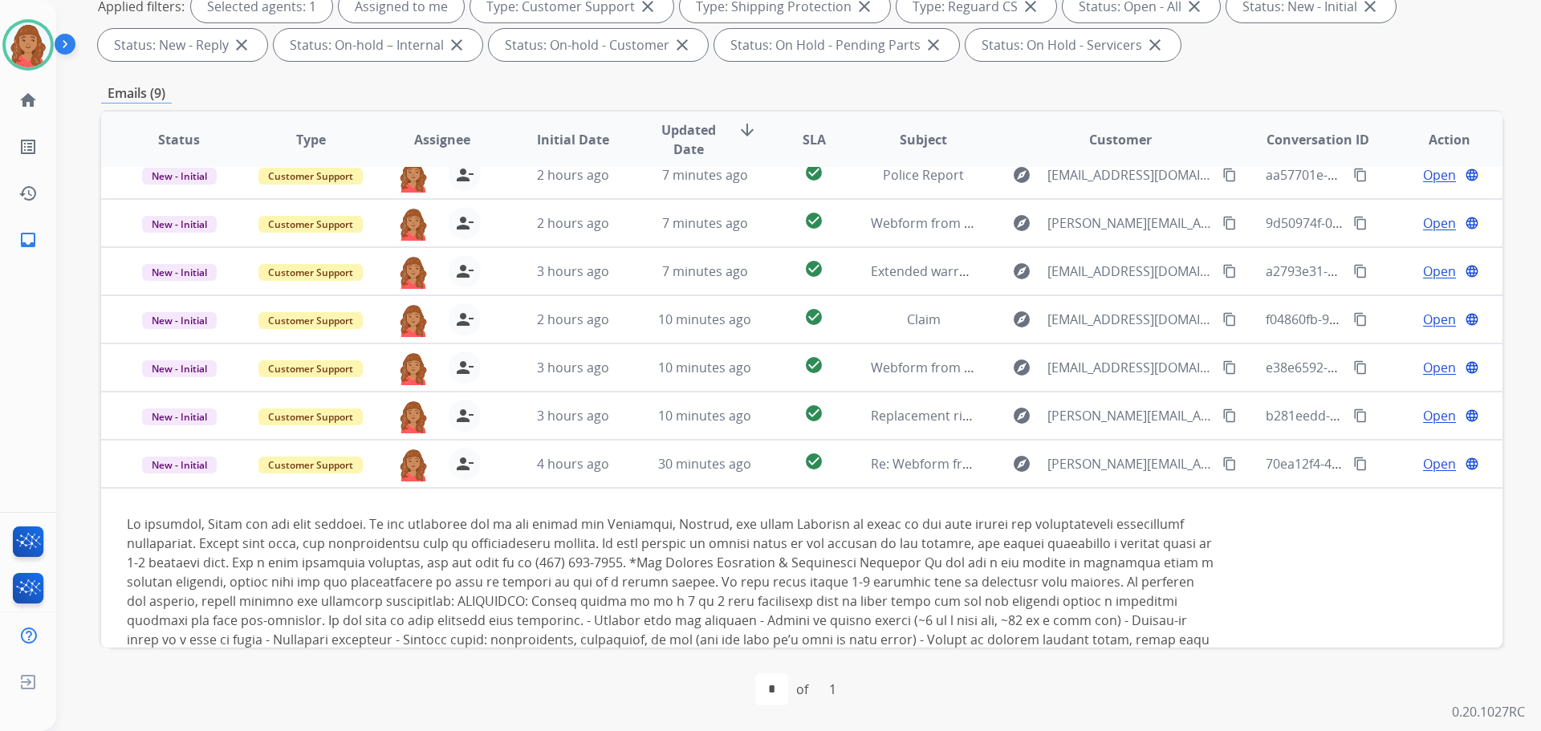
scroll to position [0, 0]
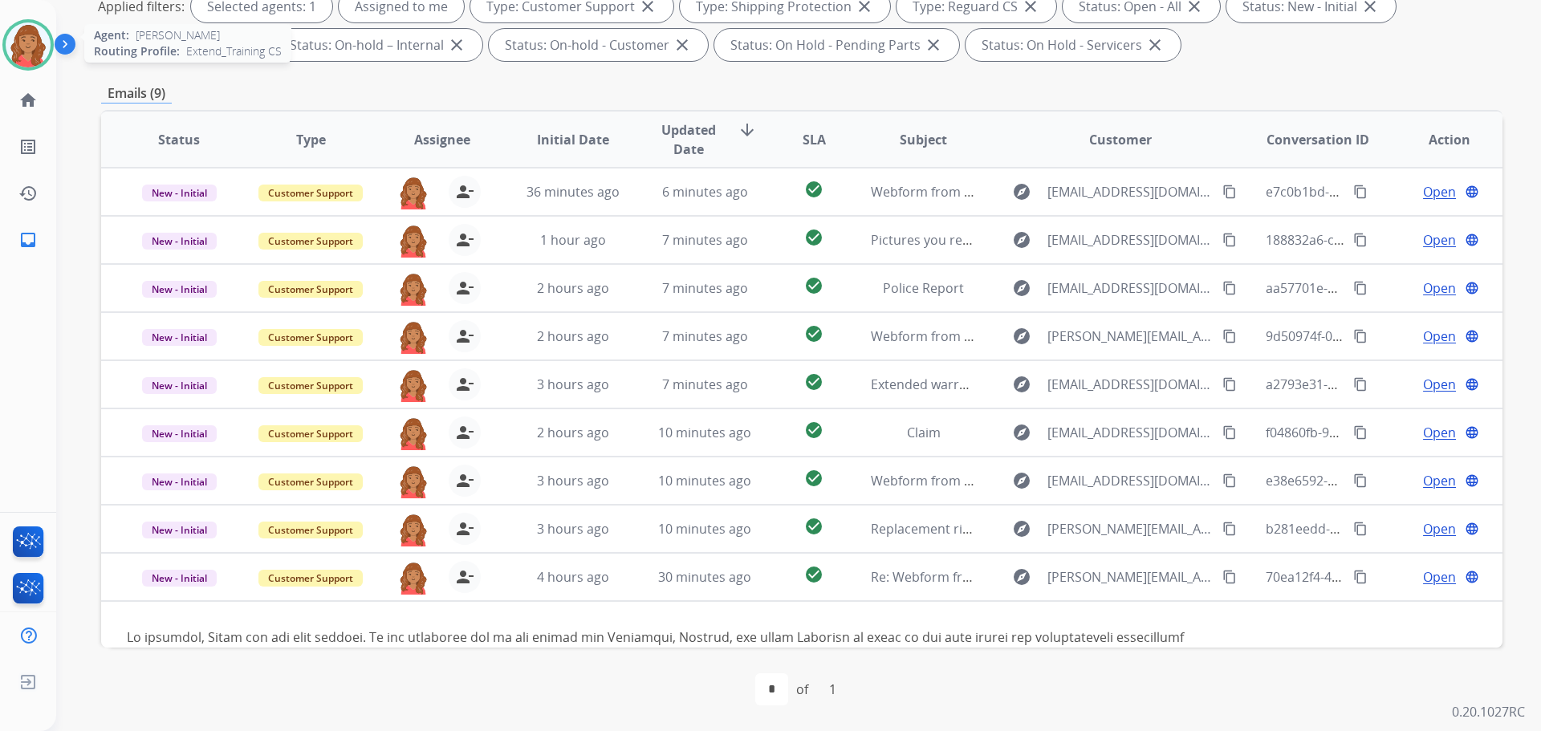
click at [28, 53] on img at bounding box center [28, 44] width 45 height 45
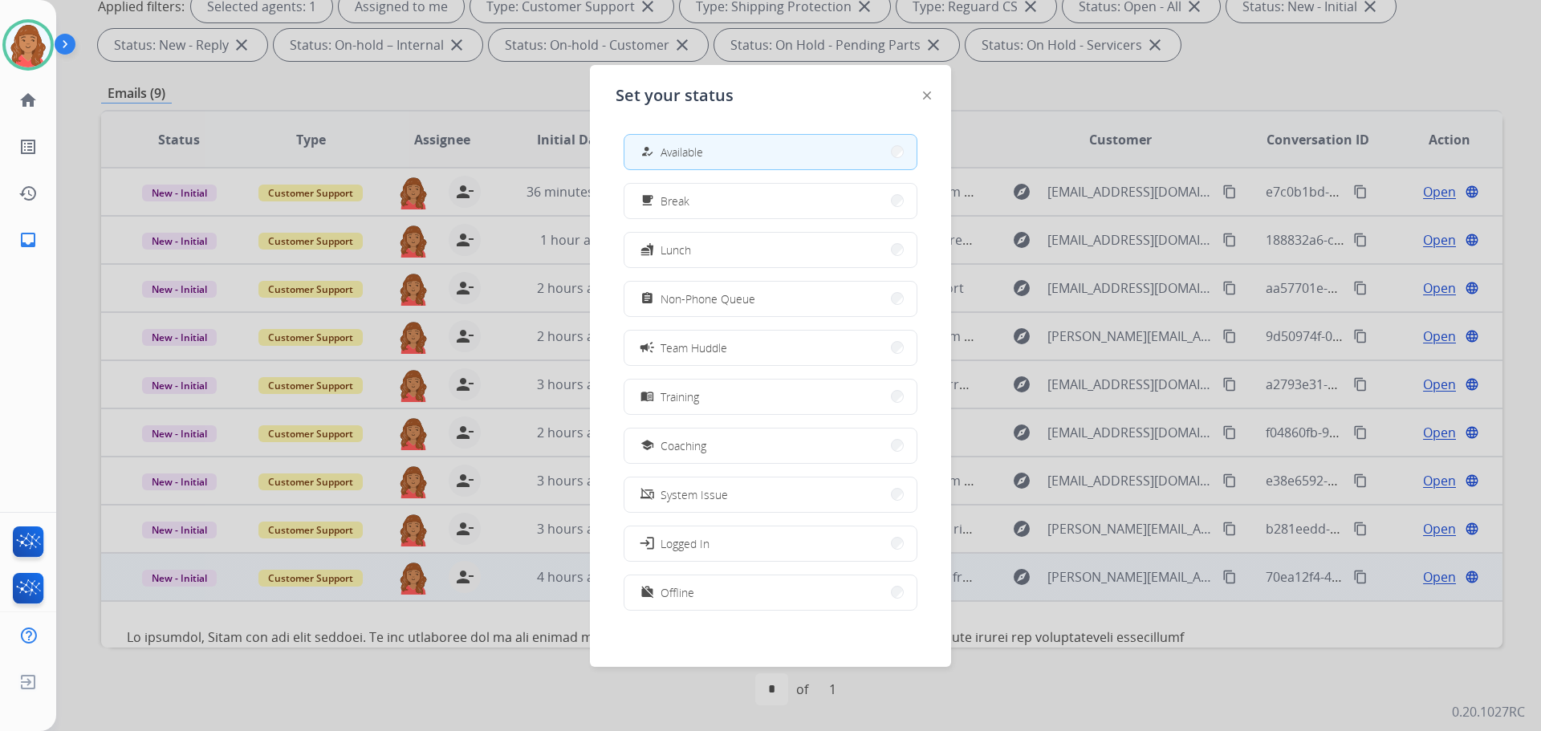
click at [688, 597] on span "Offline" at bounding box center [677, 592] width 34 height 17
